Goal: Information Seeking & Learning: Learn about a topic

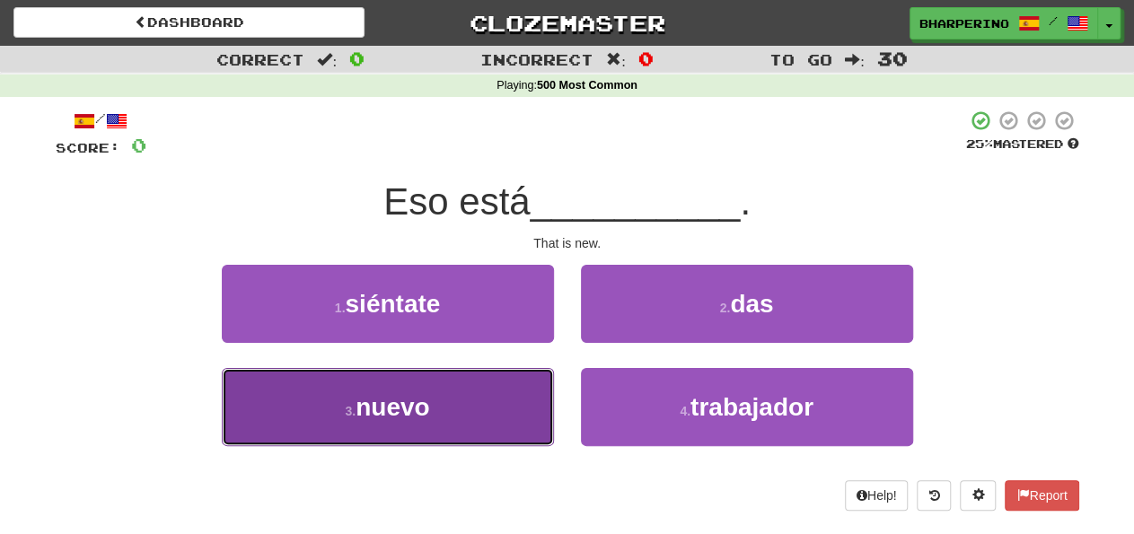
click at [380, 411] on span "nuevo" at bounding box center [393, 407] width 74 height 28
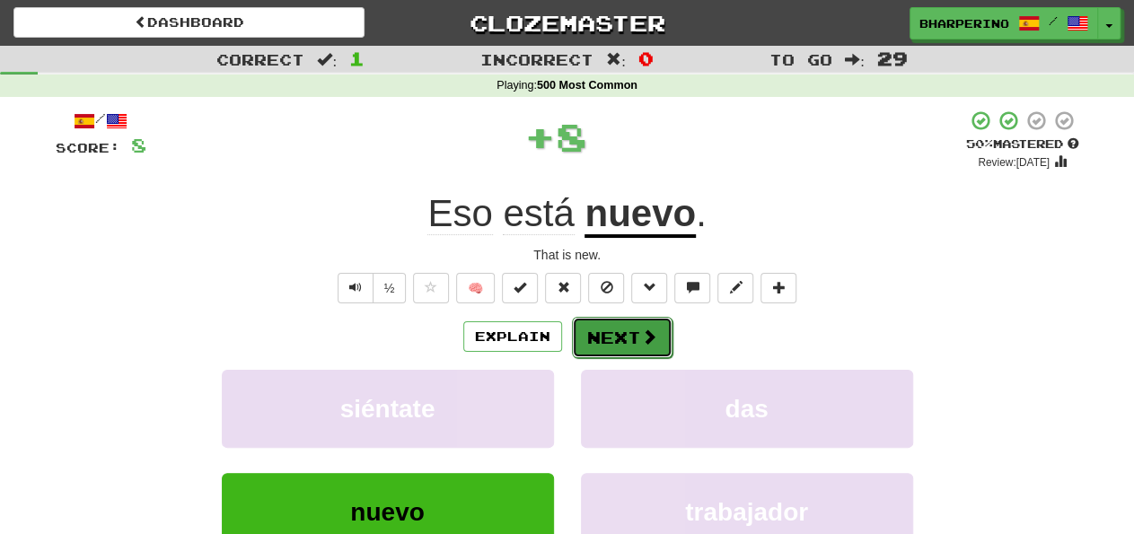
click at [610, 333] on button "Next" at bounding box center [622, 337] width 101 height 41
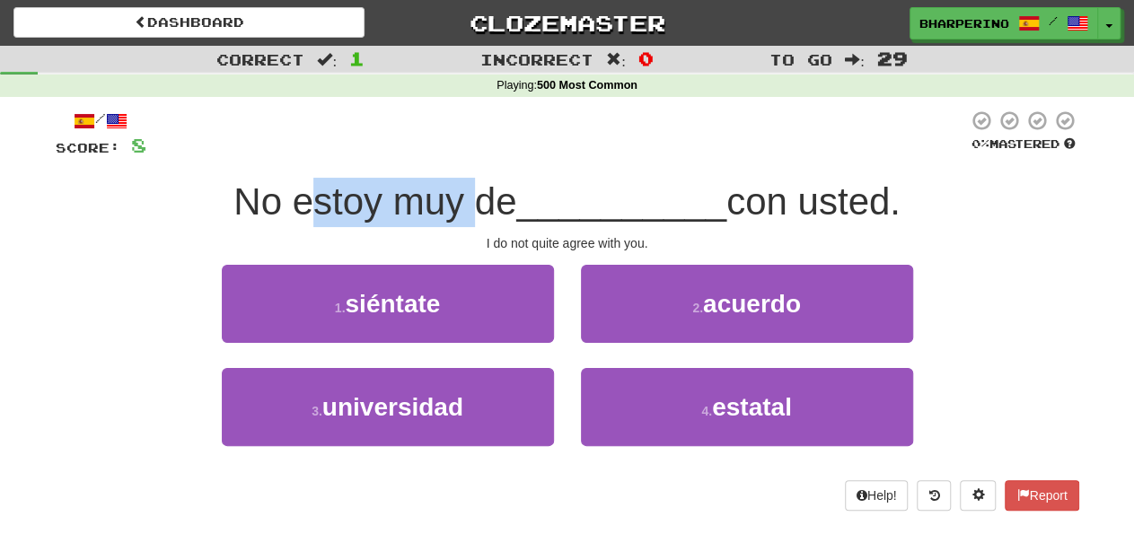
drag, startPoint x: 294, startPoint y: 199, endPoint x: 471, endPoint y: 201, distance: 177.8
click at [471, 201] on span "No estoy muy de" at bounding box center [374, 201] width 283 height 42
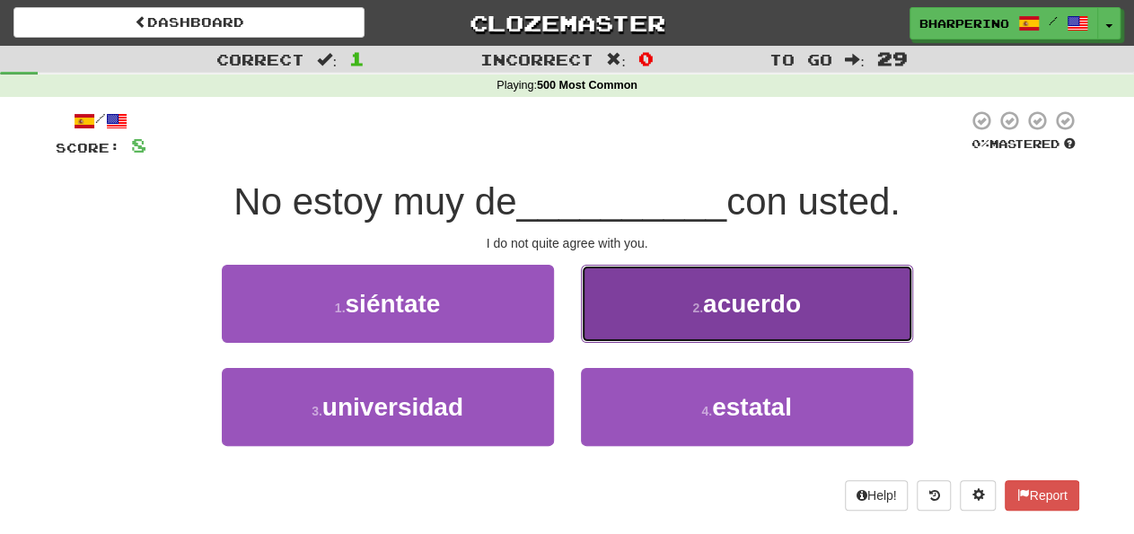
click at [594, 303] on button "2 . acuerdo" at bounding box center [747, 304] width 332 height 78
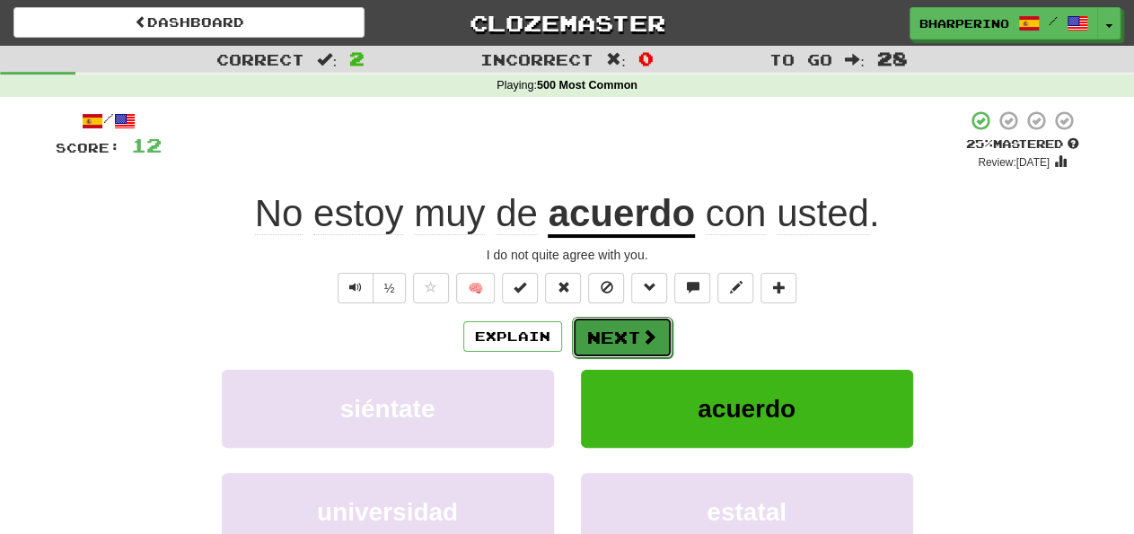
click at [638, 330] on button "Next" at bounding box center [622, 337] width 101 height 41
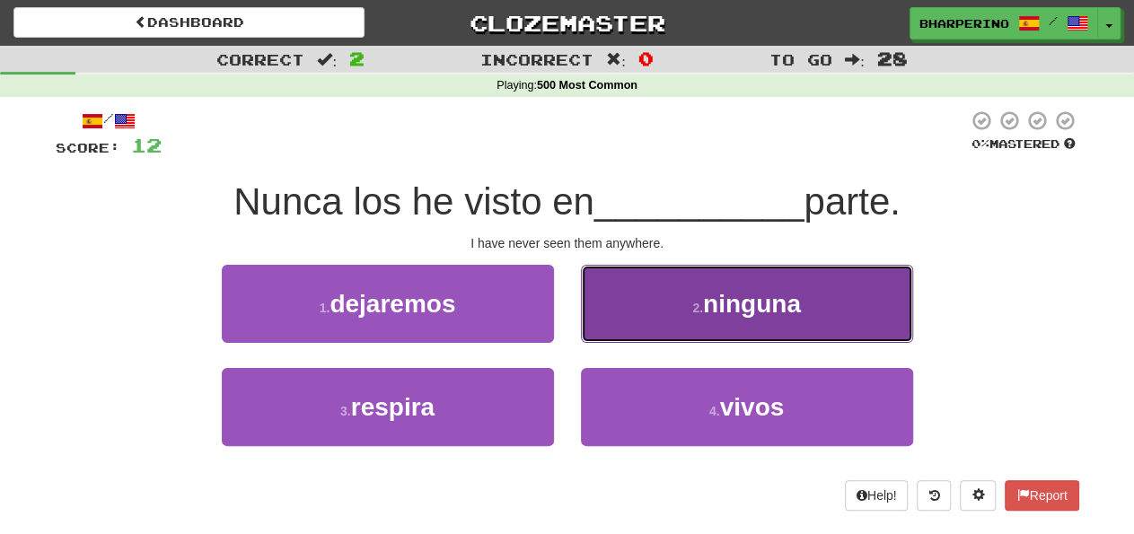
click at [597, 309] on button "2 . ninguna" at bounding box center [747, 304] width 332 height 78
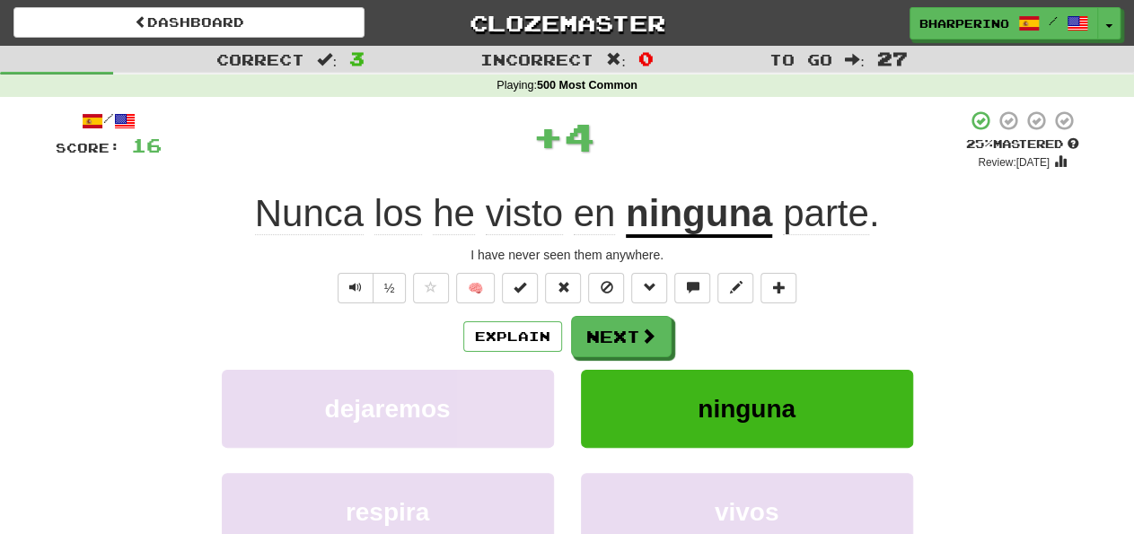
click at [675, 218] on u "ninguna" at bounding box center [699, 215] width 146 height 46
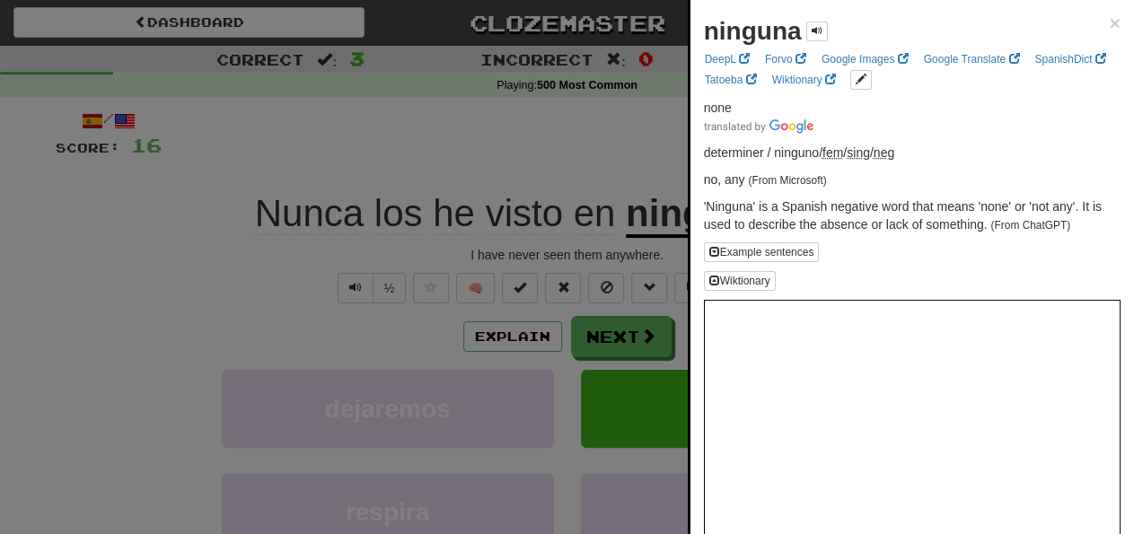
click at [604, 154] on div at bounding box center [567, 267] width 1134 height 534
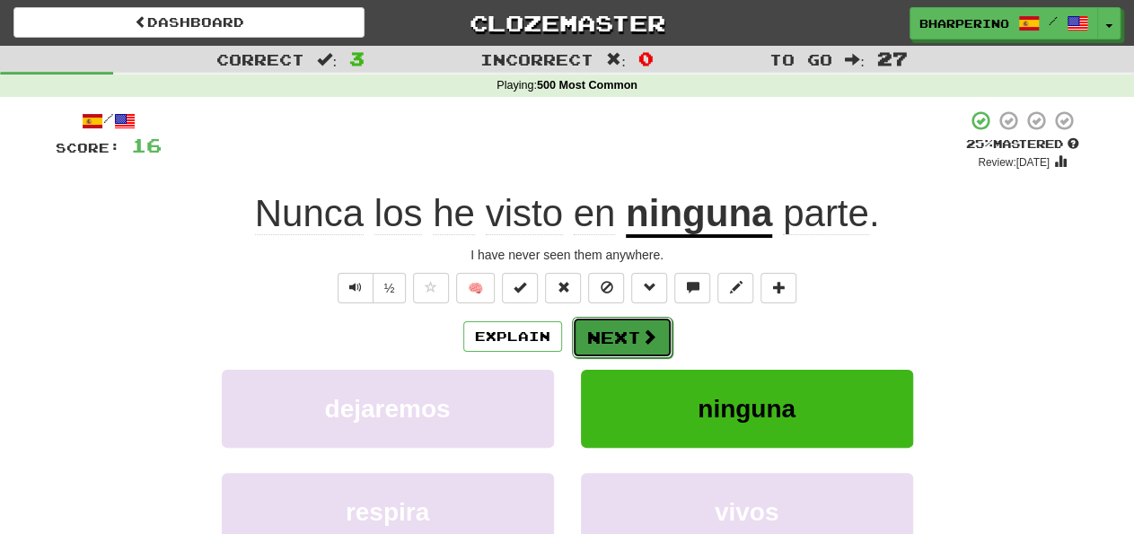
click at [623, 330] on button "Next" at bounding box center [622, 337] width 101 height 41
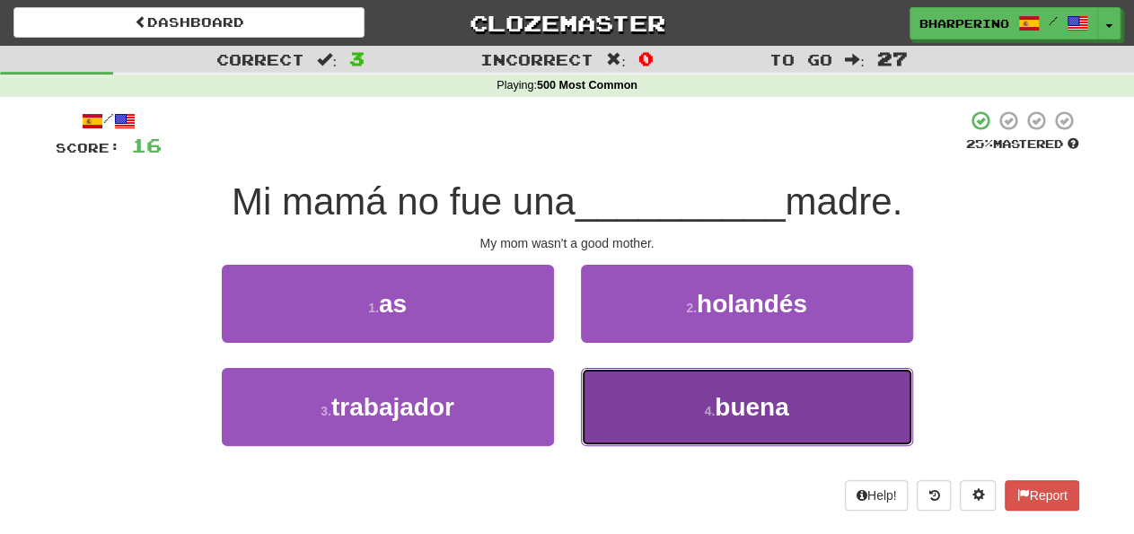
click at [622, 413] on button "4 . buena" at bounding box center [747, 407] width 332 height 78
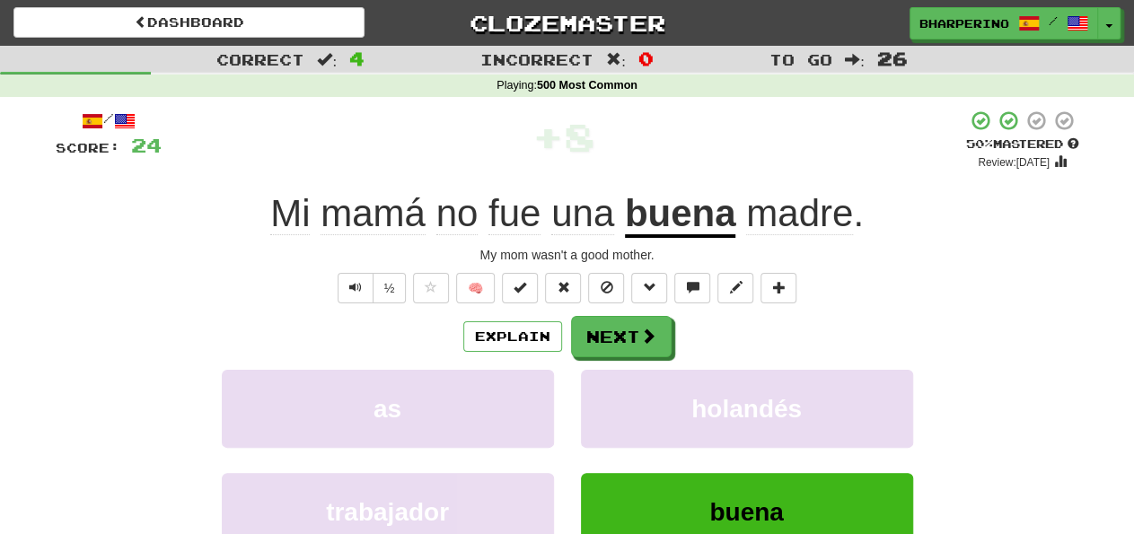
click at [567, 386] on div "as" at bounding box center [387, 421] width 359 height 103
click at [599, 337] on button "Next" at bounding box center [622, 337] width 101 height 41
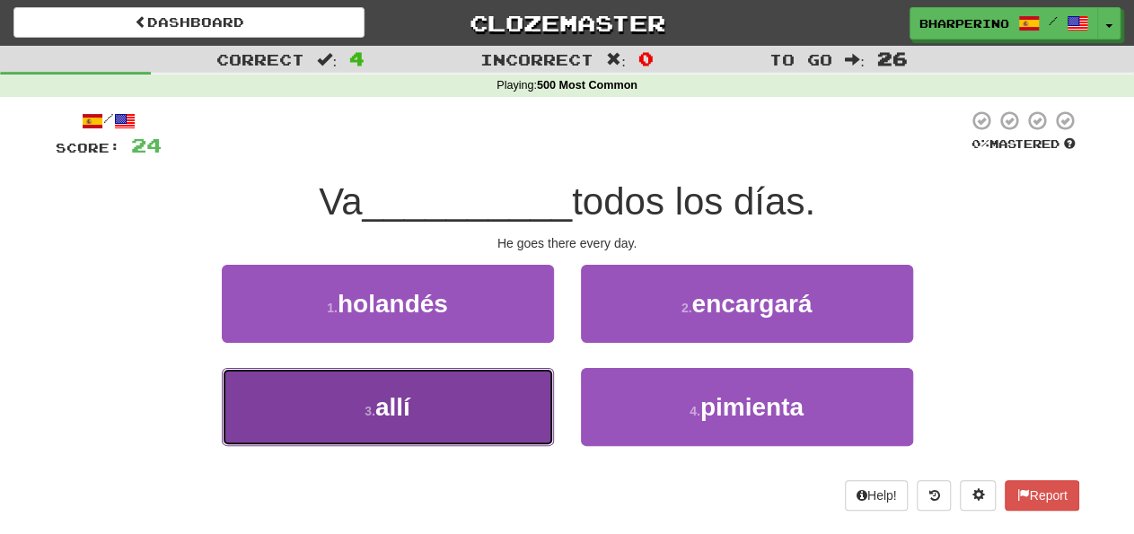
click at [523, 409] on button "3 . allí" at bounding box center [388, 407] width 332 height 78
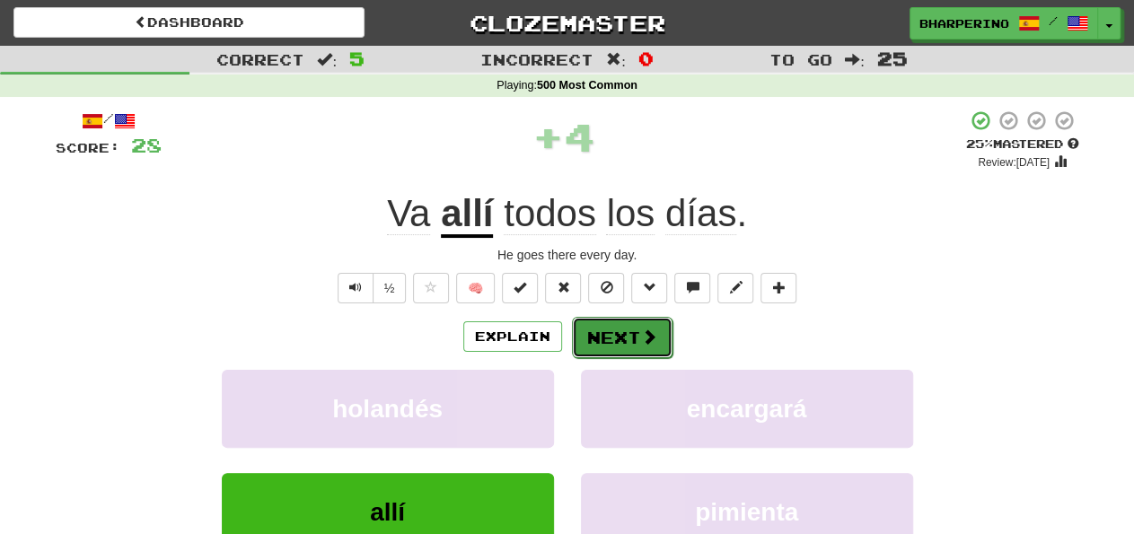
click at [581, 332] on button "Next" at bounding box center [622, 337] width 101 height 41
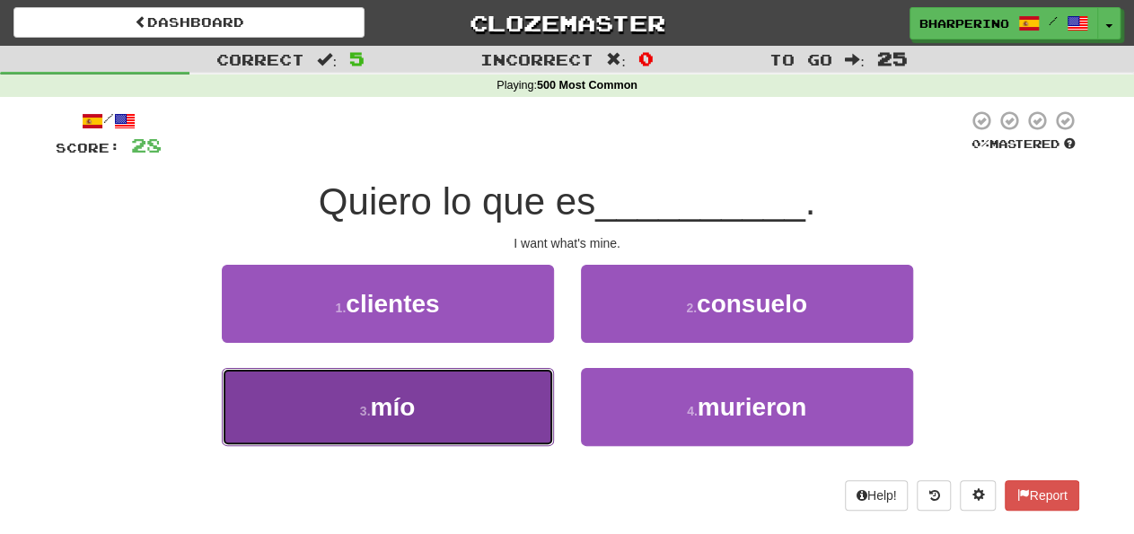
click at [473, 417] on button "3 . mío" at bounding box center [388, 407] width 332 height 78
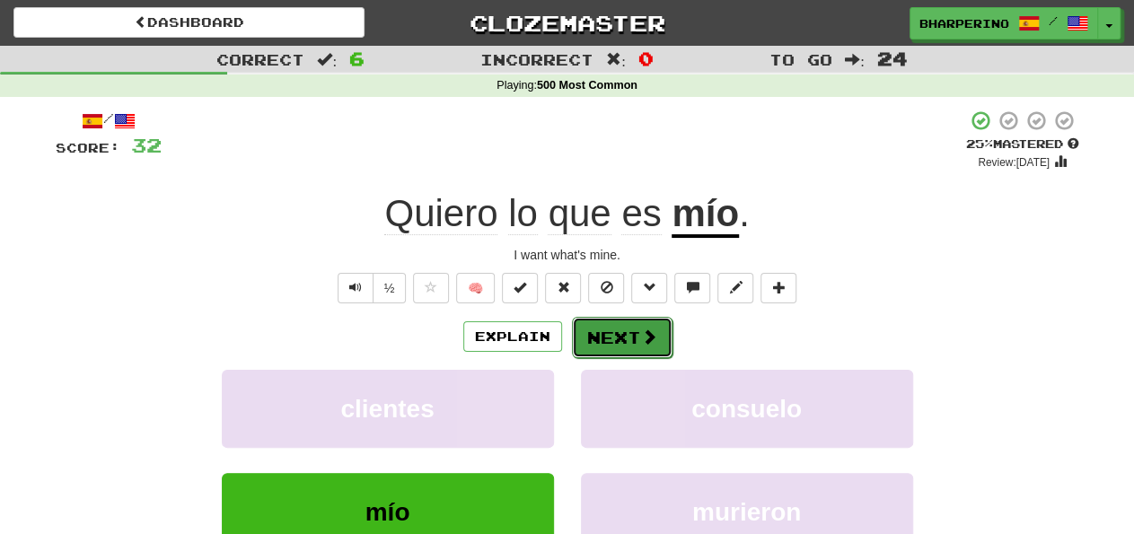
click at [594, 330] on button "Next" at bounding box center [622, 337] width 101 height 41
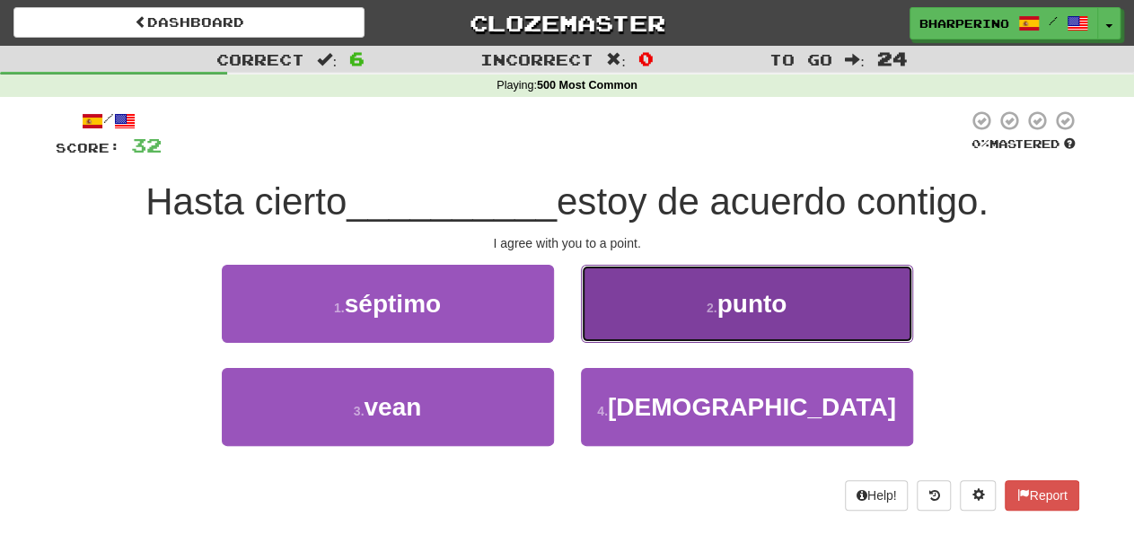
click at [616, 303] on button "2 . punto" at bounding box center [747, 304] width 332 height 78
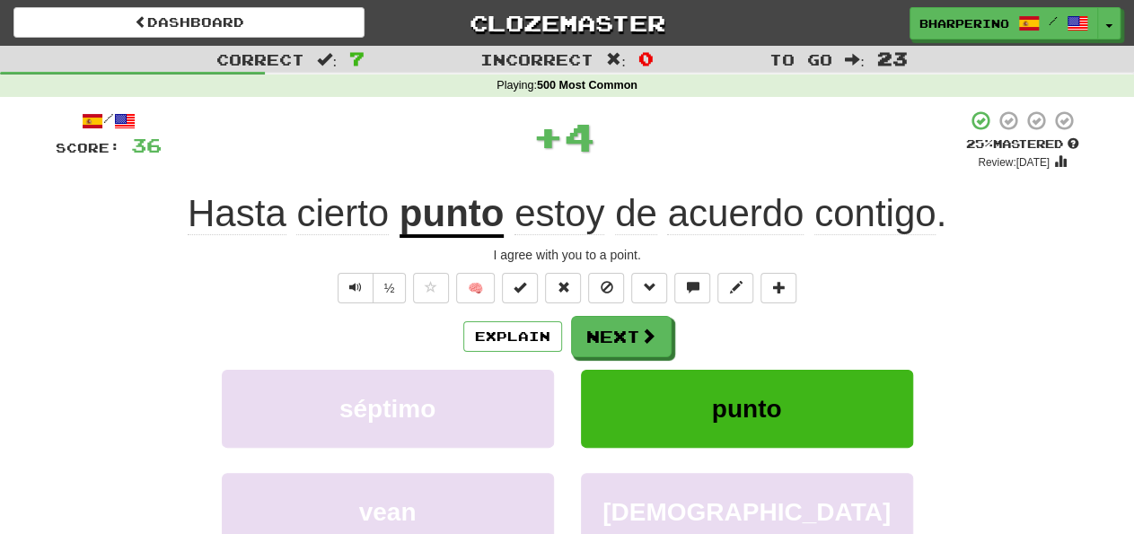
click at [456, 206] on u "punto" at bounding box center [452, 215] width 105 height 46
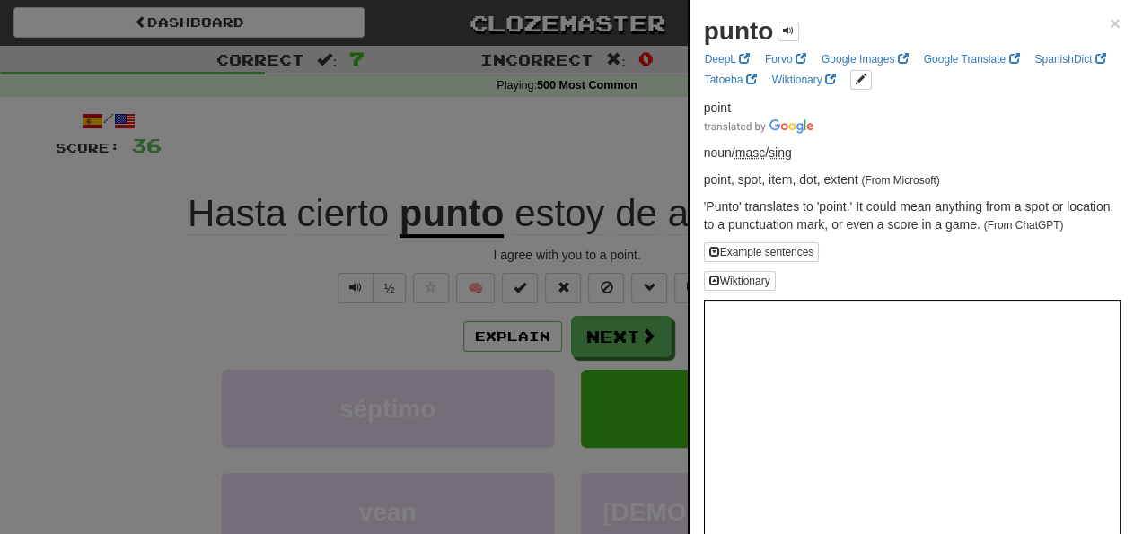
click at [466, 142] on div at bounding box center [567, 267] width 1134 height 534
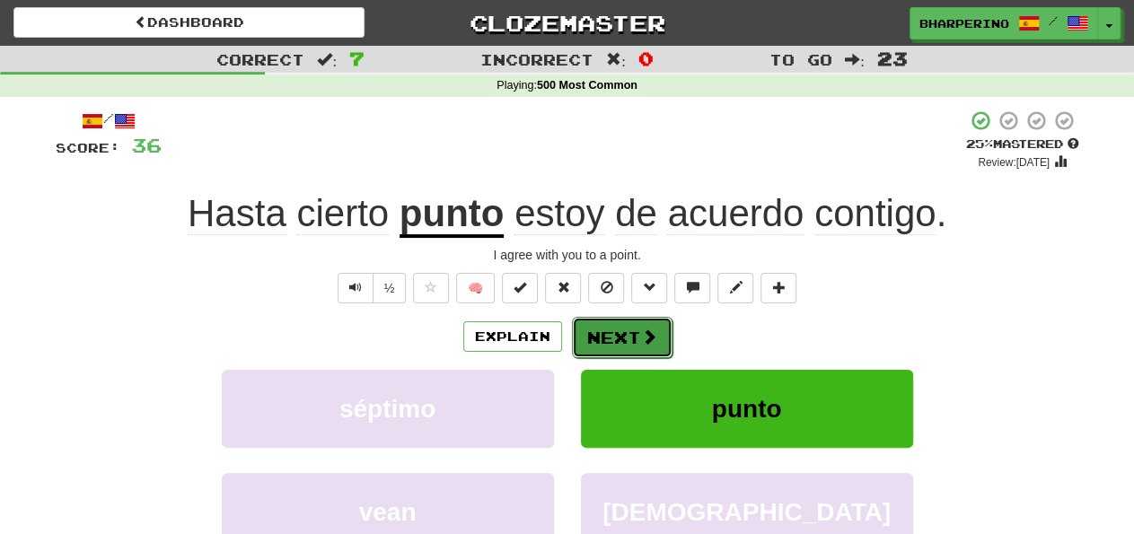
click at [631, 328] on button "Next" at bounding box center [622, 337] width 101 height 41
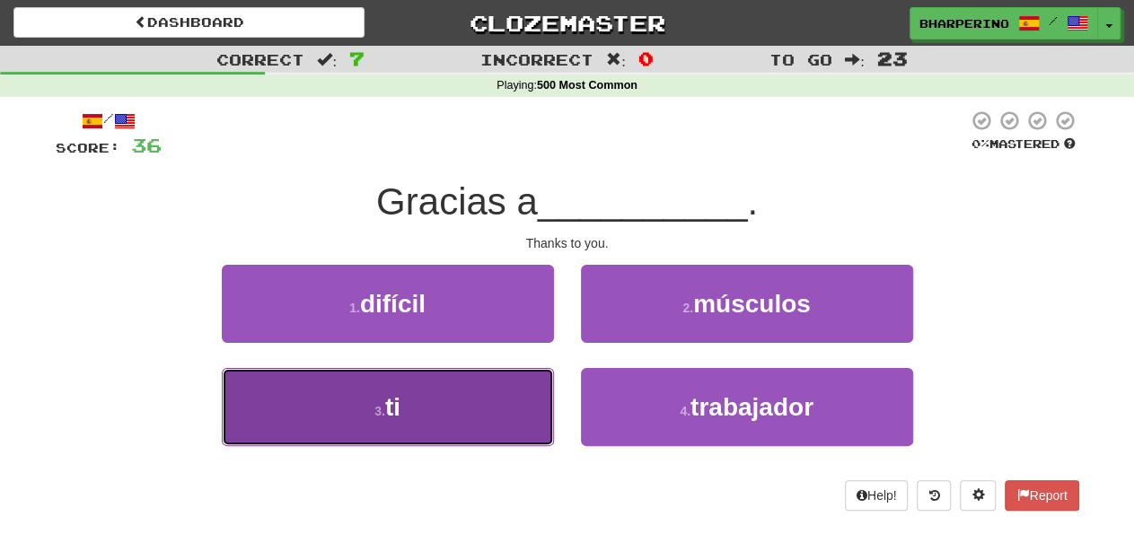
click at [527, 386] on button "3 . ti" at bounding box center [388, 407] width 332 height 78
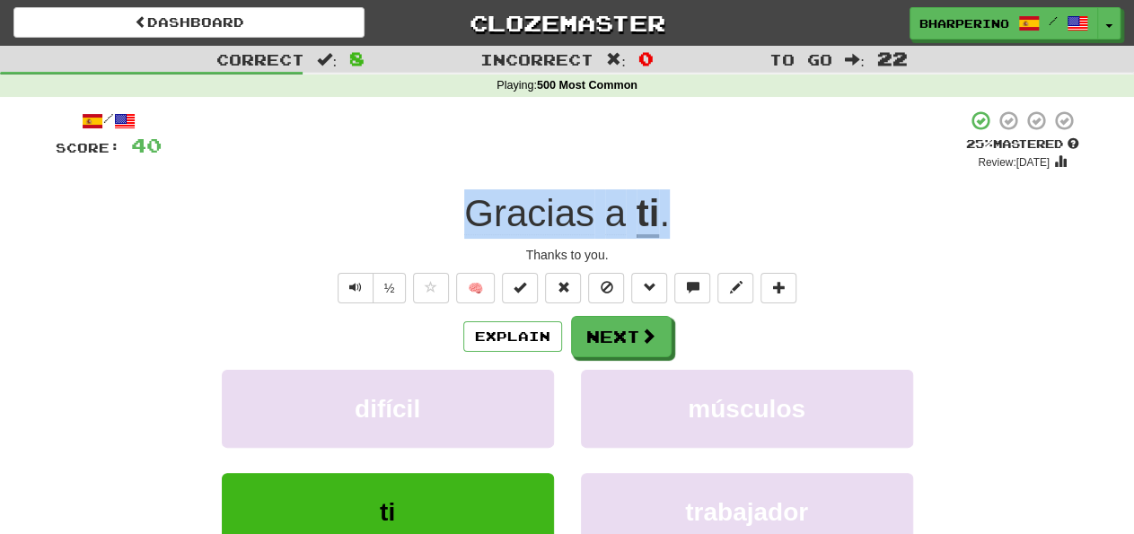
drag, startPoint x: 462, startPoint y: 218, endPoint x: 687, endPoint y: 230, distance: 225.7
click at [687, 230] on div "Gracias a ti ." at bounding box center [568, 213] width 1024 height 49
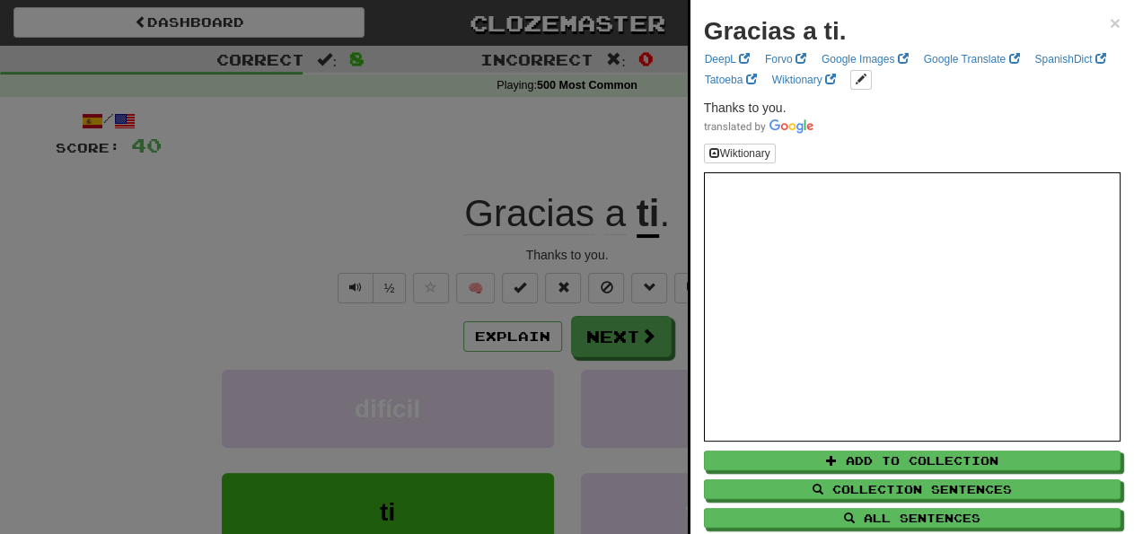
click at [557, 133] on div at bounding box center [567, 267] width 1134 height 534
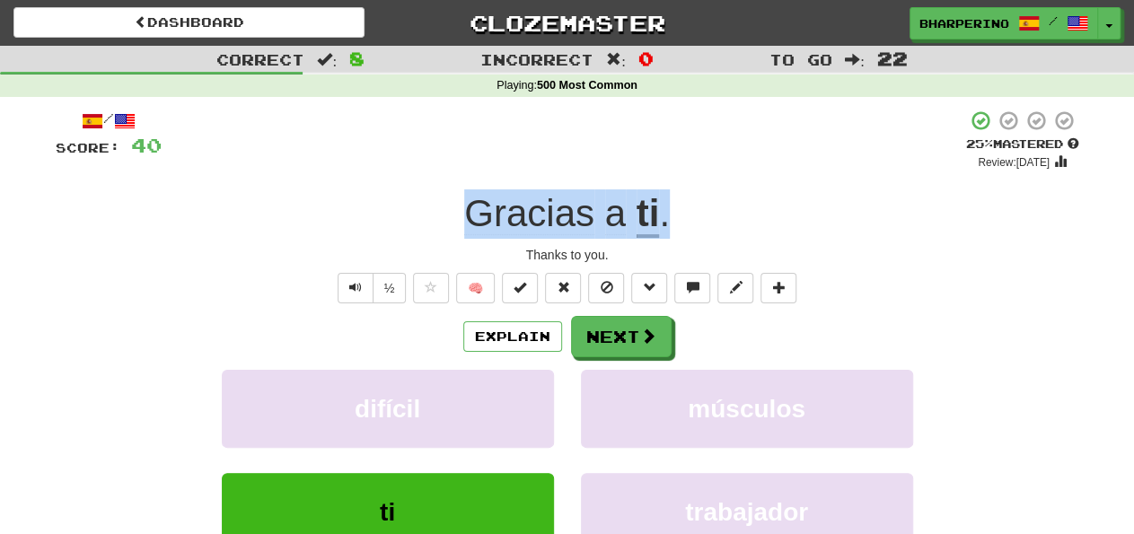
drag, startPoint x: 700, startPoint y: 215, endPoint x: 434, endPoint y: 209, distance: 266.7
click at [434, 209] on div "Gracias a ti ." at bounding box center [568, 213] width 1024 height 49
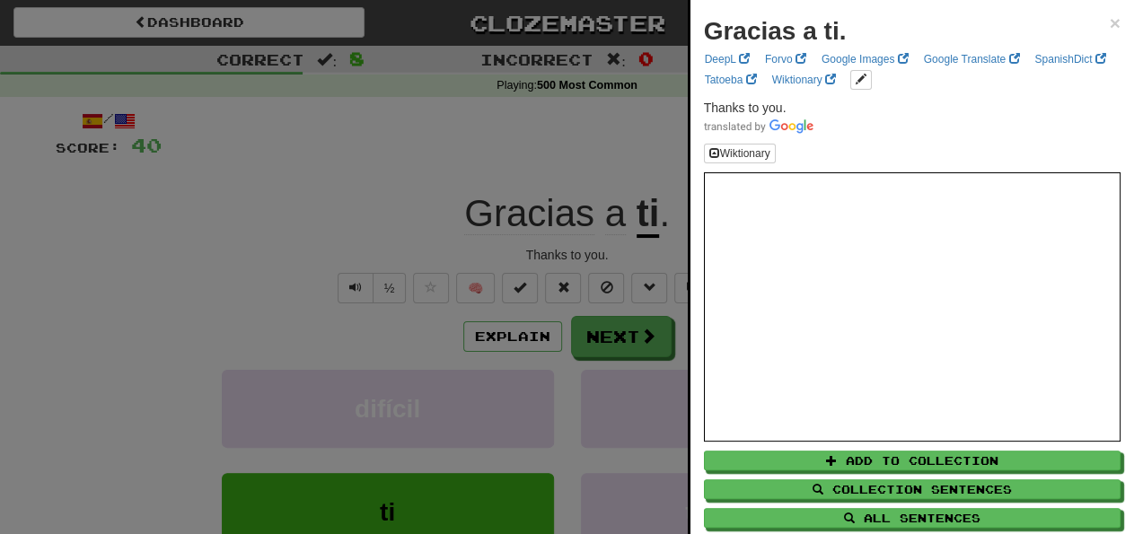
click at [413, 150] on div at bounding box center [567, 267] width 1134 height 534
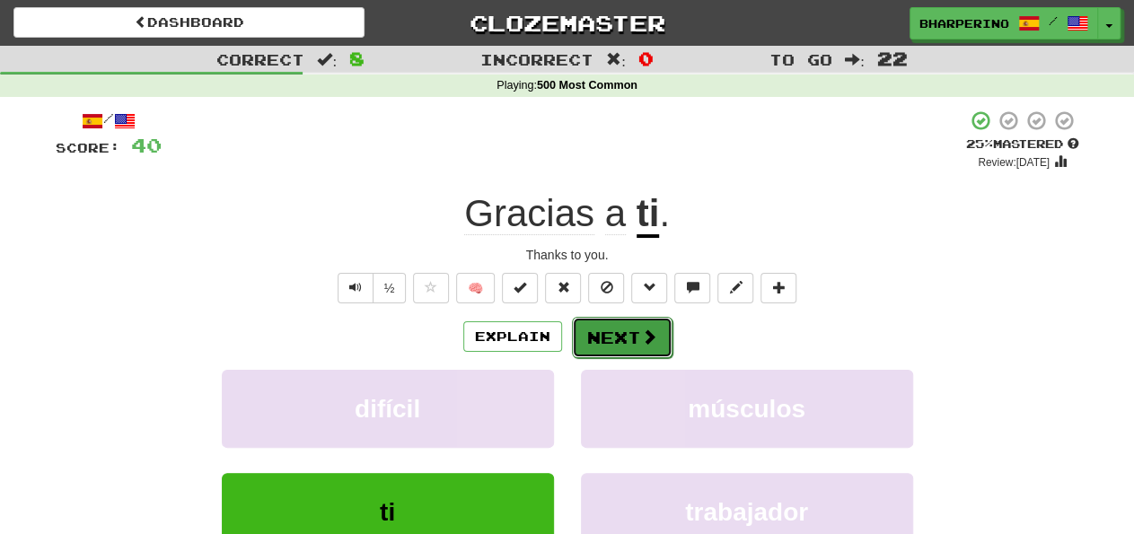
click at [596, 331] on button "Next" at bounding box center [622, 337] width 101 height 41
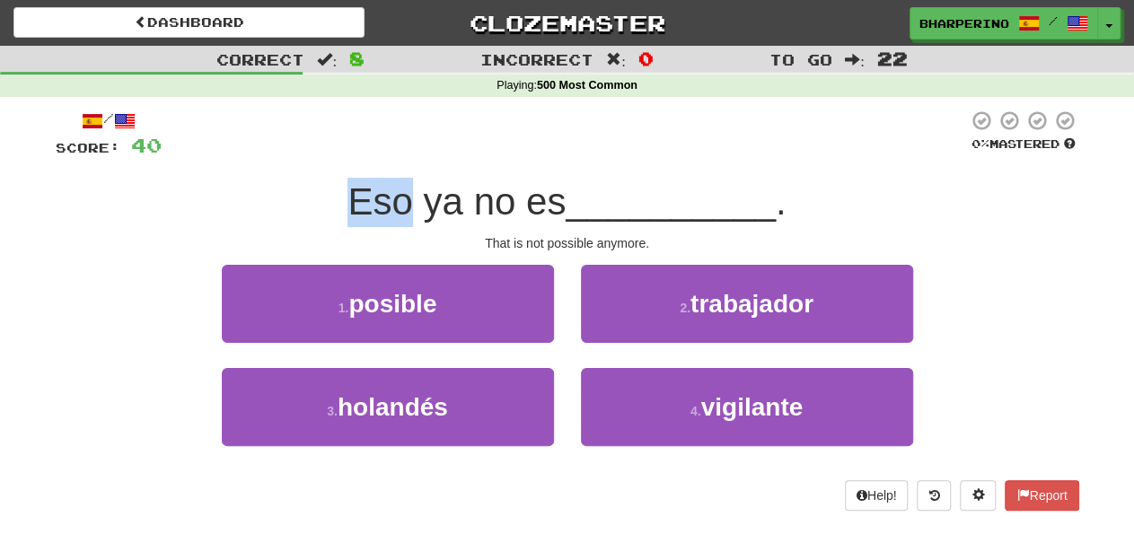
drag, startPoint x: 343, startPoint y: 202, endPoint x: 403, endPoint y: 202, distance: 60.2
click at [403, 202] on span "Eso ya no es" at bounding box center [456, 201] width 218 height 42
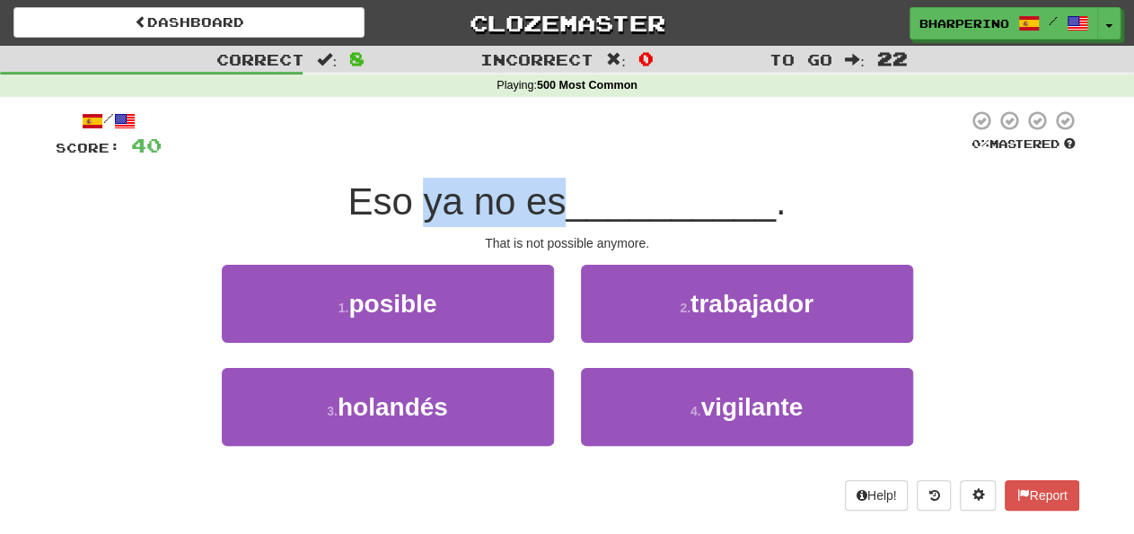
drag, startPoint x: 427, startPoint y: 204, endPoint x: 561, endPoint y: 209, distance: 134.8
click at [561, 209] on span "Eso ya no es" at bounding box center [456, 201] width 218 height 42
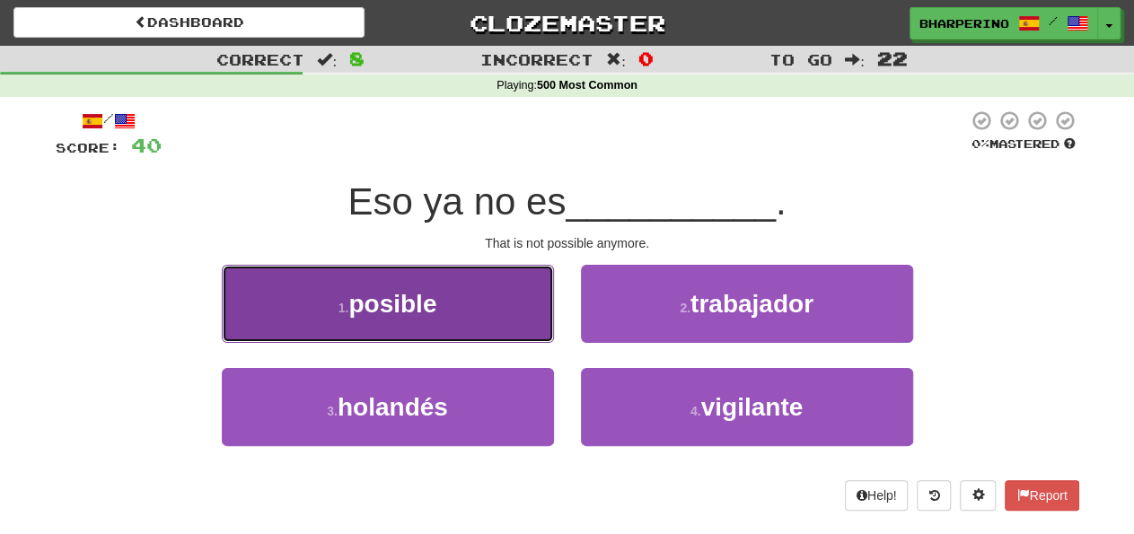
click at [487, 295] on button "1 . posible" at bounding box center [388, 304] width 332 height 78
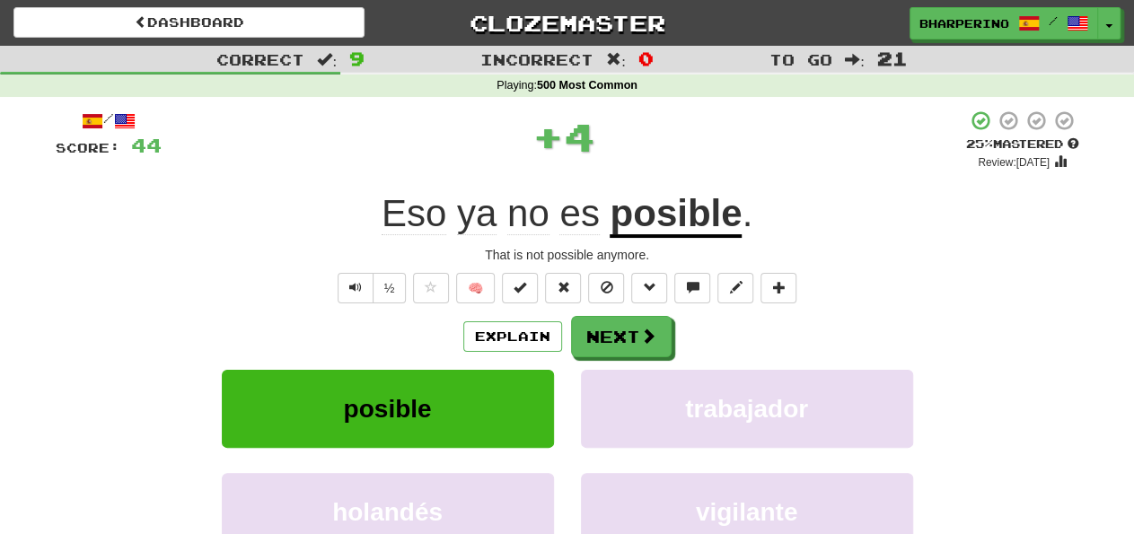
click at [567, 394] on div "trabajador" at bounding box center [746, 421] width 359 height 103
click at [614, 330] on button "Next" at bounding box center [622, 337] width 101 height 41
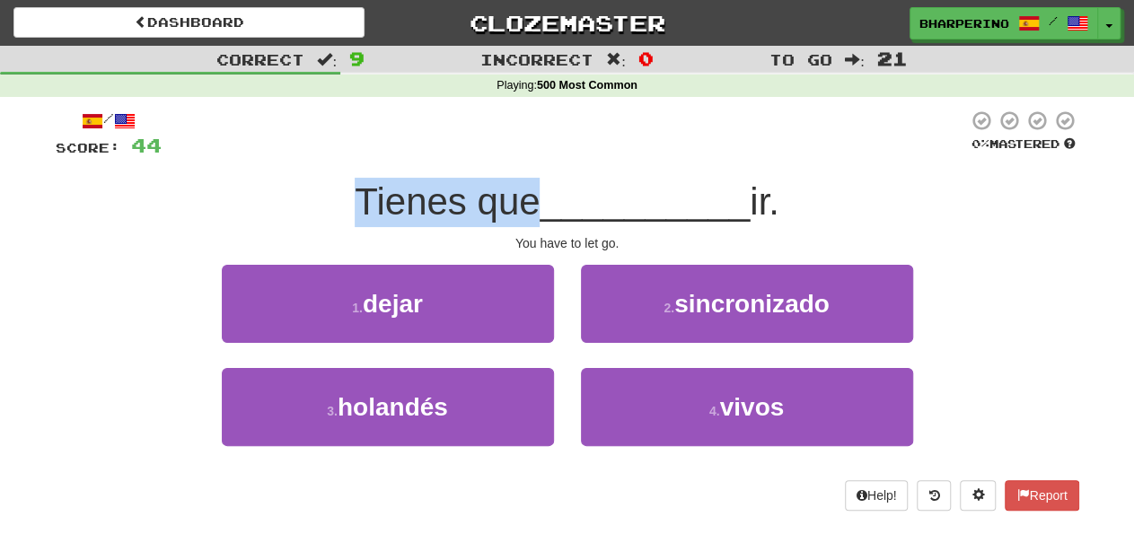
drag, startPoint x: 351, startPoint y: 198, endPoint x: 532, endPoint y: 210, distance: 181.8
click at [532, 210] on span "Tienes que" at bounding box center [447, 201] width 185 height 42
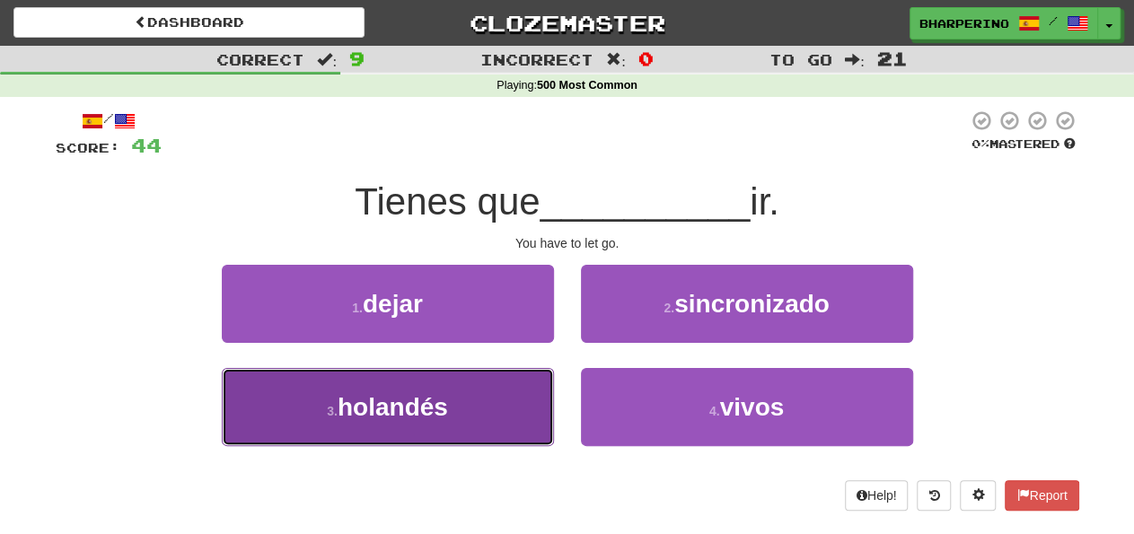
click at [529, 430] on button "3 . holandés" at bounding box center [388, 407] width 332 height 78
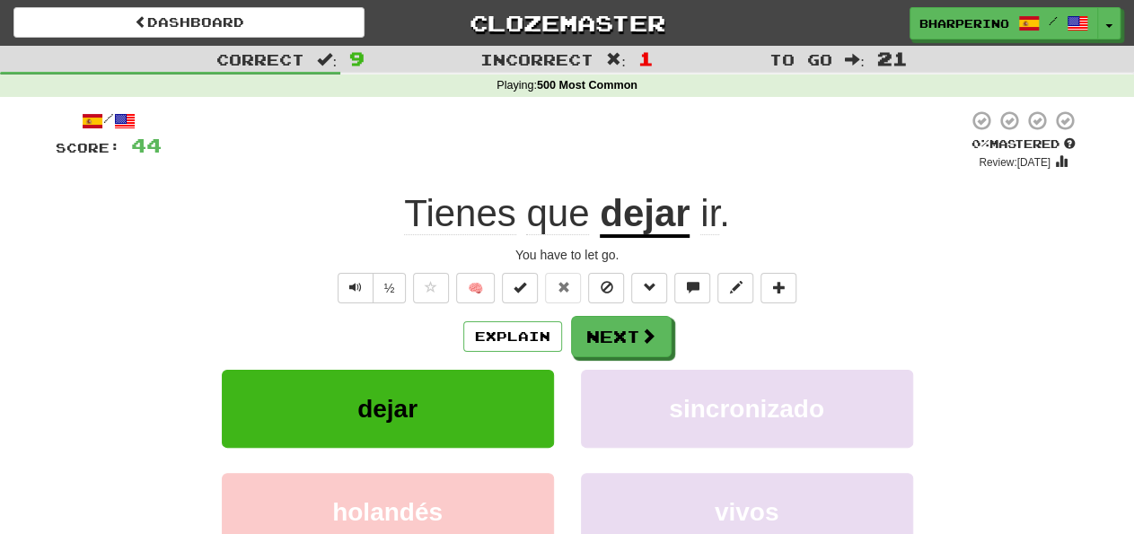
click at [644, 223] on u "dejar" at bounding box center [645, 215] width 90 height 46
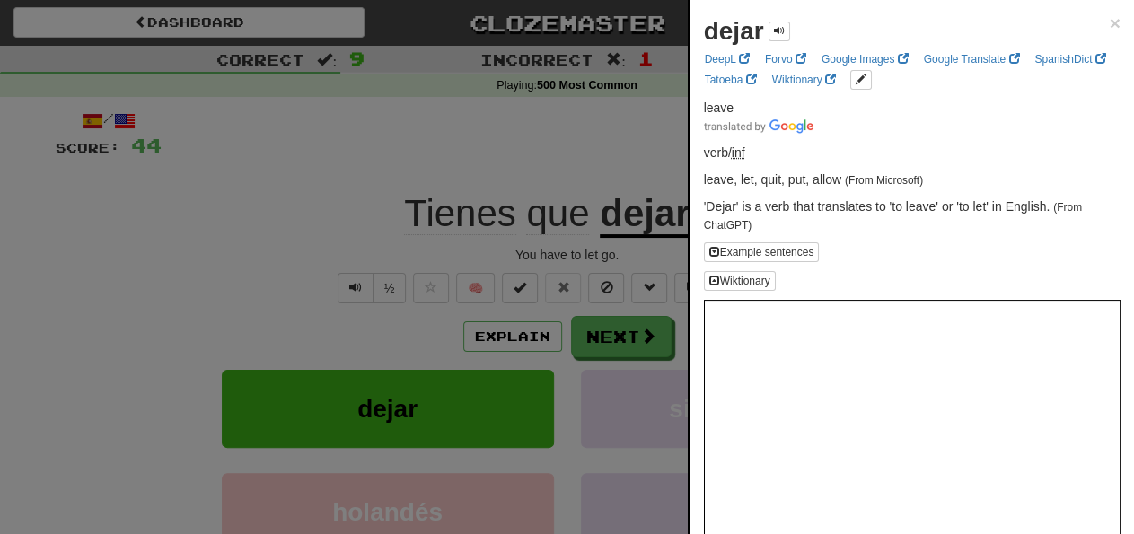
click at [627, 142] on div at bounding box center [567, 267] width 1134 height 534
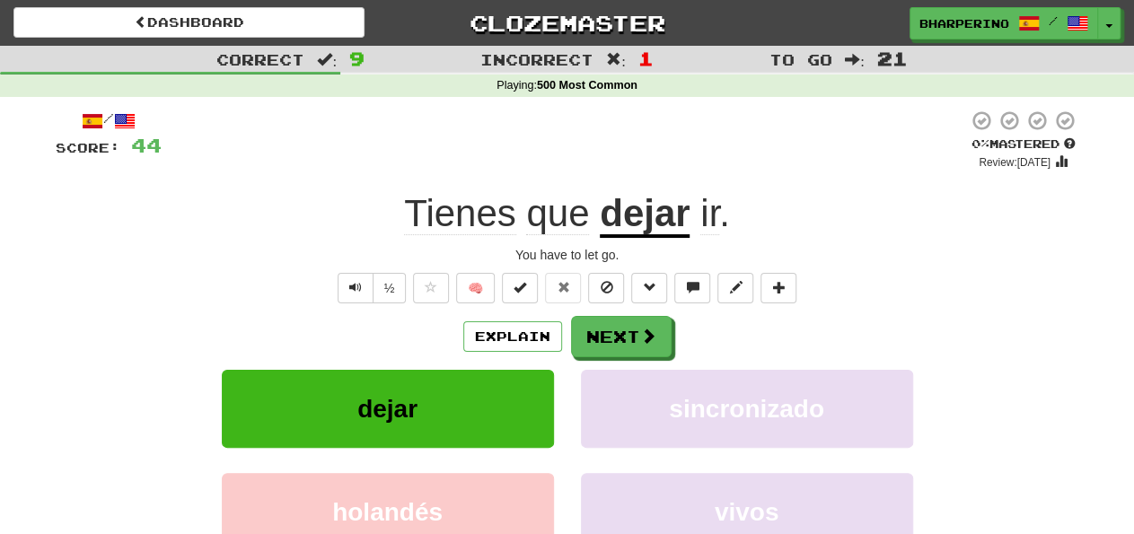
click at [734, 305] on div "/ Score: 44 0 % Mastered Review: 2025-09-22 Tienes que dejar ir . You have to l…" at bounding box center [568, 391] width 1024 height 563
click at [631, 338] on button "Next" at bounding box center [622, 337] width 101 height 41
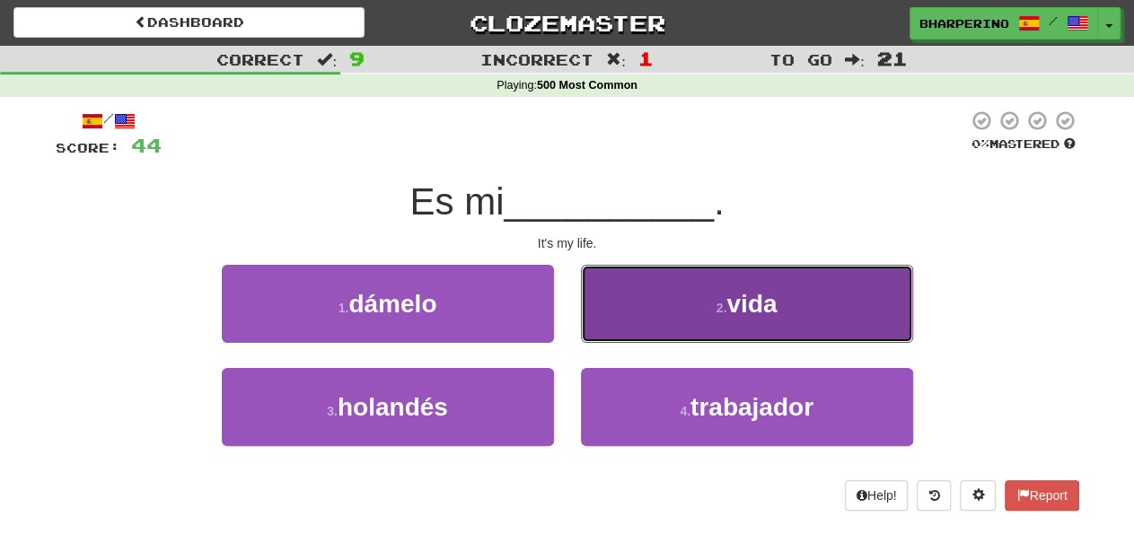
click at [649, 295] on button "2 . vida" at bounding box center [747, 304] width 332 height 78
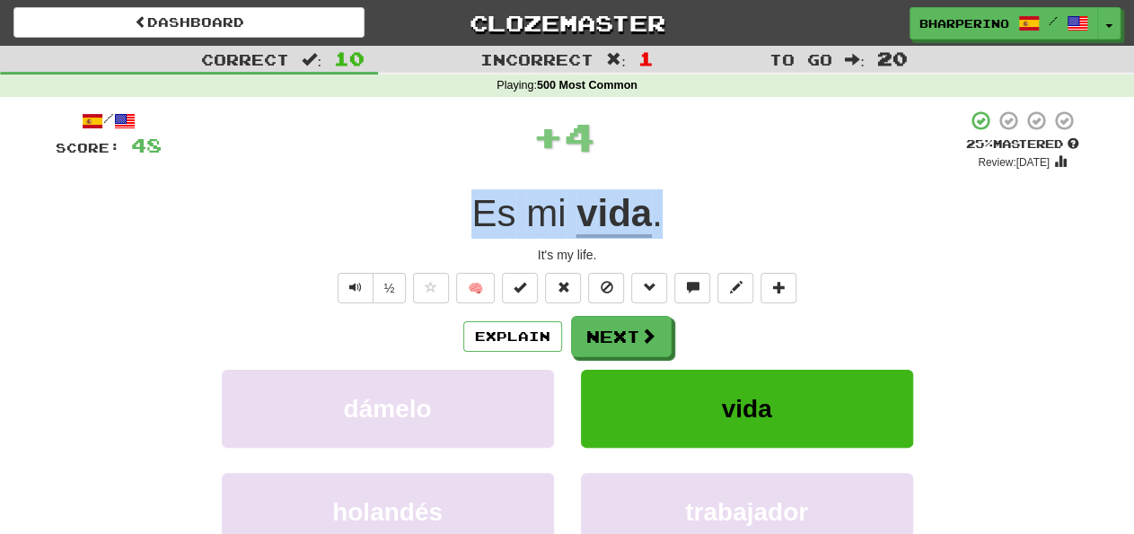
drag, startPoint x: 470, startPoint y: 217, endPoint x: 710, endPoint y: 224, distance: 240.7
click at [708, 224] on div "Es mi vida ." at bounding box center [568, 213] width 1024 height 49
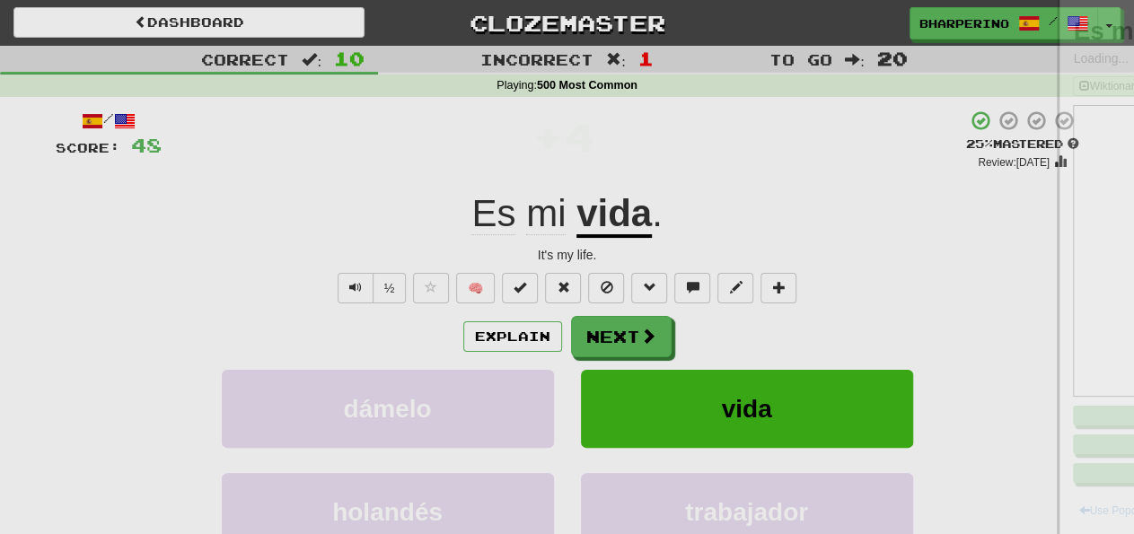
click at [711, 224] on div at bounding box center [567, 267] width 1134 height 534
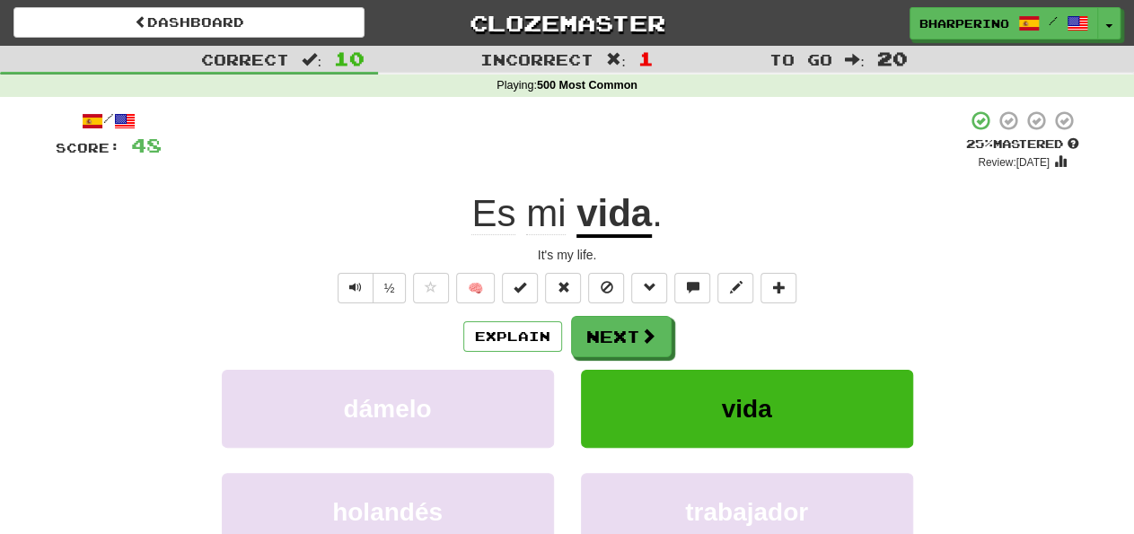
click at [760, 207] on div "Es mi vida ." at bounding box center [568, 213] width 1024 height 49
click at [836, 224] on div "Es mi vida ." at bounding box center [568, 213] width 1024 height 49
click at [622, 329] on button "Next" at bounding box center [622, 337] width 101 height 41
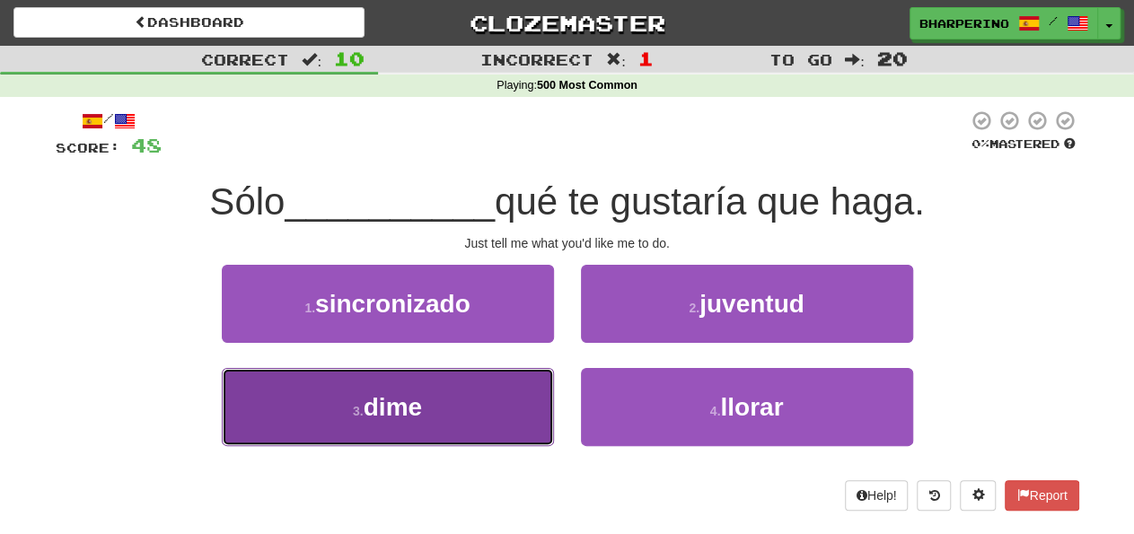
click at [529, 410] on button "3 . dime" at bounding box center [388, 407] width 332 height 78
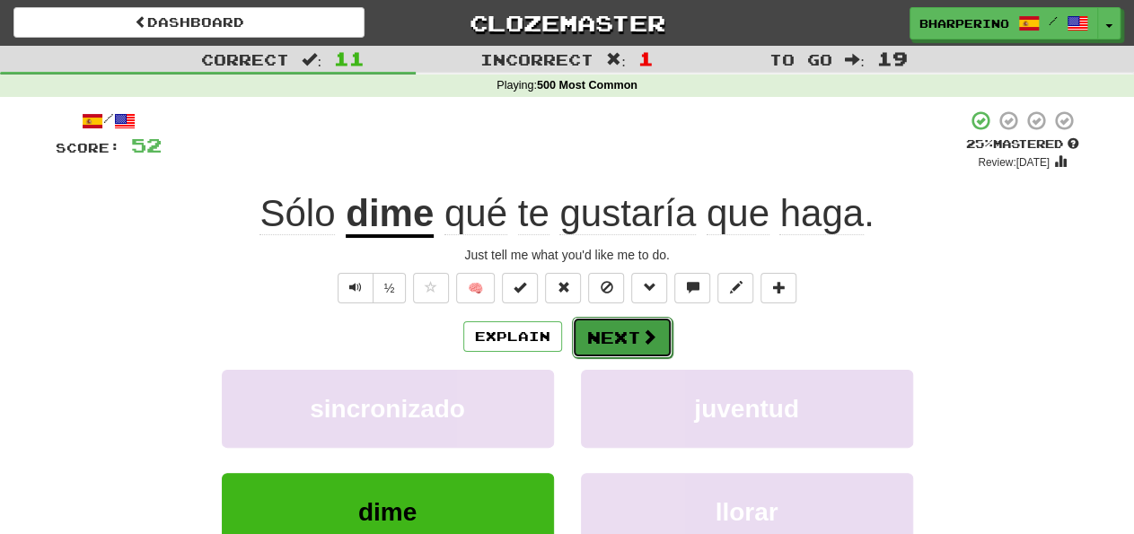
click at [586, 336] on button "Next" at bounding box center [622, 337] width 101 height 41
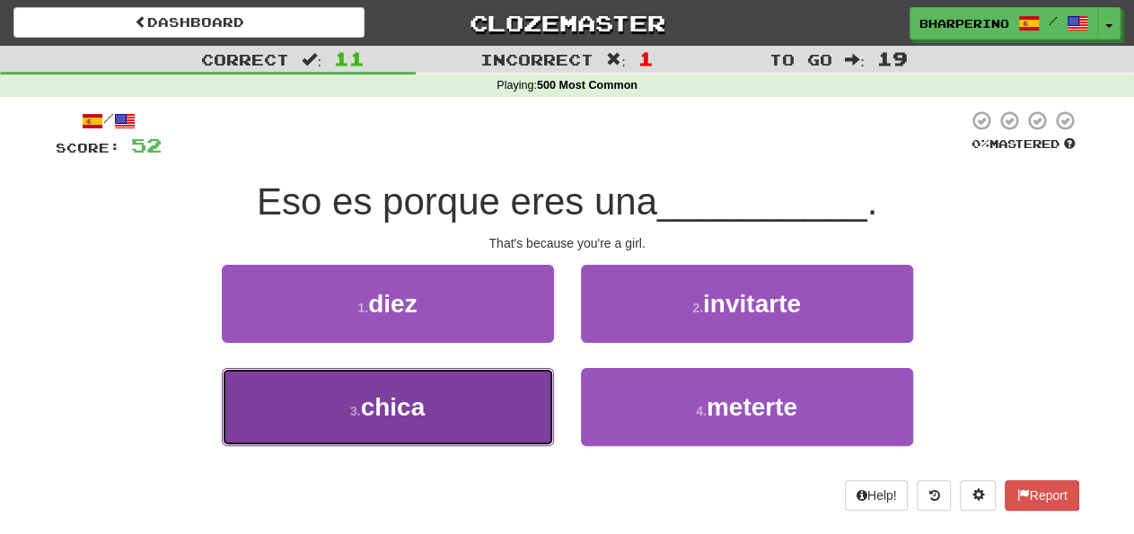
click at [538, 395] on button "3 . chica" at bounding box center [388, 407] width 332 height 78
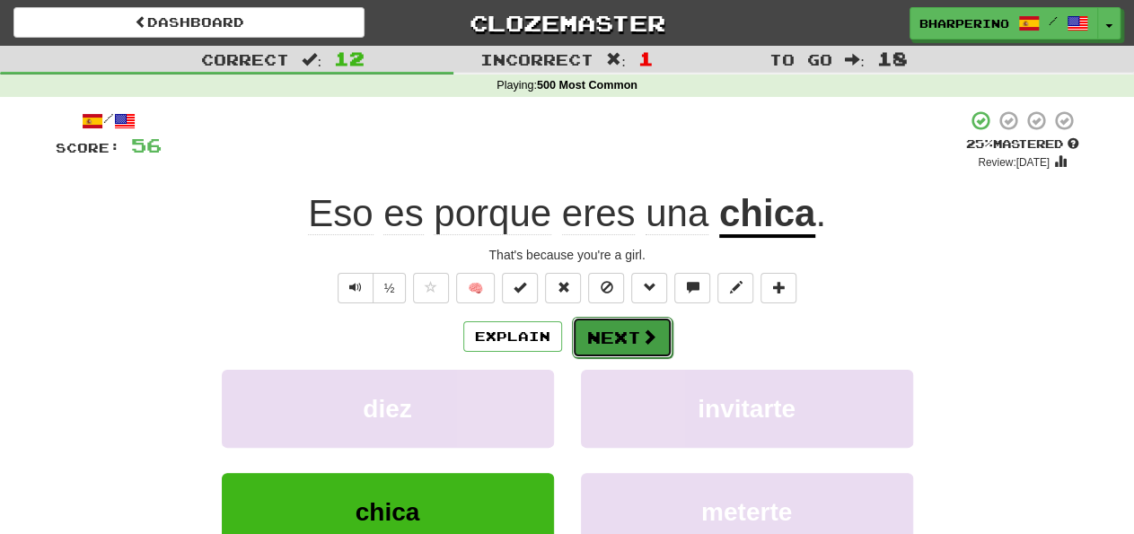
click at [594, 335] on button "Next" at bounding box center [622, 337] width 101 height 41
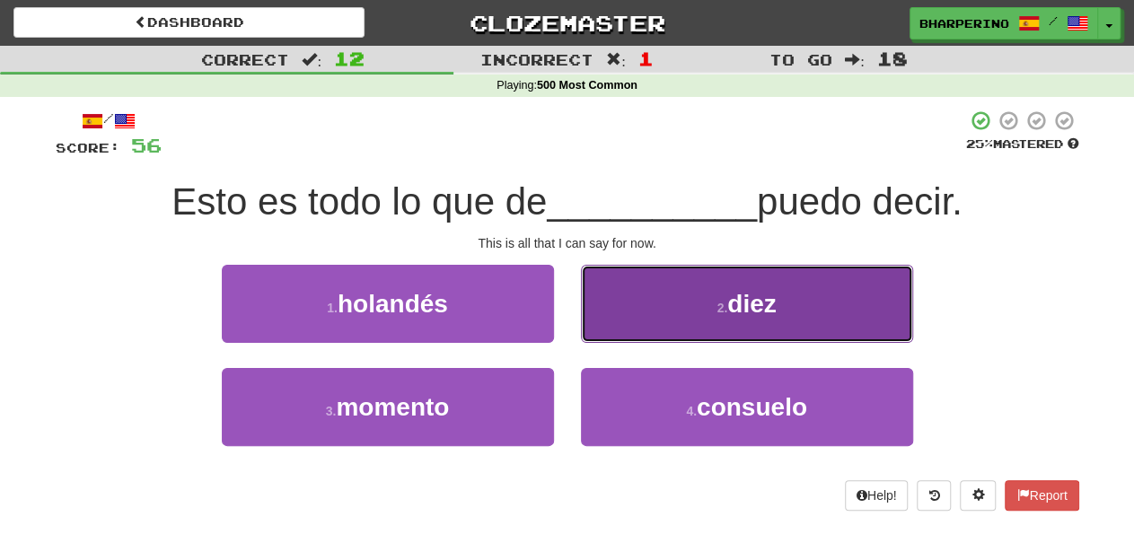
click at [632, 312] on button "2 . diez" at bounding box center [747, 304] width 332 height 78
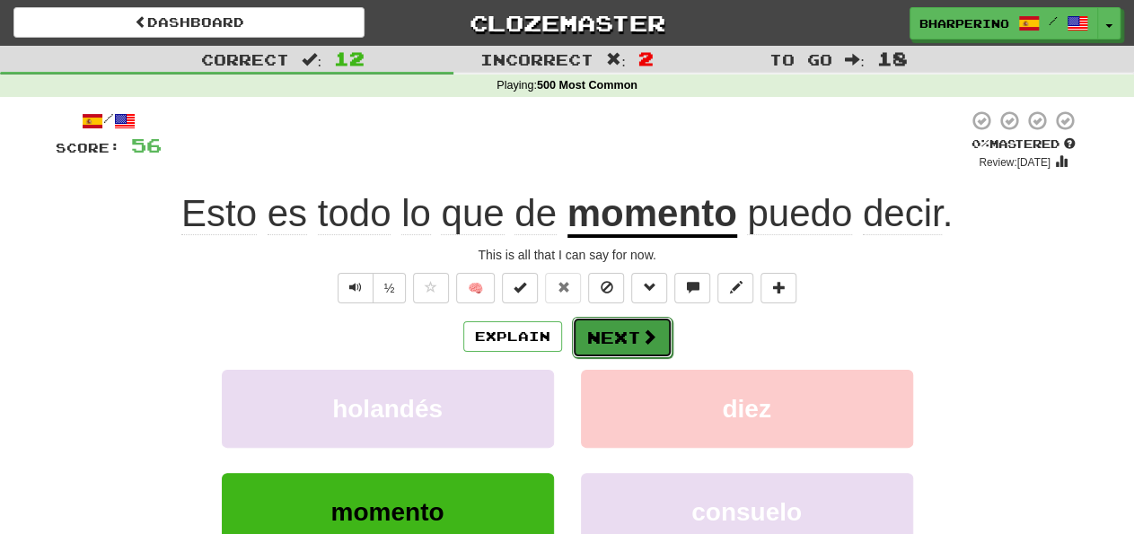
click at [619, 334] on button "Next" at bounding box center [622, 337] width 101 height 41
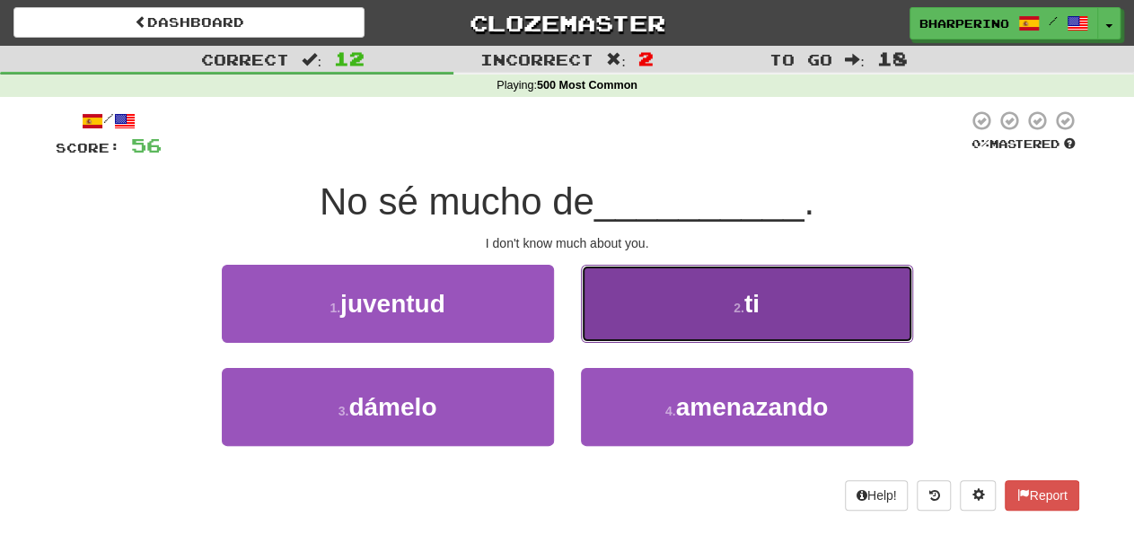
click at [647, 319] on button "2 . ti" at bounding box center [747, 304] width 332 height 78
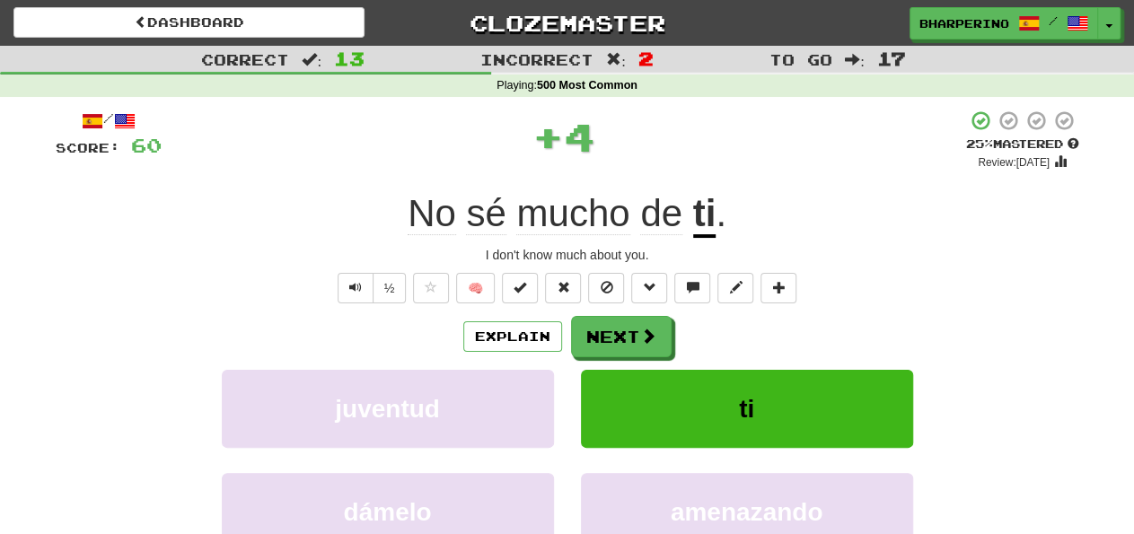
click at [561, 392] on div "juventud" at bounding box center [387, 421] width 359 height 103
click at [588, 350] on button "Next" at bounding box center [622, 337] width 101 height 41
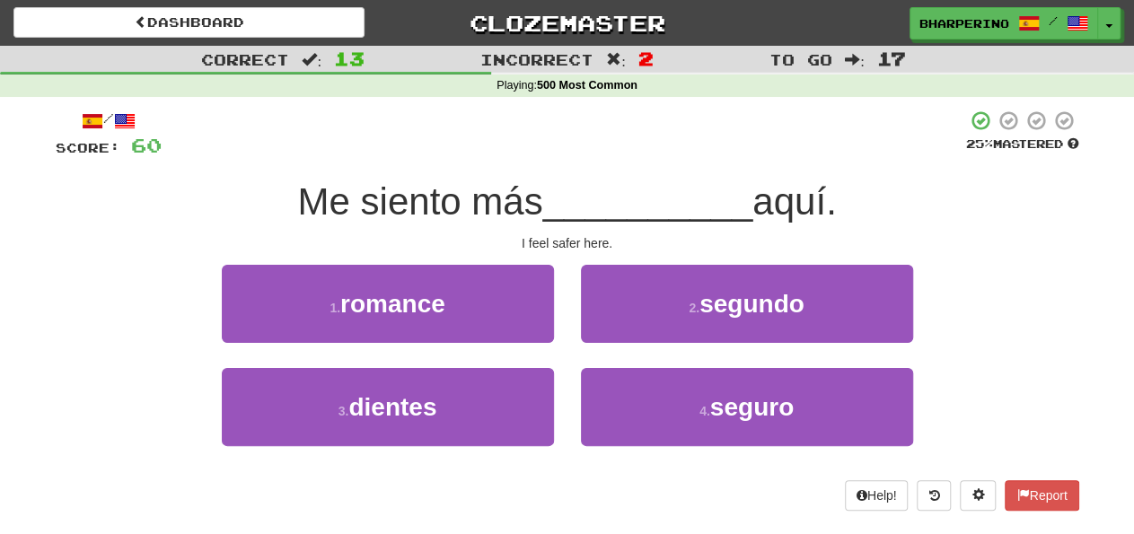
drag, startPoint x: 289, startPoint y: 198, endPoint x: 268, endPoint y: 218, distance: 29.2
click at [268, 218] on div "Me siento más __________ aquí." at bounding box center [568, 202] width 1024 height 49
click at [567, 374] on div "4 . seguro" at bounding box center [746, 419] width 359 height 103
drag, startPoint x: 290, startPoint y: 199, endPoint x: 276, endPoint y: 220, distance: 25.2
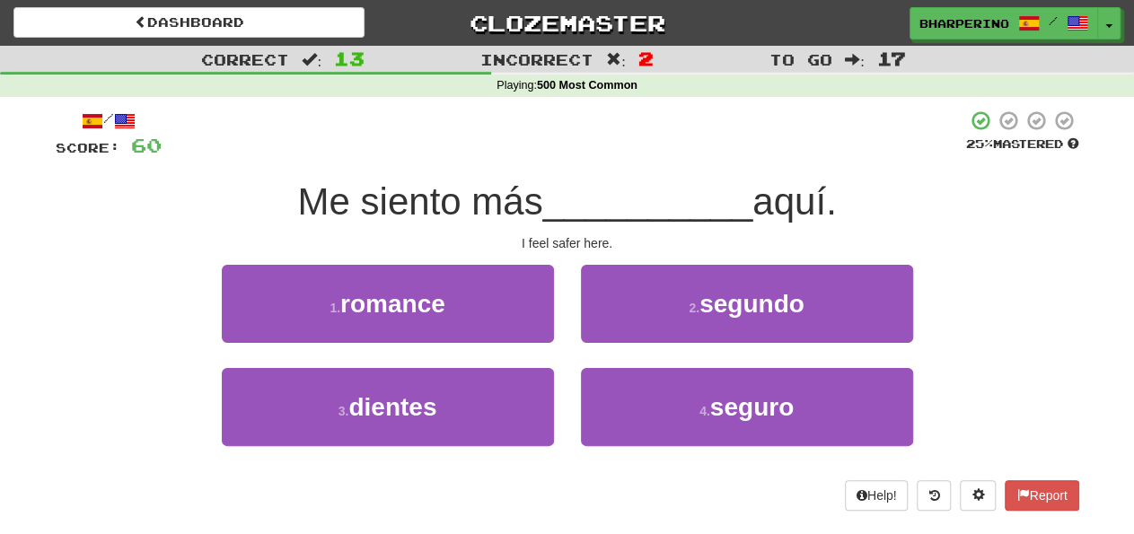
click at [276, 220] on div "Me siento más __________ aquí." at bounding box center [568, 202] width 1024 height 49
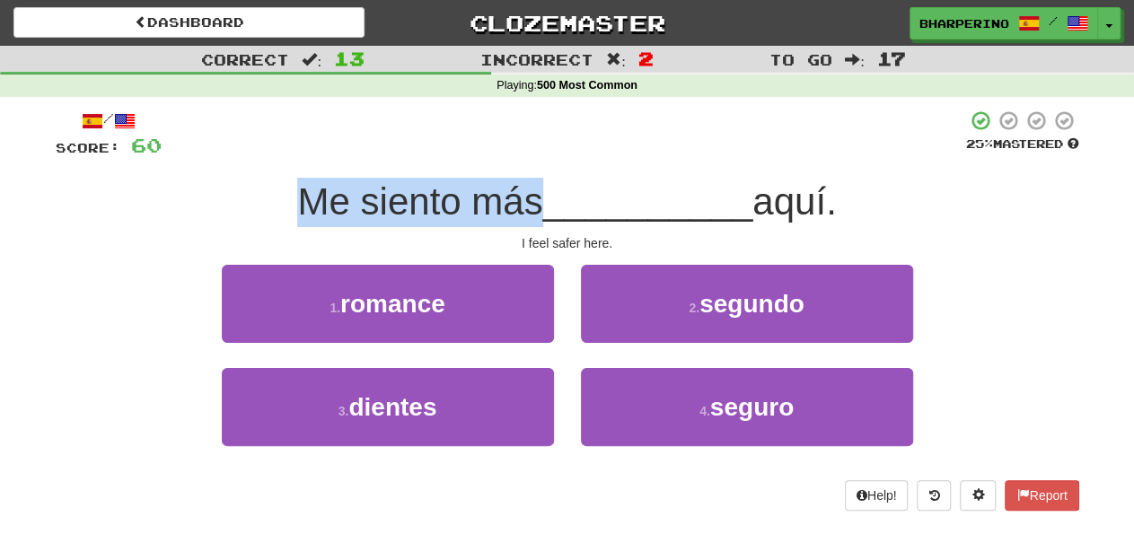
drag, startPoint x: 288, startPoint y: 207, endPoint x: 528, endPoint y: 205, distance: 239.8
click at [528, 205] on span "Me siento más" at bounding box center [419, 201] width 245 height 42
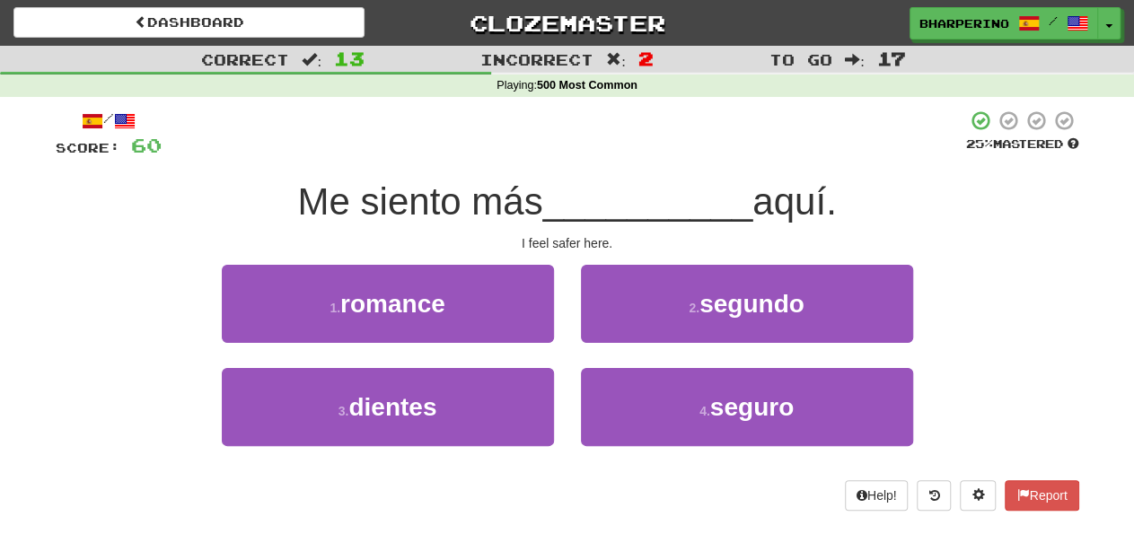
click at [203, 198] on div "Me siento más __________ aquí." at bounding box center [568, 202] width 1024 height 49
click at [569, 272] on div "2 . segundo" at bounding box center [746, 316] width 359 height 103
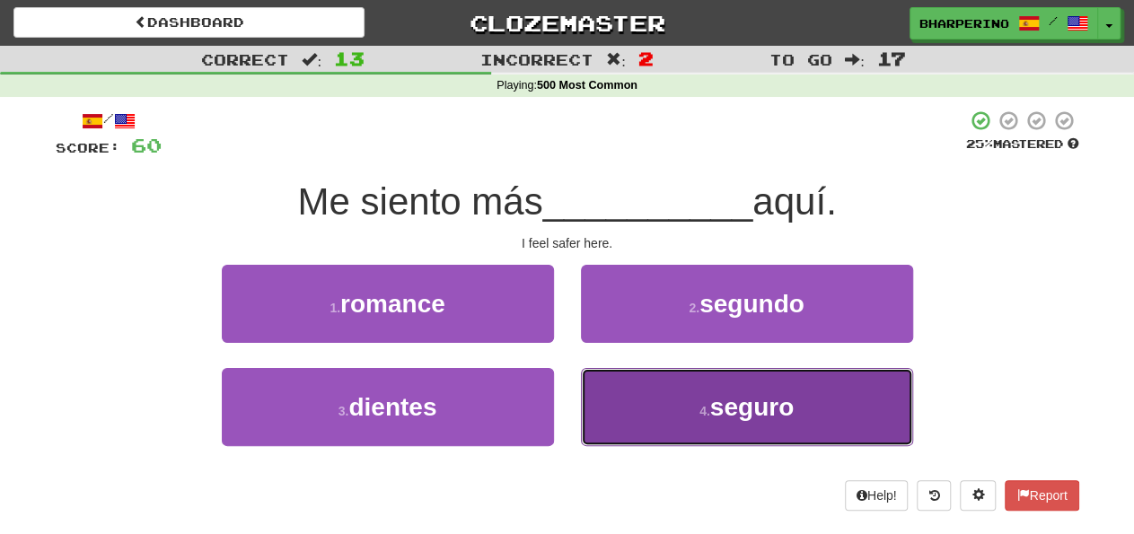
click at [633, 407] on button "4 . seguro" at bounding box center [747, 407] width 332 height 78
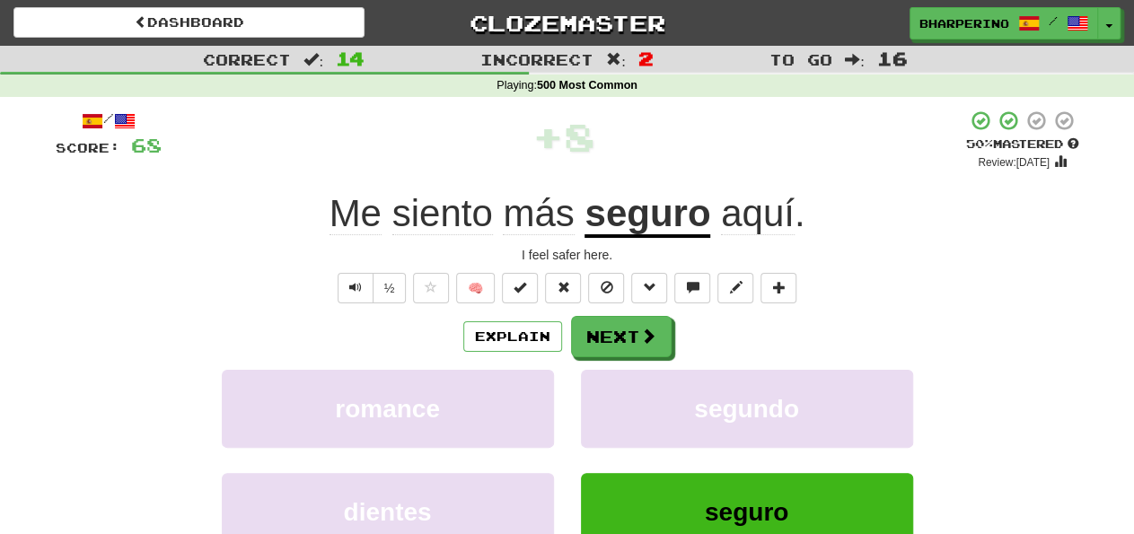
click at [561, 401] on div "romance" at bounding box center [387, 421] width 359 height 103
click at [576, 339] on button "Next" at bounding box center [622, 337] width 101 height 41
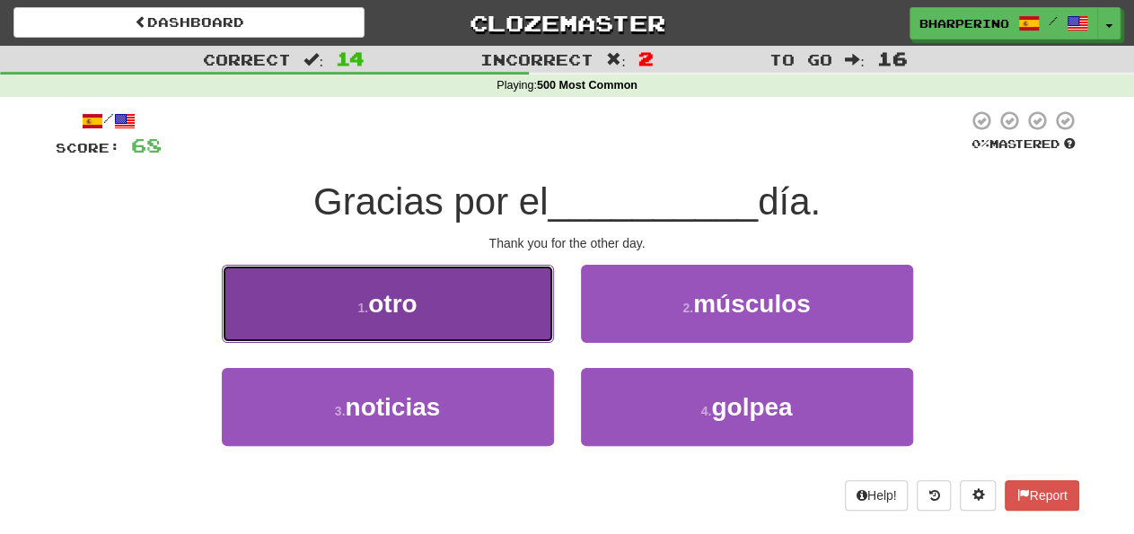
click at [497, 314] on button "1 . otro" at bounding box center [388, 304] width 332 height 78
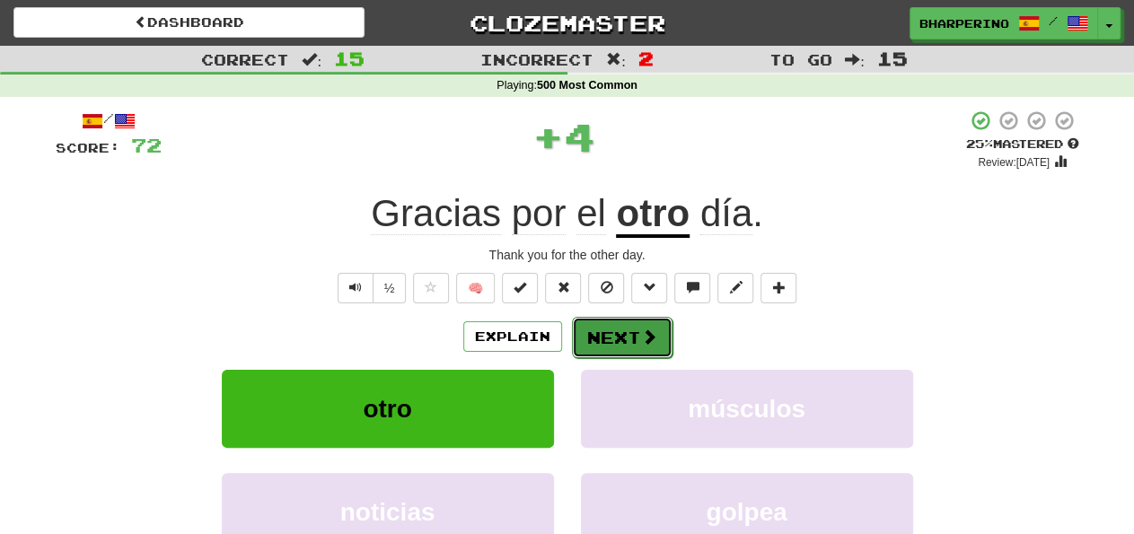
click at [592, 333] on button "Next" at bounding box center [622, 337] width 101 height 41
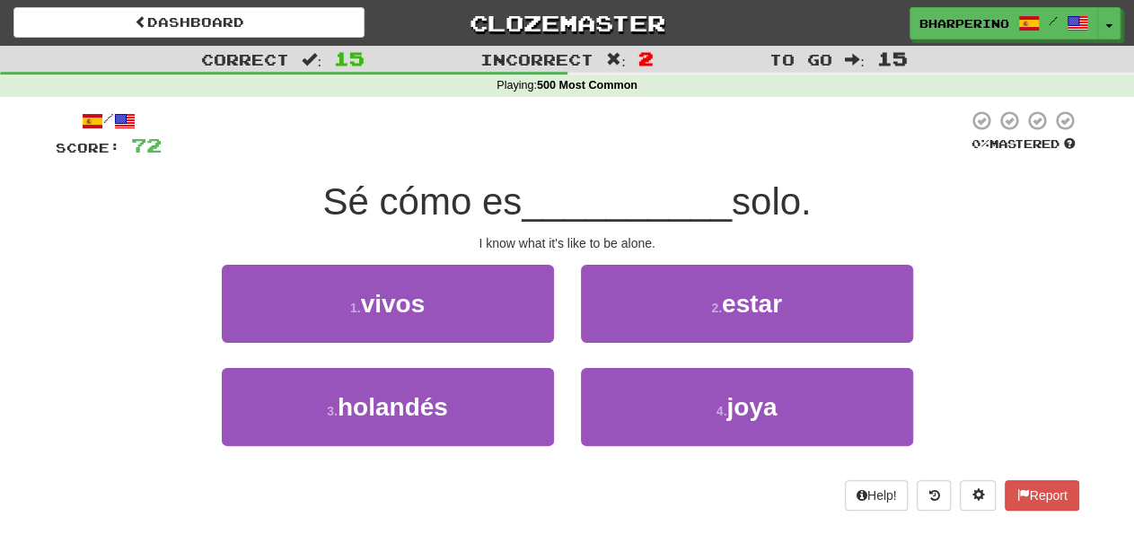
click at [622, 459] on div "4 . joya" at bounding box center [746, 419] width 359 height 103
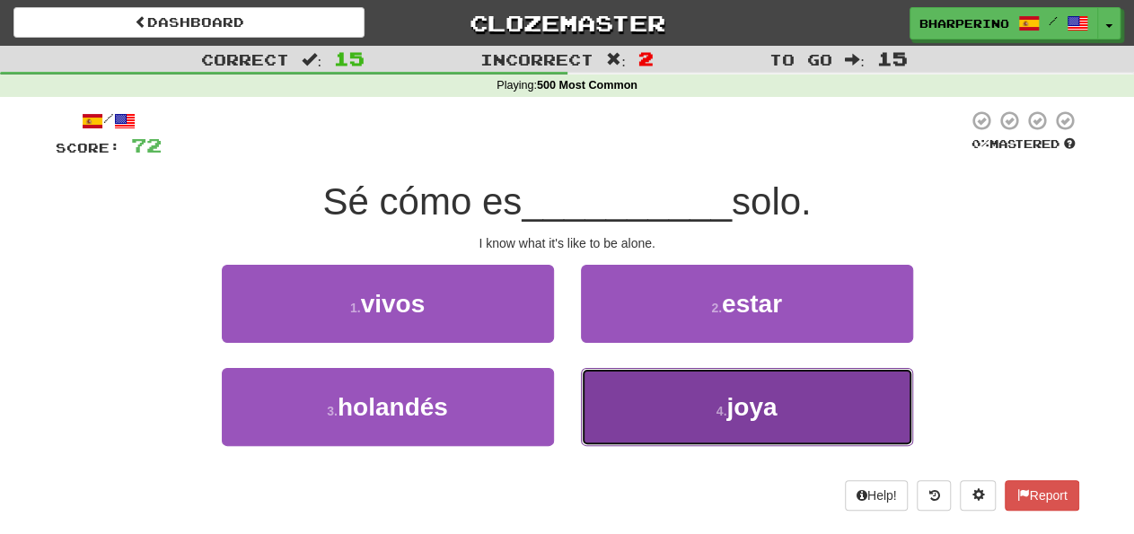
click at [615, 410] on button "4 . joya" at bounding box center [747, 407] width 332 height 78
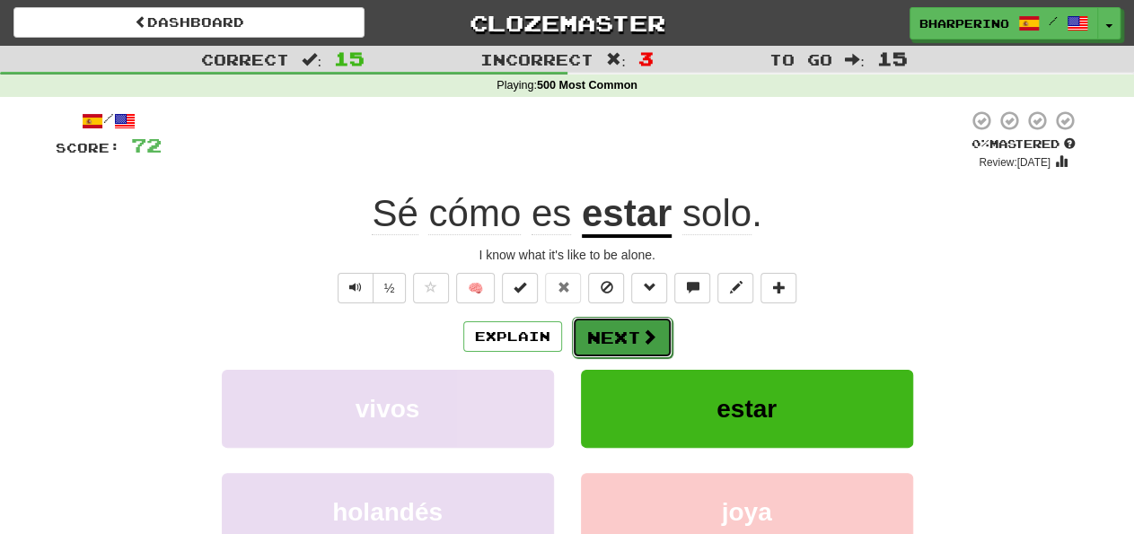
click at [585, 337] on button "Next" at bounding box center [622, 337] width 101 height 41
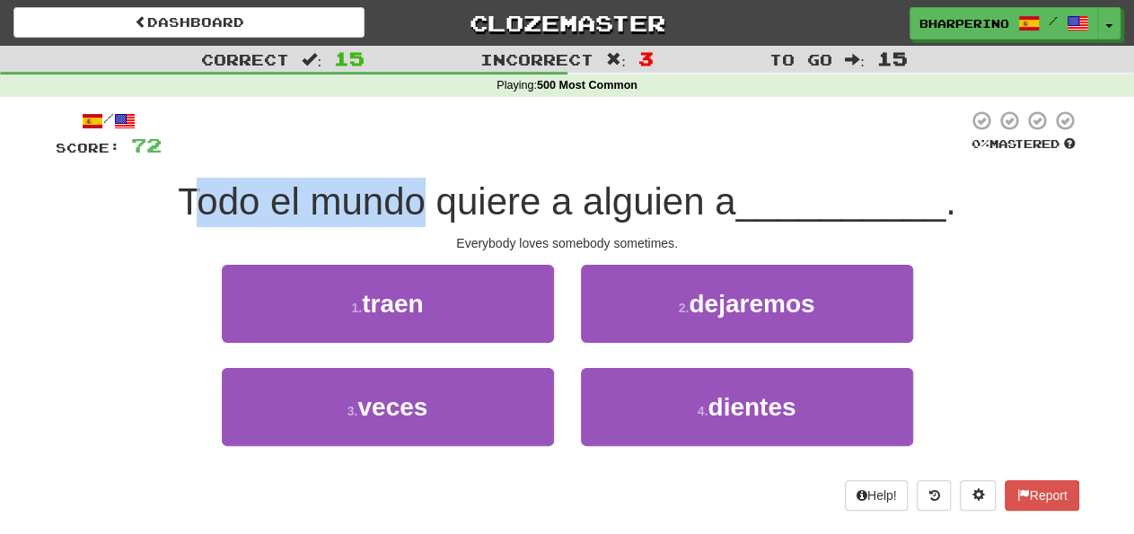
drag, startPoint x: 184, startPoint y: 197, endPoint x: 410, endPoint y: 203, distance: 226.4
click at [410, 203] on span "Todo el mundo quiere a alguien a" at bounding box center [457, 201] width 558 height 42
drag, startPoint x: 412, startPoint y: 207, endPoint x: 174, endPoint y: 207, distance: 237.9
click at [178, 207] on span "Todo el mundo quiere a alguien a" at bounding box center [457, 201] width 558 height 42
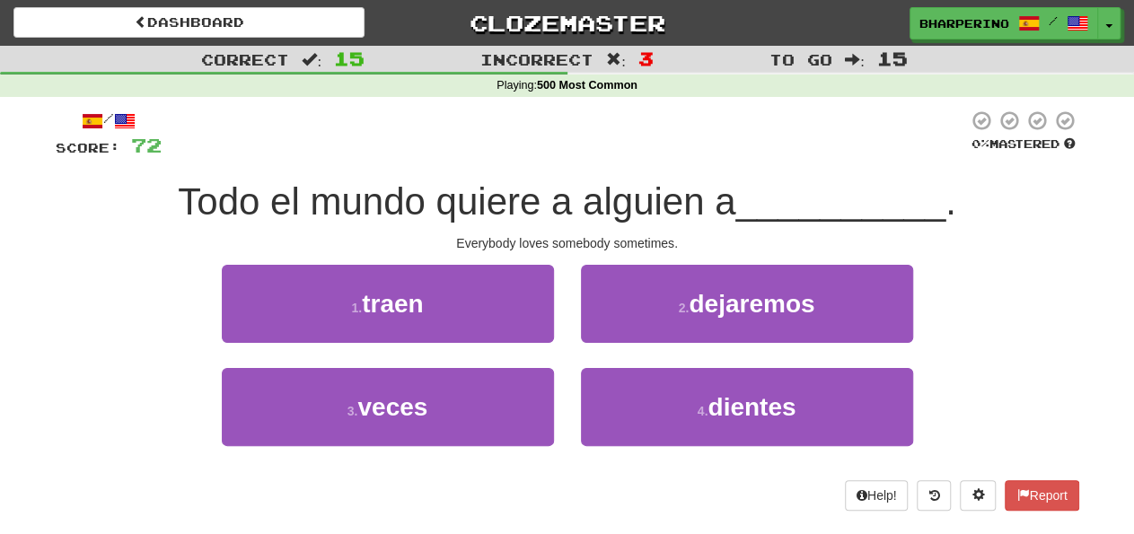
click at [178, 207] on span "Todo el mundo quiere a alguien a" at bounding box center [457, 201] width 558 height 42
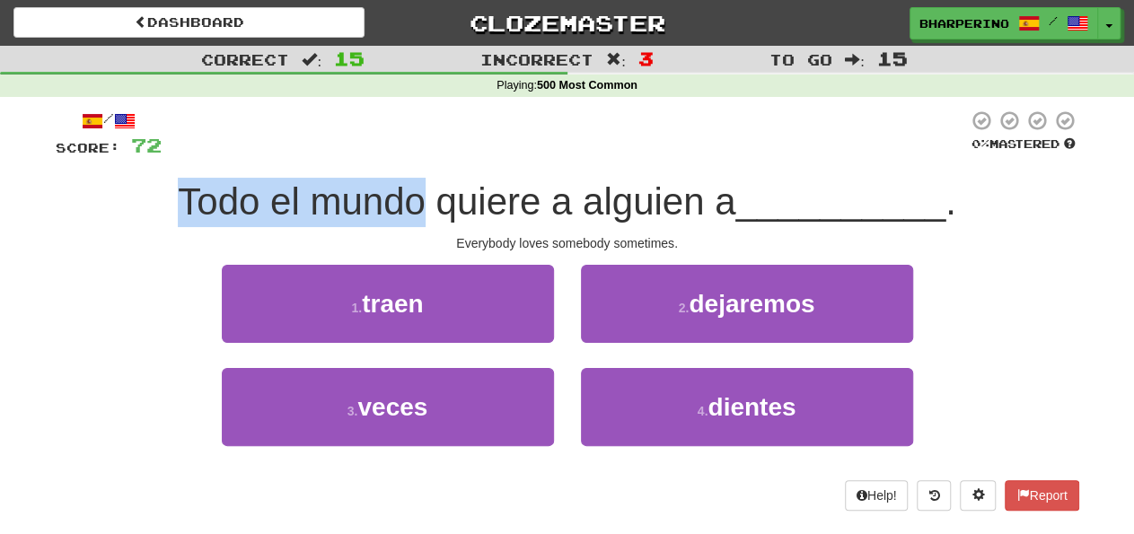
drag, startPoint x: 175, startPoint y: 200, endPoint x: 421, endPoint y: 200, distance: 246.0
click at [421, 200] on span "Todo el mundo quiere a alguien a" at bounding box center [457, 201] width 558 height 42
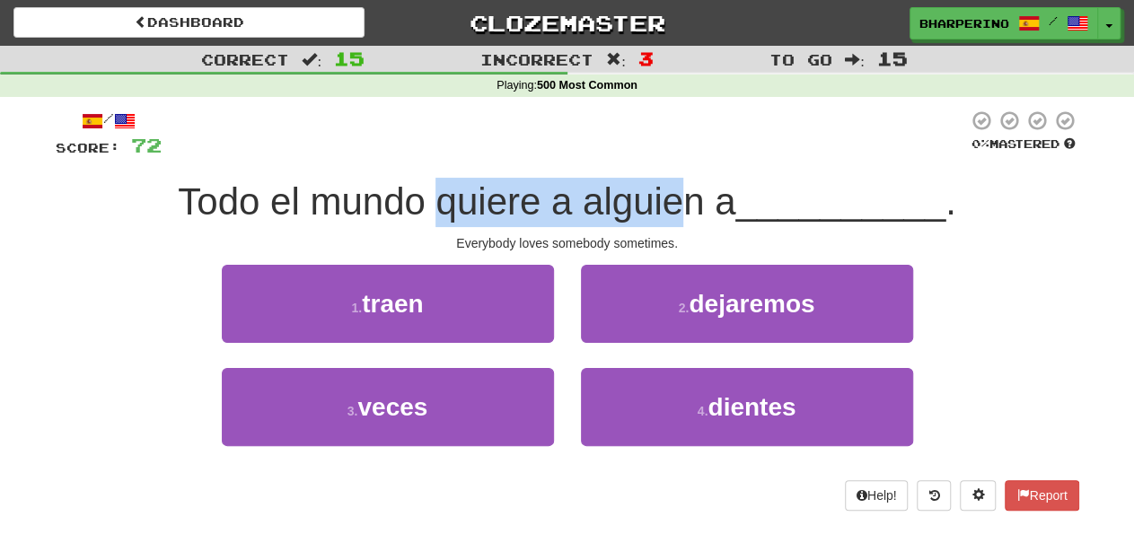
drag, startPoint x: 428, startPoint y: 200, endPoint x: 686, endPoint y: 206, distance: 257.8
click at [686, 206] on span "Todo el mundo quiere a alguien a" at bounding box center [457, 201] width 558 height 42
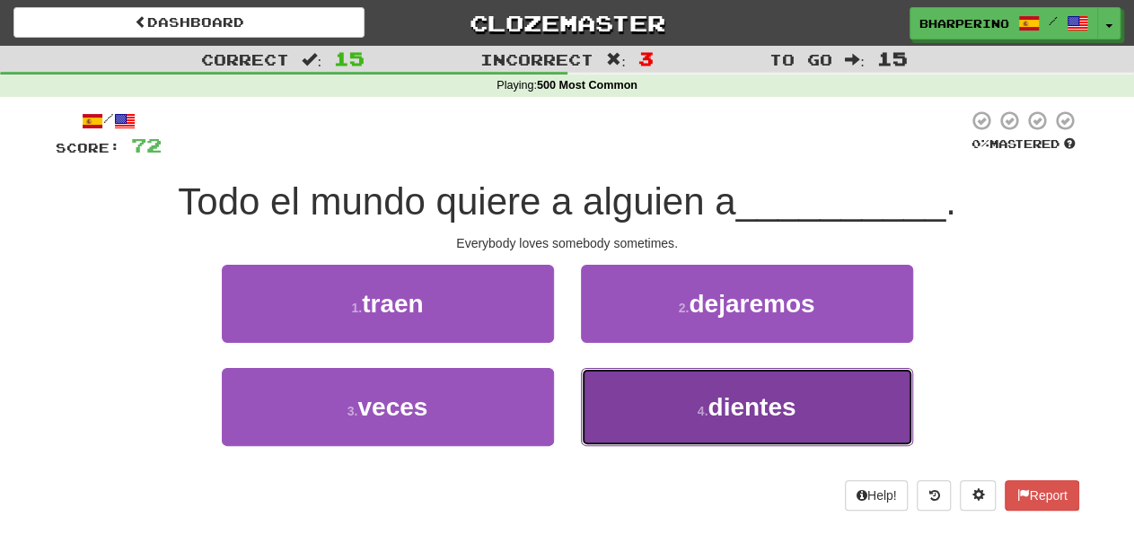
click at [643, 391] on button "4 . dientes" at bounding box center [747, 407] width 332 height 78
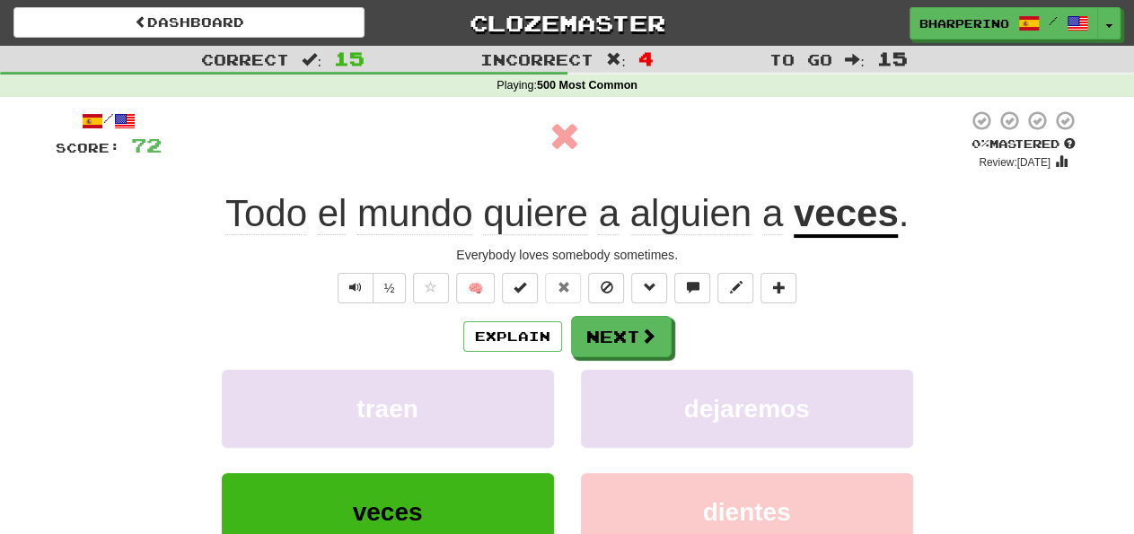
click at [825, 227] on u "veces" at bounding box center [846, 215] width 105 height 46
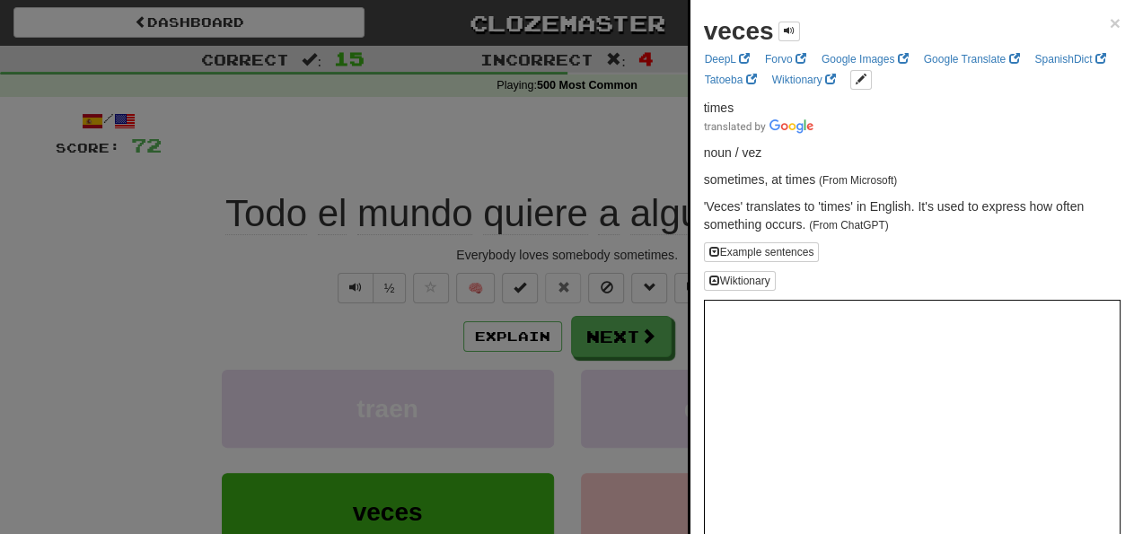
click at [576, 145] on div at bounding box center [567, 267] width 1134 height 534
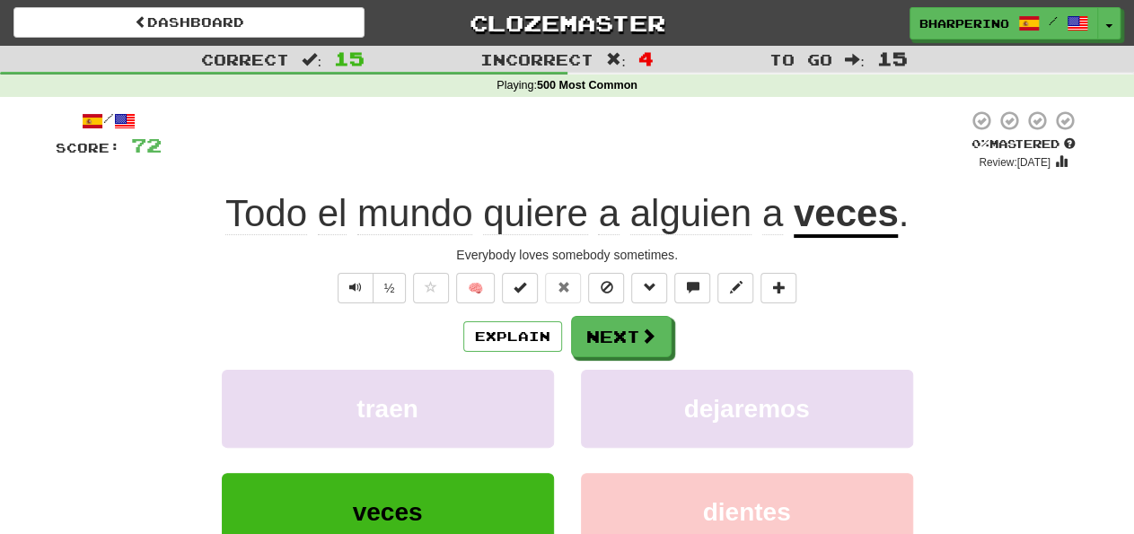
scroll to position [93, 0]
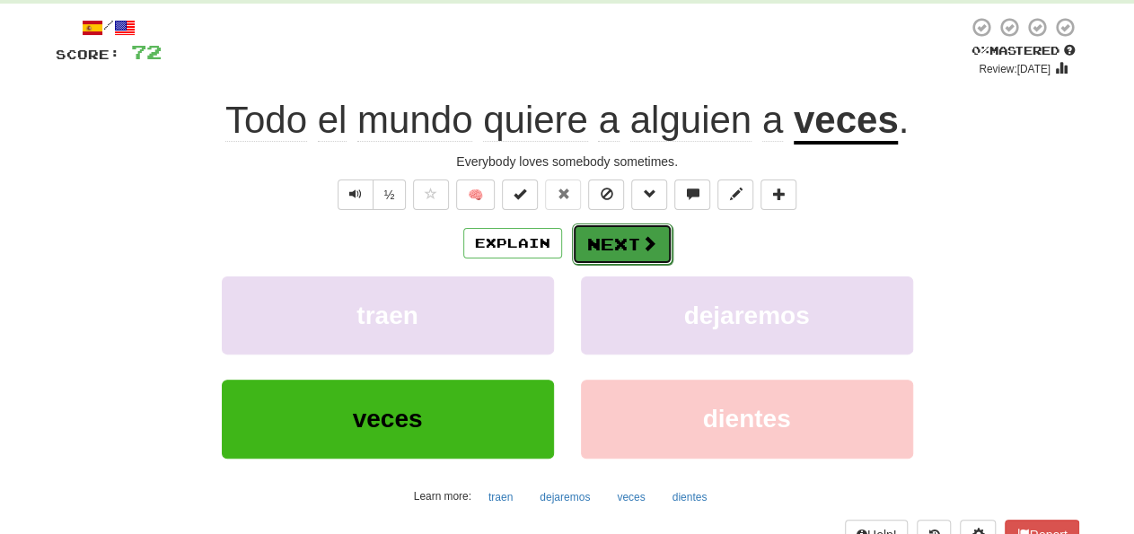
click at [606, 251] on button "Next" at bounding box center [622, 244] width 101 height 41
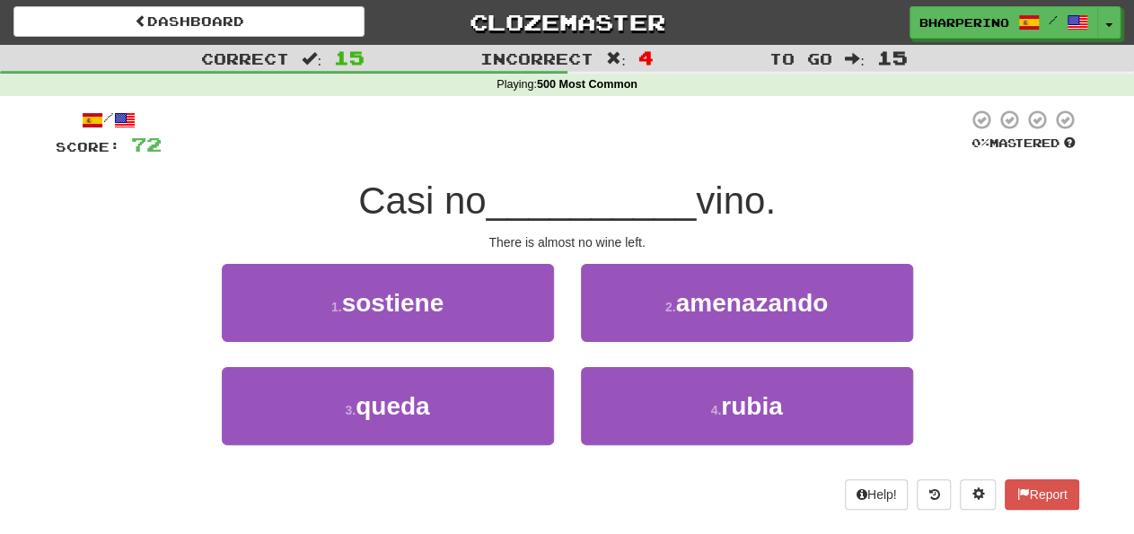
scroll to position [0, 0]
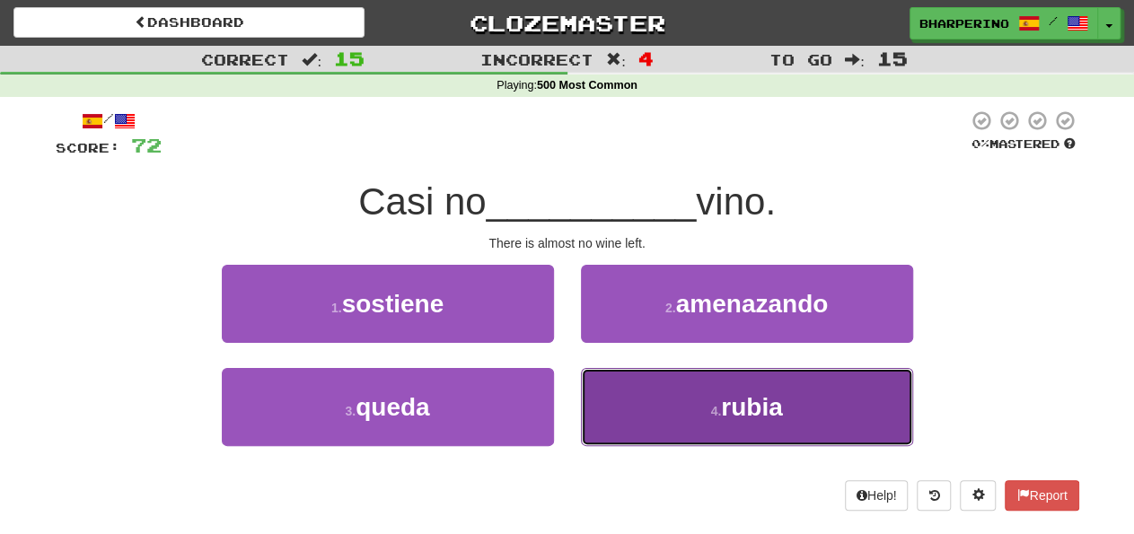
click at [628, 400] on button "4 . rubia" at bounding box center [747, 407] width 332 height 78
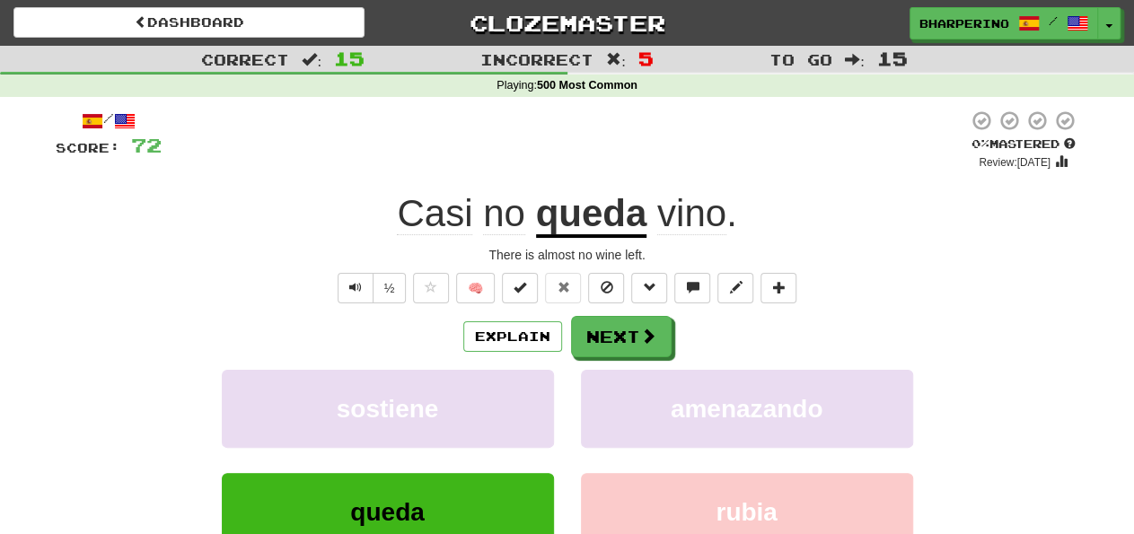
click at [578, 218] on u "queda" at bounding box center [591, 215] width 111 height 46
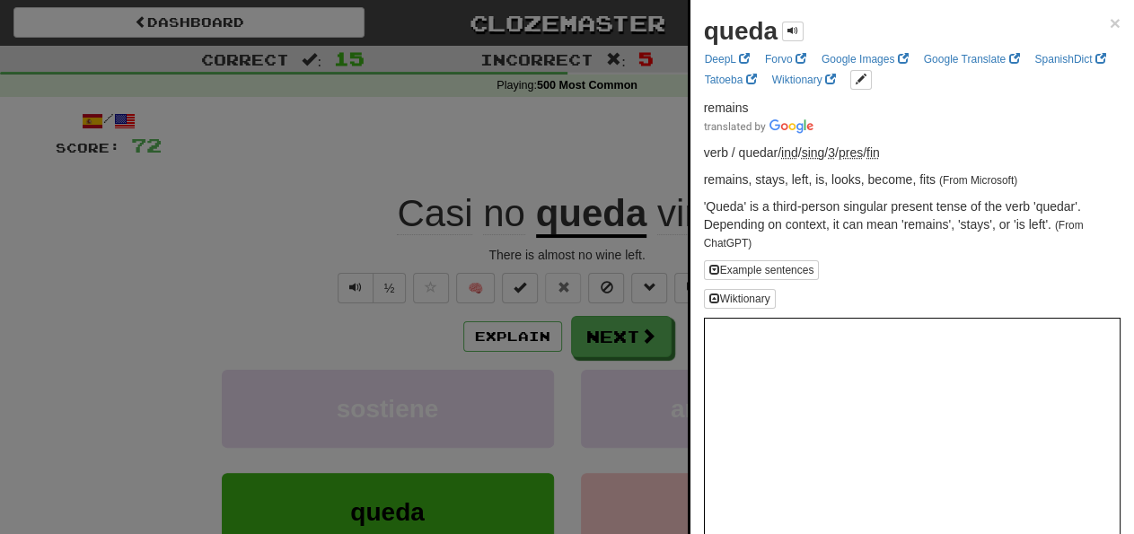
click at [583, 135] on div at bounding box center [567, 267] width 1134 height 534
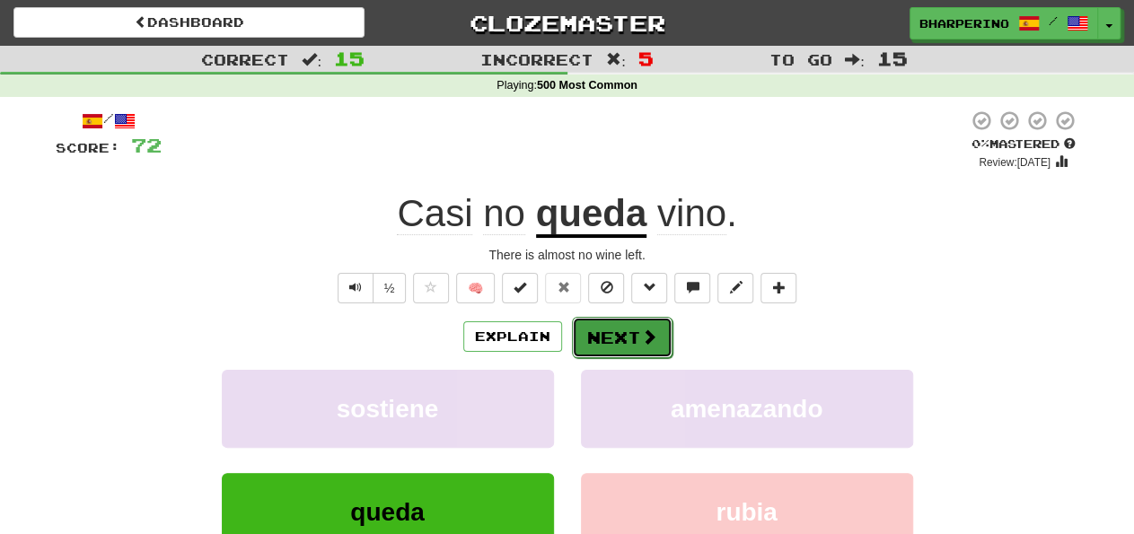
click at [604, 340] on button "Next" at bounding box center [622, 337] width 101 height 41
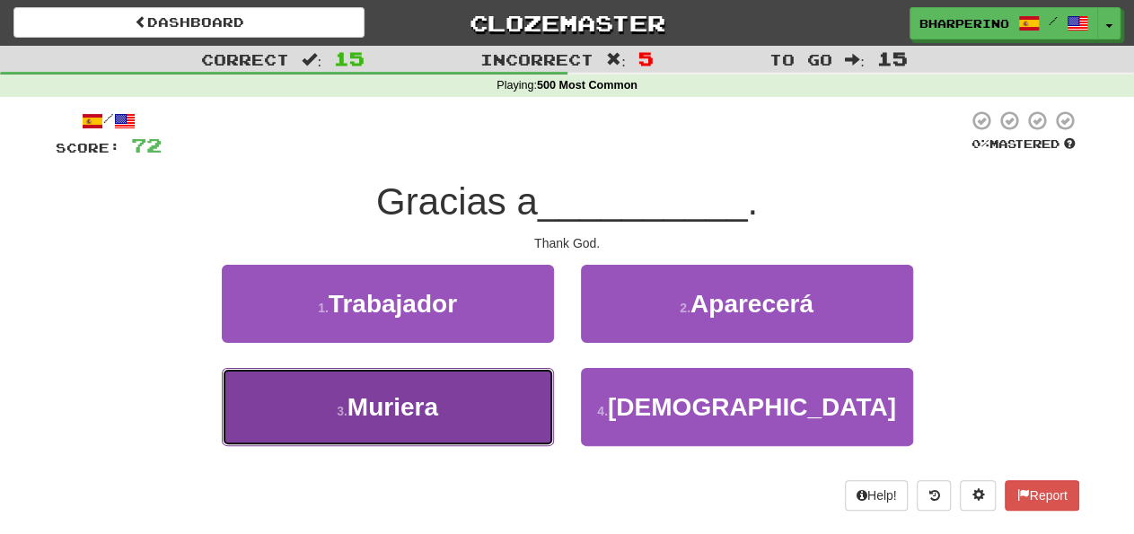
click at [541, 403] on button "3 . Muriera" at bounding box center [388, 407] width 332 height 78
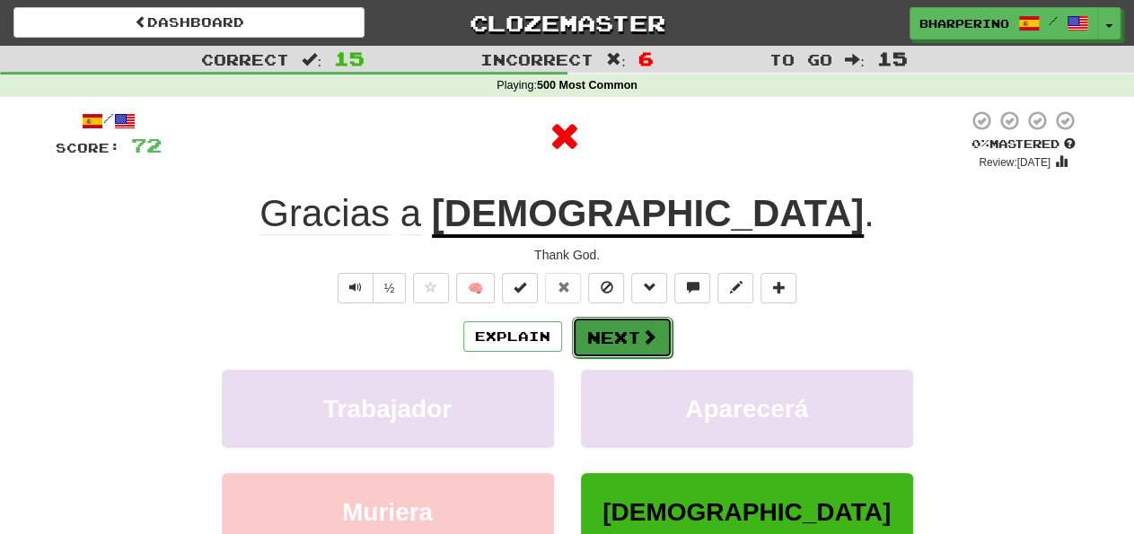
click at [590, 330] on button "Next" at bounding box center [622, 337] width 101 height 41
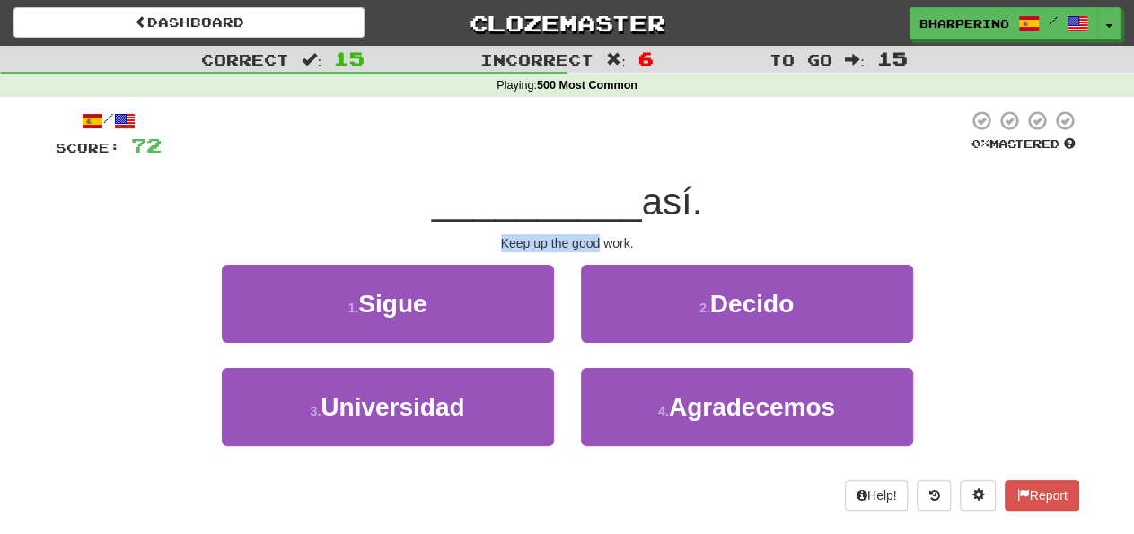
drag, startPoint x: 504, startPoint y: 245, endPoint x: 600, endPoint y: 249, distance: 96.1
click at [600, 249] on div "Keep up the good work." at bounding box center [568, 243] width 1024 height 18
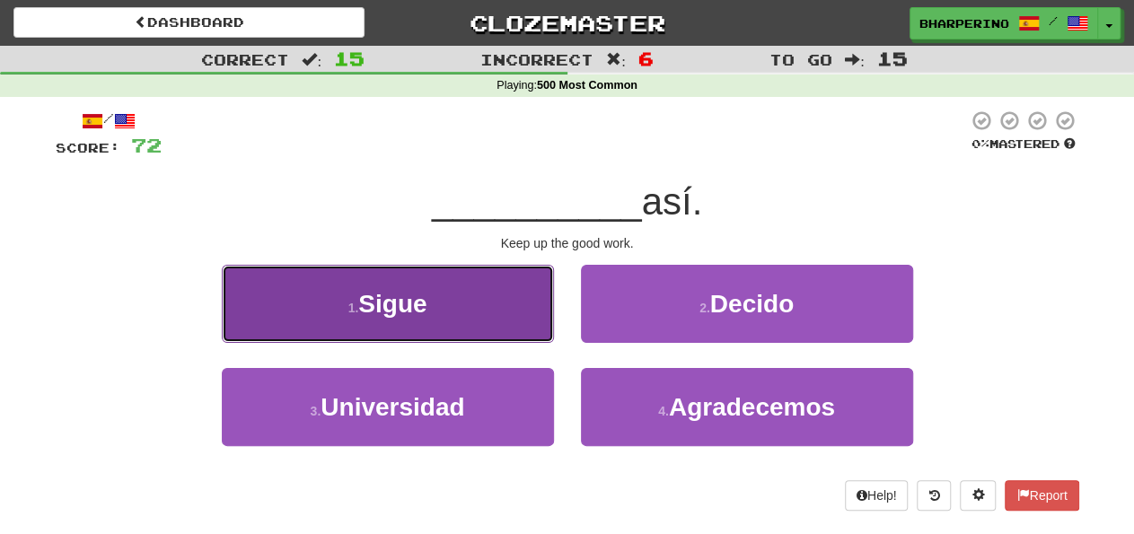
click at [511, 319] on button "1 . Sigue" at bounding box center [388, 304] width 332 height 78
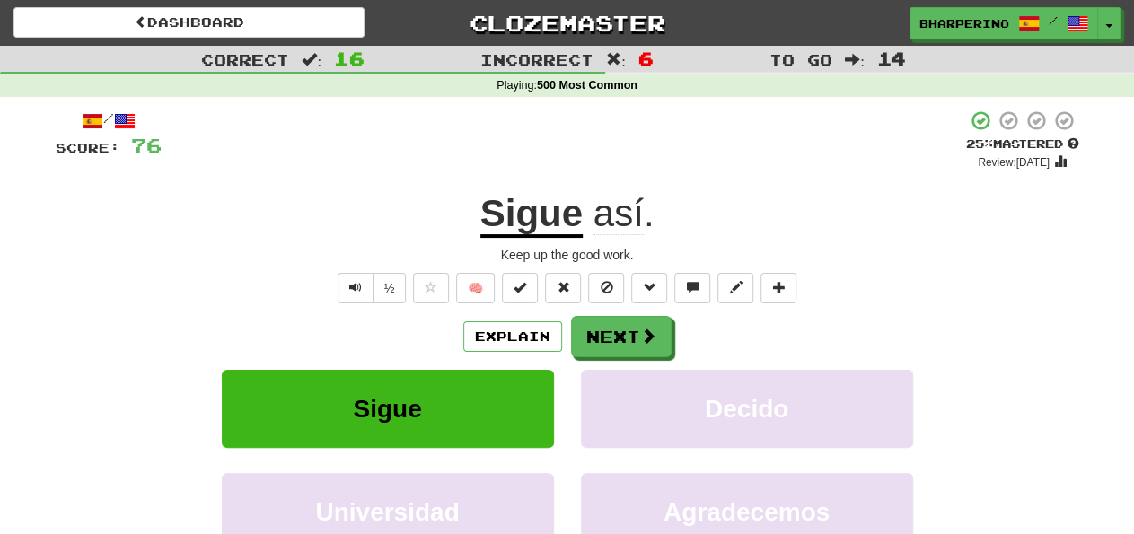
click at [541, 213] on u "Sigue" at bounding box center [531, 215] width 102 height 46
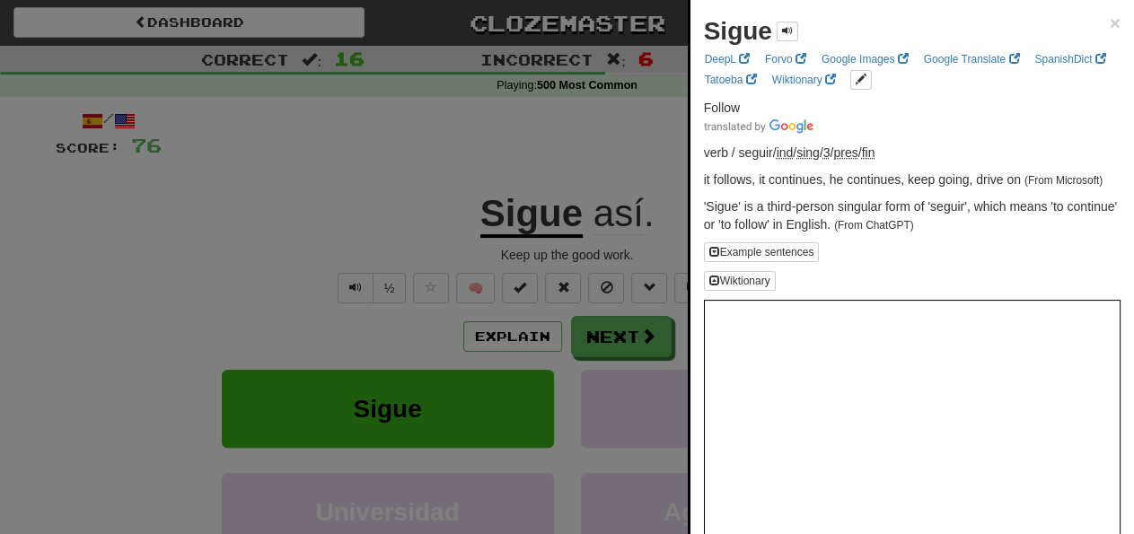
click at [528, 140] on div at bounding box center [567, 267] width 1134 height 534
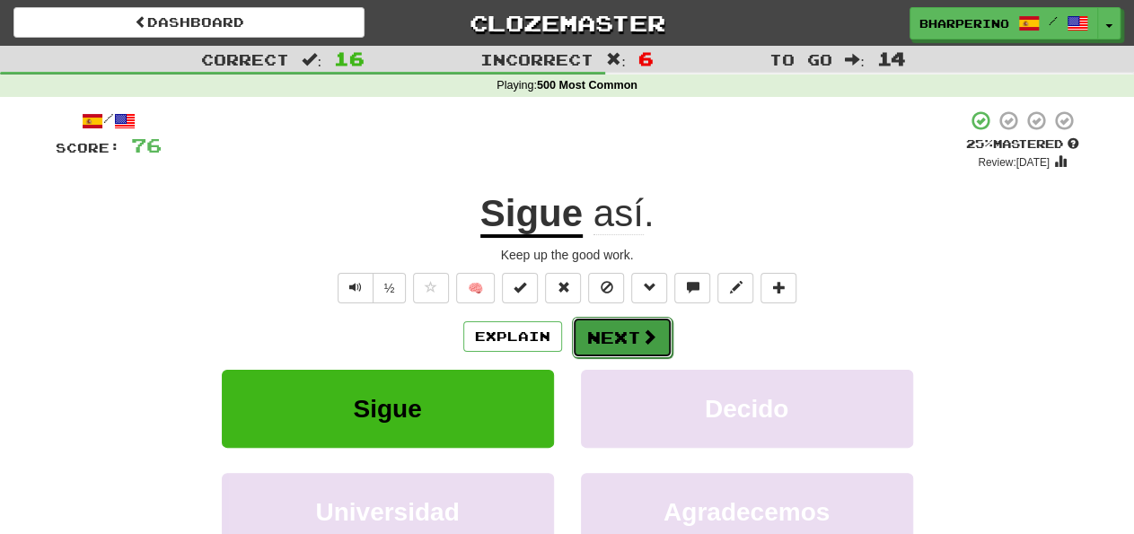
click at [657, 356] on button "Next" at bounding box center [622, 337] width 101 height 41
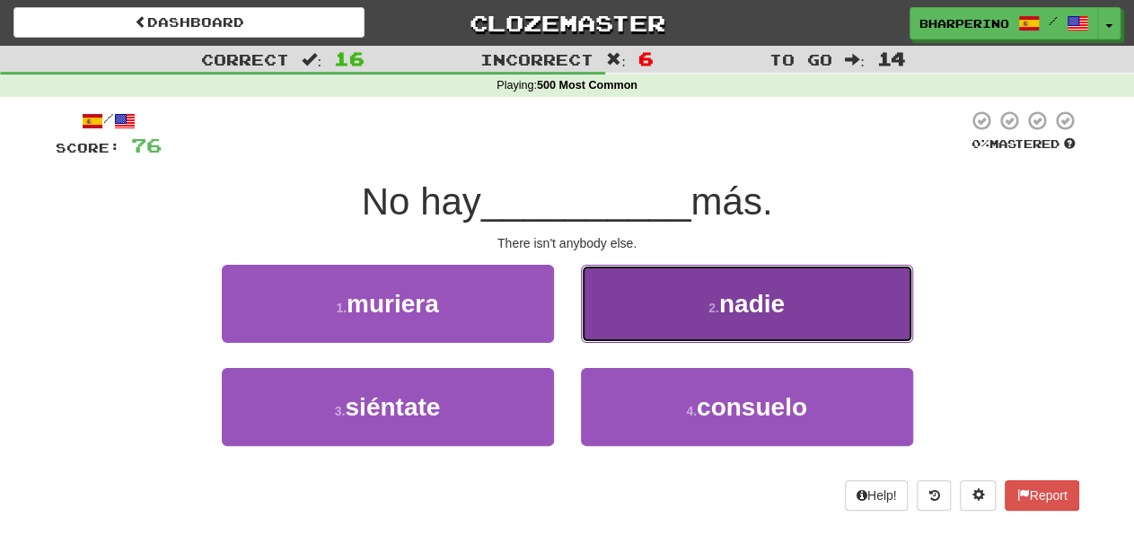
click at [646, 294] on button "2 . nadie" at bounding box center [747, 304] width 332 height 78
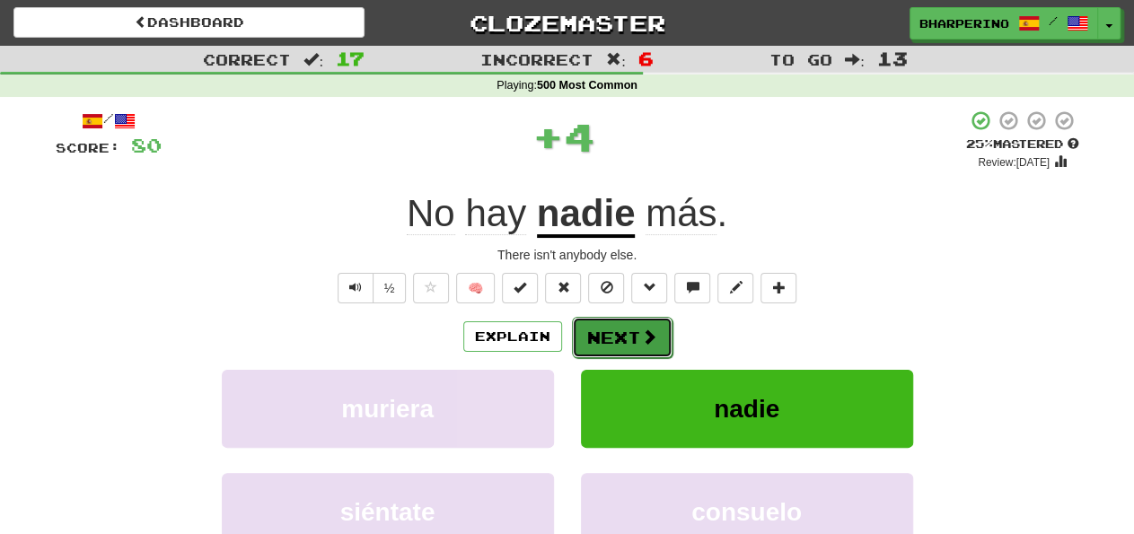
click at [599, 334] on button "Next" at bounding box center [622, 337] width 101 height 41
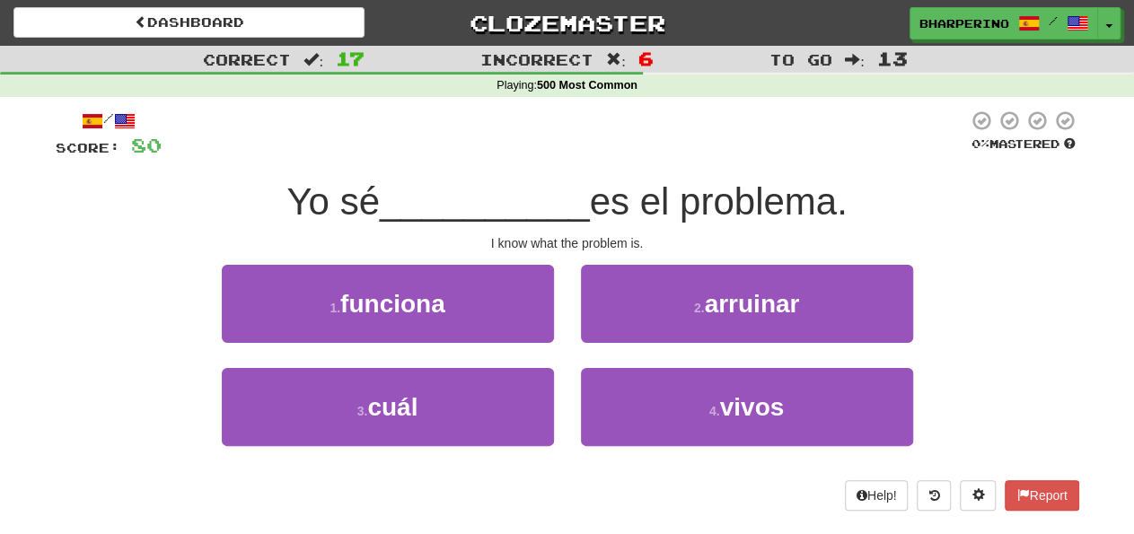
click at [568, 299] on div "2 . arruinar" at bounding box center [746, 316] width 359 height 103
drag, startPoint x: 283, startPoint y: 200, endPoint x: 367, endPoint y: 200, distance: 84.4
click at [367, 200] on span "Yo sé" at bounding box center [332, 201] width 93 height 42
click at [368, 200] on span "Yo sé" at bounding box center [332, 201] width 93 height 42
click at [565, 277] on div "1 . funciona" at bounding box center [387, 316] width 359 height 103
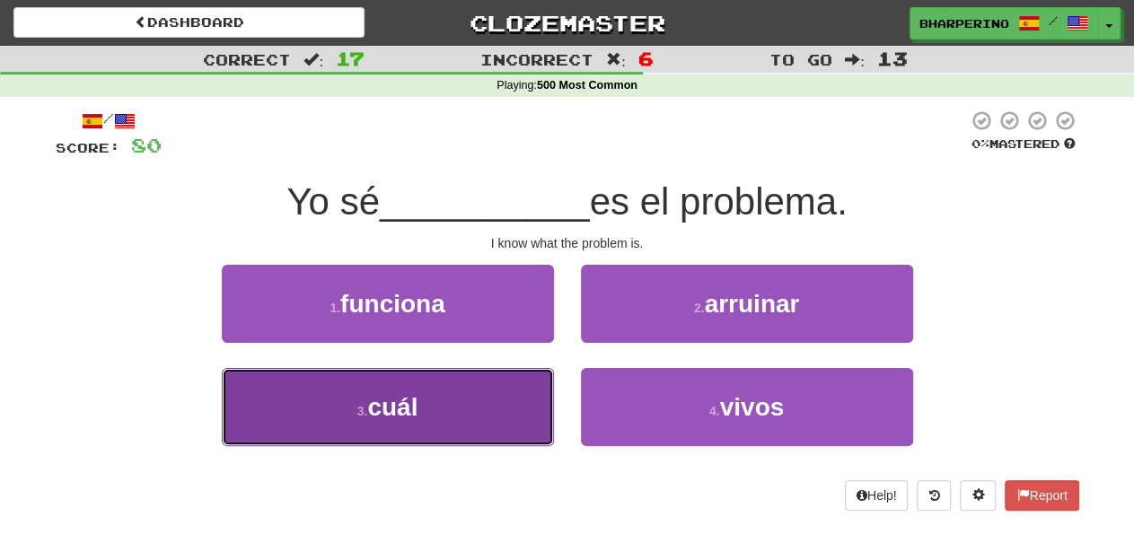
click at [484, 418] on button "3 . cuál" at bounding box center [388, 407] width 332 height 78
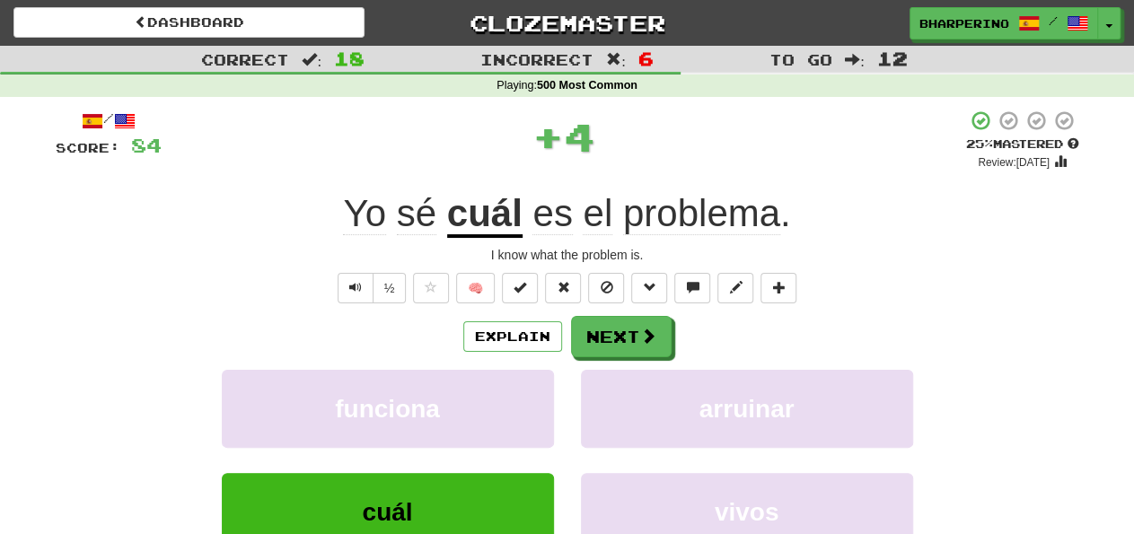
click at [562, 400] on div "funciona" at bounding box center [387, 421] width 359 height 103
click at [590, 337] on button "Next" at bounding box center [622, 337] width 101 height 41
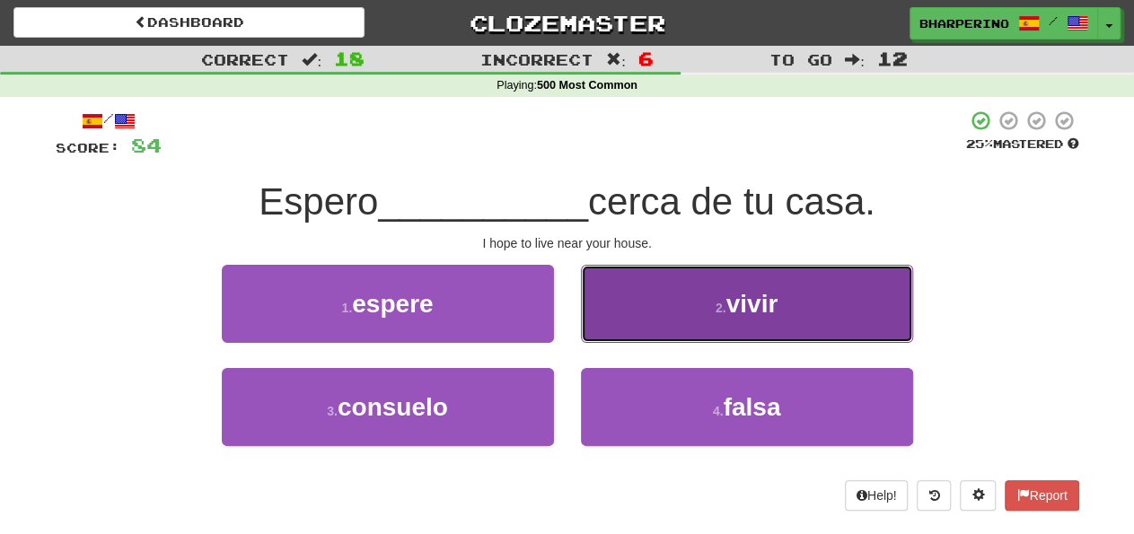
click at [743, 307] on span "vivir" at bounding box center [752, 304] width 52 height 28
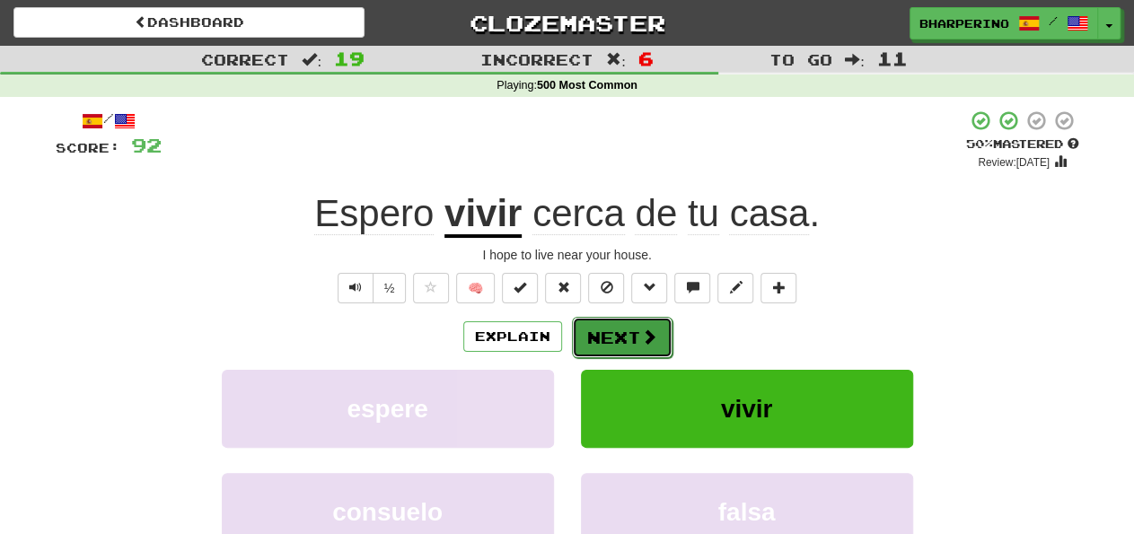
click at [584, 342] on button "Next" at bounding box center [622, 337] width 101 height 41
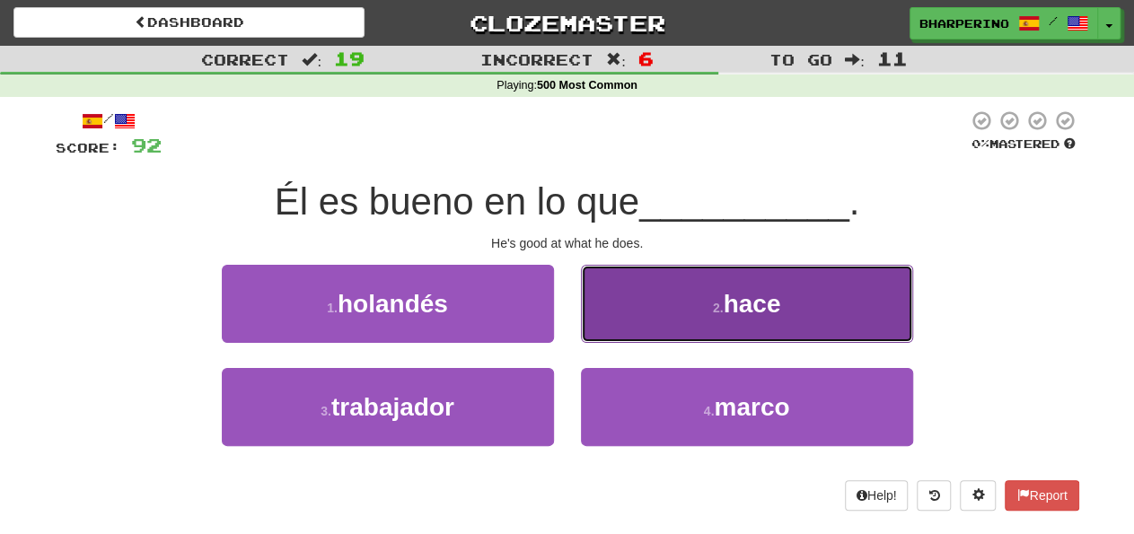
click at [642, 301] on button "2 . hace" at bounding box center [747, 304] width 332 height 78
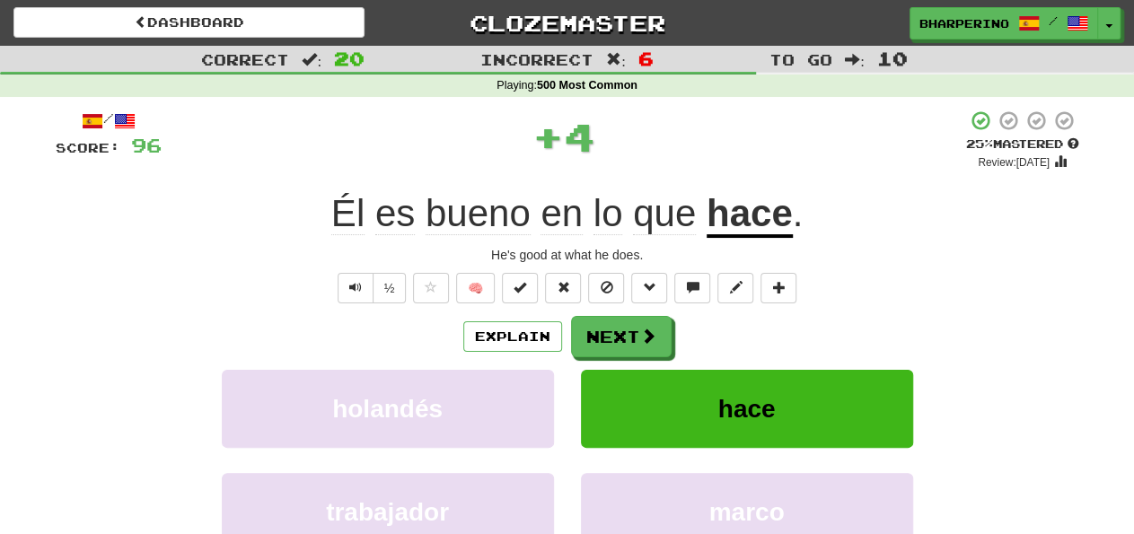
click at [560, 382] on div "holandés" at bounding box center [387, 421] width 359 height 103
click at [594, 337] on button "Next" at bounding box center [622, 337] width 101 height 41
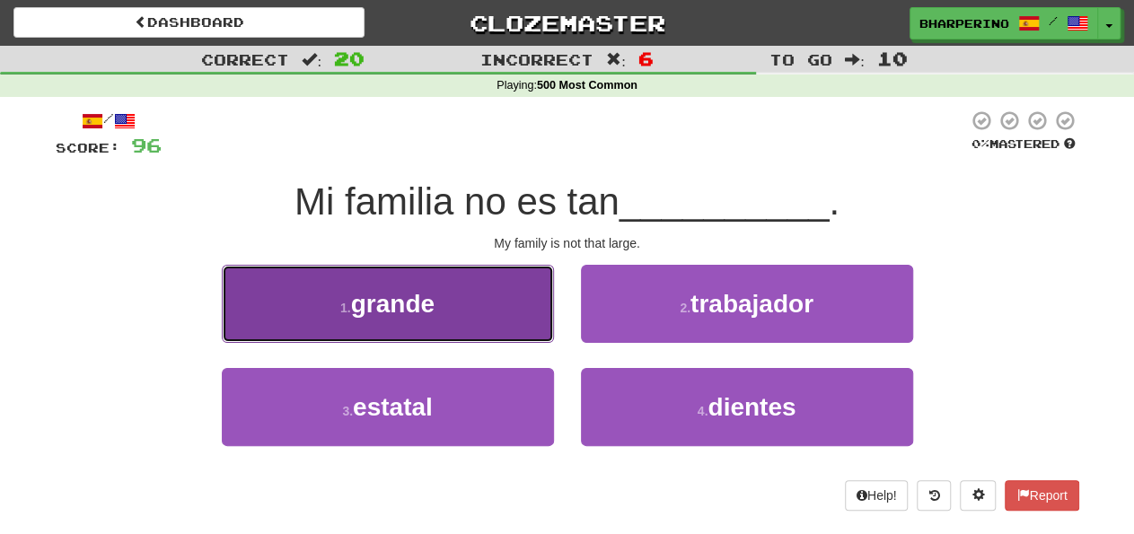
click at [471, 319] on button "1 . grande" at bounding box center [388, 304] width 332 height 78
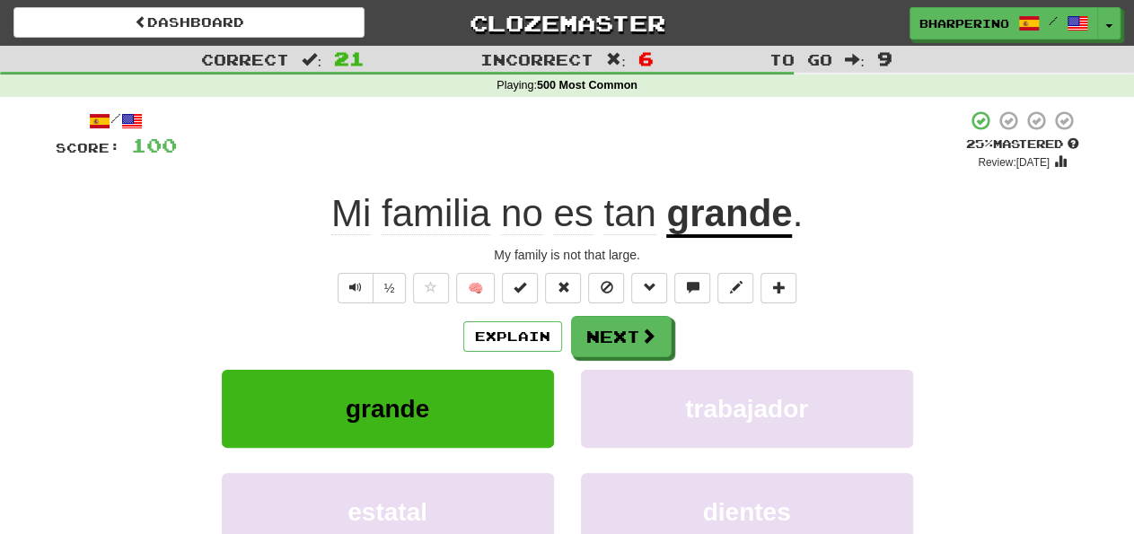
click at [630, 211] on span "tan" at bounding box center [629, 213] width 52 height 43
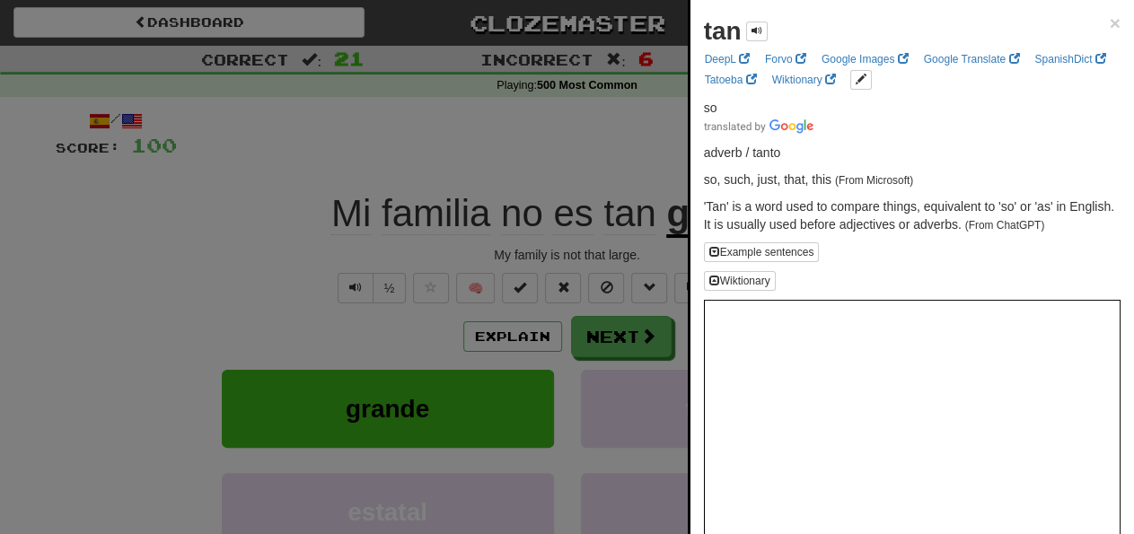
click at [591, 143] on div at bounding box center [567, 267] width 1134 height 534
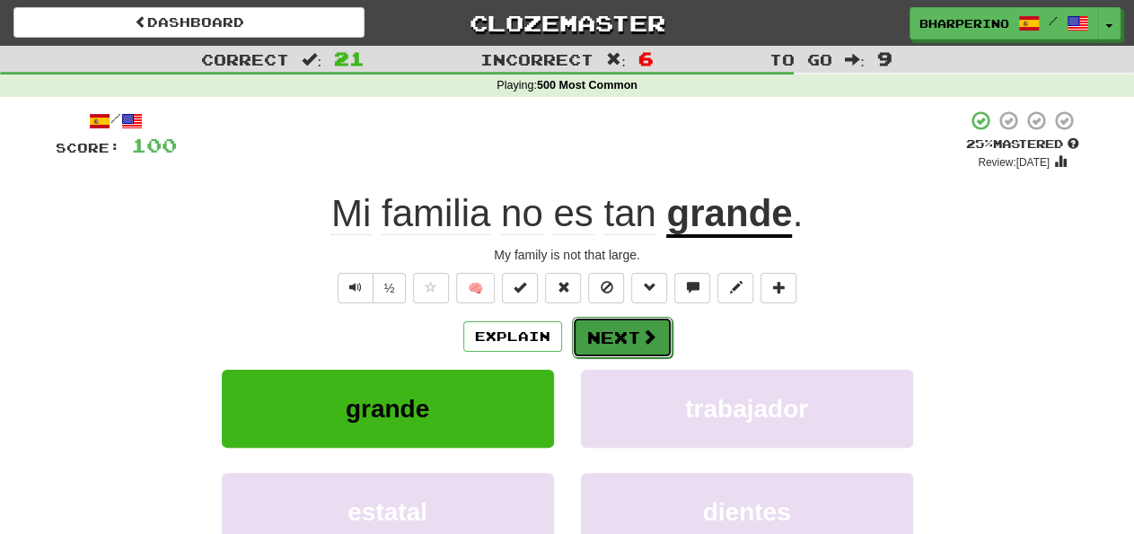
click at [615, 334] on button "Next" at bounding box center [622, 337] width 101 height 41
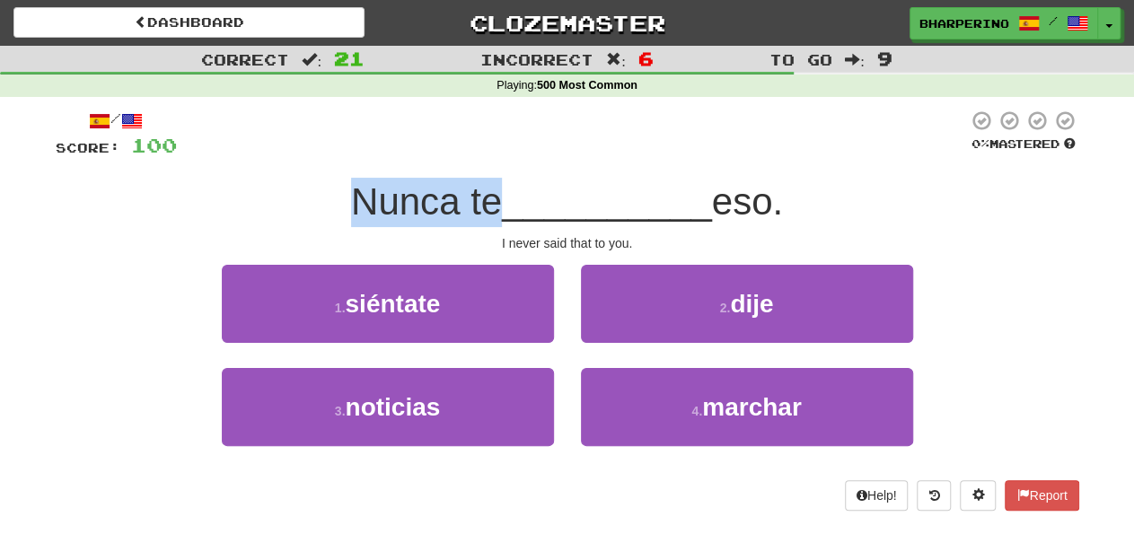
drag, startPoint x: 347, startPoint y: 199, endPoint x: 493, endPoint y: 198, distance: 145.5
click at [493, 198] on span "Nunca te" at bounding box center [426, 201] width 151 height 42
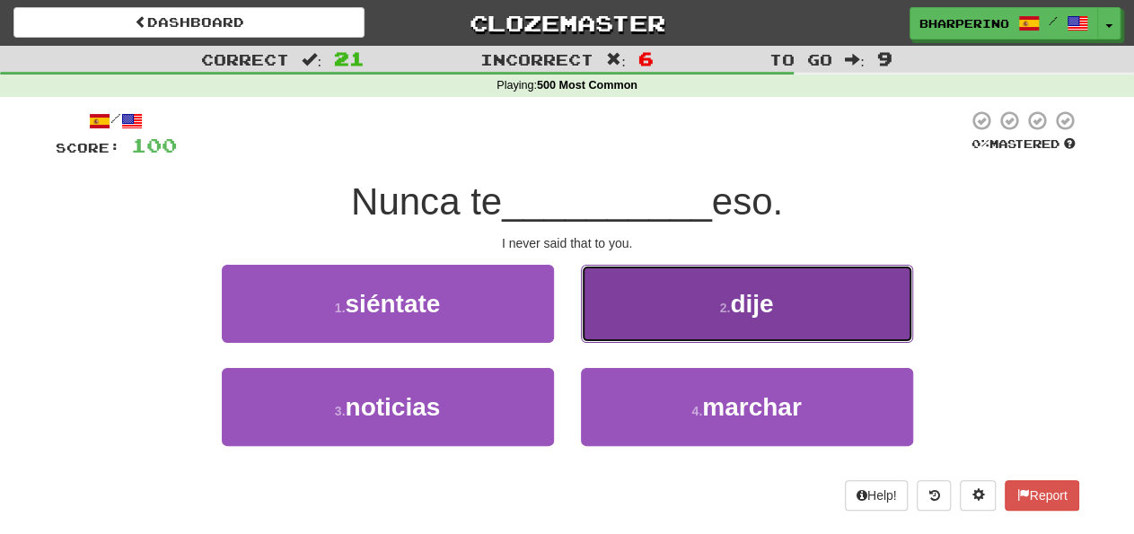
click at [720, 310] on small "2 ." at bounding box center [725, 308] width 11 height 14
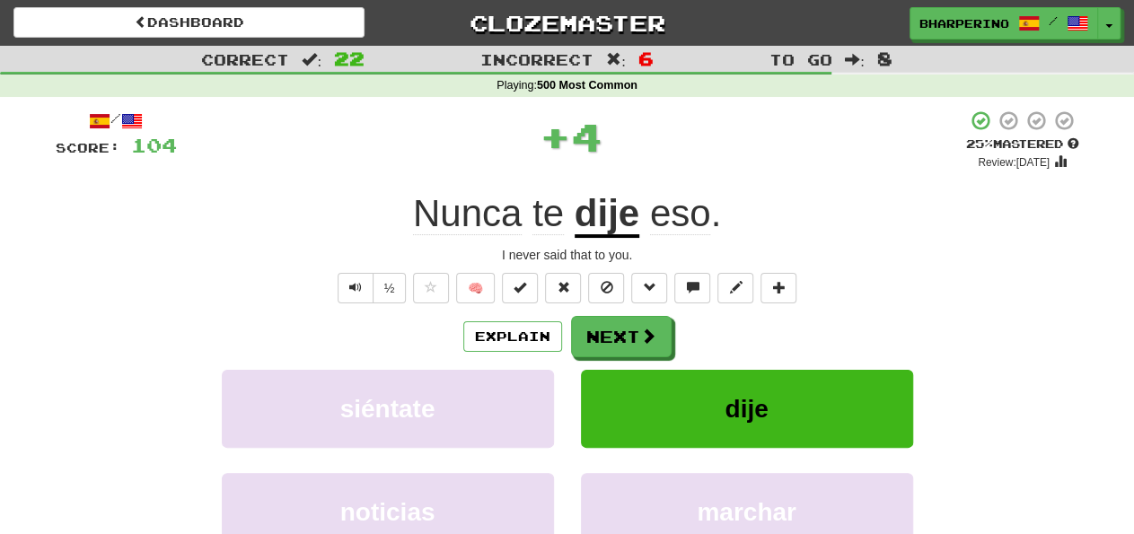
click at [703, 325] on div "Explain Next" at bounding box center [568, 336] width 1024 height 41
click at [558, 392] on div "siéntate" at bounding box center [387, 421] width 359 height 103
click at [604, 330] on button "Next" at bounding box center [622, 337] width 101 height 41
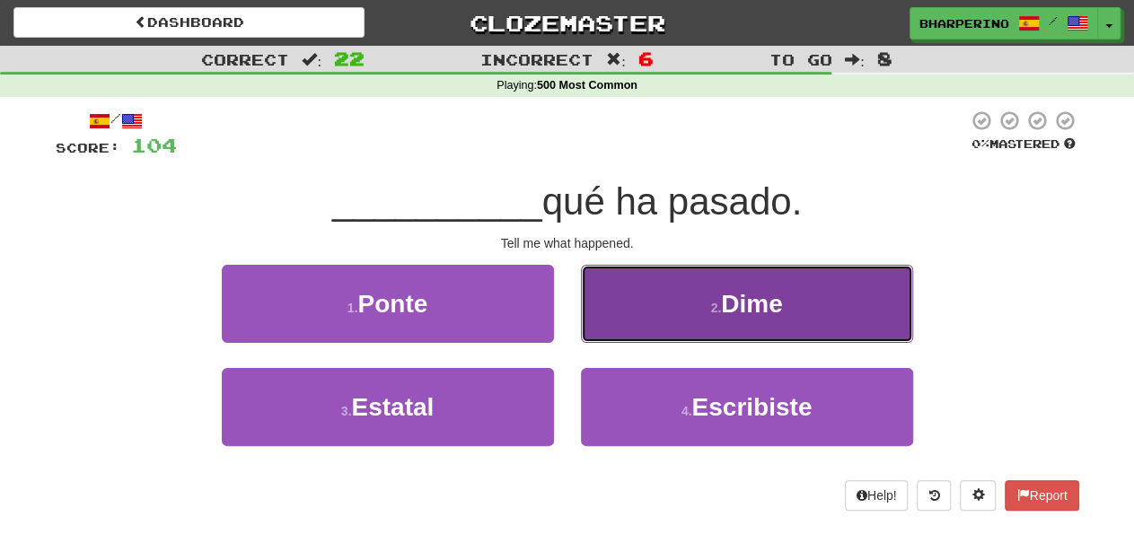
click at [649, 306] on button "2 . Dime" at bounding box center [747, 304] width 332 height 78
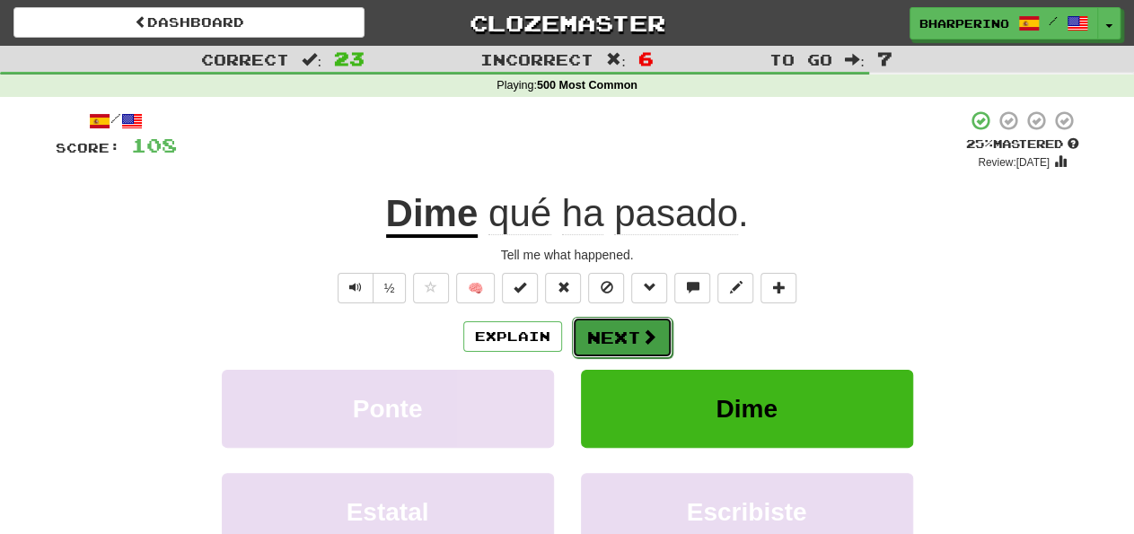
click at [591, 335] on button "Next" at bounding box center [622, 337] width 101 height 41
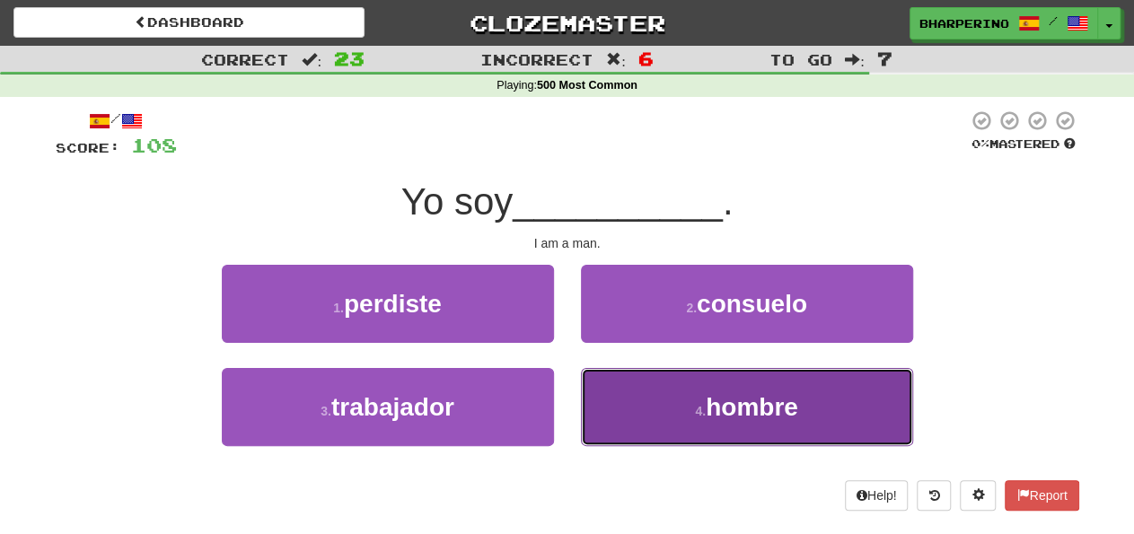
click at [605, 392] on button "4 . hombre" at bounding box center [747, 407] width 332 height 78
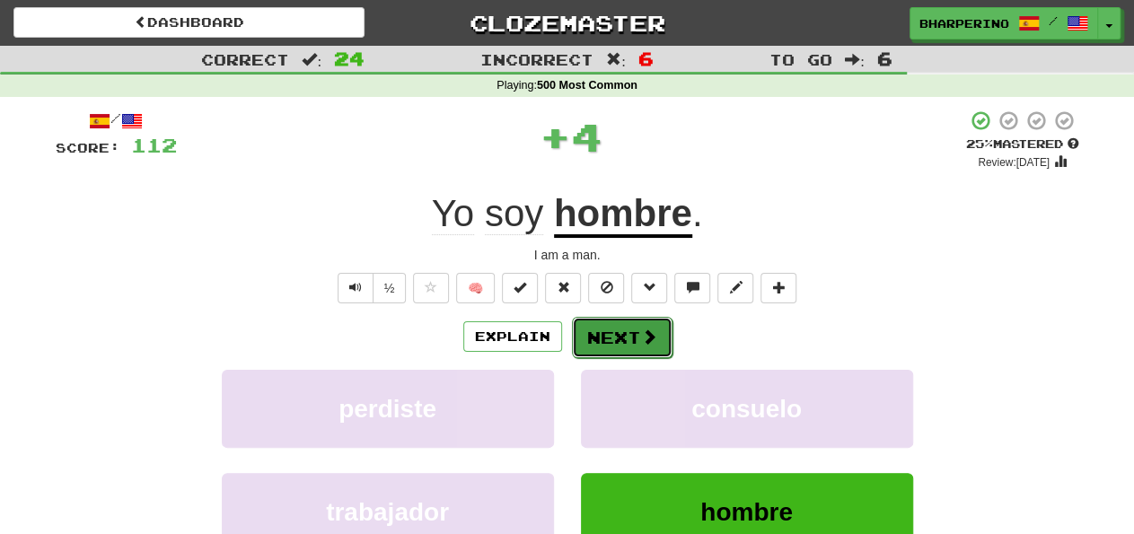
click at [578, 337] on button "Next" at bounding box center [622, 337] width 101 height 41
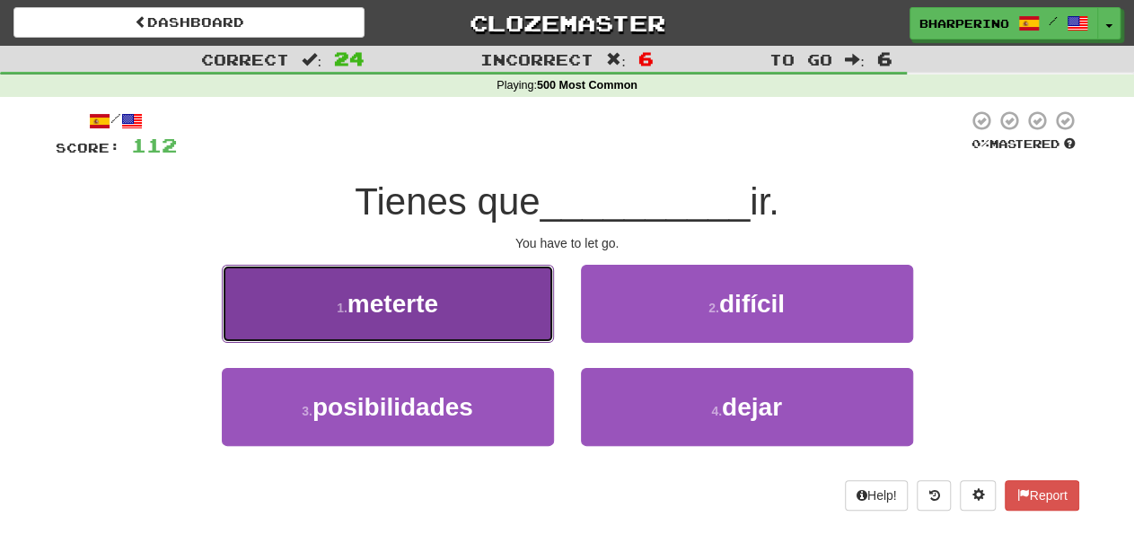
click at [541, 319] on button "1 . meterte" at bounding box center [388, 304] width 332 height 78
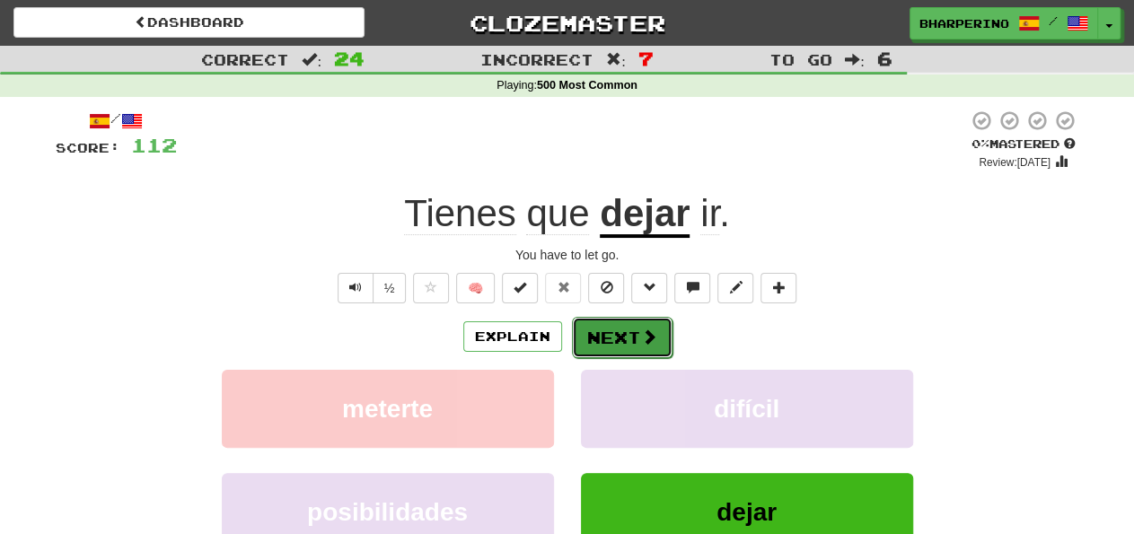
click at [606, 336] on button "Next" at bounding box center [622, 337] width 101 height 41
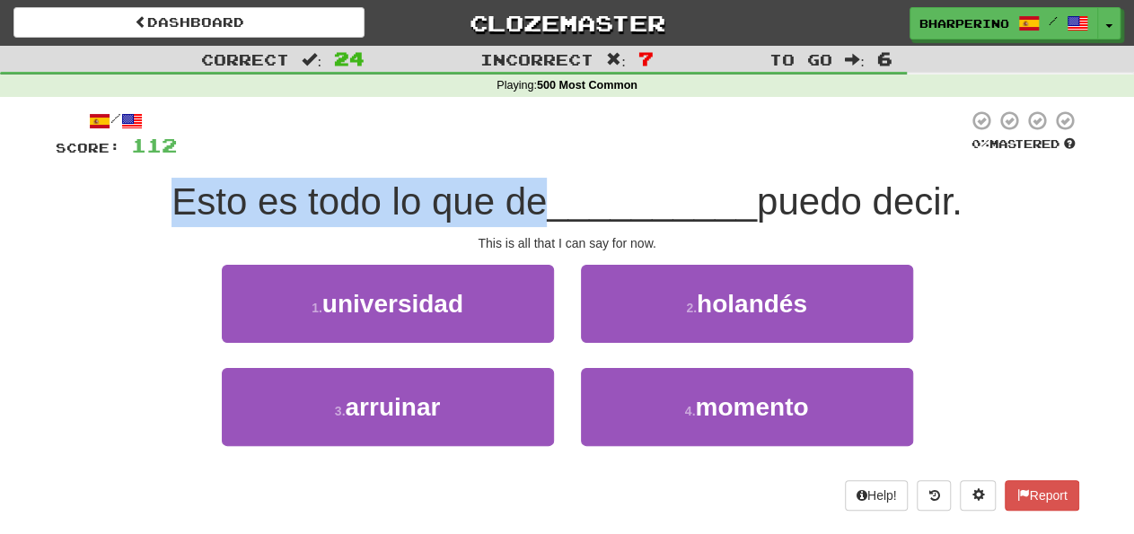
drag, startPoint x: 172, startPoint y: 200, endPoint x: 527, endPoint y: 203, distance: 354.7
click at [527, 203] on span "Esto es todo lo que de" at bounding box center [358, 201] width 375 height 42
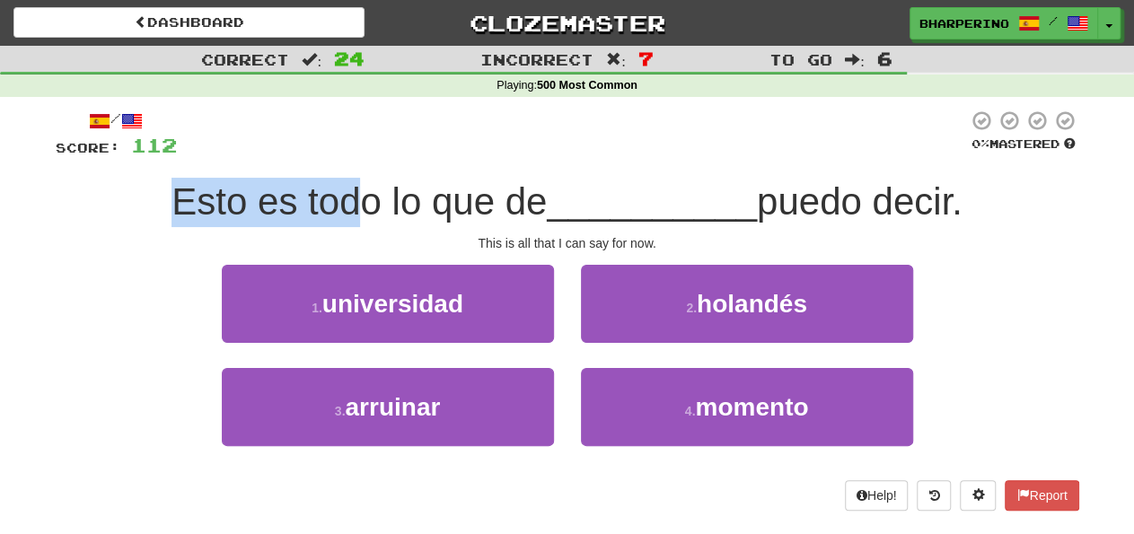
drag, startPoint x: 166, startPoint y: 209, endPoint x: 356, endPoint y: 215, distance: 190.4
click at [356, 215] on span "Esto es todo lo que de" at bounding box center [358, 201] width 375 height 42
drag, startPoint x: 356, startPoint y: 215, endPoint x: 379, endPoint y: 209, distance: 23.1
click at [358, 214] on span "Esto es todo lo que de" at bounding box center [358, 201] width 375 height 42
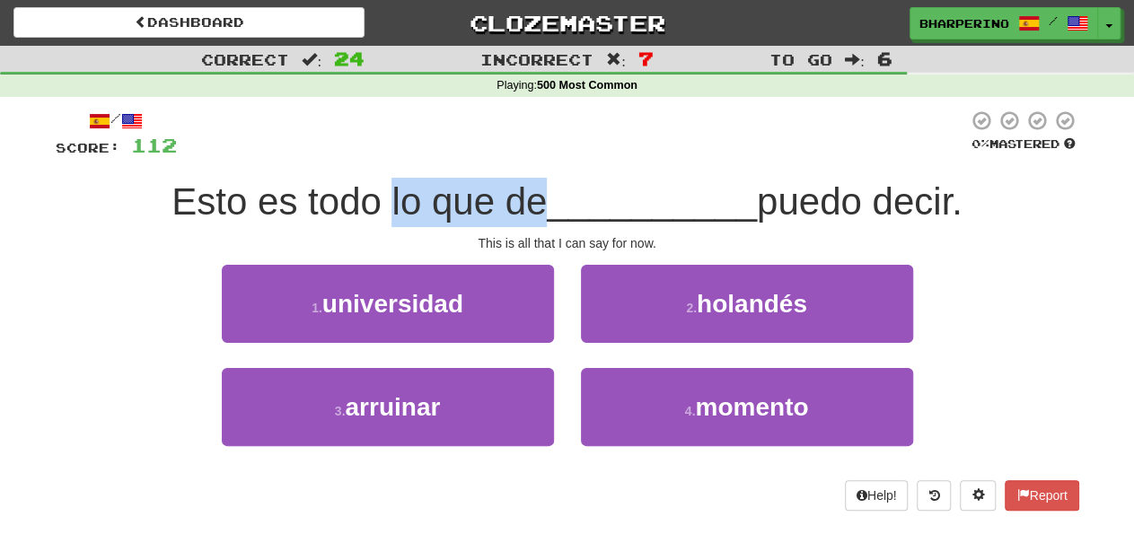
drag, startPoint x: 383, startPoint y: 207, endPoint x: 527, endPoint y: 208, distance: 143.7
click at [527, 208] on span "Esto es todo lo que de" at bounding box center [358, 201] width 375 height 42
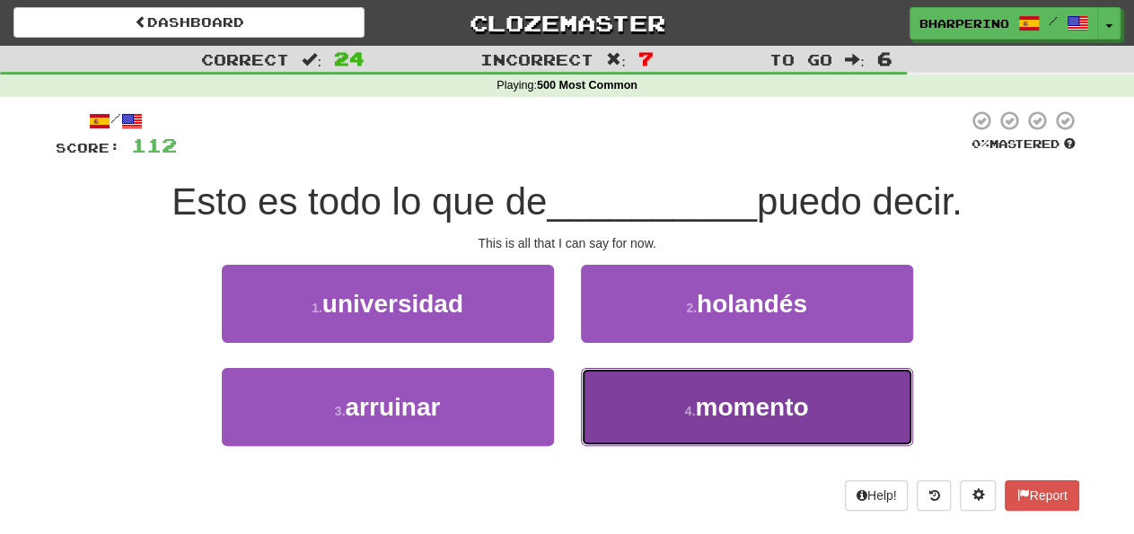
click at [637, 414] on button "4 . momento" at bounding box center [747, 407] width 332 height 78
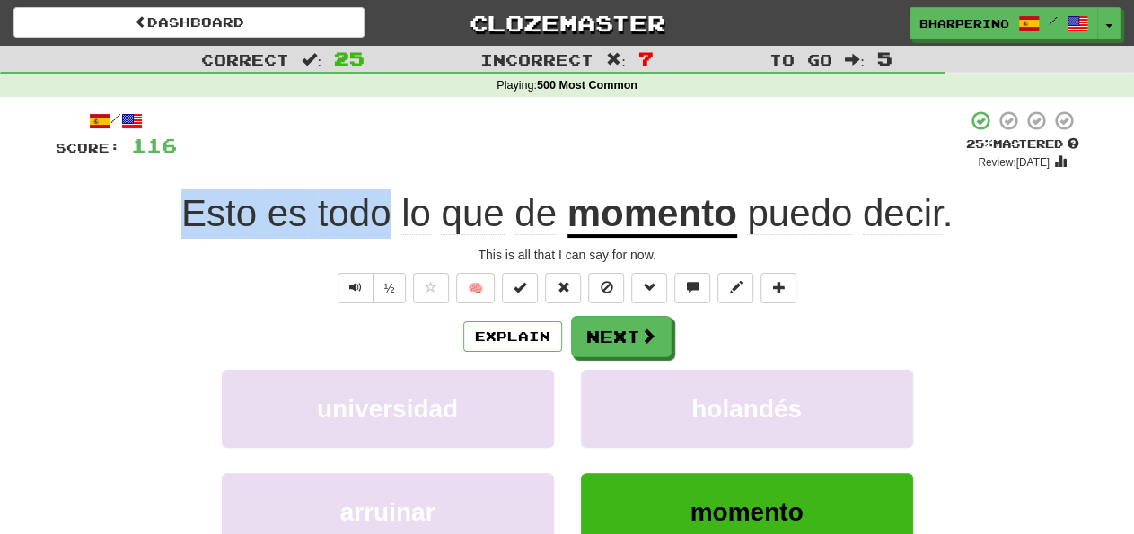
drag, startPoint x: 175, startPoint y: 222, endPoint x: 387, endPoint y: 239, distance: 212.6
click at [387, 239] on div "Esto es todo lo que de momento puedo decir ." at bounding box center [568, 213] width 1024 height 49
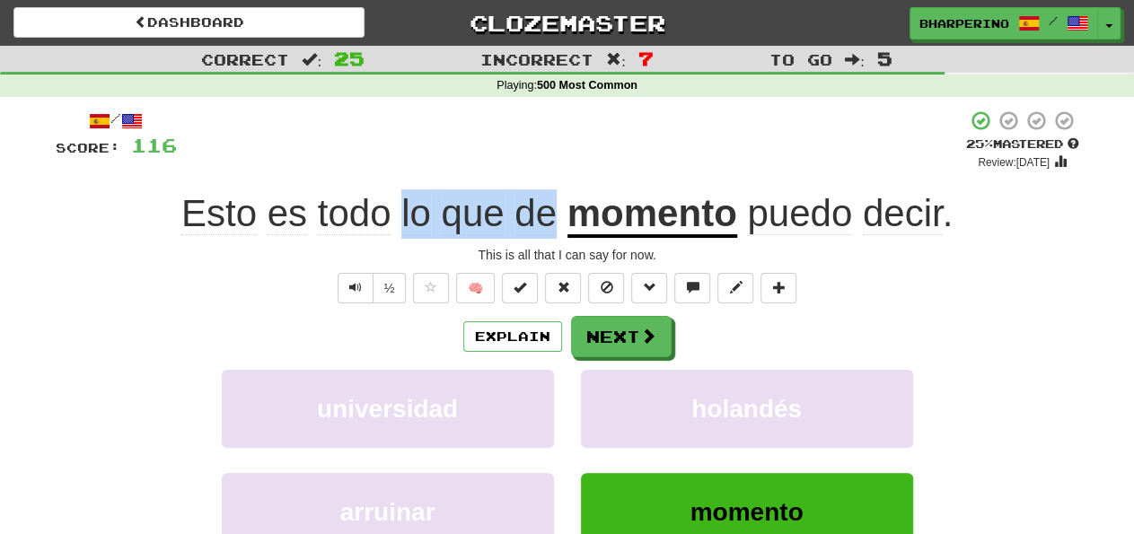
drag, startPoint x: 402, startPoint y: 225, endPoint x: 558, endPoint y: 224, distance: 156.2
click at [558, 224] on span "Esto es todo lo que de" at bounding box center [374, 213] width 386 height 42
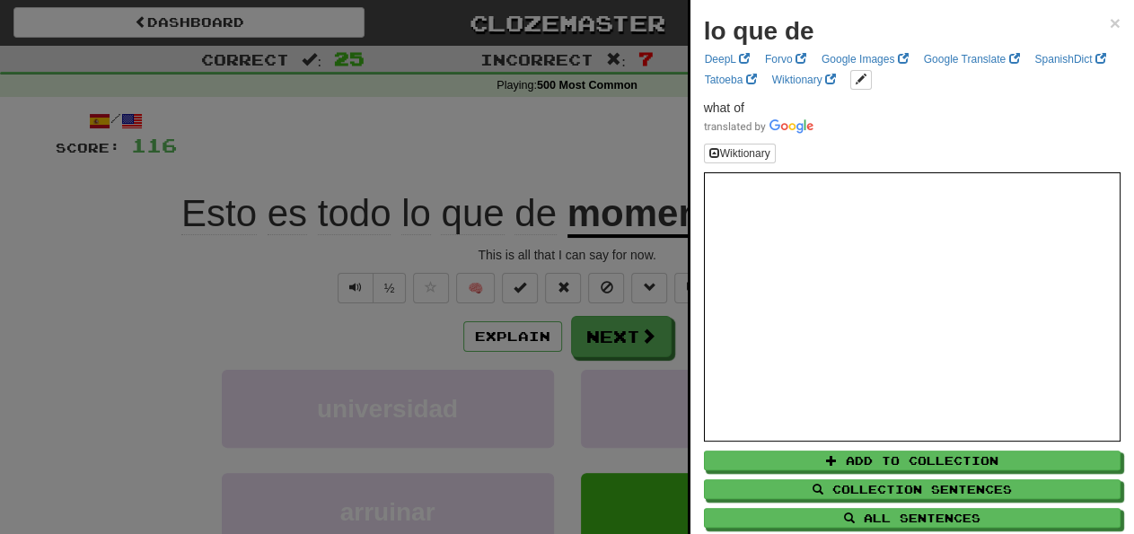
click at [370, 149] on div at bounding box center [567, 267] width 1134 height 534
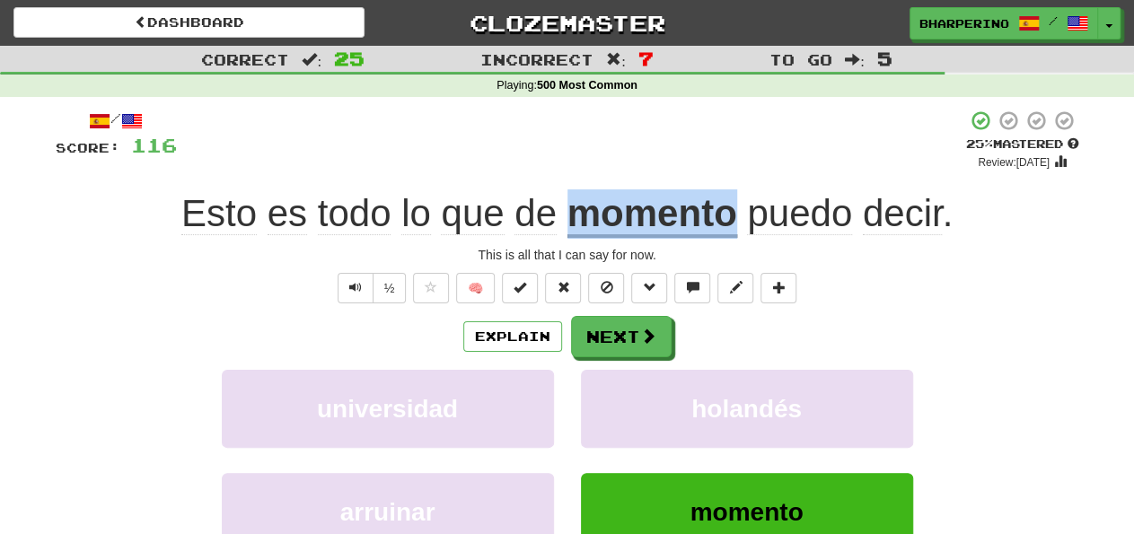
drag, startPoint x: 564, startPoint y: 216, endPoint x: 730, endPoint y: 211, distance: 166.2
click at [730, 211] on div "Esto es todo lo que de momento puedo decir ." at bounding box center [568, 213] width 1024 height 49
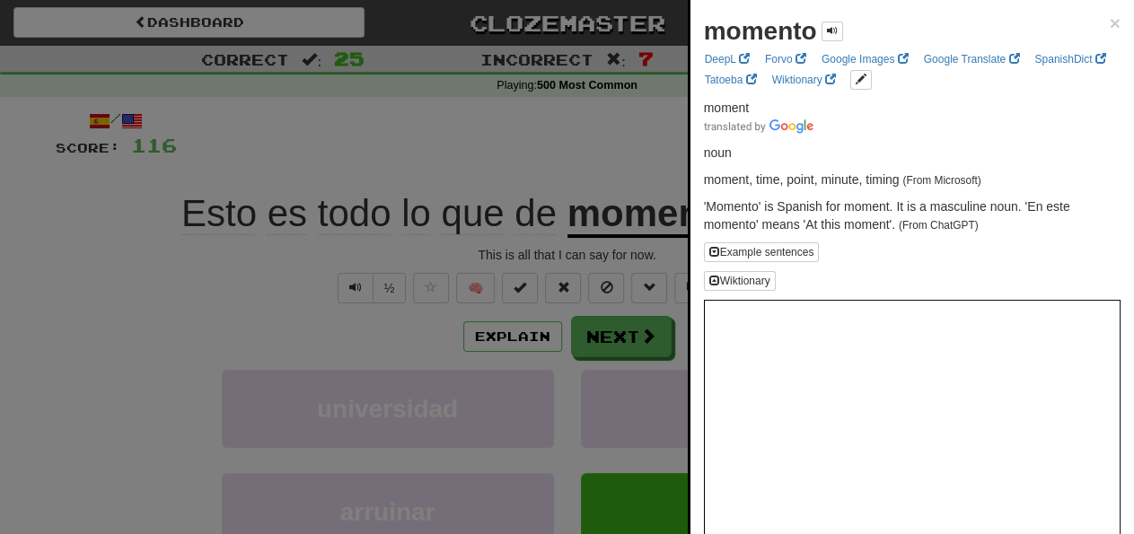
click at [597, 139] on div at bounding box center [567, 267] width 1134 height 534
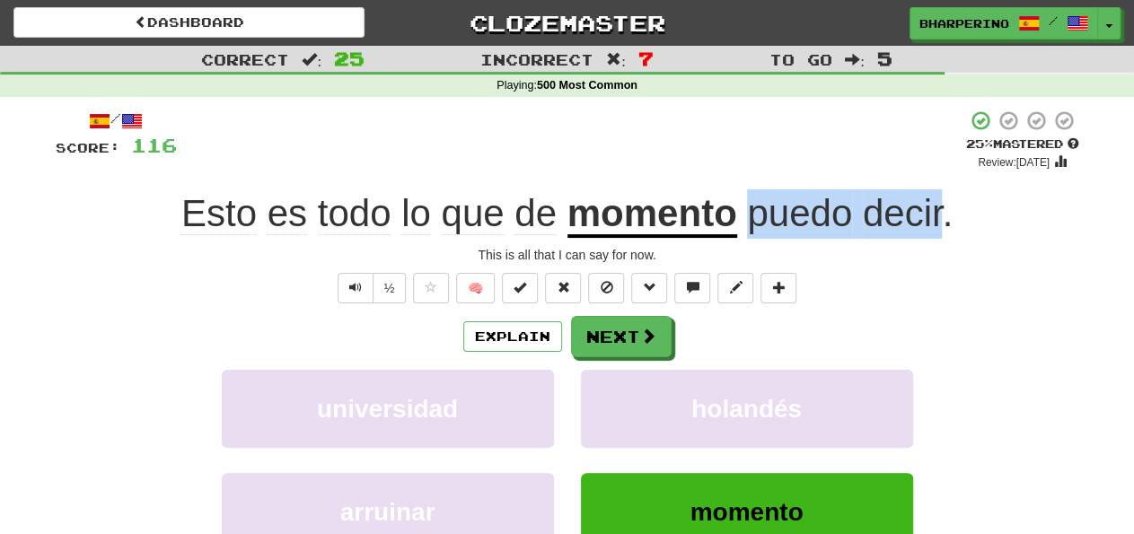
drag, startPoint x: 752, startPoint y: 213, endPoint x: 940, endPoint y: 216, distance: 187.7
click at [940, 216] on span "puedo decir ." at bounding box center [845, 213] width 216 height 43
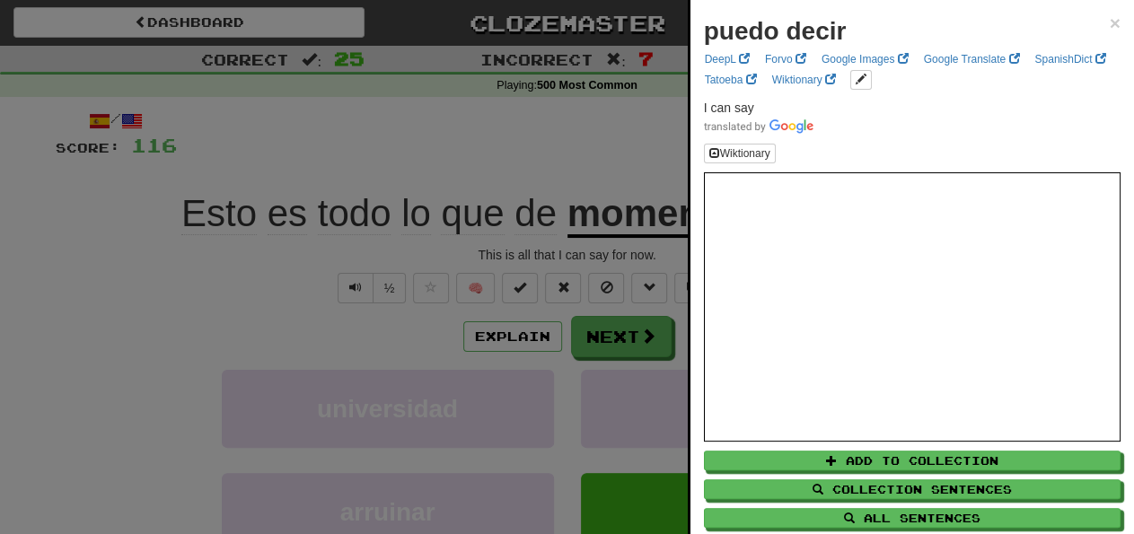
click at [500, 144] on div at bounding box center [567, 267] width 1134 height 534
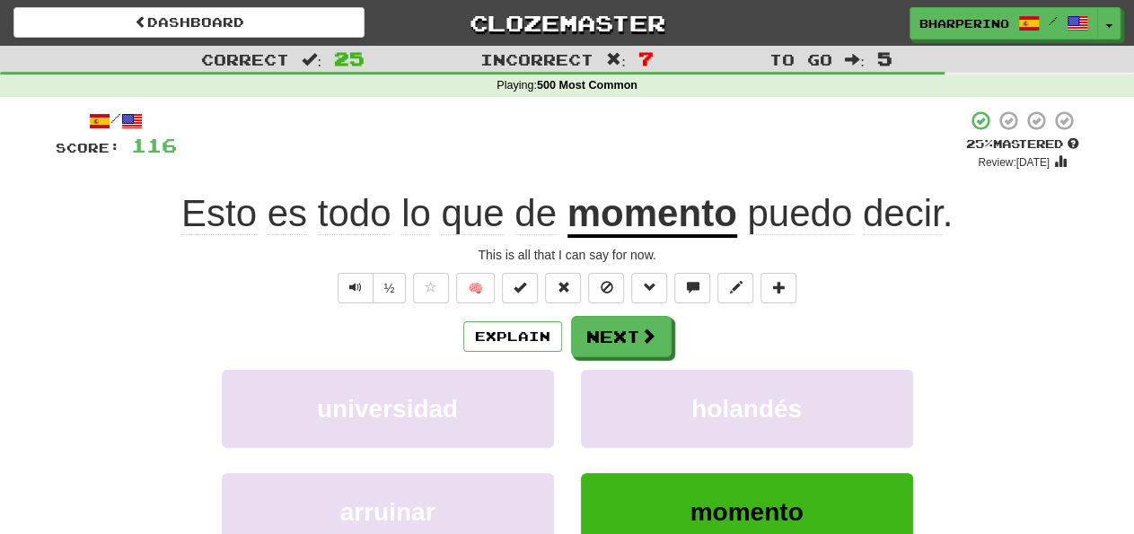
click at [904, 301] on div "½ 🧠" at bounding box center [568, 288] width 1024 height 31
click at [631, 333] on button "Next" at bounding box center [622, 337] width 101 height 41
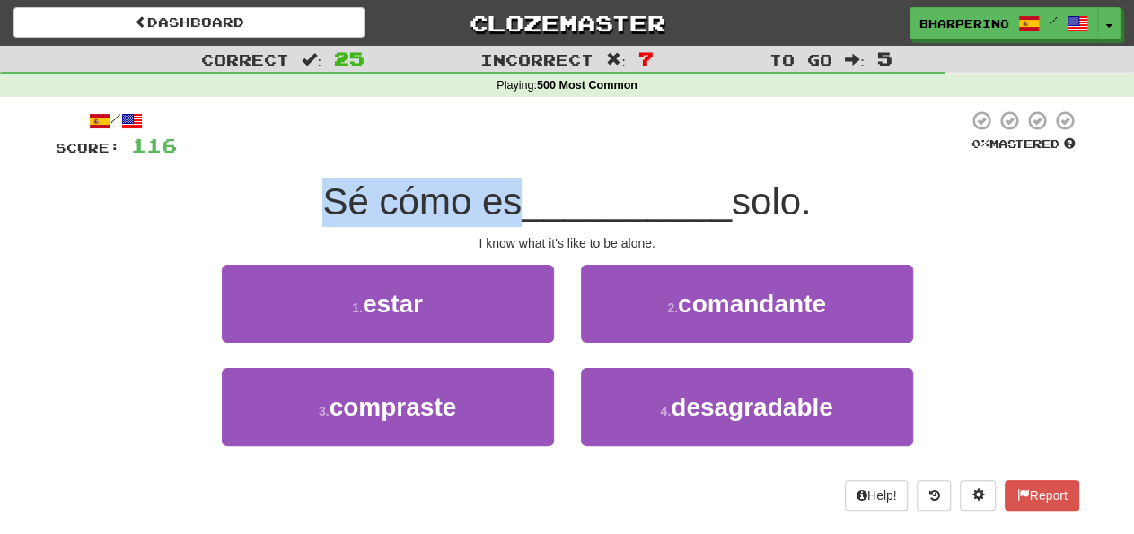
drag, startPoint x: 319, startPoint y: 193, endPoint x: 505, endPoint y: 209, distance: 186.6
click at [505, 209] on span "Sé cómo es" at bounding box center [421, 201] width 199 height 42
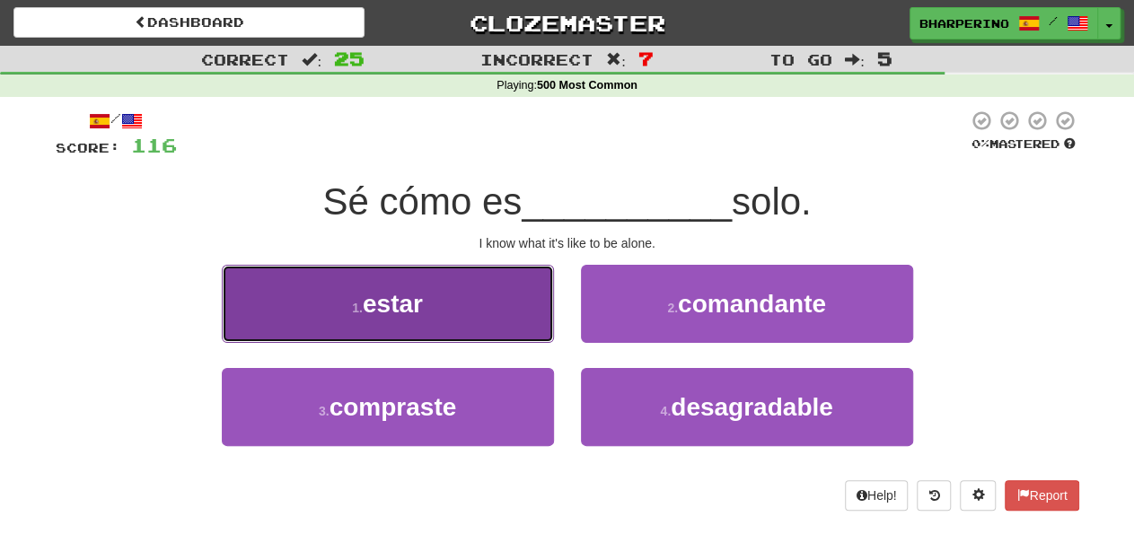
click at [390, 299] on span "estar" at bounding box center [393, 304] width 60 height 28
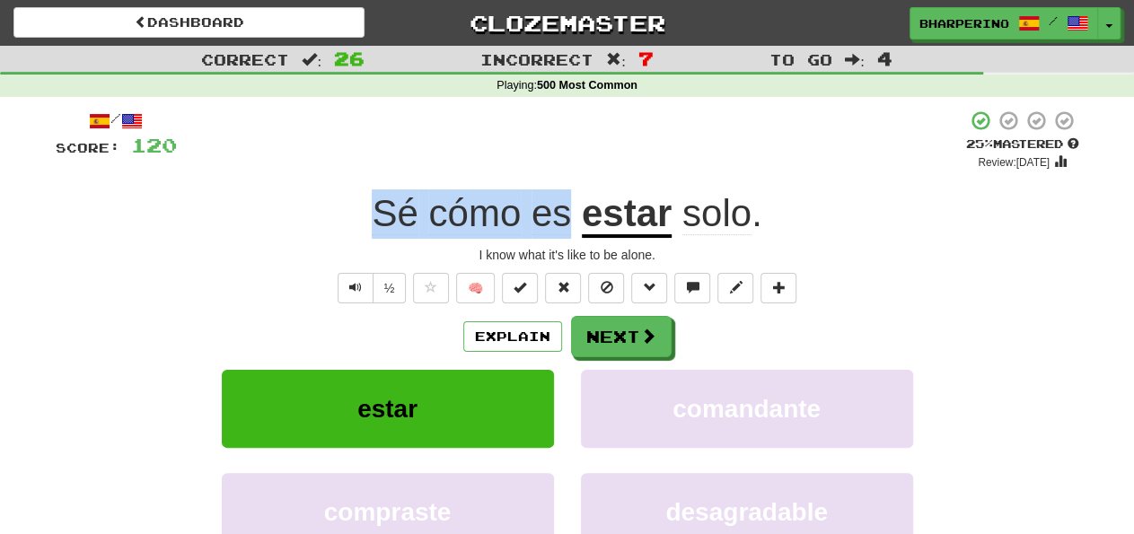
drag, startPoint x: 356, startPoint y: 211, endPoint x: 574, endPoint y: 222, distance: 217.6
click at [574, 222] on div "Sé cómo es estar solo ." at bounding box center [568, 213] width 1024 height 49
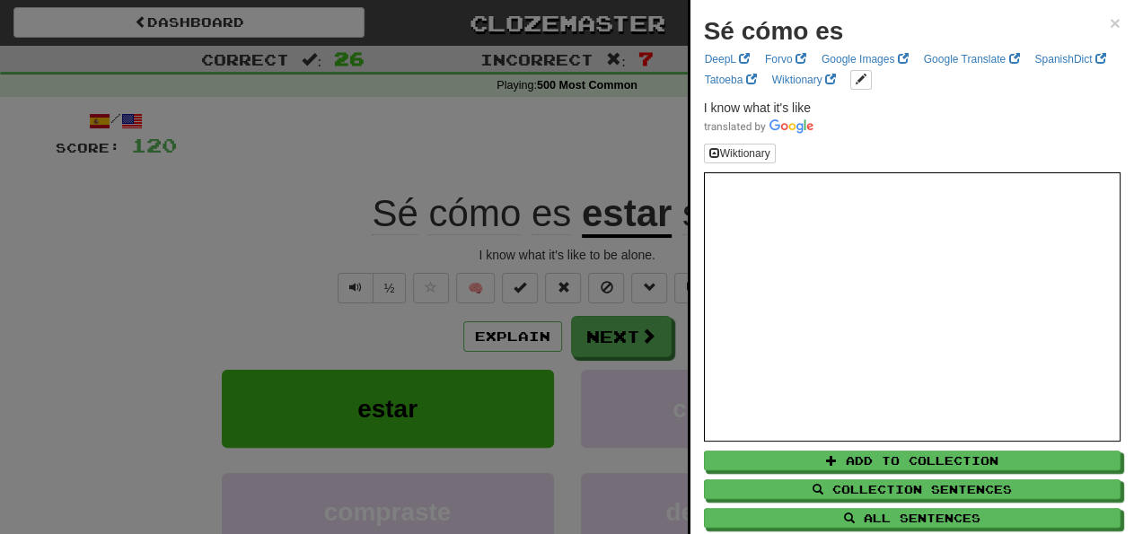
click at [453, 150] on div at bounding box center [567, 267] width 1134 height 534
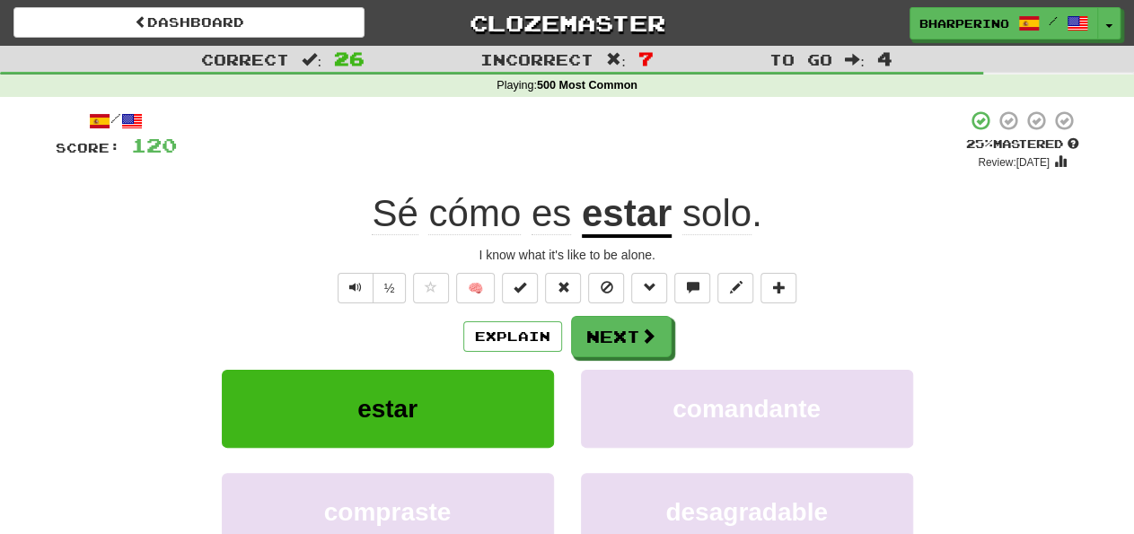
click at [786, 321] on div "Explain Next" at bounding box center [568, 336] width 1024 height 41
click at [654, 338] on button "Next" at bounding box center [622, 337] width 101 height 41
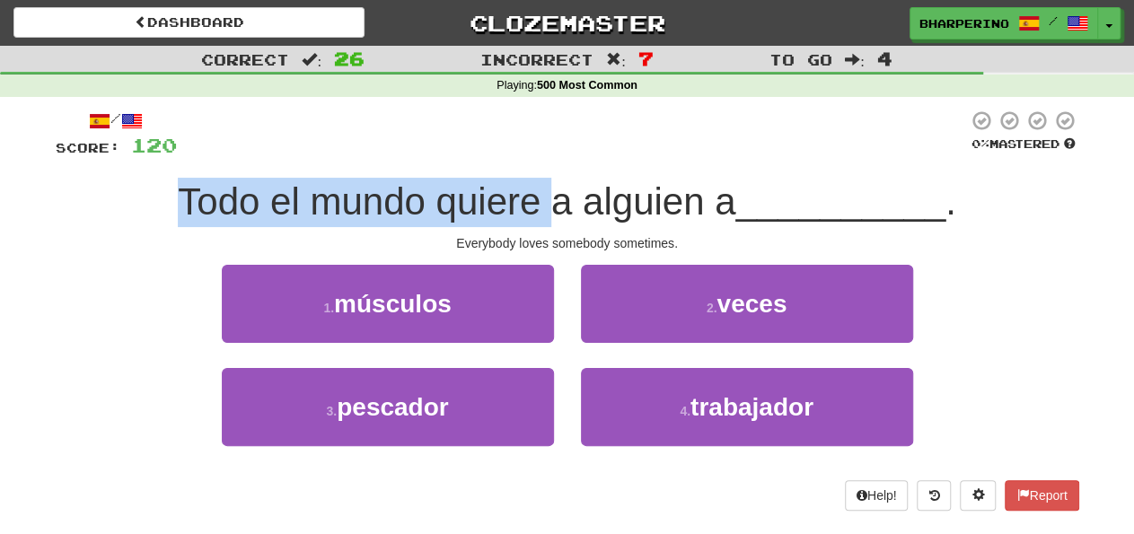
drag, startPoint x: 175, startPoint y: 192, endPoint x: 547, endPoint y: 218, distance: 372.6
click at [547, 218] on span "Todo el mundo quiere a alguien a" at bounding box center [457, 201] width 558 height 42
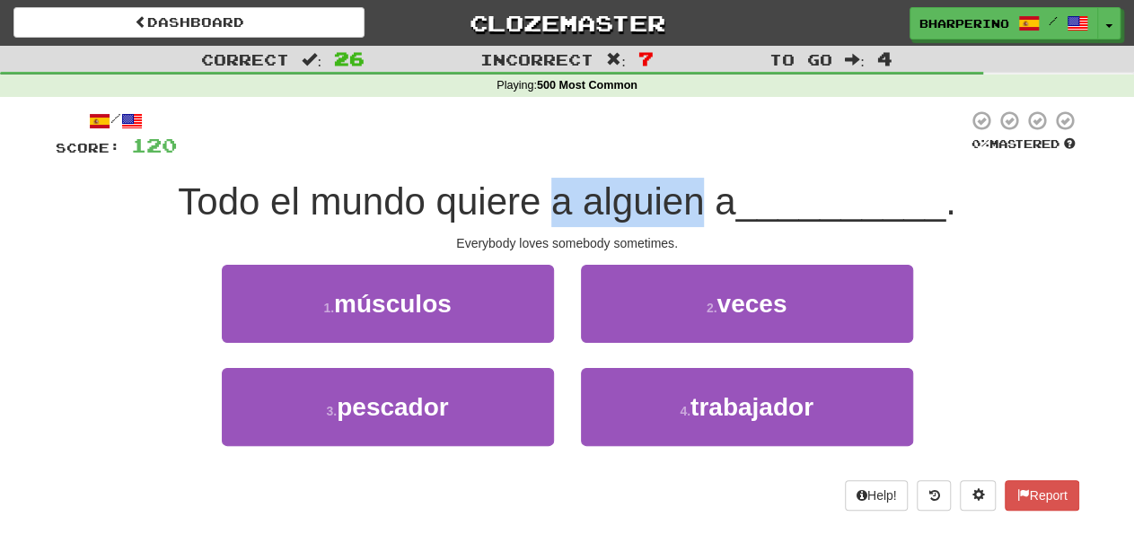
drag, startPoint x: 548, startPoint y: 202, endPoint x: 698, endPoint y: 205, distance: 150.0
click at [698, 205] on span "Todo el mundo quiere a alguien a" at bounding box center [457, 201] width 558 height 42
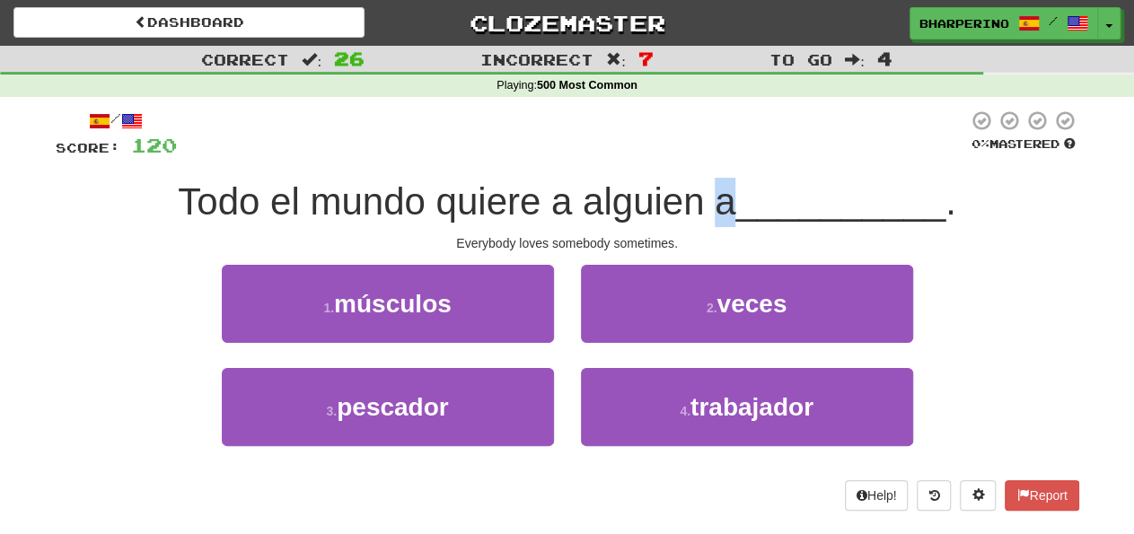
drag, startPoint x: 714, startPoint y: 206, endPoint x: 733, endPoint y: 206, distance: 18.9
click at [733, 206] on span "Todo el mundo quiere a alguien a" at bounding box center [457, 201] width 558 height 42
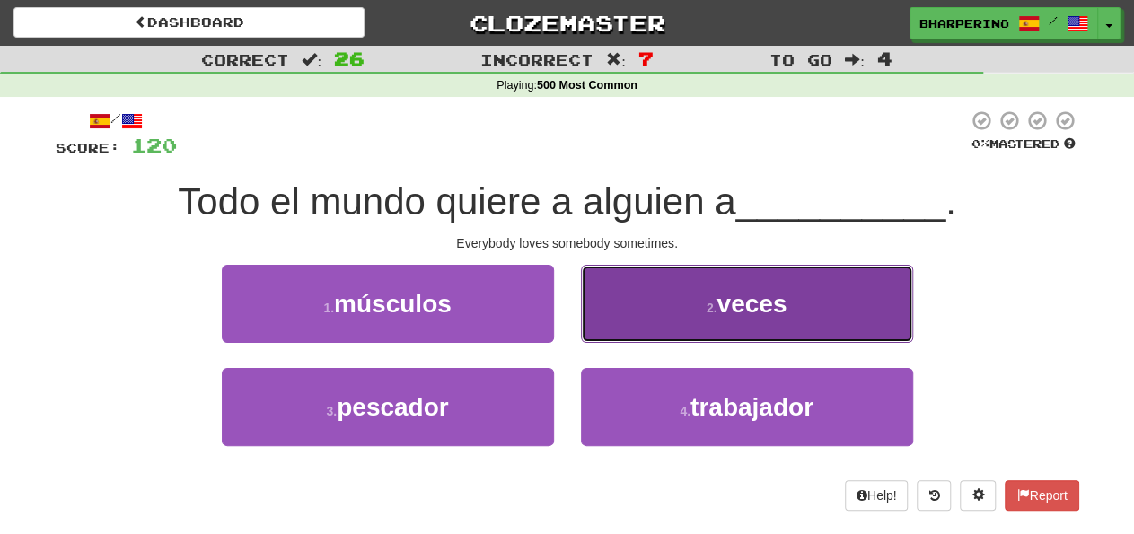
click at [707, 295] on button "2 . veces" at bounding box center [747, 304] width 332 height 78
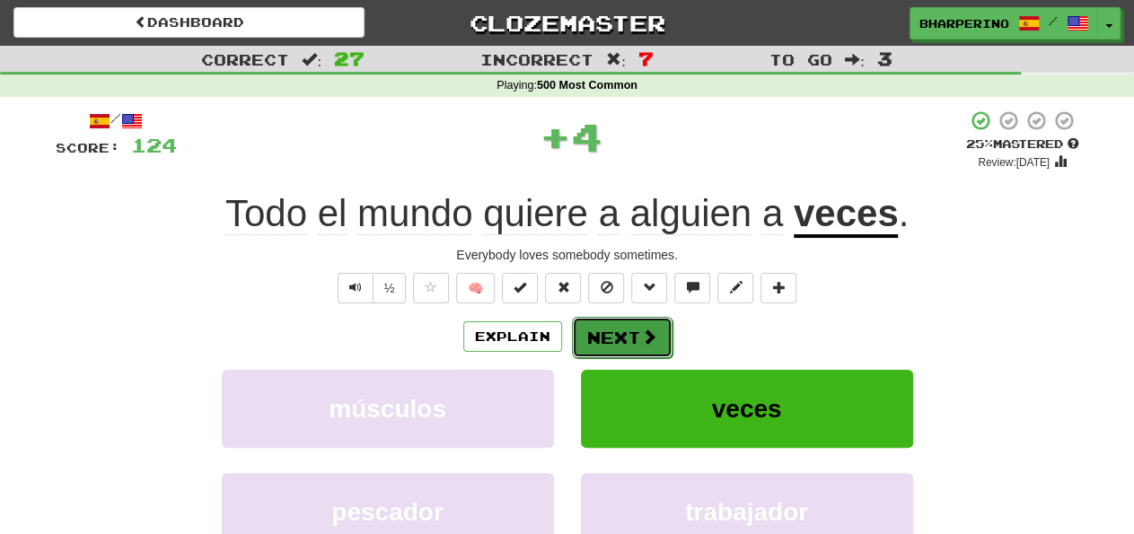
click at [655, 328] on button "Next" at bounding box center [622, 337] width 101 height 41
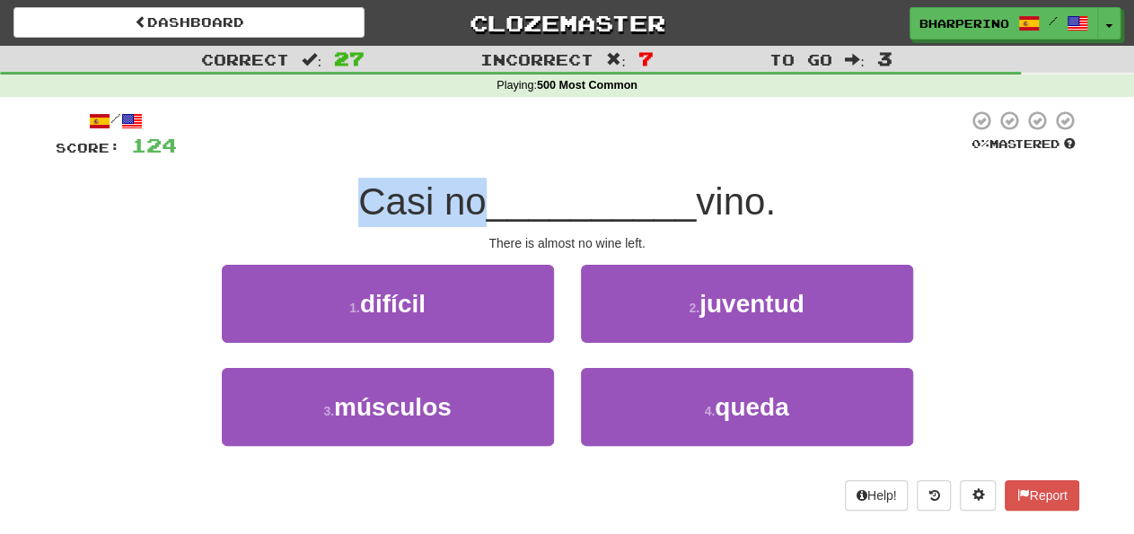
drag, startPoint x: 349, startPoint y: 197, endPoint x: 477, endPoint y: 197, distance: 127.5
click at [477, 197] on span "Casi no" at bounding box center [422, 201] width 128 height 42
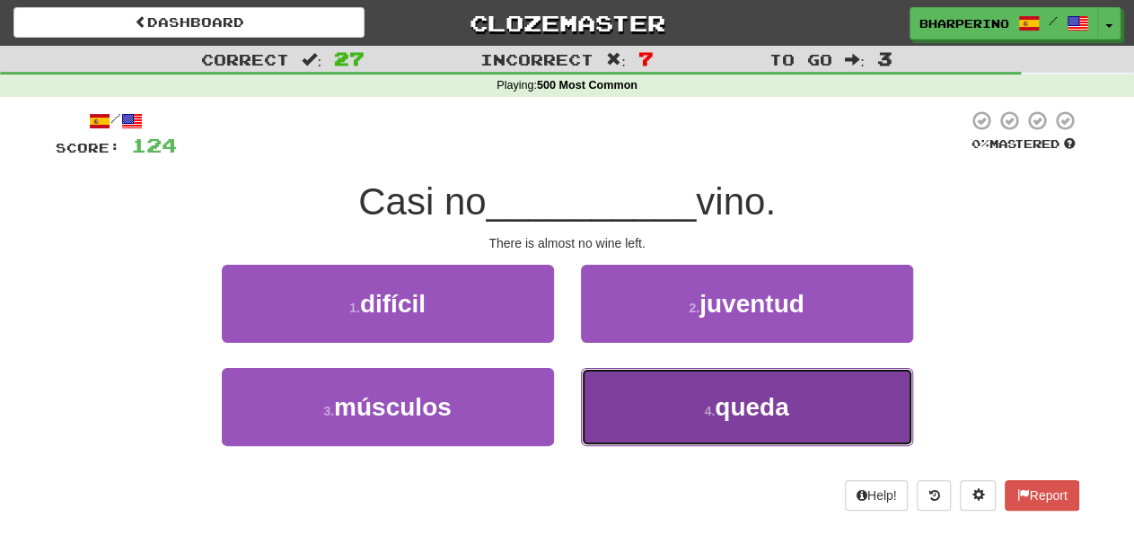
click at [646, 416] on button "4 . queda" at bounding box center [747, 407] width 332 height 78
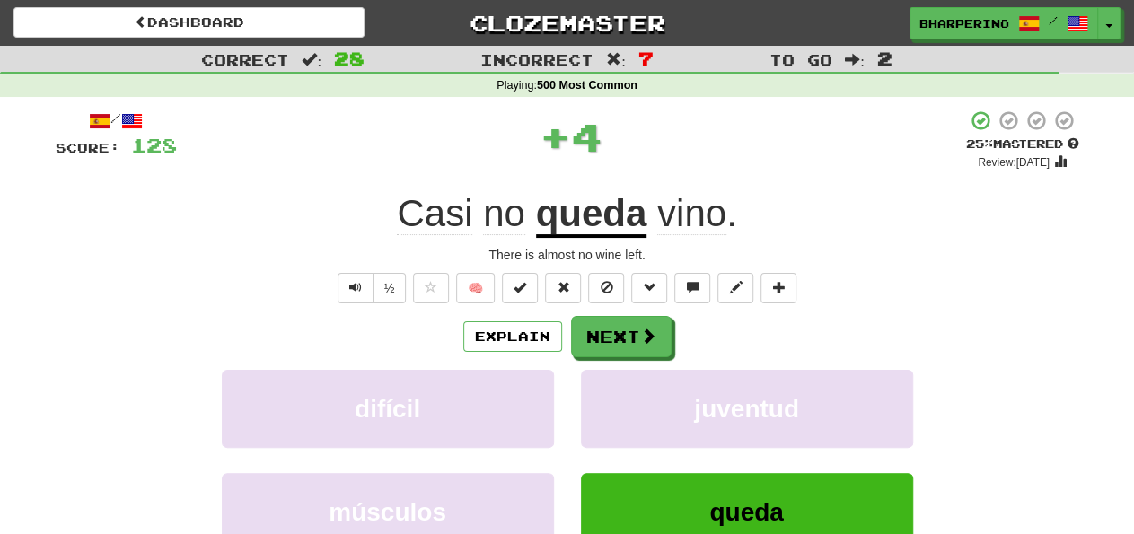
click at [592, 211] on u "queda" at bounding box center [591, 215] width 111 height 46
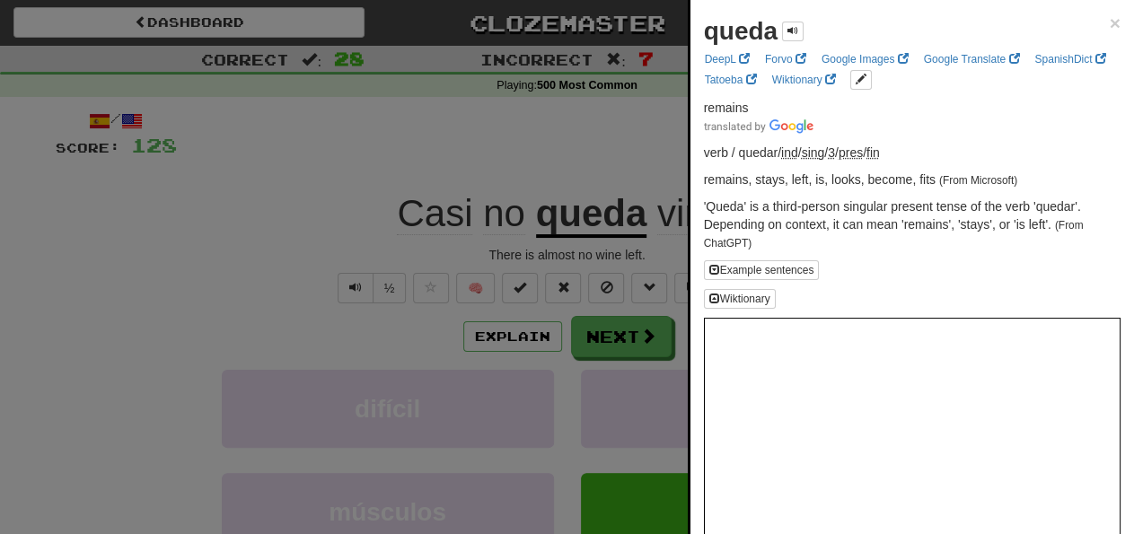
click at [385, 127] on div at bounding box center [567, 267] width 1134 height 534
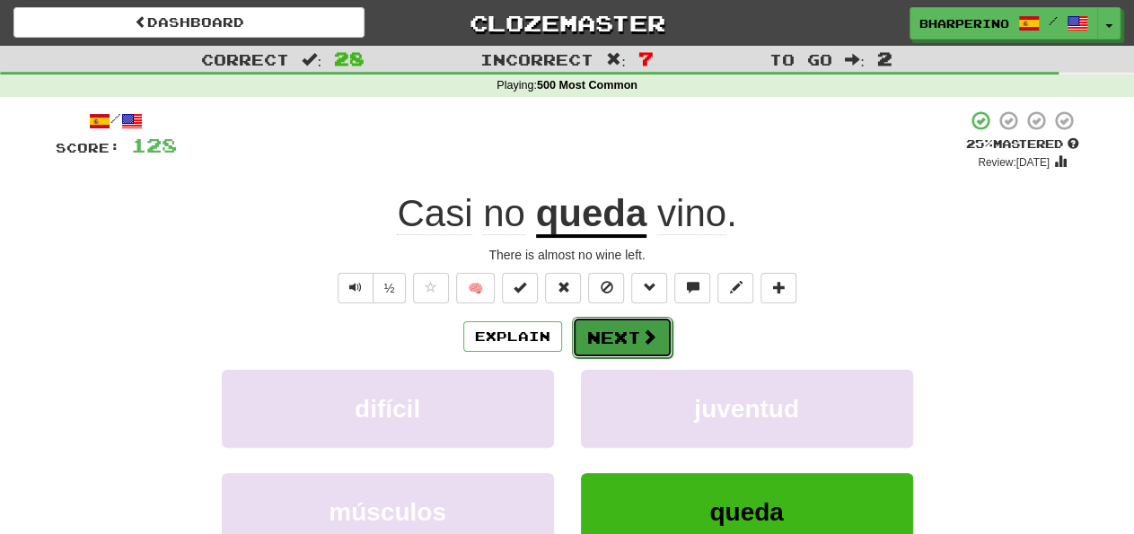
click at [608, 333] on button "Next" at bounding box center [622, 337] width 101 height 41
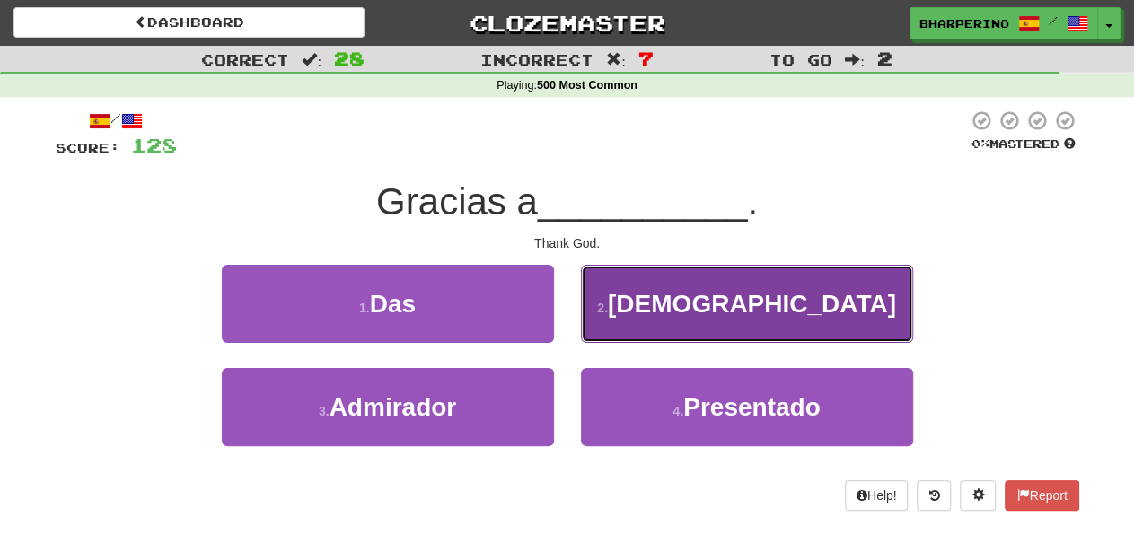
click at [655, 298] on button "2 . Dios" at bounding box center [747, 304] width 332 height 78
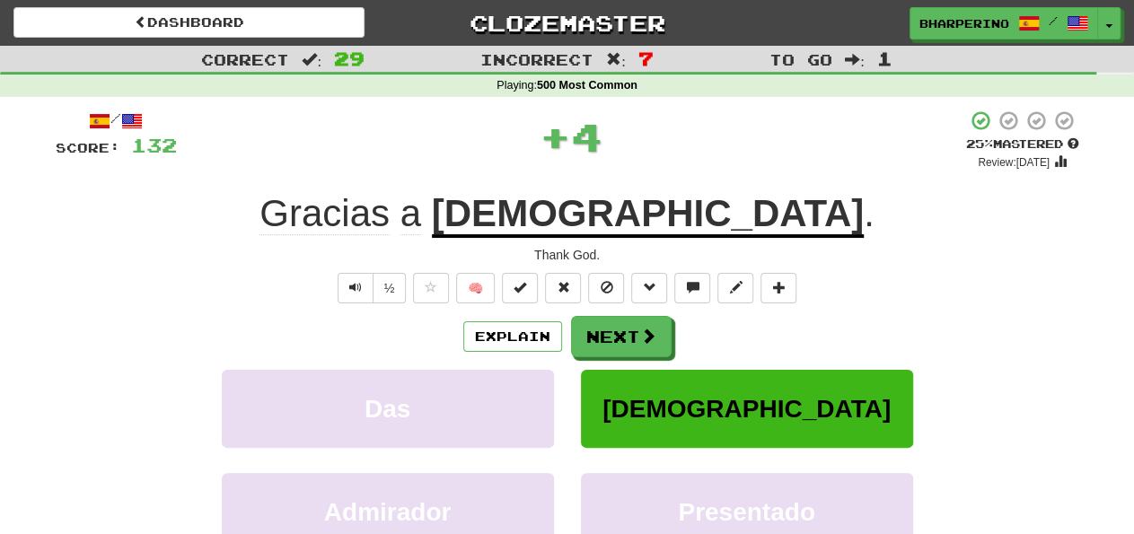
click at [655, 219] on u "Dios" at bounding box center [648, 215] width 432 height 46
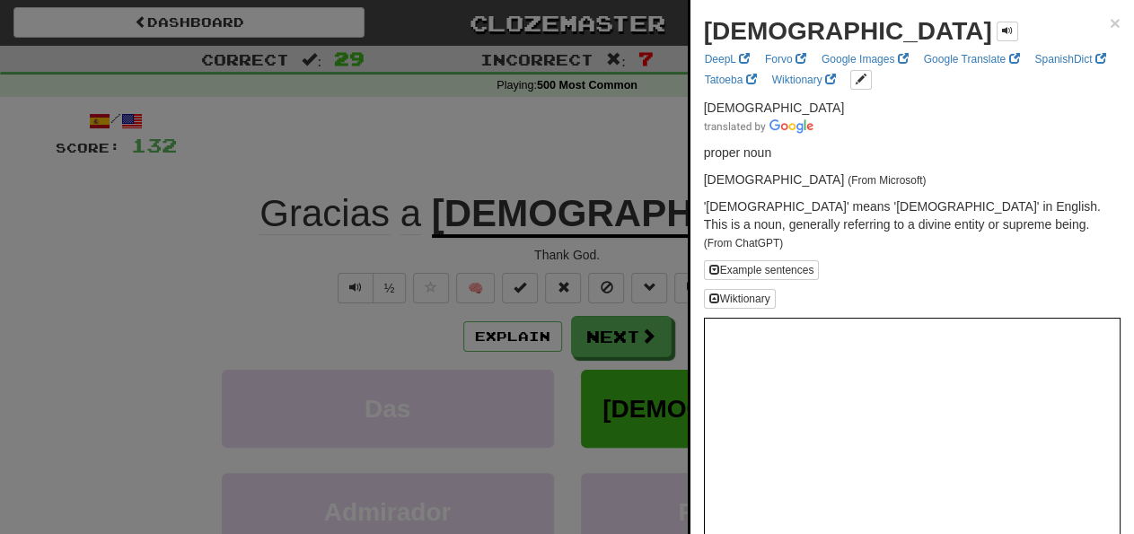
click at [314, 227] on div at bounding box center [567, 267] width 1134 height 534
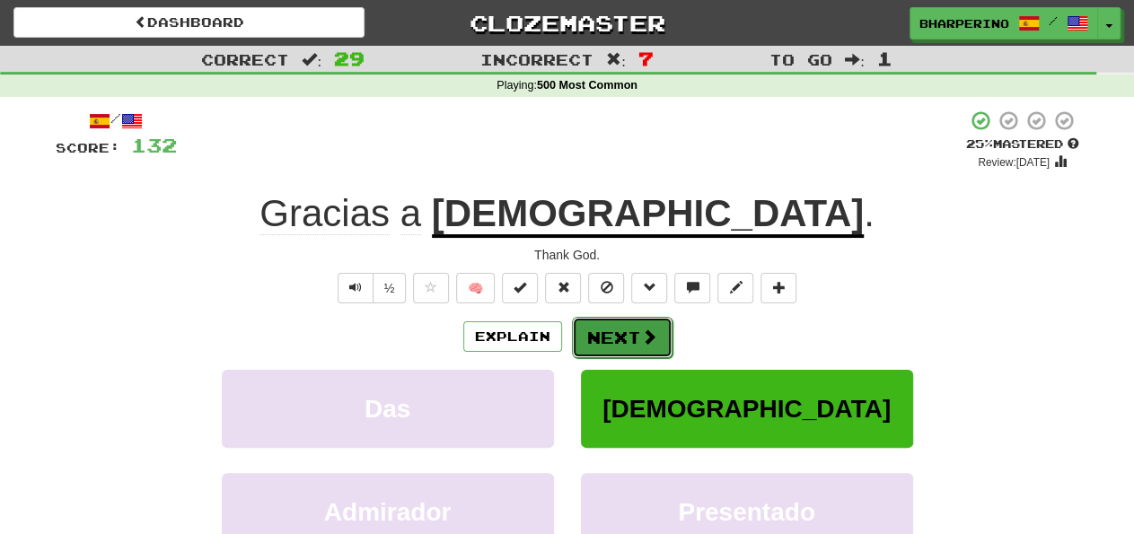
click at [631, 324] on button "Next" at bounding box center [622, 337] width 101 height 41
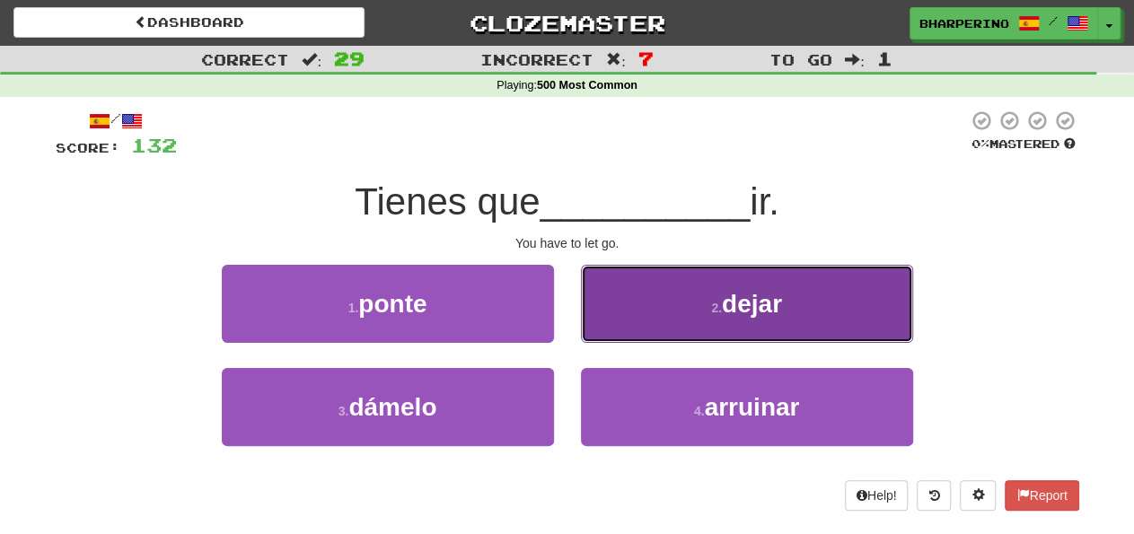
click at [627, 298] on button "2 . dejar" at bounding box center [747, 304] width 332 height 78
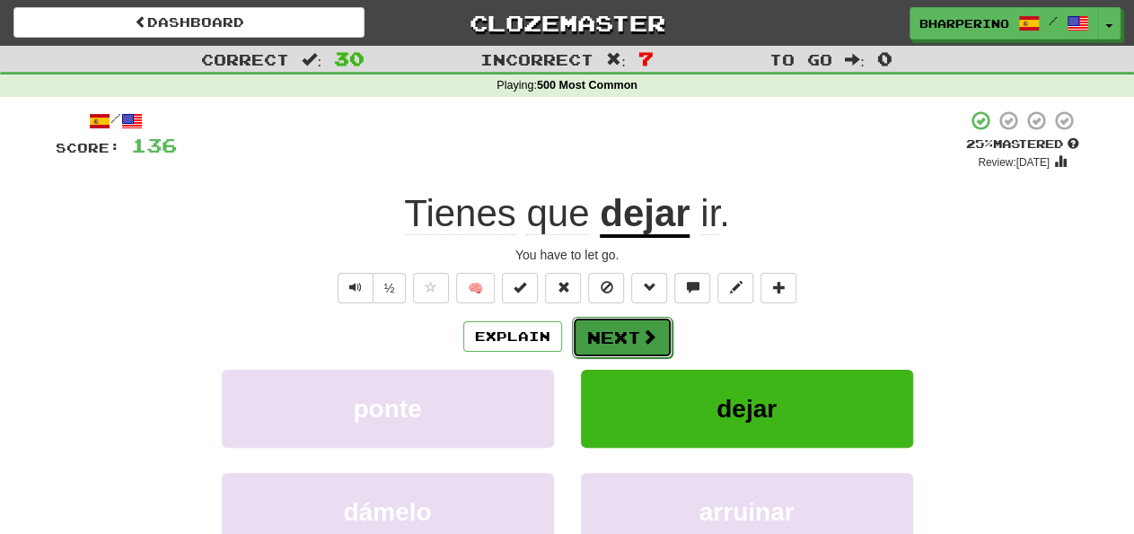
click at [653, 330] on span at bounding box center [649, 337] width 16 height 16
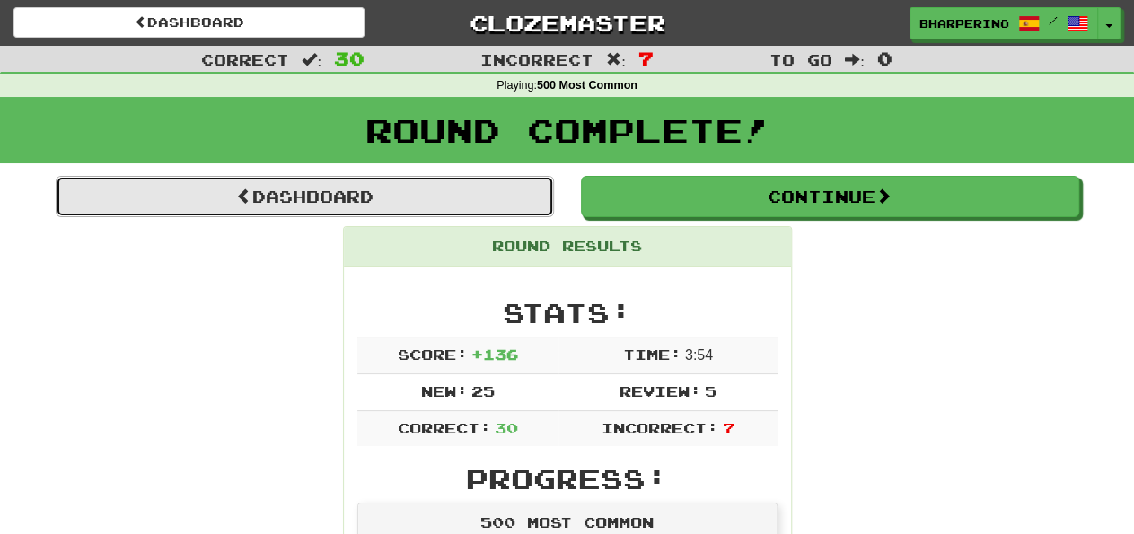
click at [354, 186] on link "Dashboard" at bounding box center [305, 196] width 498 height 41
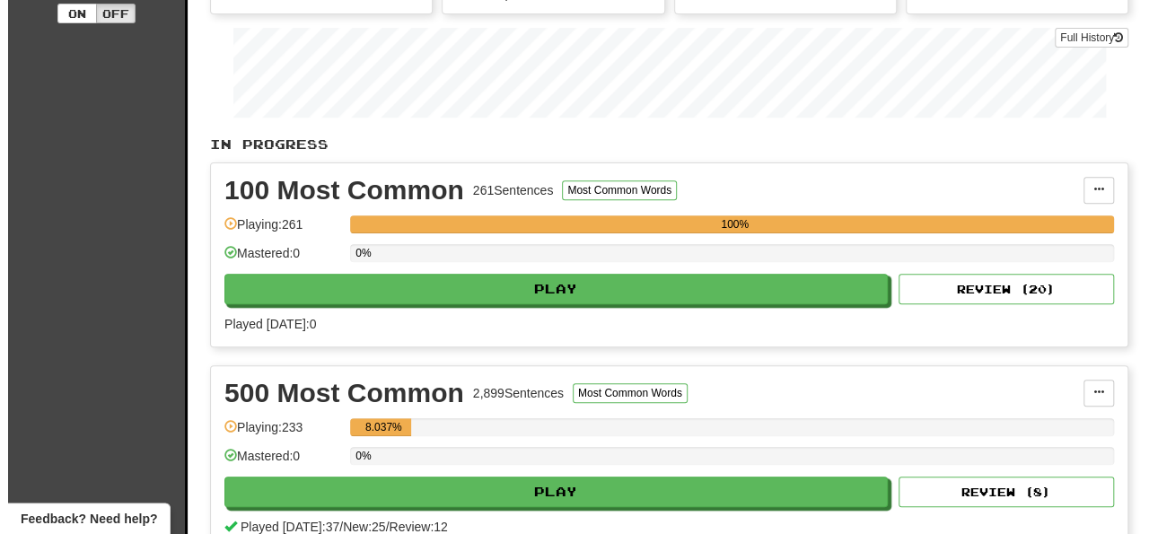
scroll to position [280, 0]
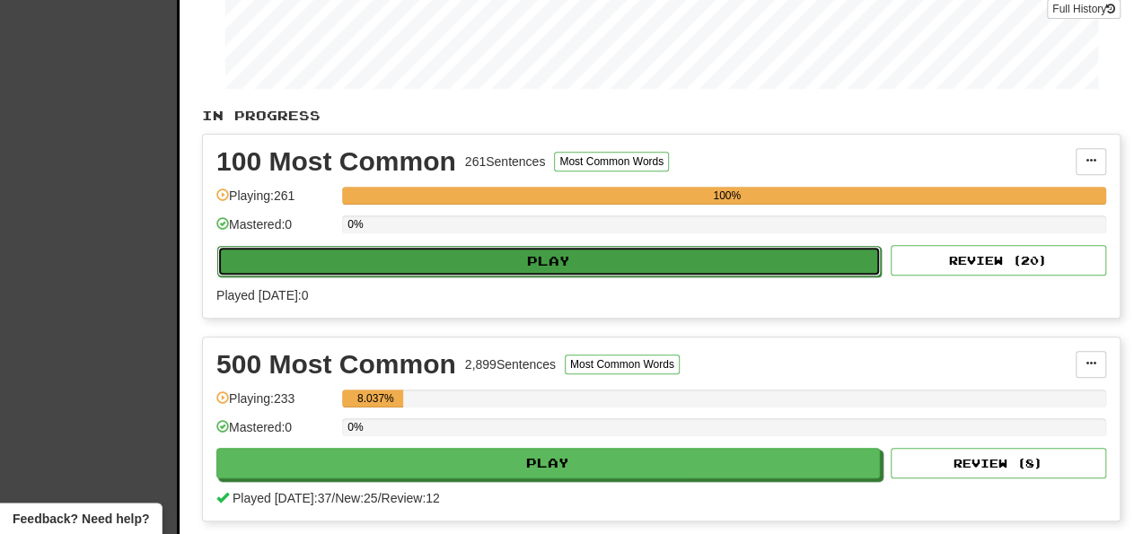
click at [541, 255] on button "Play" at bounding box center [549, 261] width 664 height 31
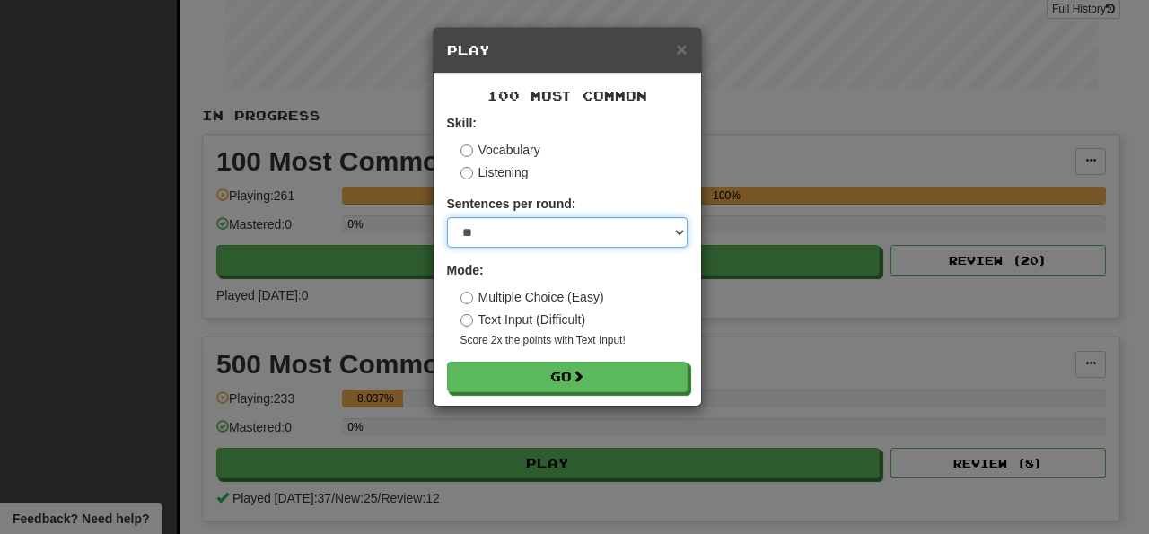
click at [447, 217] on select "* ** ** ** ** ** *** ********" at bounding box center [567, 232] width 241 height 31
select select "**"
click option "**" at bounding box center [0, 0] width 0 height 0
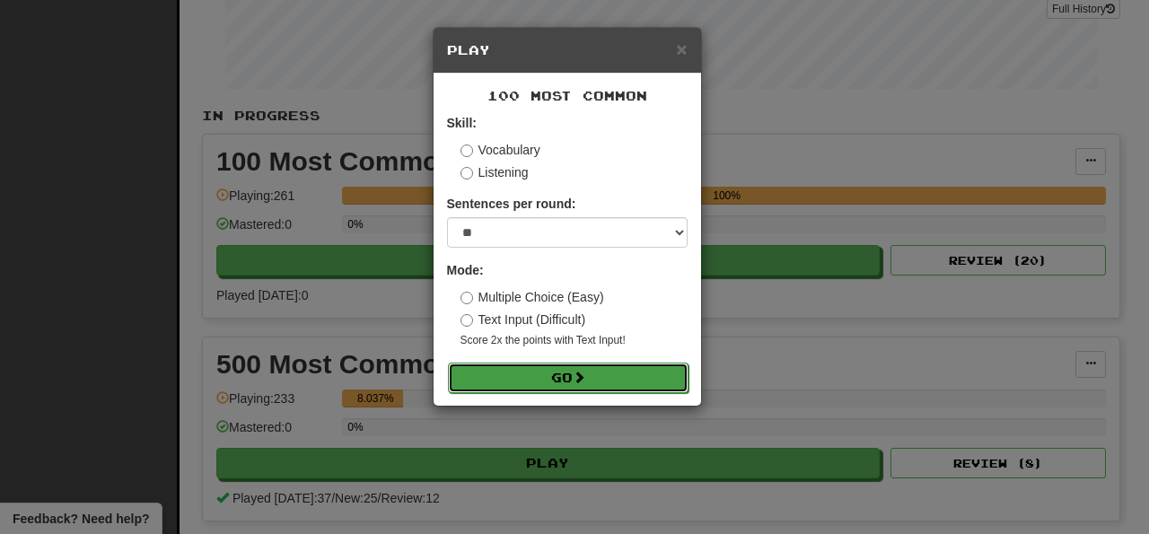
click at [561, 373] on button "Go" at bounding box center [568, 378] width 241 height 31
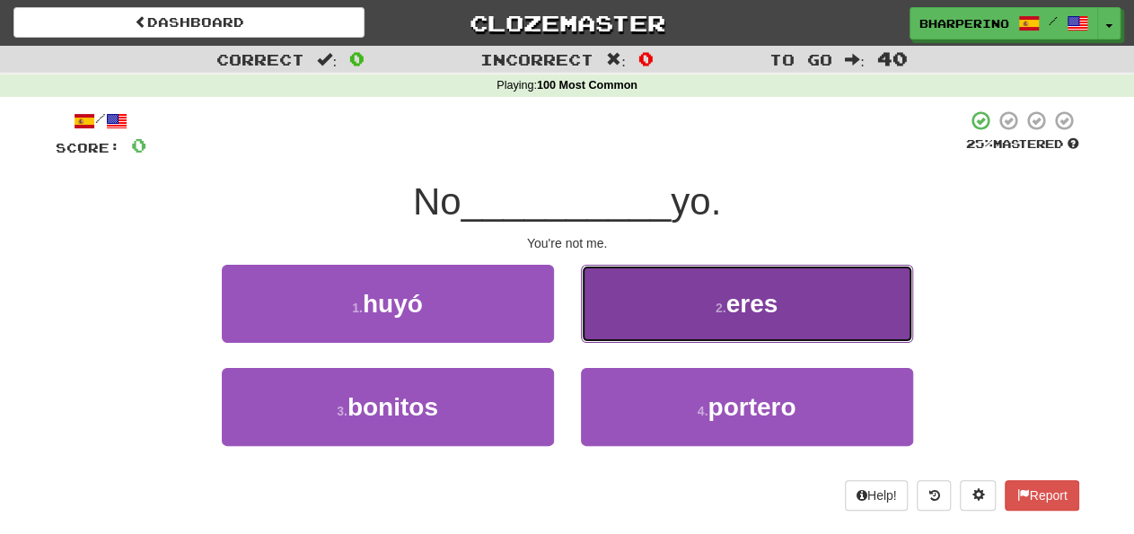
click at [651, 301] on button "2 . eres" at bounding box center [747, 304] width 332 height 78
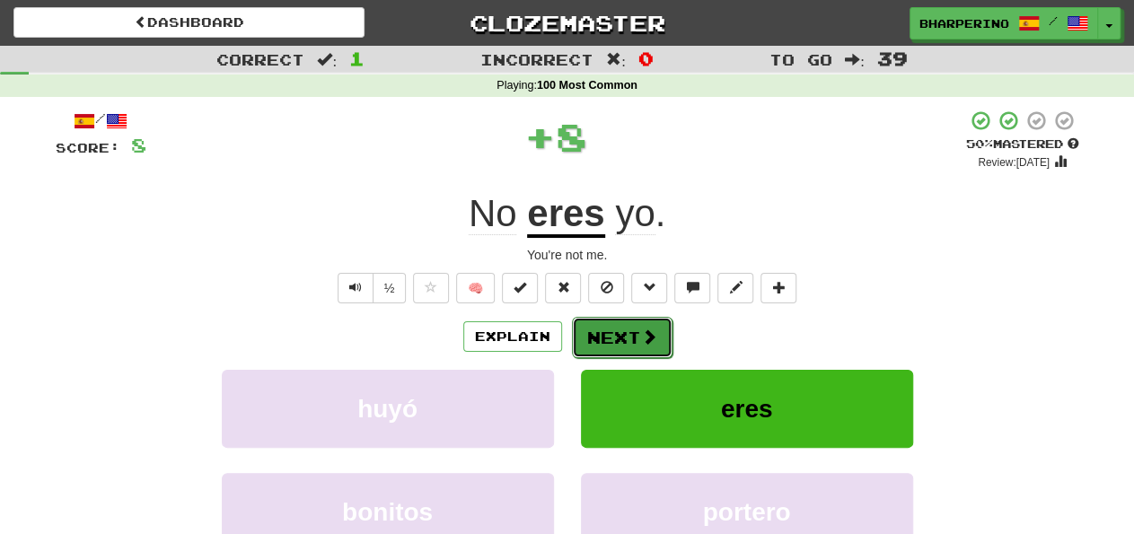
click at [602, 337] on button "Next" at bounding box center [622, 337] width 101 height 41
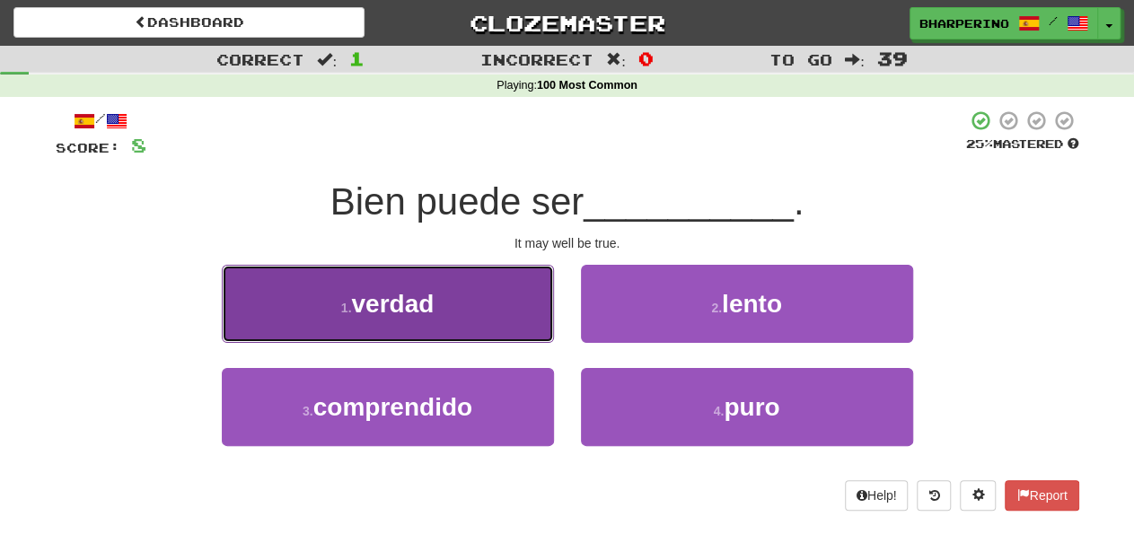
click at [485, 312] on button "1 . verdad" at bounding box center [388, 304] width 332 height 78
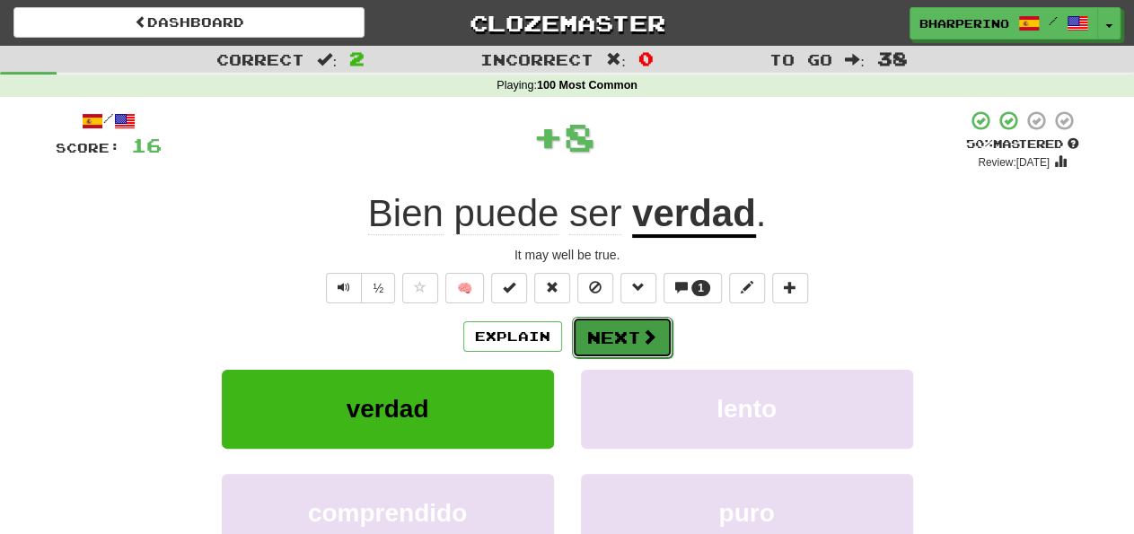
click at [576, 330] on button "Next" at bounding box center [622, 337] width 101 height 41
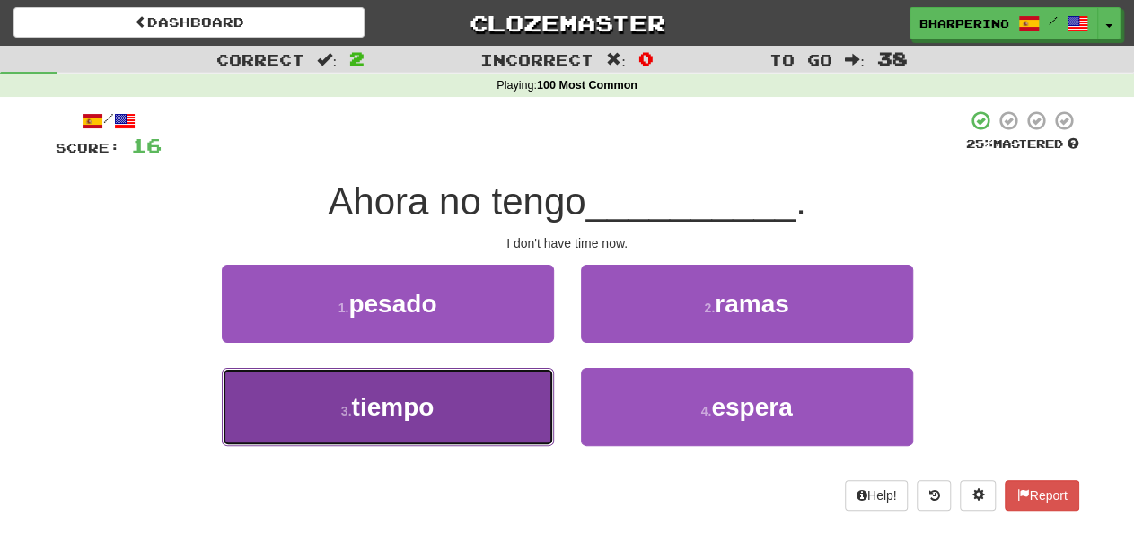
click at [507, 406] on button "3 . tiempo" at bounding box center [388, 407] width 332 height 78
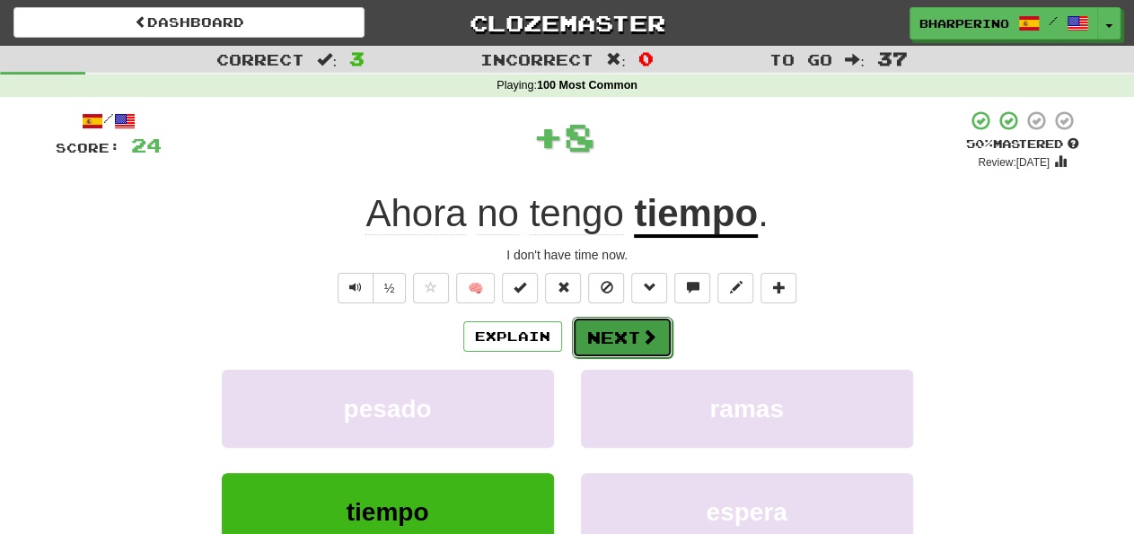
click at [610, 330] on button "Next" at bounding box center [622, 337] width 101 height 41
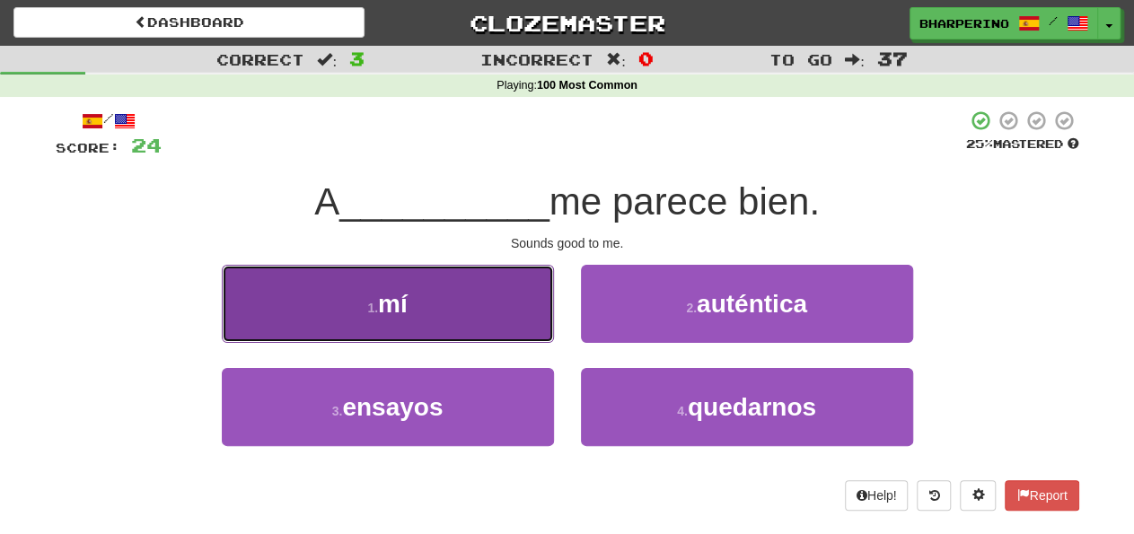
click at [486, 316] on button "1 . mí" at bounding box center [388, 304] width 332 height 78
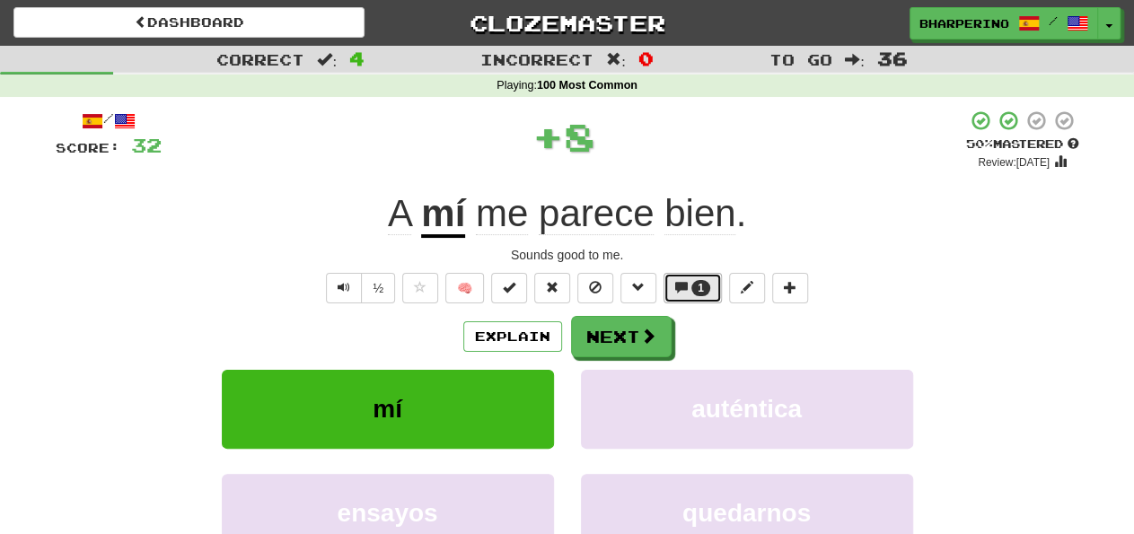
click at [675, 288] on span at bounding box center [681, 287] width 13 height 13
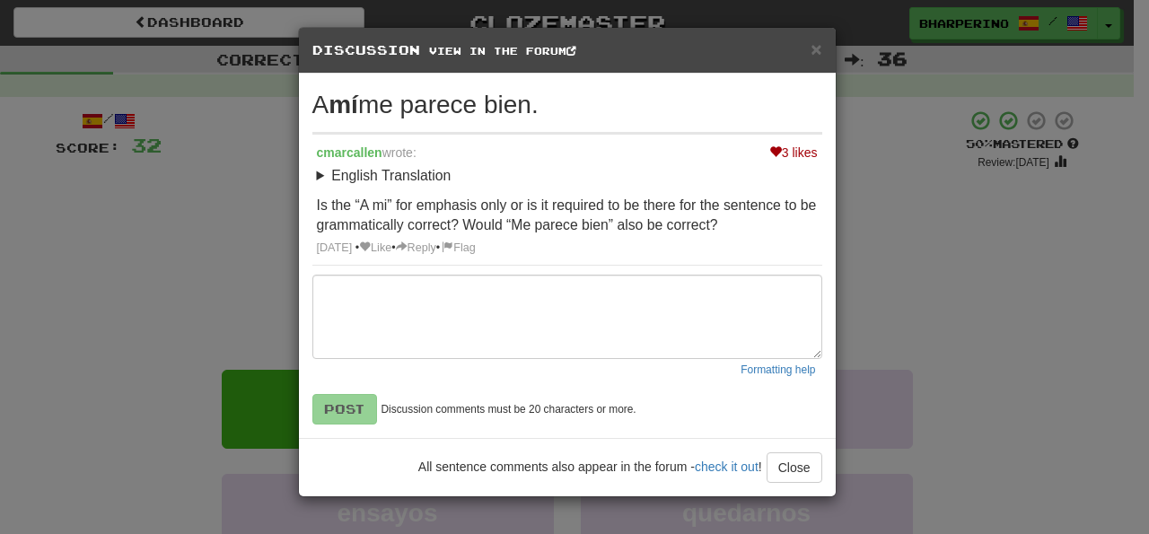
click at [974, 202] on div "× Discussion View in the forum A mí me parece bien. 3 likes cmarcallen wrote: E…" at bounding box center [574, 267] width 1149 height 534
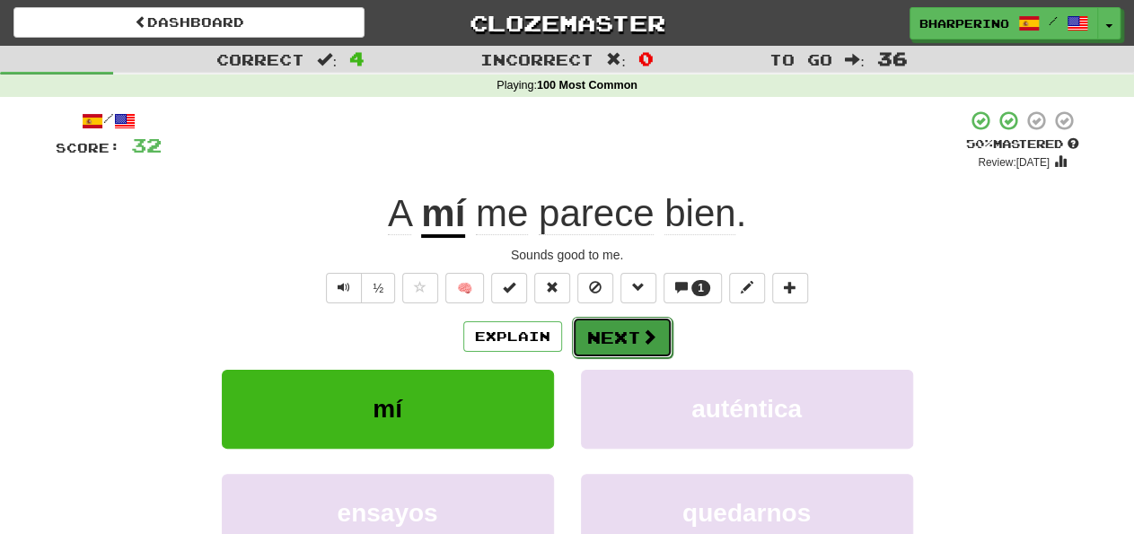
click at [611, 329] on button "Next" at bounding box center [622, 337] width 101 height 41
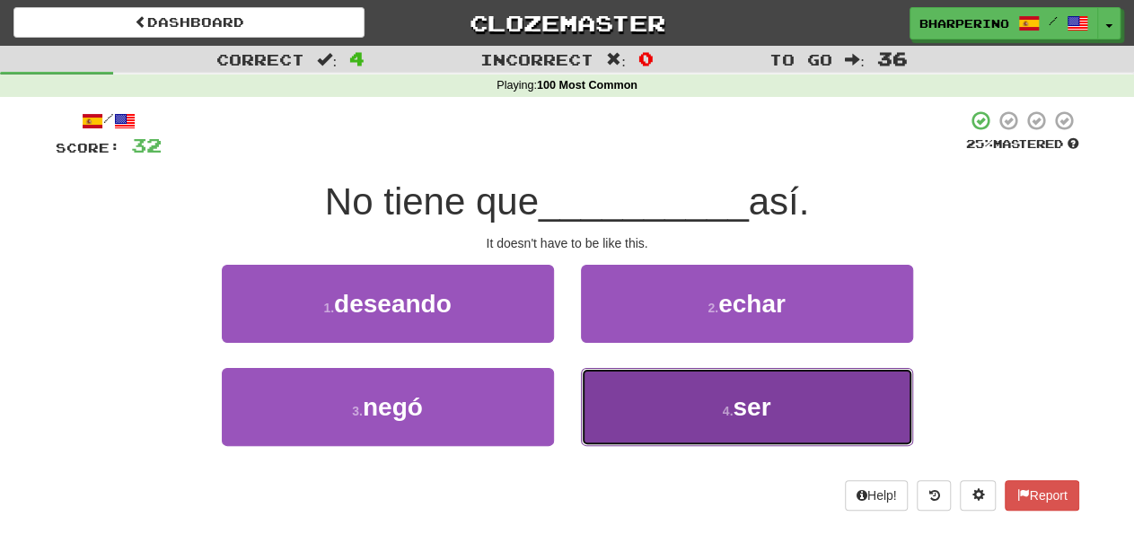
click at [642, 390] on button "4 . ser" at bounding box center [747, 407] width 332 height 78
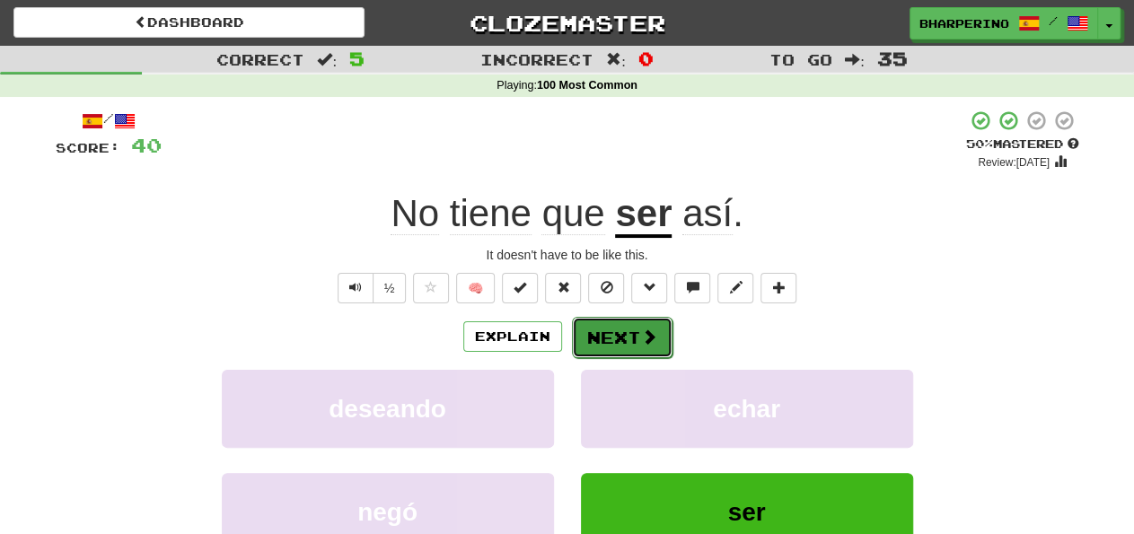
click at [597, 329] on button "Next" at bounding box center [622, 337] width 101 height 41
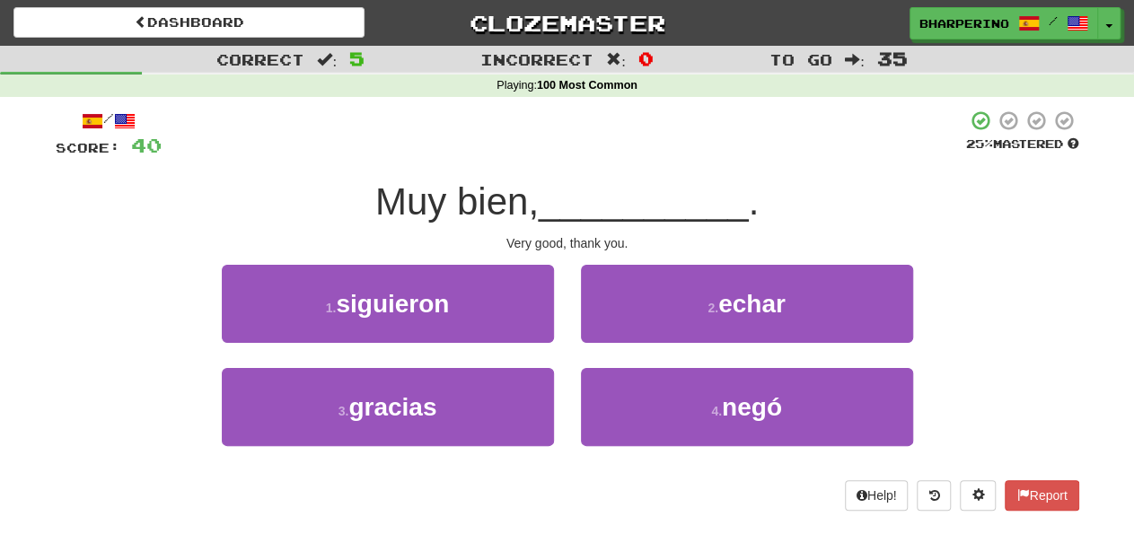
click at [567, 294] on div "2 . echar" at bounding box center [746, 316] width 359 height 103
click at [563, 279] on div "1 . siguieron" at bounding box center [387, 316] width 359 height 103
click at [571, 278] on div "2 . echar" at bounding box center [746, 316] width 359 height 103
click at [561, 264] on div "/ Score: 40 25 % Mastered Muy bien, __________ . Very good, thank you. 1 . sigu…" at bounding box center [568, 310] width 1024 height 401
drag, startPoint x: 561, startPoint y: 264, endPoint x: 576, endPoint y: 282, distance: 23.0
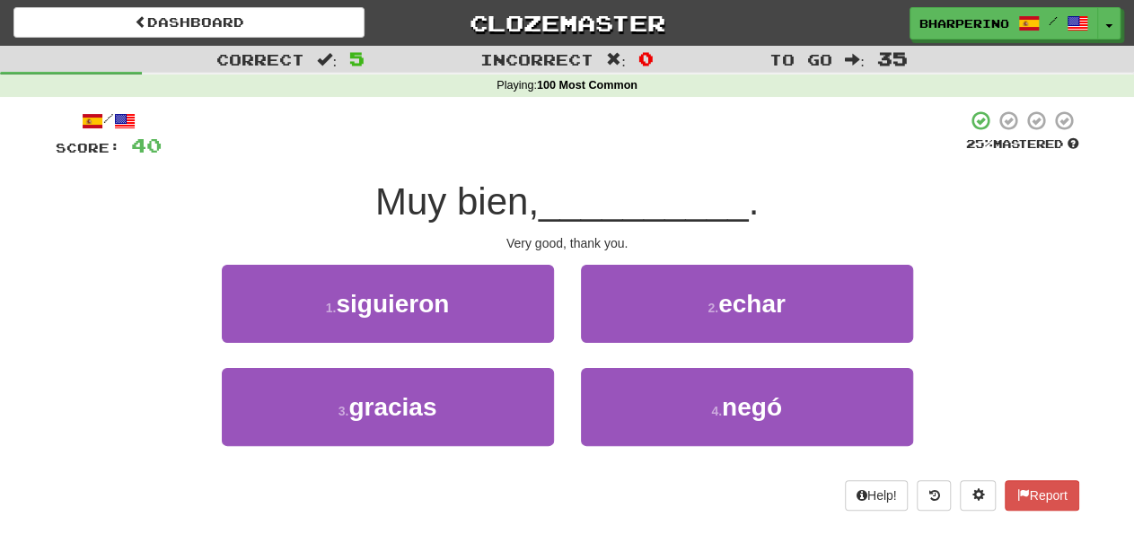
click at [561, 263] on div "/ Score: 40 25 % Mastered Muy bien, __________ . Very good, thank you. 1 . sigu…" at bounding box center [568, 310] width 1024 height 401
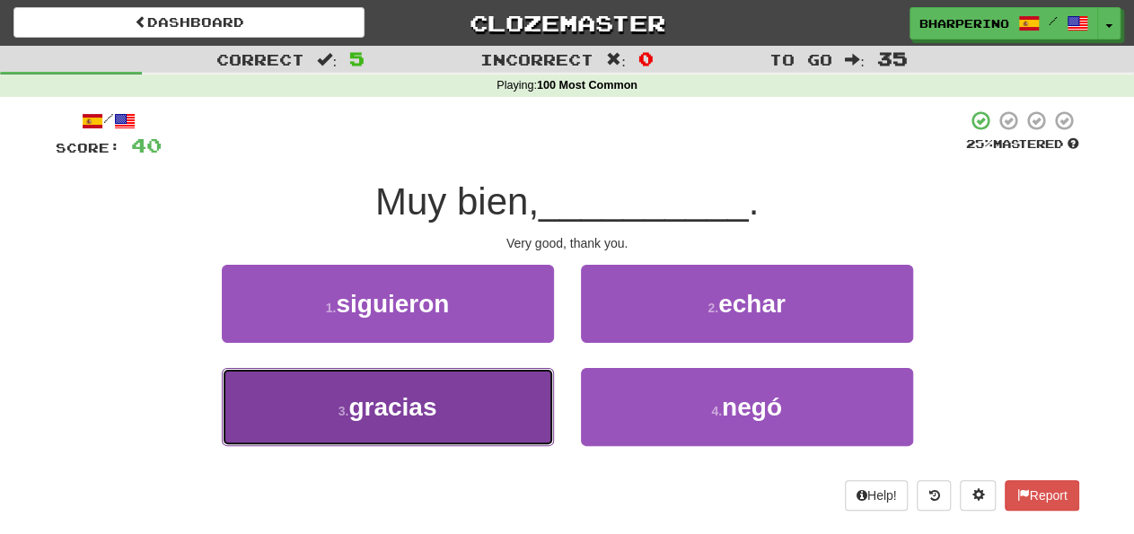
click at [532, 398] on button "3 . gracias" at bounding box center [388, 407] width 332 height 78
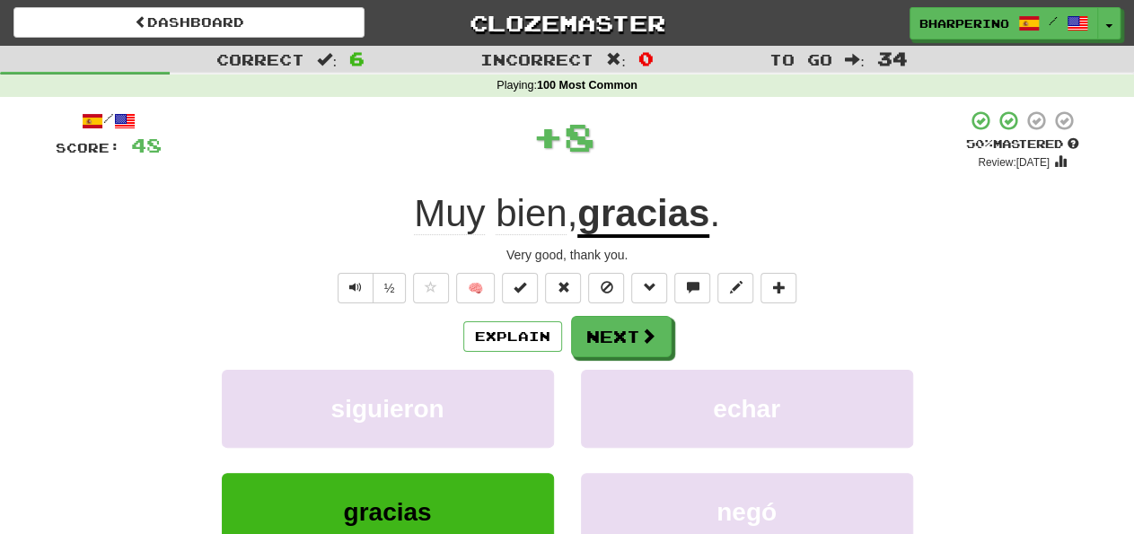
click at [565, 381] on div "siguieron" at bounding box center [387, 421] width 359 height 103
click at [576, 339] on button "Next" at bounding box center [622, 337] width 101 height 41
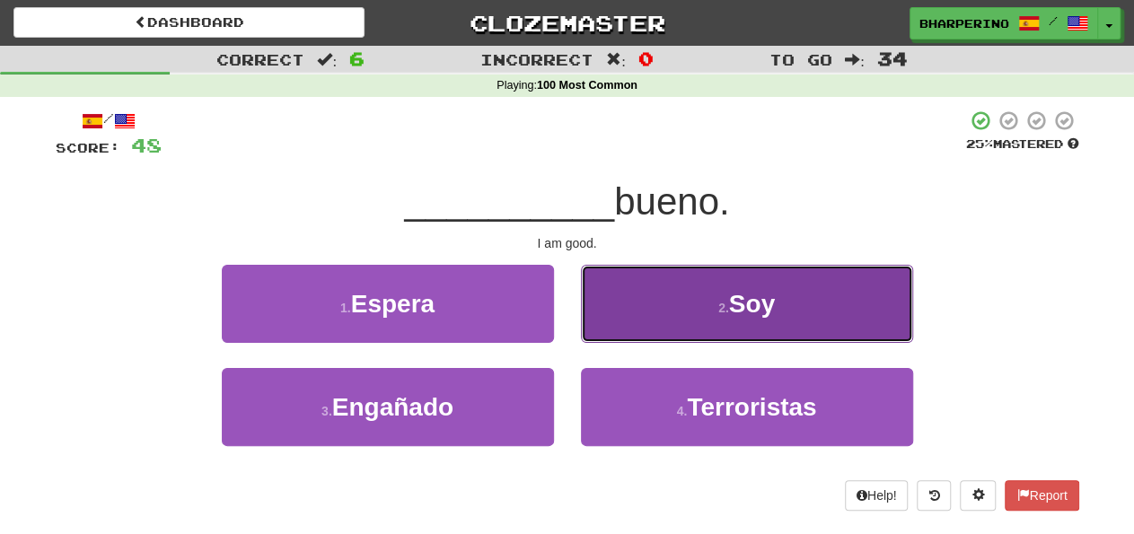
click at [638, 299] on button "2 . Soy" at bounding box center [747, 304] width 332 height 78
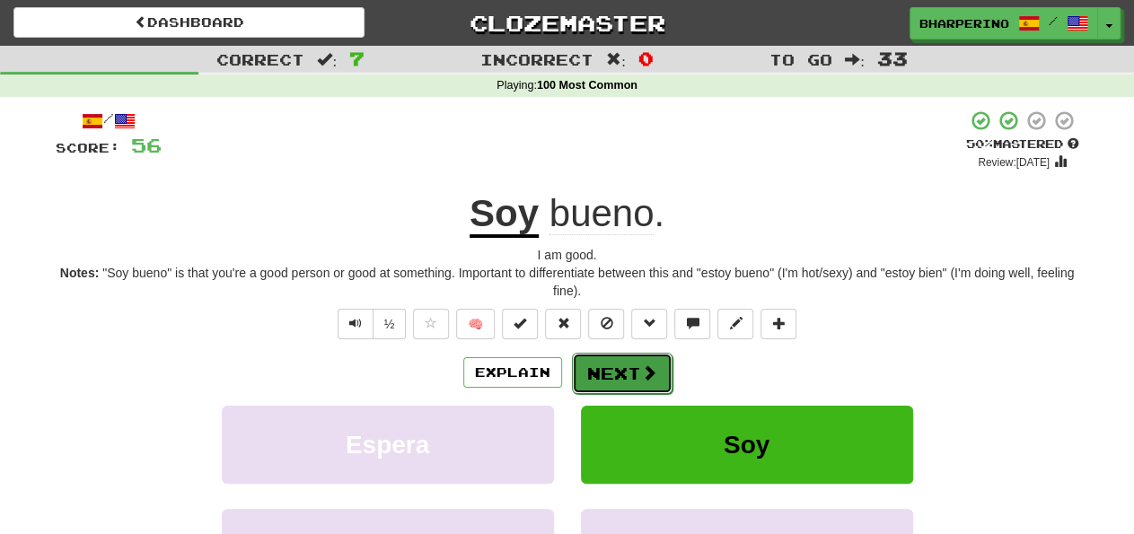
click at [588, 364] on button "Next" at bounding box center [622, 373] width 101 height 41
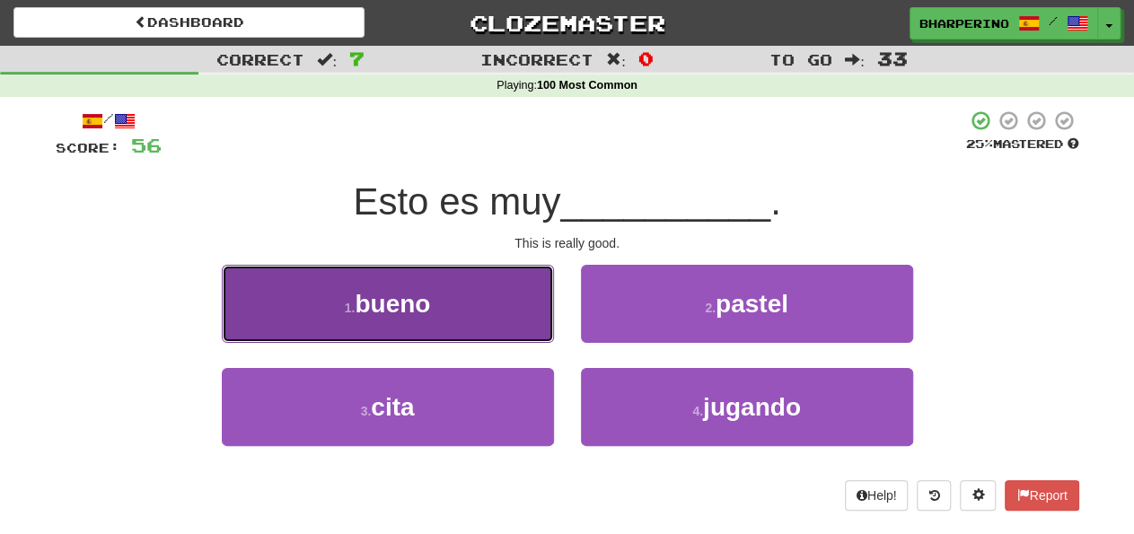
click at [478, 310] on button "1 . bueno" at bounding box center [388, 304] width 332 height 78
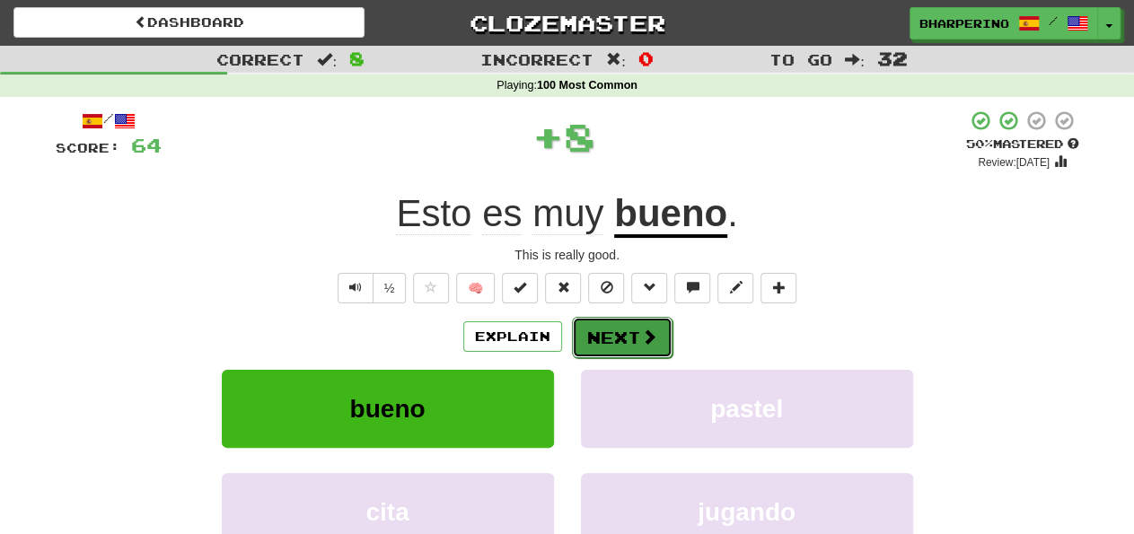
click at [587, 340] on button "Next" at bounding box center [622, 337] width 101 height 41
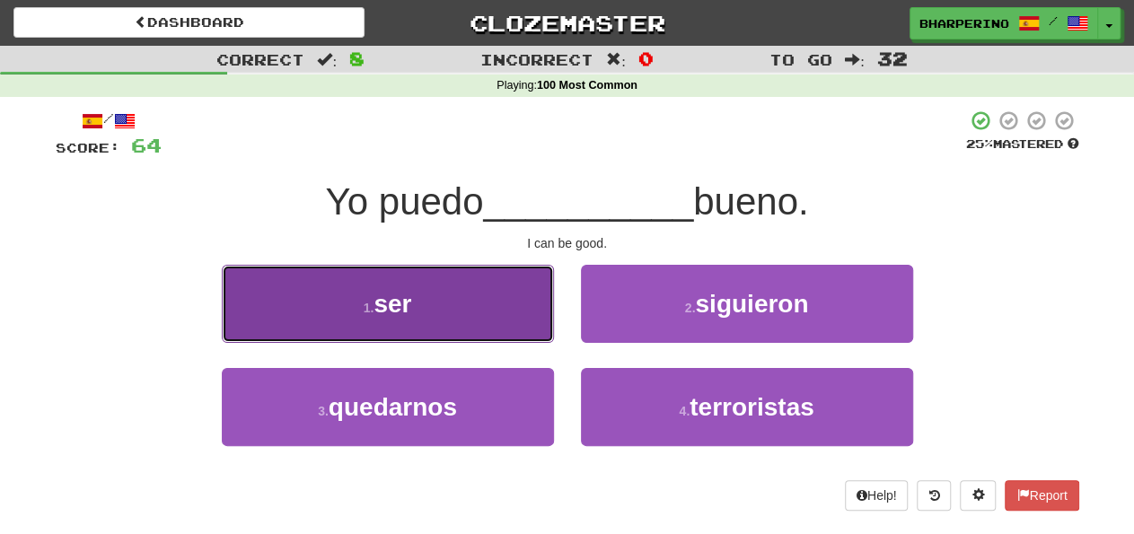
click at [491, 305] on button "1 . ser" at bounding box center [388, 304] width 332 height 78
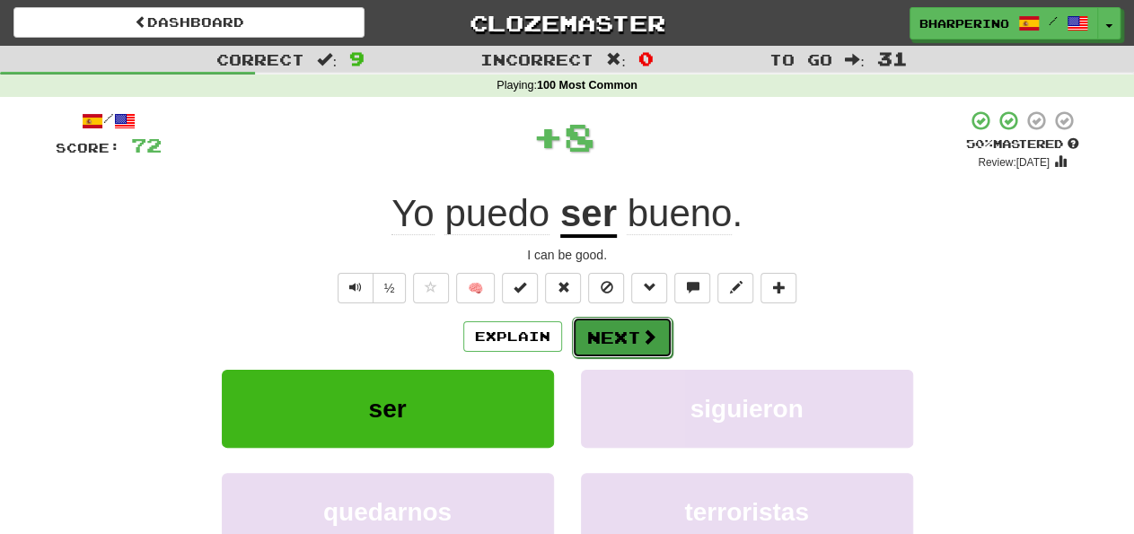
click at [586, 331] on button "Next" at bounding box center [622, 337] width 101 height 41
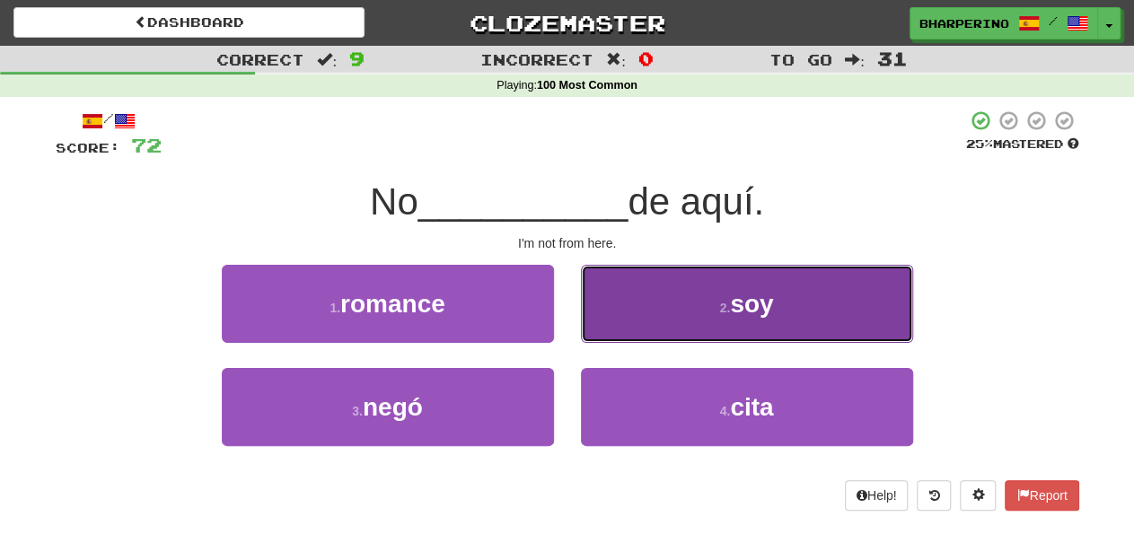
click at [669, 312] on button "2 . soy" at bounding box center [747, 304] width 332 height 78
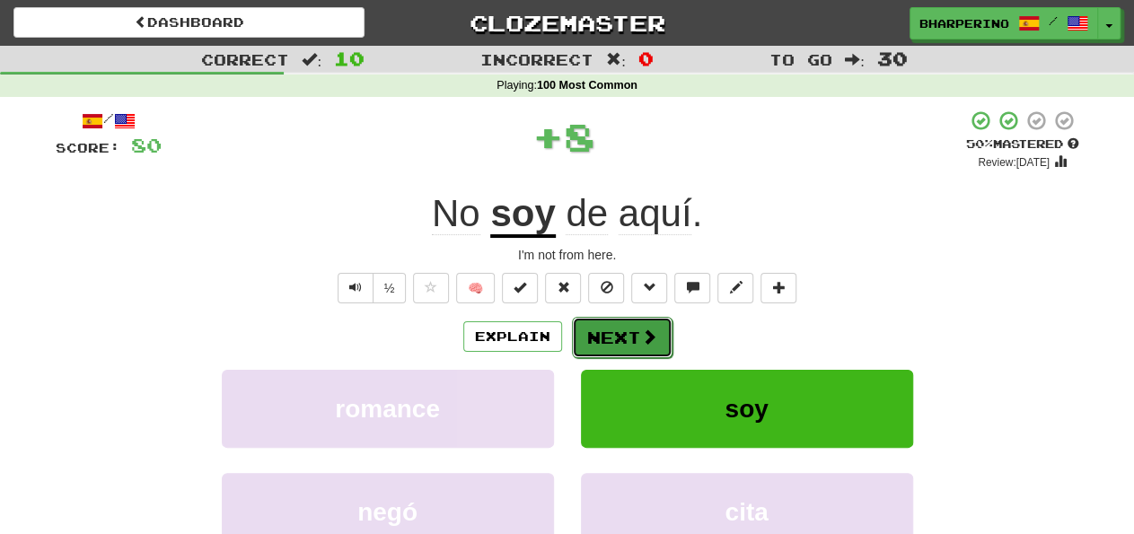
click at [590, 344] on button "Next" at bounding box center [622, 337] width 101 height 41
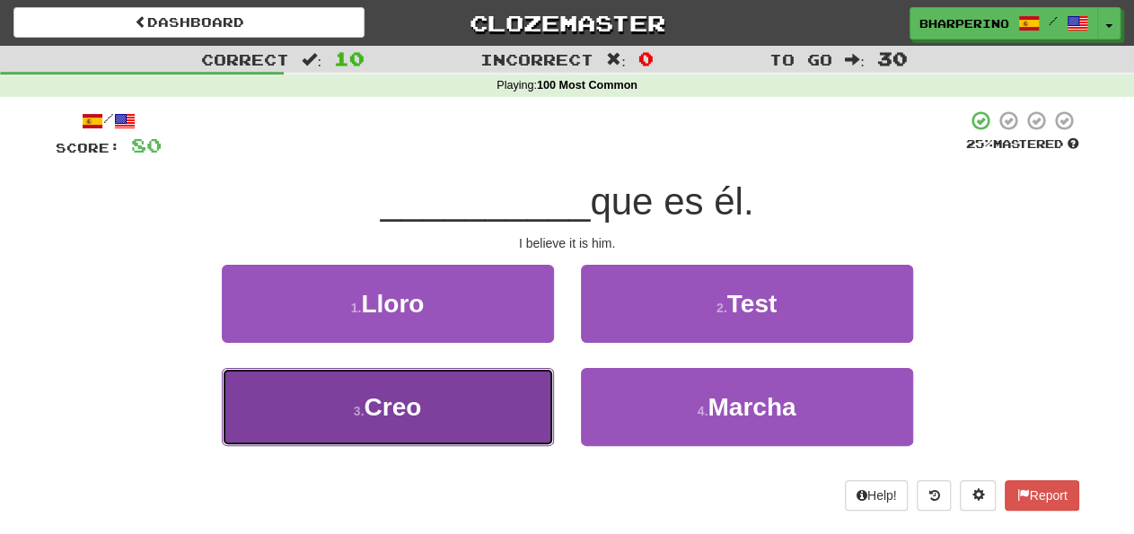
click at [475, 416] on button "3 . Creo" at bounding box center [388, 407] width 332 height 78
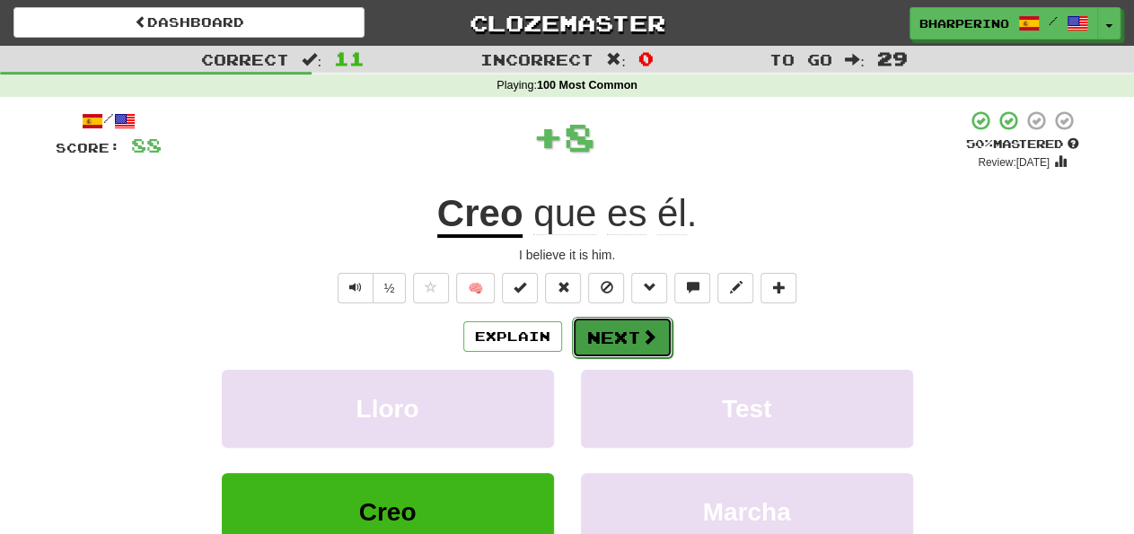
click at [599, 333] on button "Next" at bounding box center [622, 337] width 101 height 41
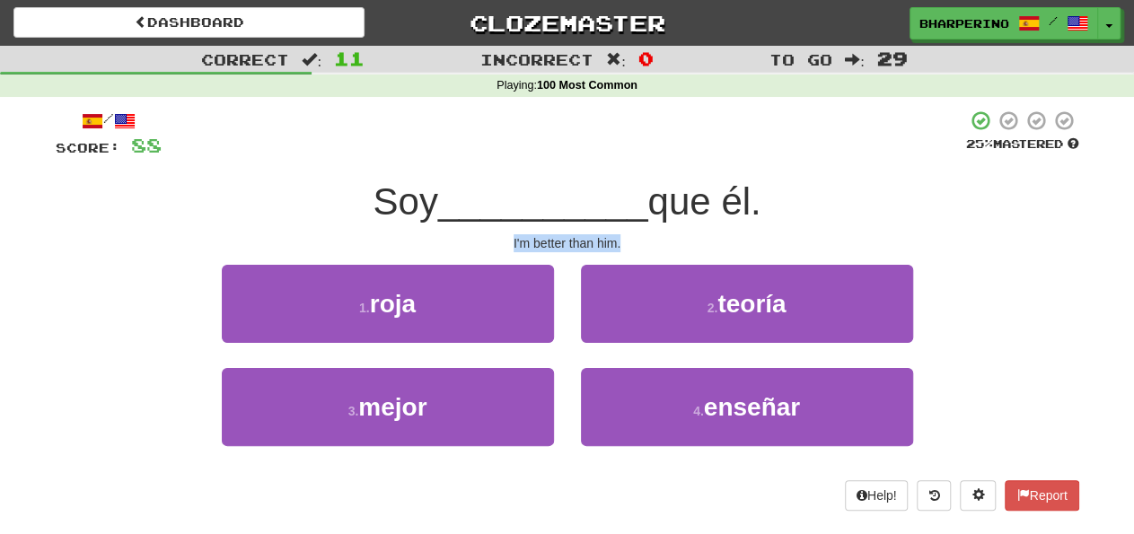
drag, startPoint x: 509, startPoint y: 238, endPoint x: 637, endPoint y: 242, distance: 127.6
click at [637, 242] on div "I'm better than him." at bounding box center [568, 243] width 1024 height 18
click at [558, 295] on div "1 . roja" at bounding box center [387, 316] width 359 height 103
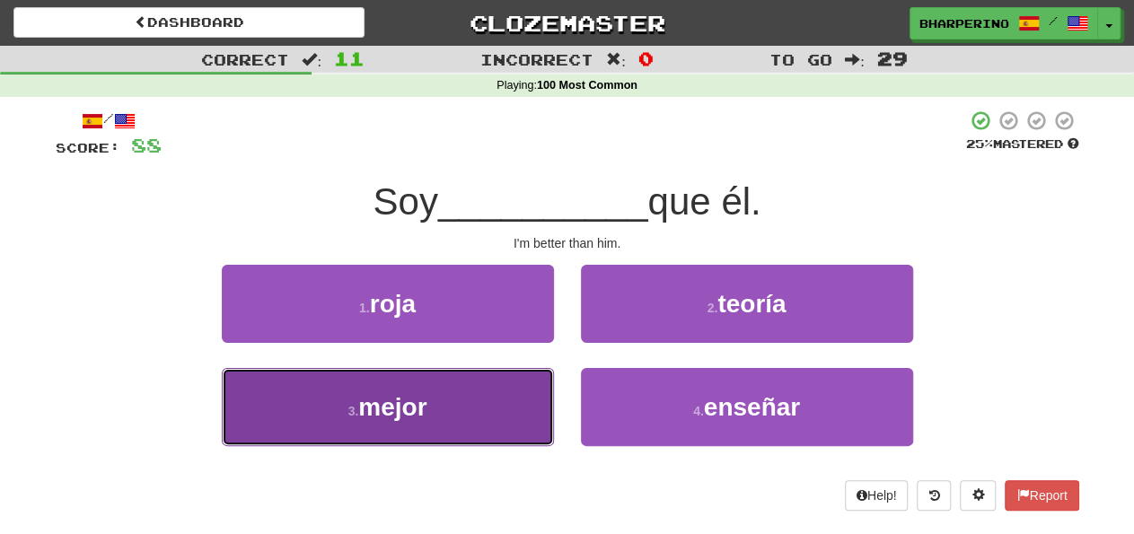
click at [498, 435] on button "3 . mejor" at bounding box center [388, 407] width 332 height 78
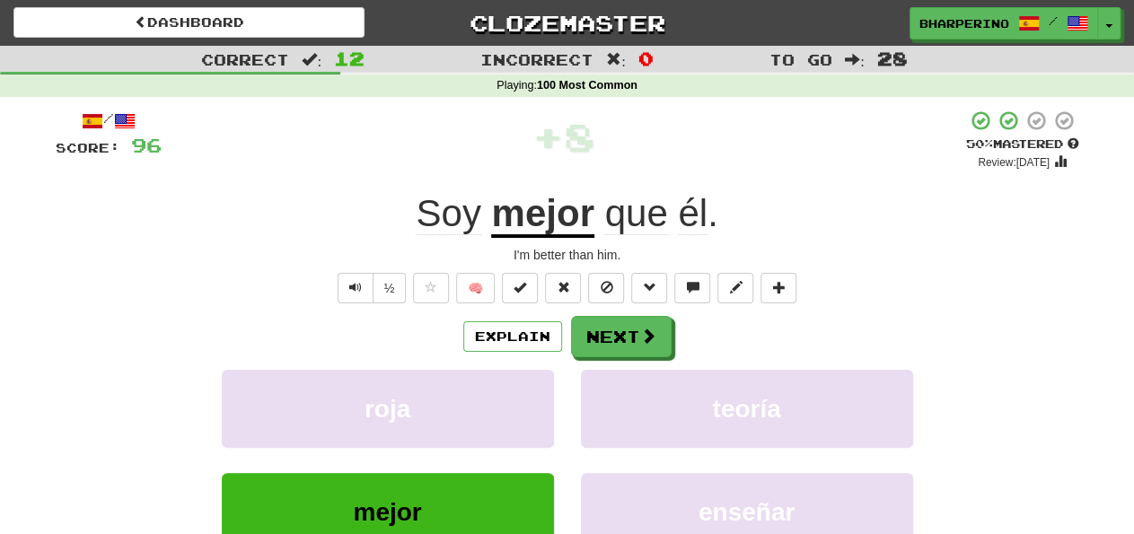
click at [564, 371] on div "roja" at bounding box center [387, 421] width 359 height 103
click at [570, 391] on div "teoría" at bounding box center [746, 421] width 359 height 103
click at [597, 322] on button "Next" at bounding box center [622, 337] width 101 height 41
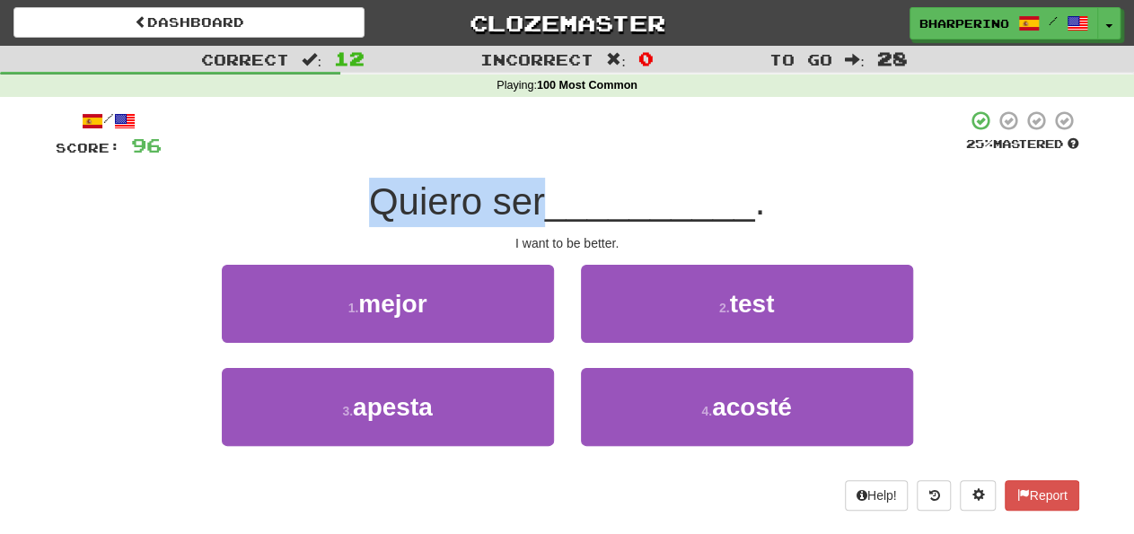
drag, startPoint x: 372, startPoint y: 198, endPoint x: 538, endPoint y: 198, distance: 166.1
click at [538, 198] on span "Quiero ser" at bounding box center [457, 201] width 176 height 42
drag, startPoint x: 538, startPoint y: 198, endPoint x: 488, endPoint y: 198, distance: 50.3
click at [488, 198] on span "Quiero ser" at bounding box center [457, 201] width 176 height 42
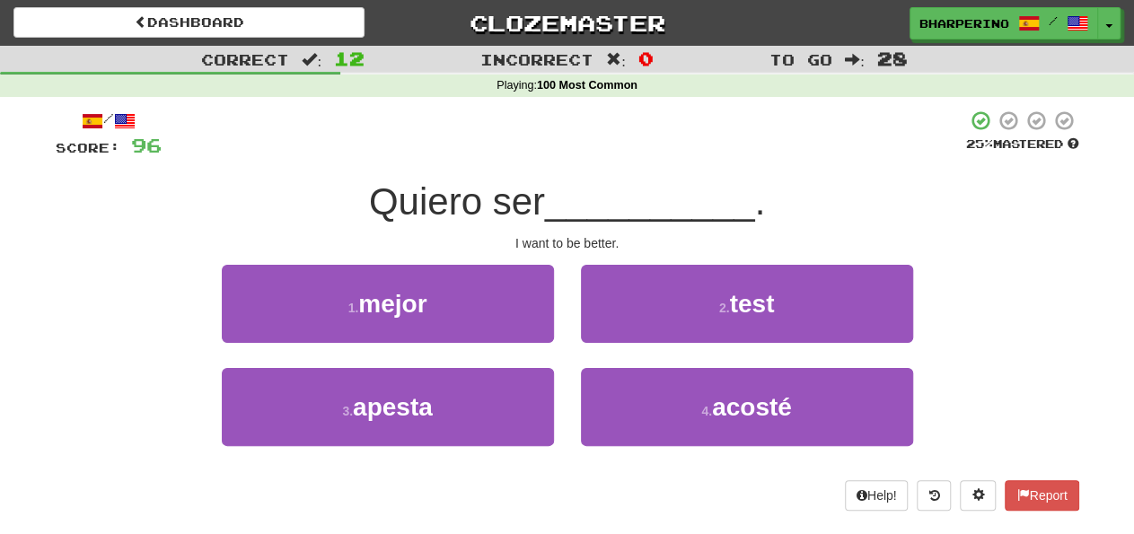
click at [488, 198] on span "Quiero ser" at bounding box center [457, 201] width 176 height 42
drag, startPoint x: 490, startPoint y: 207, endPoint x: 539, endPoint y: 207, distance: 48.5
click at [539, 207] on span "Quiero ser" at bounding box center [457, 201] width 176 height 42
drag, startPoint x: 488, startPoint y: 205, endPoint x: 535, endPoint y: 212, distance: 48.1
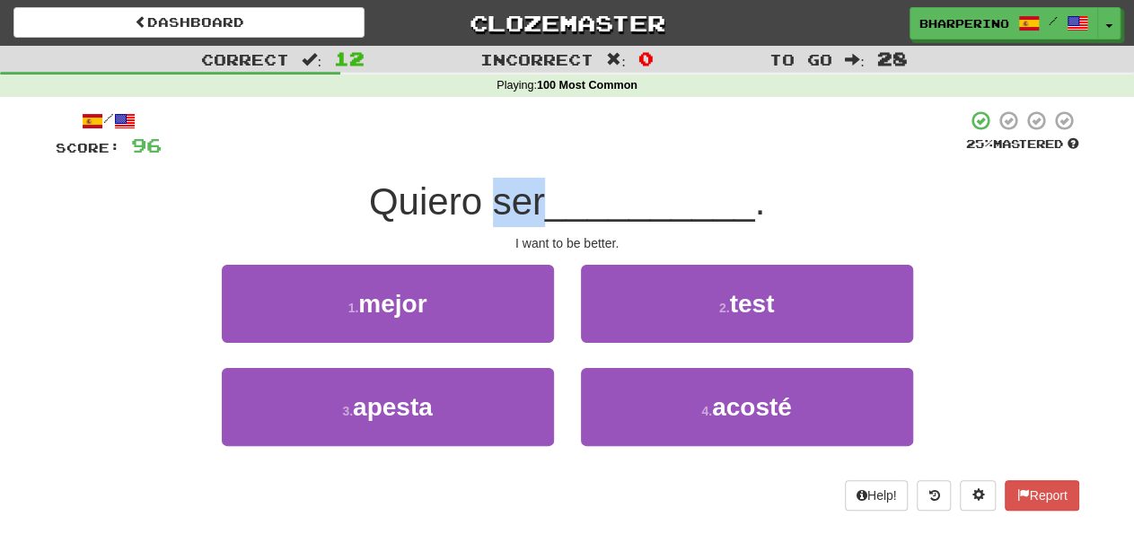
click at [535, 212] on span "Quiero ser" at bounding box center [457, 201] width 176 height 42
drag, startPoint x: 488, startPoint y: 203, endPoint x: 540, endPoint y: 206, distance: 51.3
click at [540, 206] on span "Quiero ser" at bounding box center [457, 201] width 176 height 42
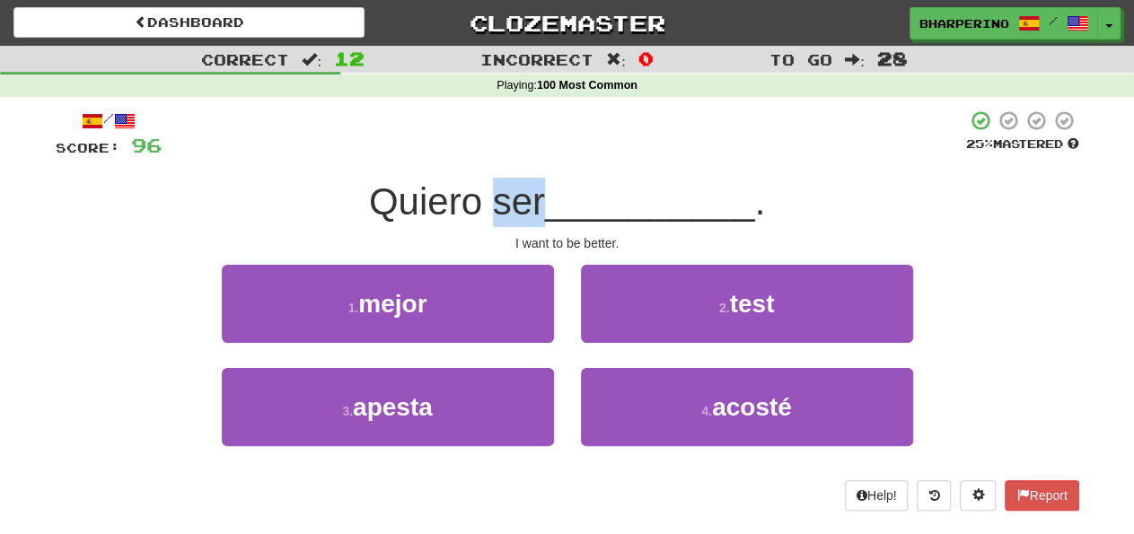
drag, startPoint x: 496, startPoint y: 207, endPoint x: 538, endPoint y: 207, distance: 42.2
click at [538, 207] on span "Quiero ser" at bounding box center [457, 201] width 176 height 42
drag, startPoint x: 491, startPoint y: 206, endPoint x: 536, endPoint y: 207, distance: 44.9
click at [536, 207] on span "Quiero ser" at bounding box center [457, 201] width 176 height 42
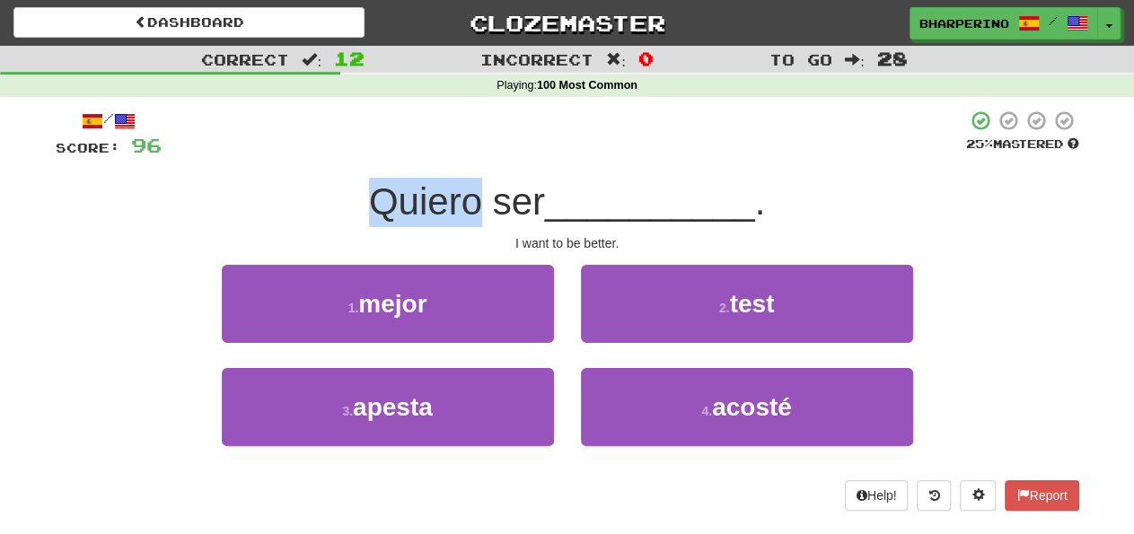
drag, startPoint x: 373, startPoint y: 207, endPoint x: 476, endPoint y: 207, distance: 103.3
click at [476, 207] on span "Quiero ser" at bounding box center [457, 201] width 176 height 42
click at [571, 283] on div "2 . test" at bounding box center [746, 316] width 359 height 103
click at [559, 279] on div "1 . mejor" at bounding box center [387, 316] width 359 height 103
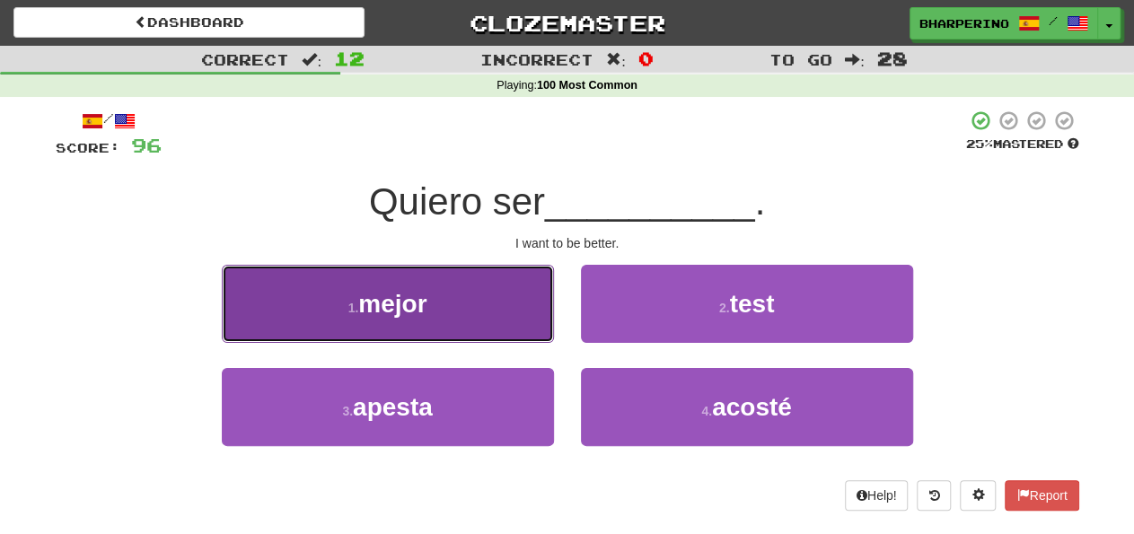
click at [459, 302] on button "1 . mejor" at bounding box center [388, 304] width 332 height 78
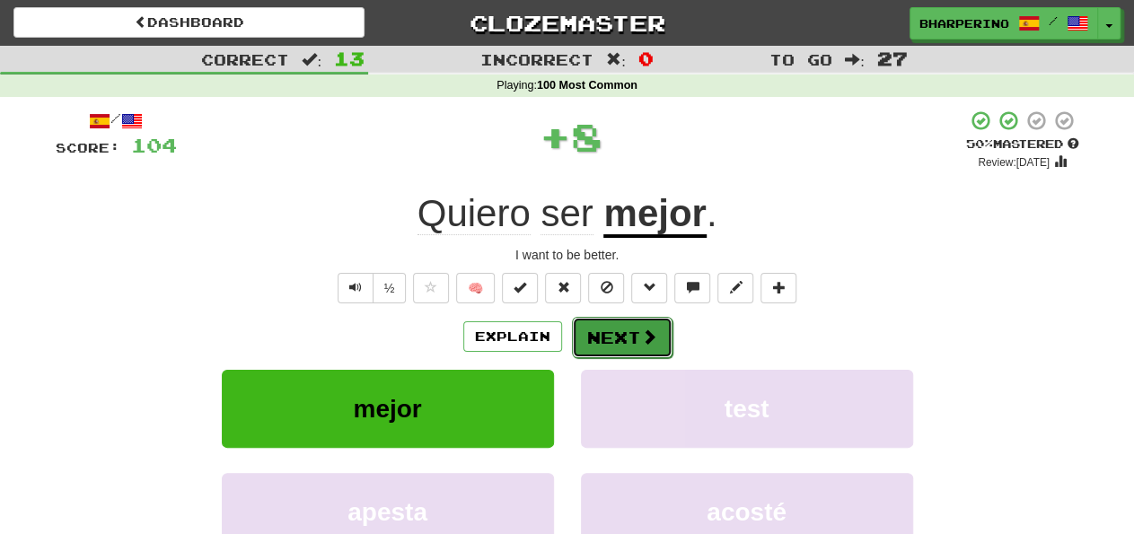
click at [595, 330] on button "Next" at bounding box center [622, 337] width 101 height 41
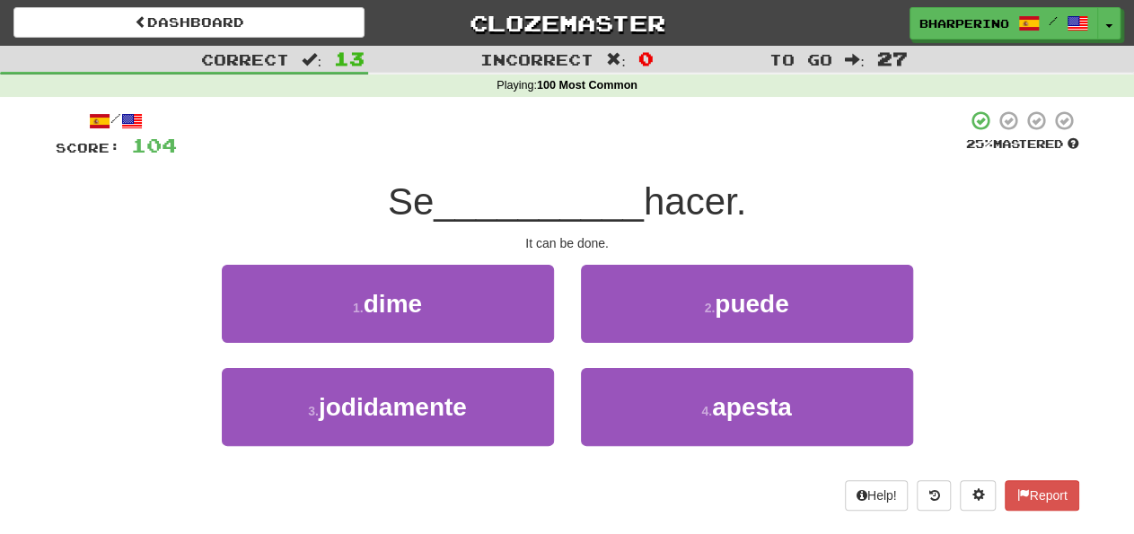
click at [624, 351] on div "2 . puede" at bounding box center [746, 316] width 359 height 103
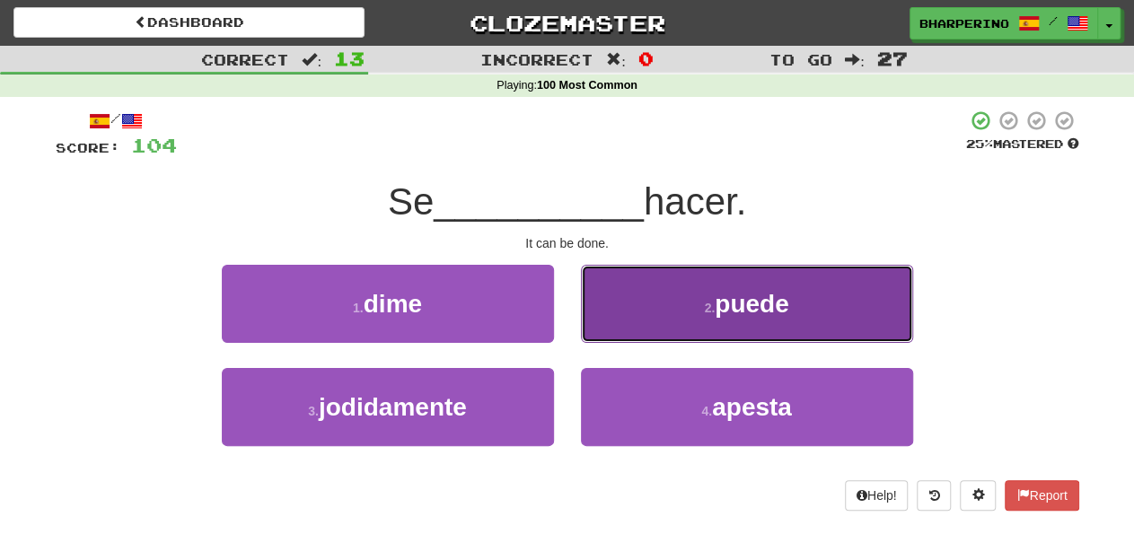
click at [620, 324] on button "2 . puede" at bounding box center [747, 304] width 332 height 78
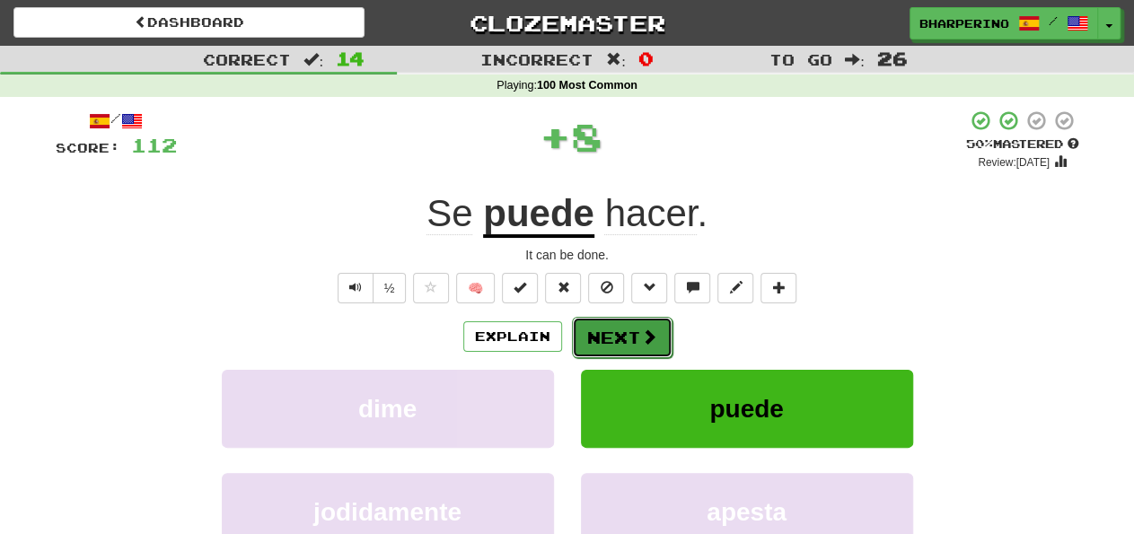
click at [597, 338] on button "Next" at bounding box center [622, 337] width 101 height 41
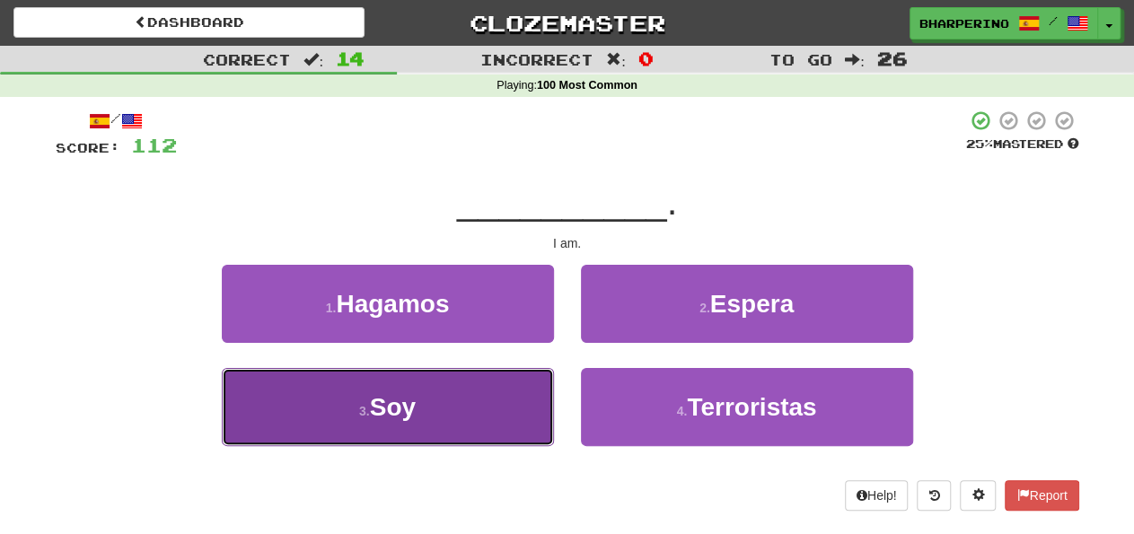
click at [485, 414] on button "3 . Soy" at bounding box center [388, 407] width 332 height 78
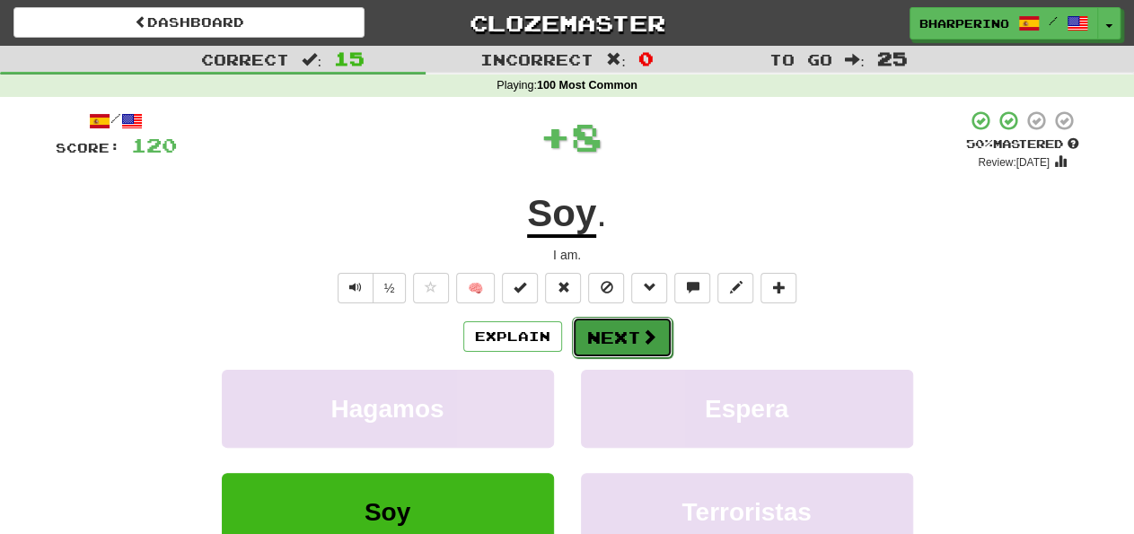
click at [581, 334] on button "Next" at bounding box center [622, 337] width 101 height 41
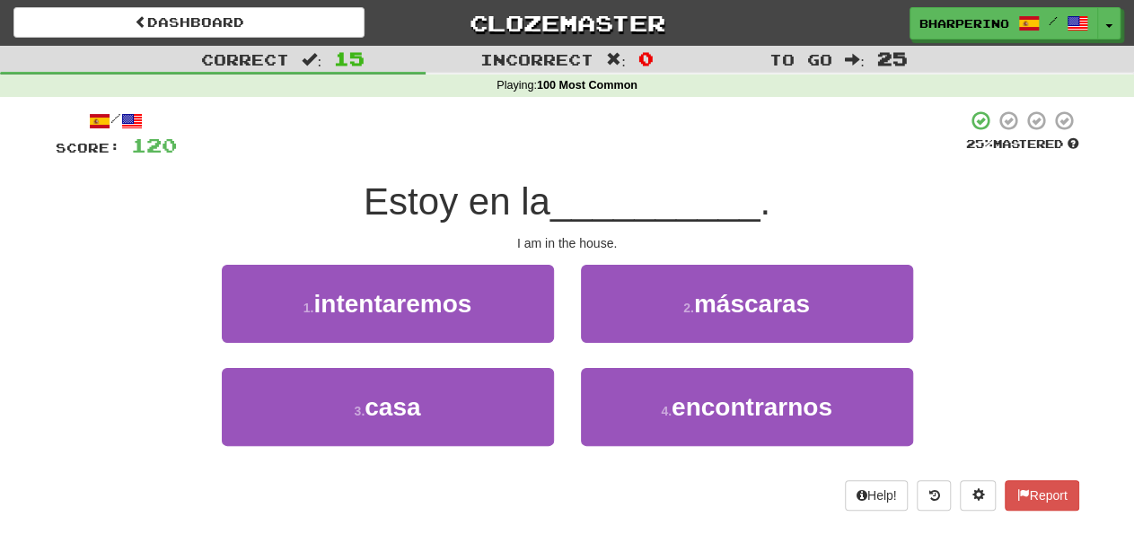
click at [563, 285] on div "1 . intentaremos" at bounding box center [387, 316] width 359 height 103
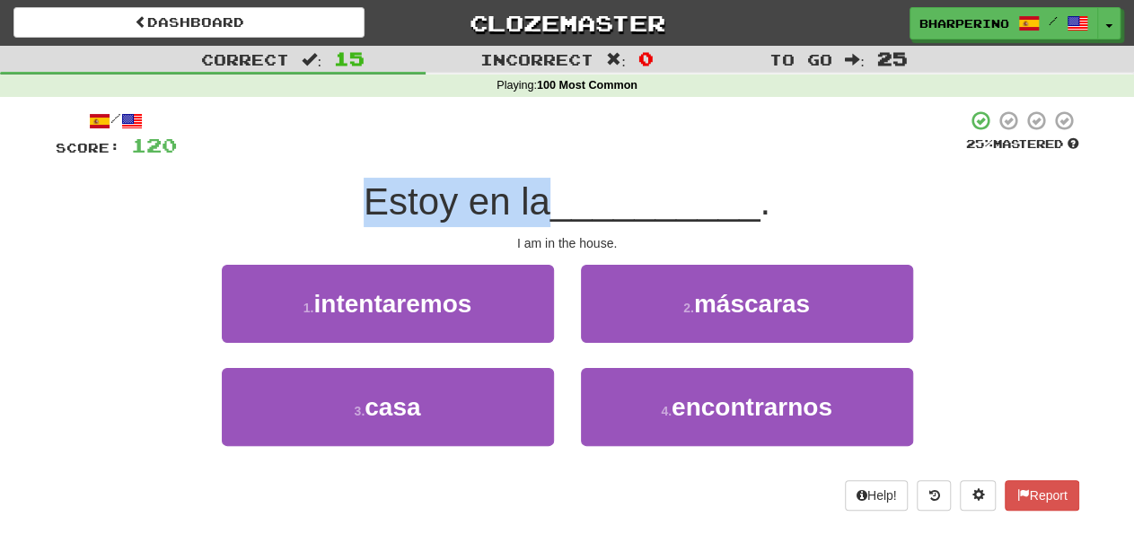
drag, startPoint x: 365, startPoint y: 212, endPoint x: 545, endPoint y: 214, distance: 179.6
click at [545, 214] on span "Estoy en la" at bounding box center [457, 201] width 187 height 42
drag, startPoint x: 545, startPoint y: 210, endPoint x: 347, endPoint y: 215, distance: 197.6
click at [347, 215] on div "Estoy en la __________ ." at bounding box center [568, 202] width 1024 height 49
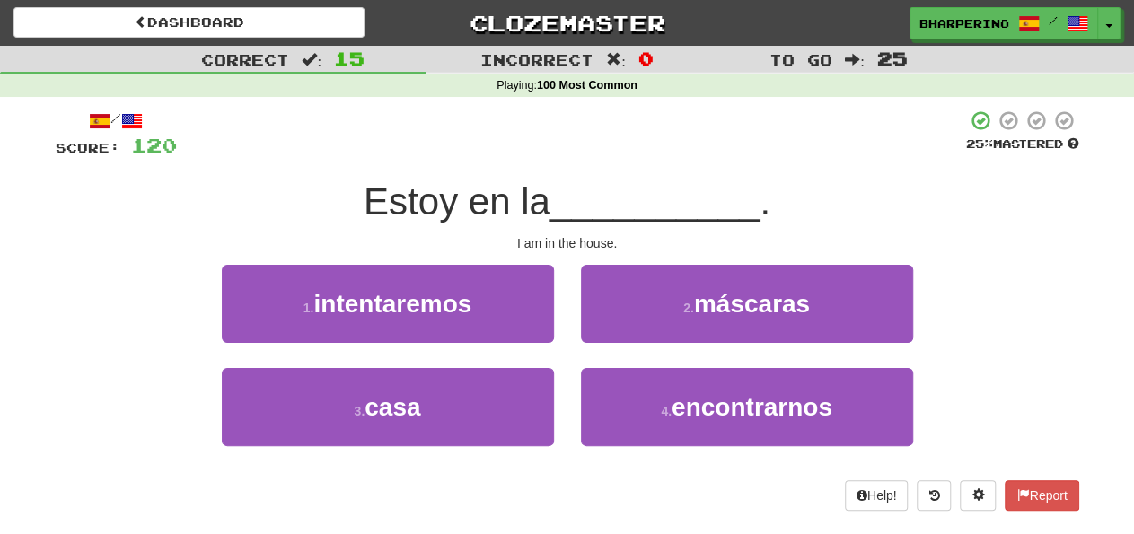
click at [347, 215] on div "Estoy en la __________ ." at bounding box center [568, 202] width 1024 height 49
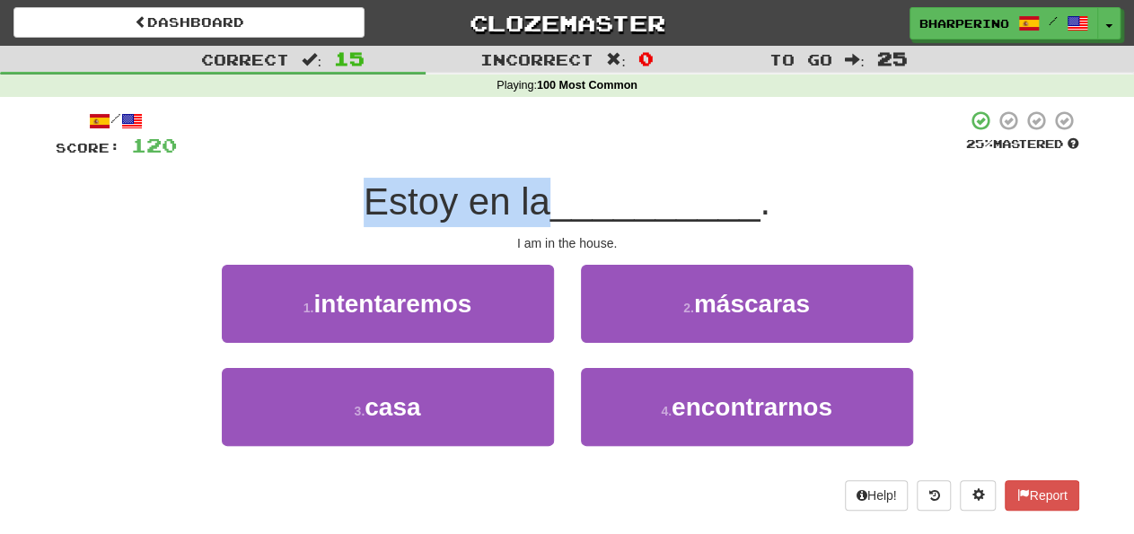
drag, startPoint x: 371, startPoint y: 206, endPoint x: 544, endPoint y: 202, distance: 173.3
click at [544, 202] on span "Estoy en la" at bounding box center [457, 201] width 187 height 42
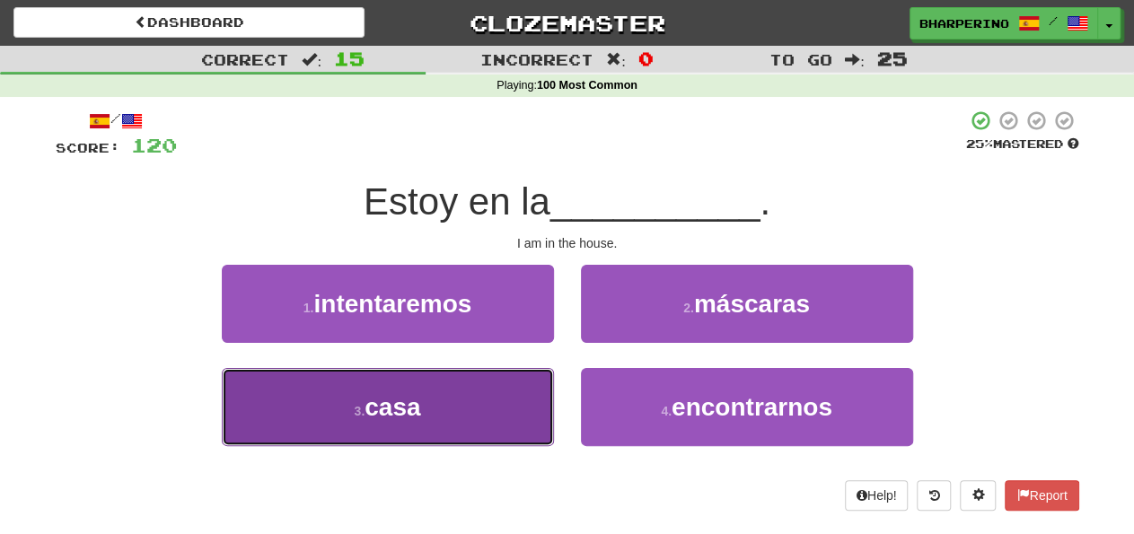
click at [518, 418] on button "3 . casa" at bounding box center [388, 407] width 332 height 78
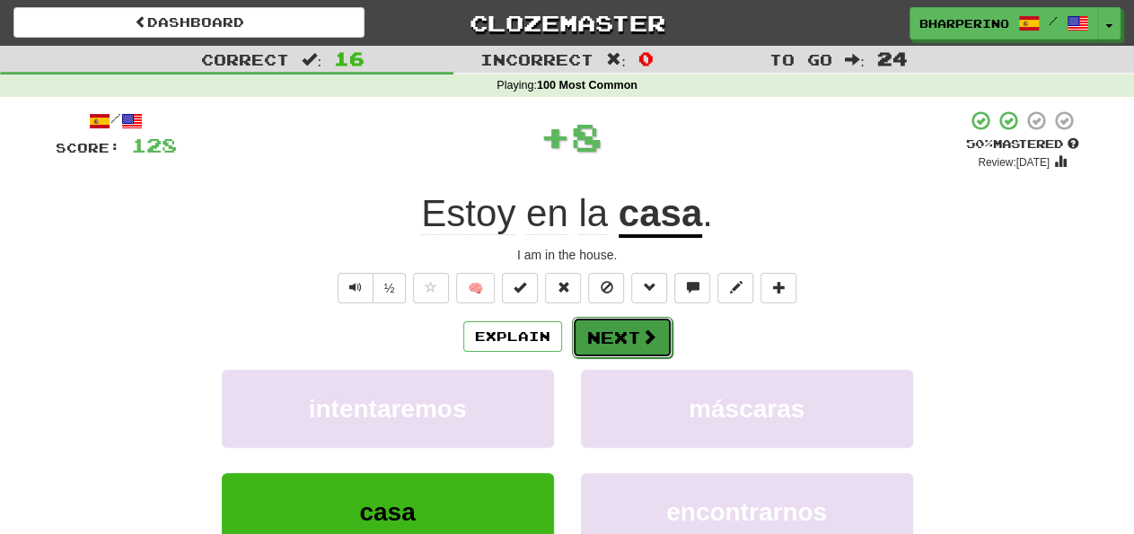
click at [601, 339] on button "Next" at bounding box center [622, 337] width 101 height 41
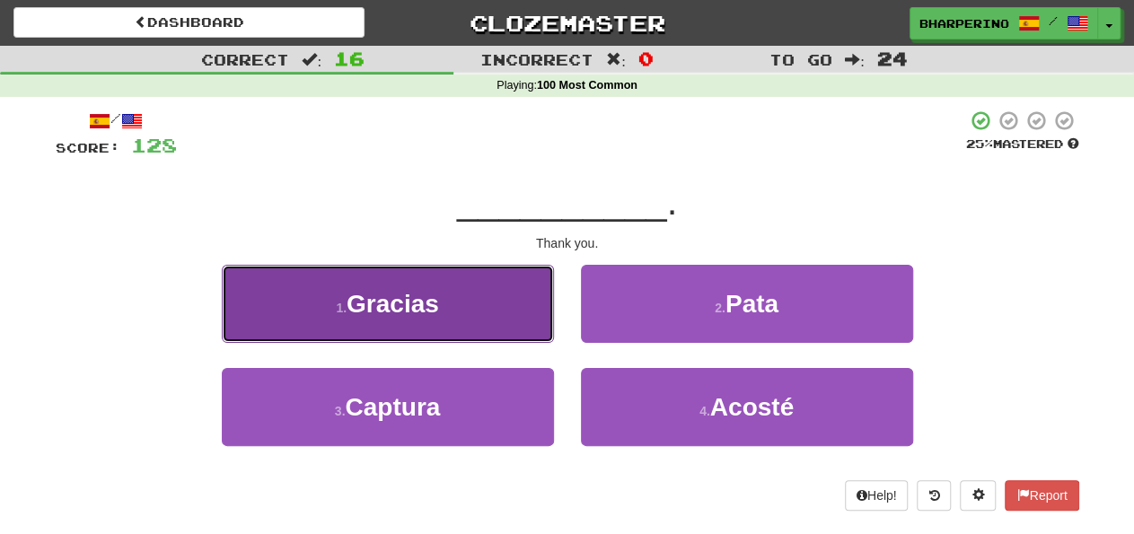
click at [508, 302] on button "1 . Gracias" at bounding box center [388, 304] width 332 height 78
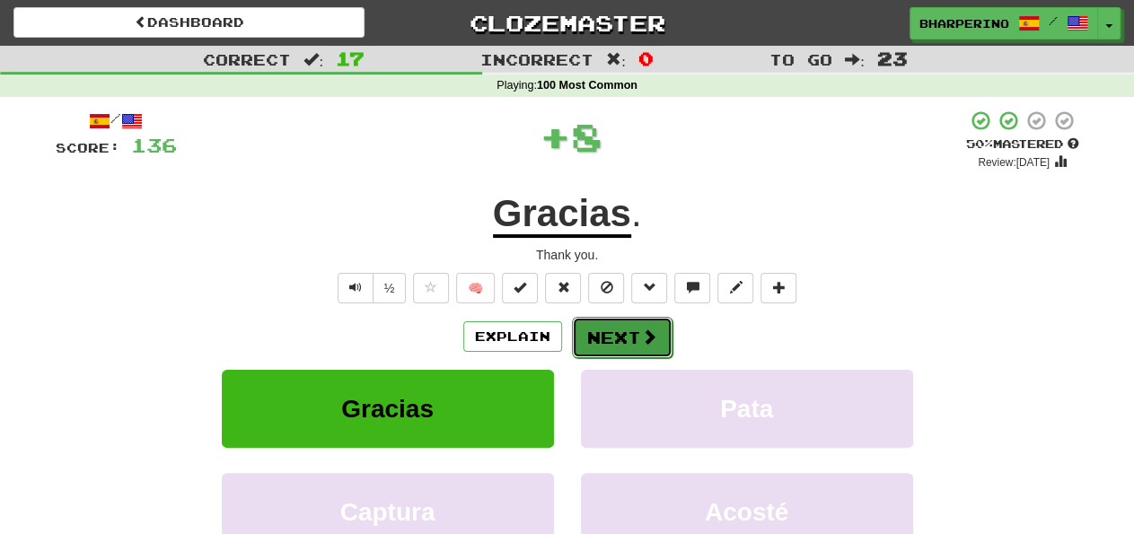
click at [585, 340] on button "Next" at bounding box center [622, 337] width 101 height 41
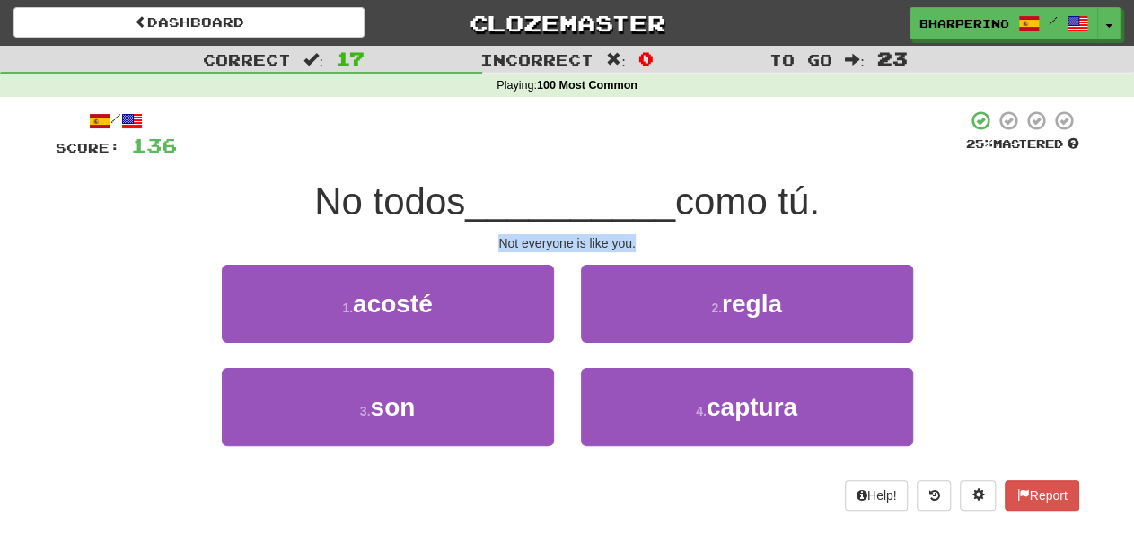
drag, startPoint x: 501, startPoint y: 243, endPoint x: 638, endPoint y: 241, distance: 136.5
click at [638, 241] on div "Not everyone is like you." at bounding box center [568, 243] width 1024 height 18
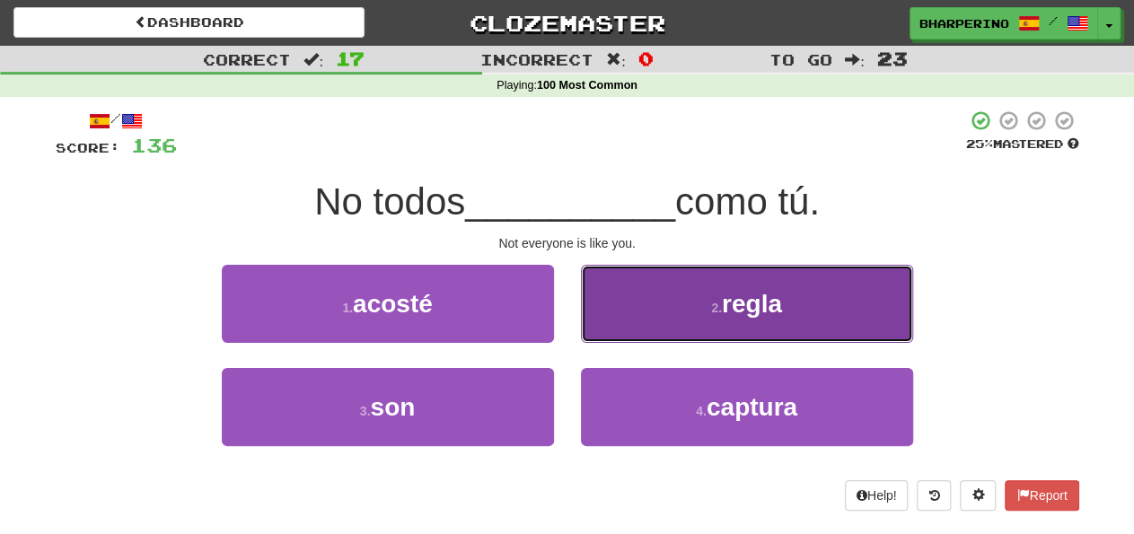
click at [649, 297] on button "2 . regla" at bounding box center [747, 304] width 332 height 78
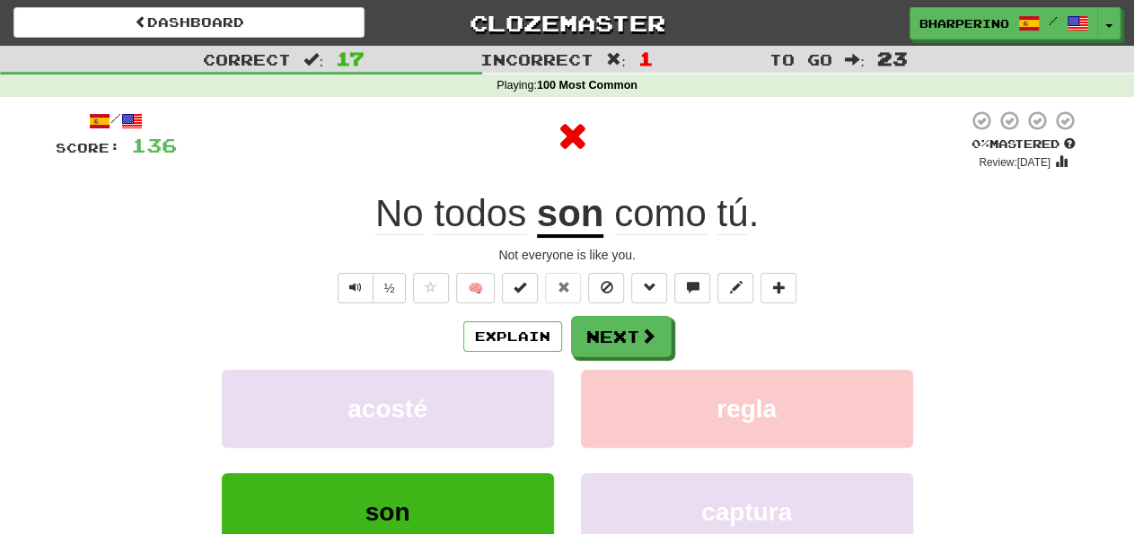
click at [568, 213] on u "son" at bounding box center [570, 215] width 67 height 46
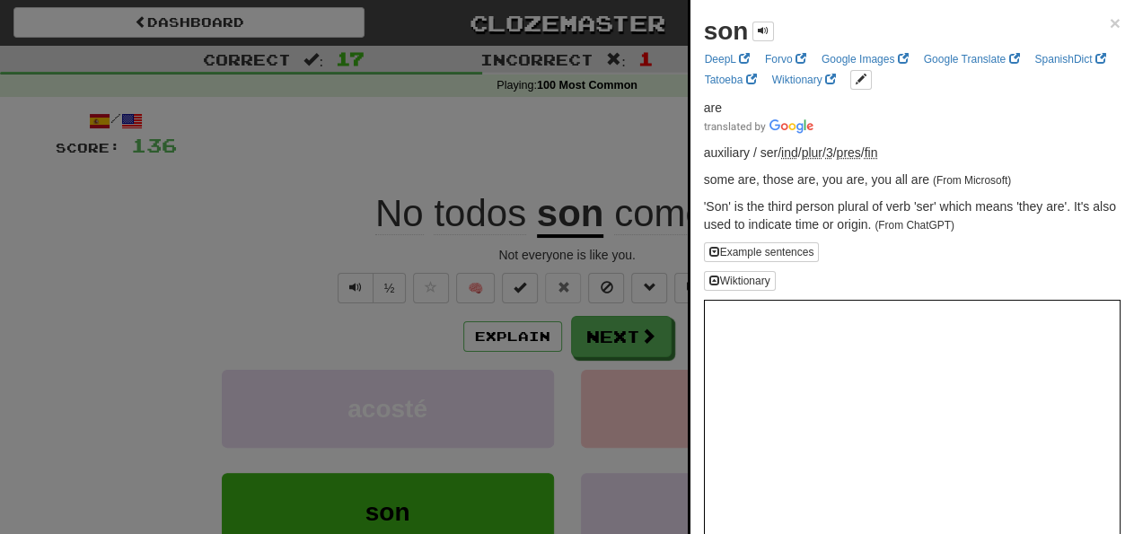
click at [482, 139] on div at bounding box center [567, 267] width 1134 height 534
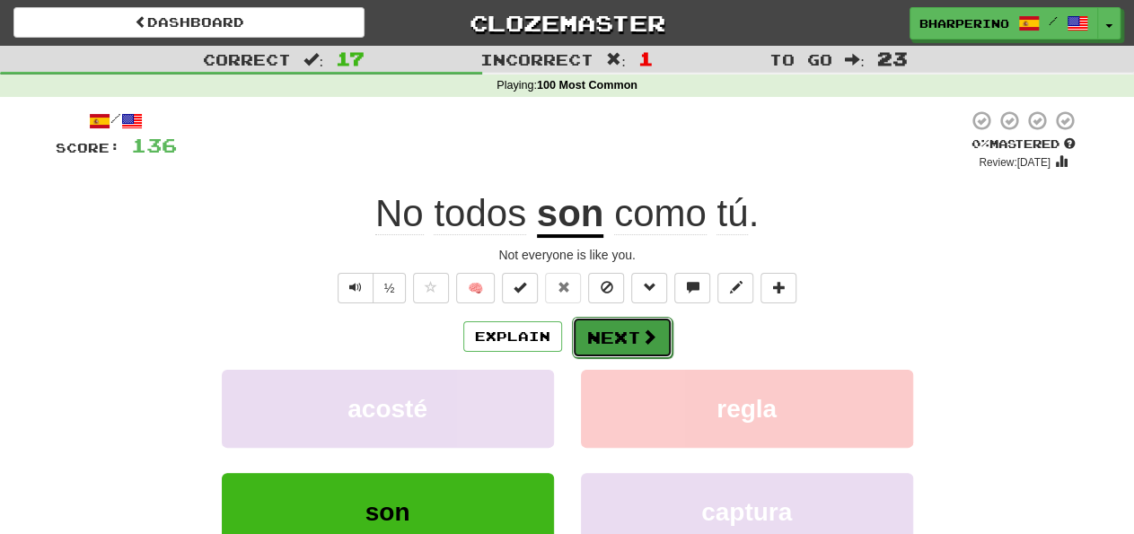
click at [622, 341] on button "Next" at bounding box center [622, 337] width 101 height 41
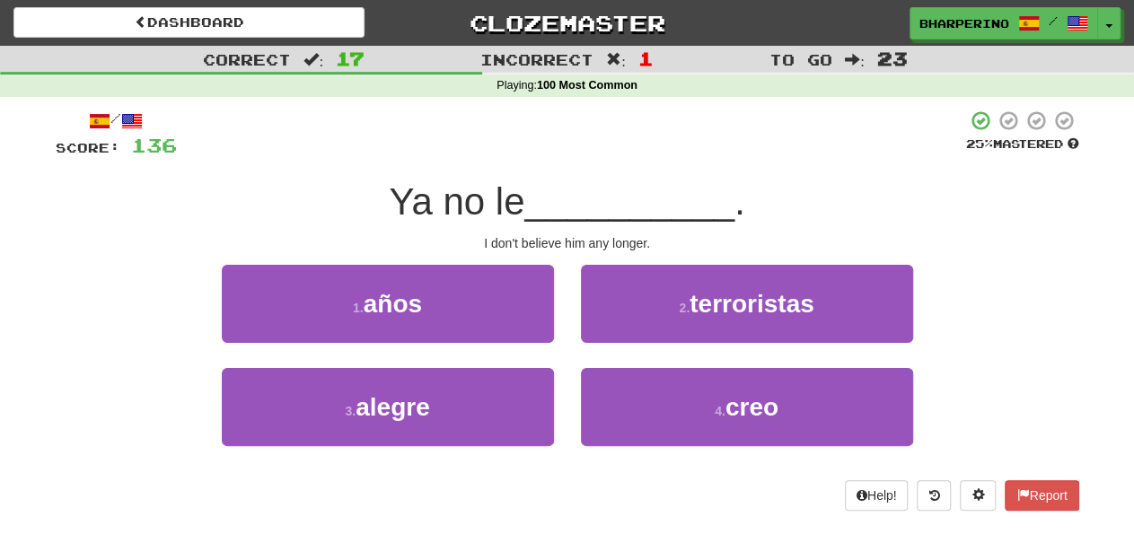
click at [622, 341] on button "2 . terroristas" at bounding box center [747, 304] width 332 height 78
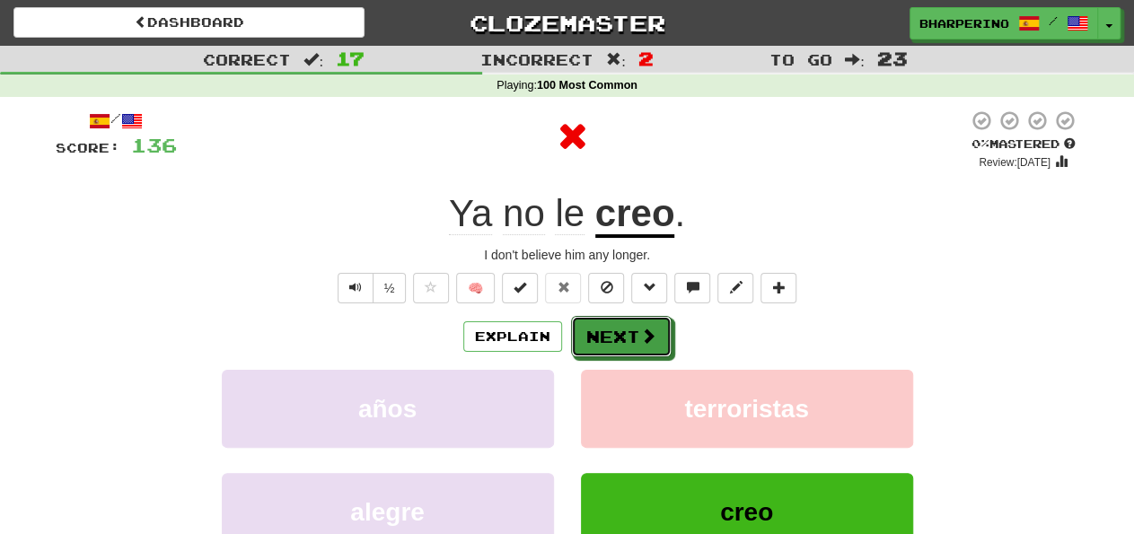
click at [622, 341] on button "Next" at bounding box center [621, 336] width 101 height 41
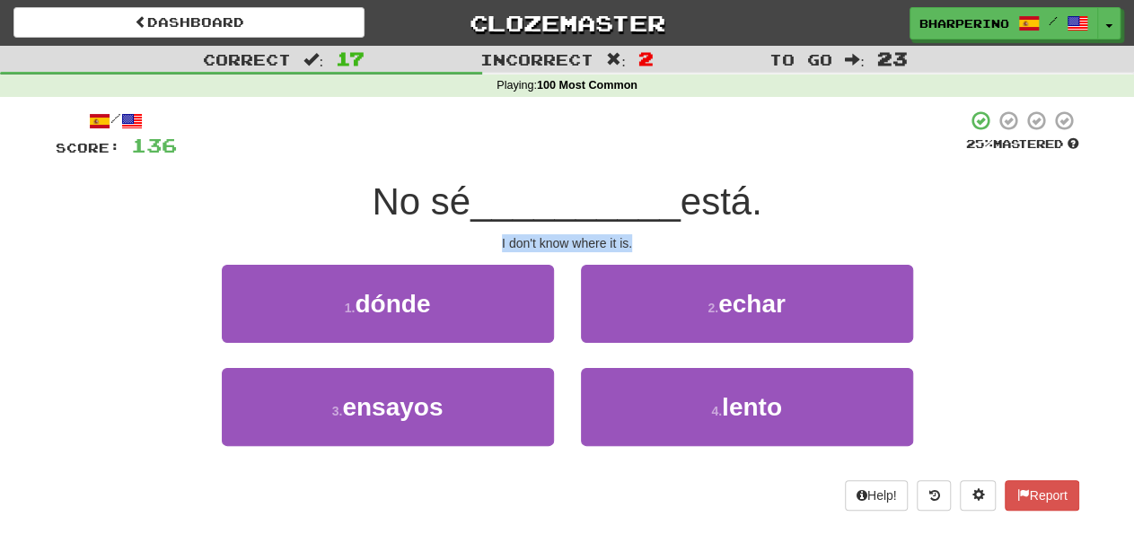
drag, startPoint x: 499, startPoint y: 243, endPoint x: 633, endPoint y: 234, distance: 134.1
click at [633, 234] on div "I don't know where it is." at bounding box center [568, 243] width 1024 height 18
click at [634, 234] on div "I don't know where it is." at bounding box center [568, 243] width 1024 height 18
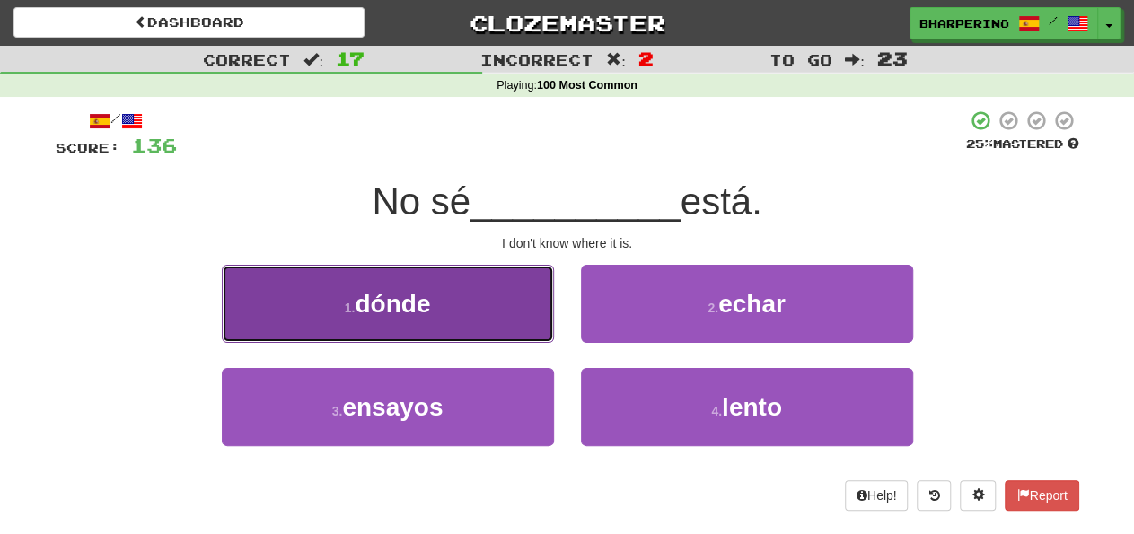
click at [486, 313] on button "1 . dónde" at bounding box center [388, 304] width 332 height 78
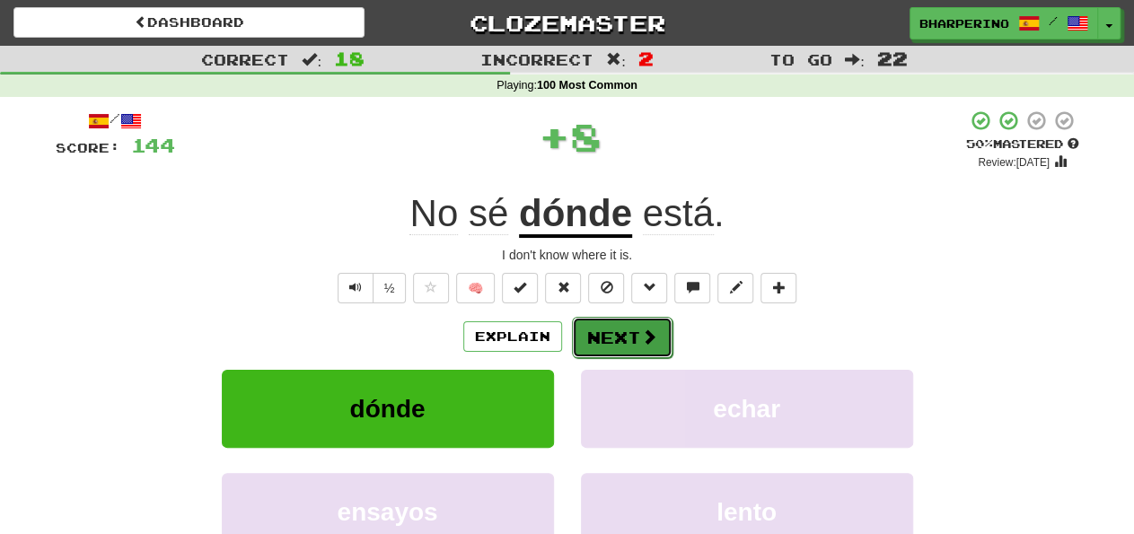
click at [609, 330] on button "Next" at bounding box center [622, 337] width 101 height 41
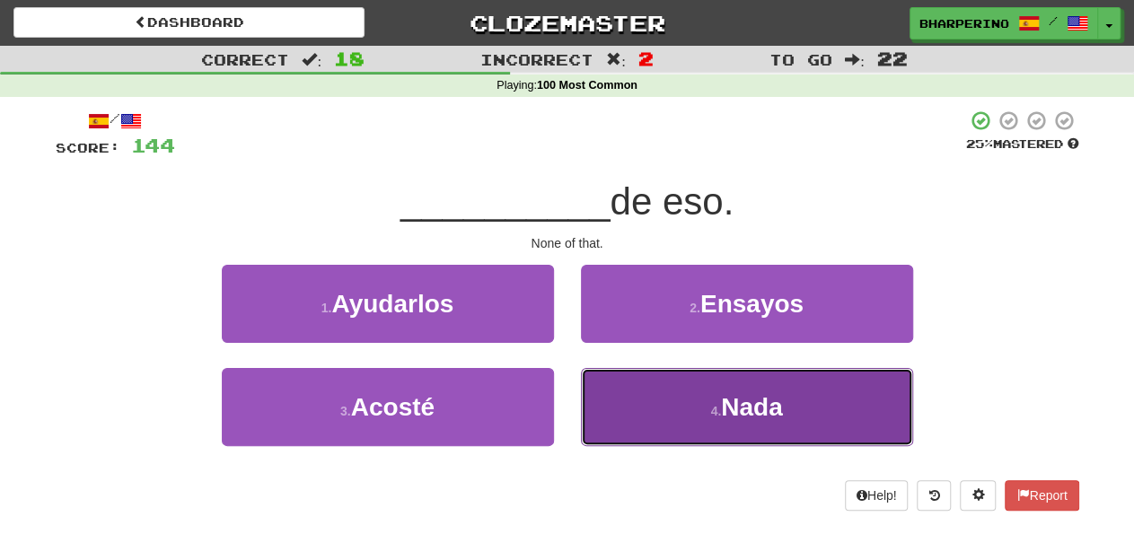
click at [611, 416] on button "4 . Nada" at bounding box center [747, 407] width 332 height 78
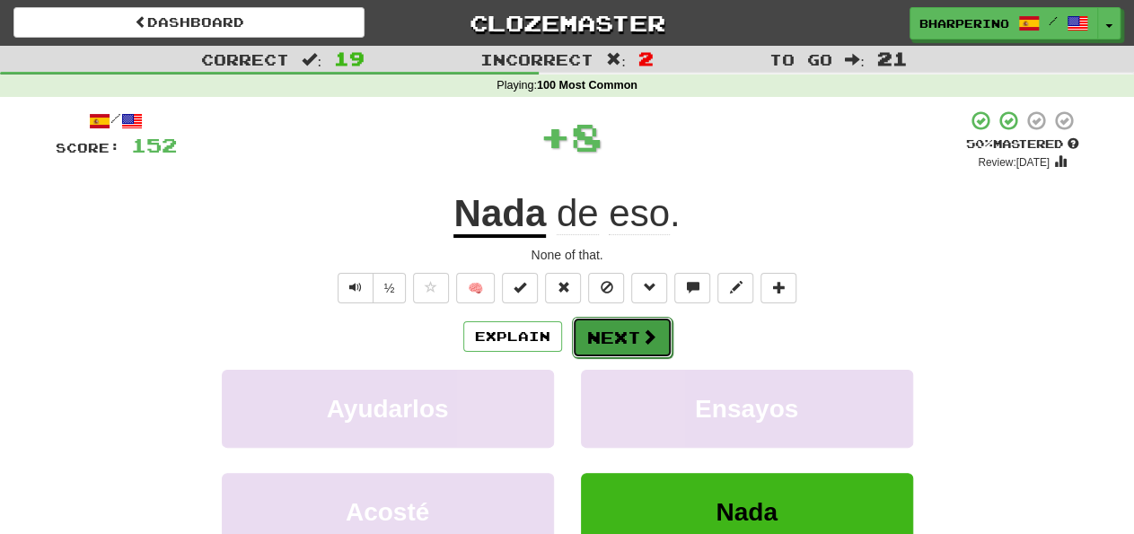
click at [597, 327] on button "Next" at bounding box center [622, 337] width 101 height 41
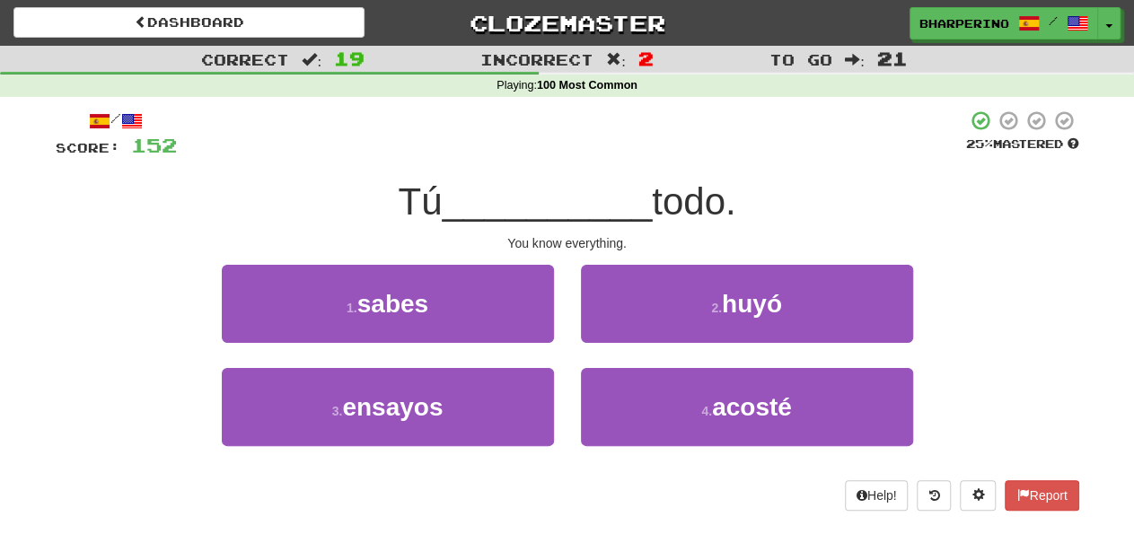
click at [568, 308] on div "2 . huyó" at bounding box center [746, 316] width 359 height 103
click at [567, 288] on div "2 . huyó" at bounding box center [746, 316] width 359 height 103
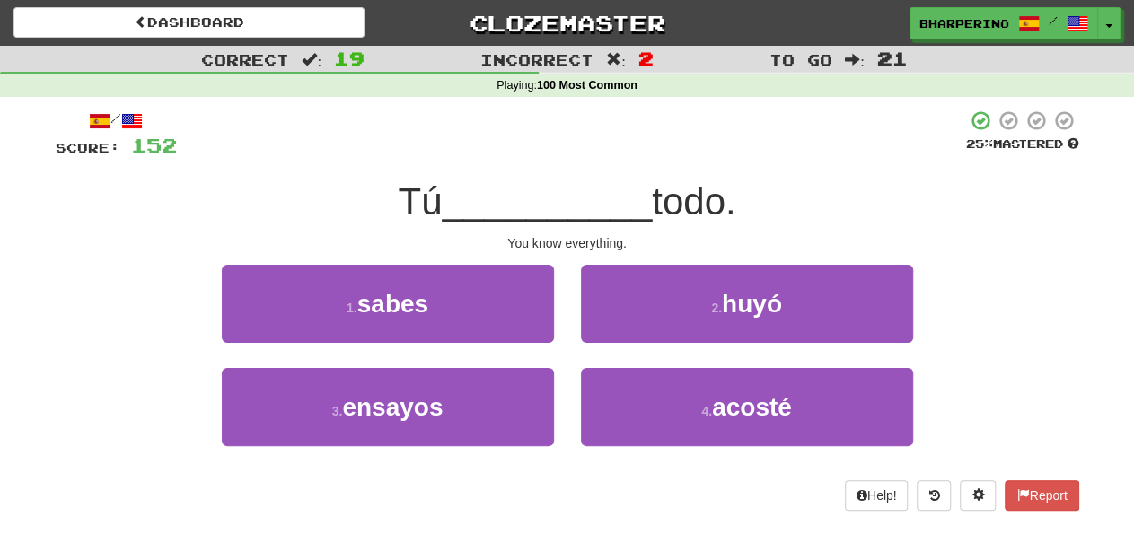
click at [567, 288] on div "2 . huyó" at bounding box center [746, 316] width 359 height 103
click at [567, 286] on div "2 . huyó" at bounding box center [746, 316] width 359 height 103
click at [563, 297] on div "1 . sabes" at bounding box center [387, 316] width 359 height 103
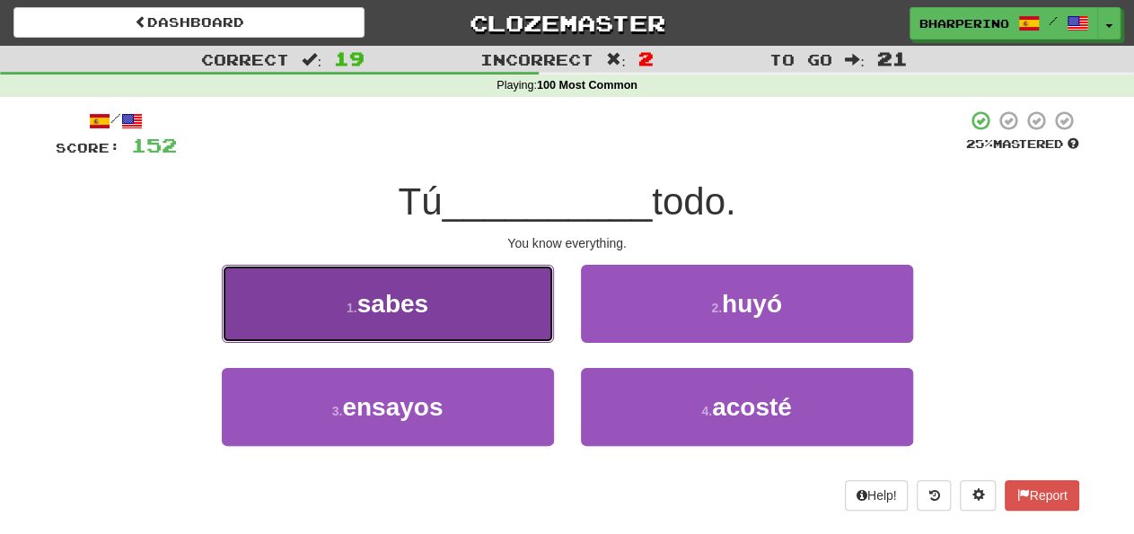
click at [475, 304] on button "1 . sabes" at bounding box center [388, 304] width 332 height 78
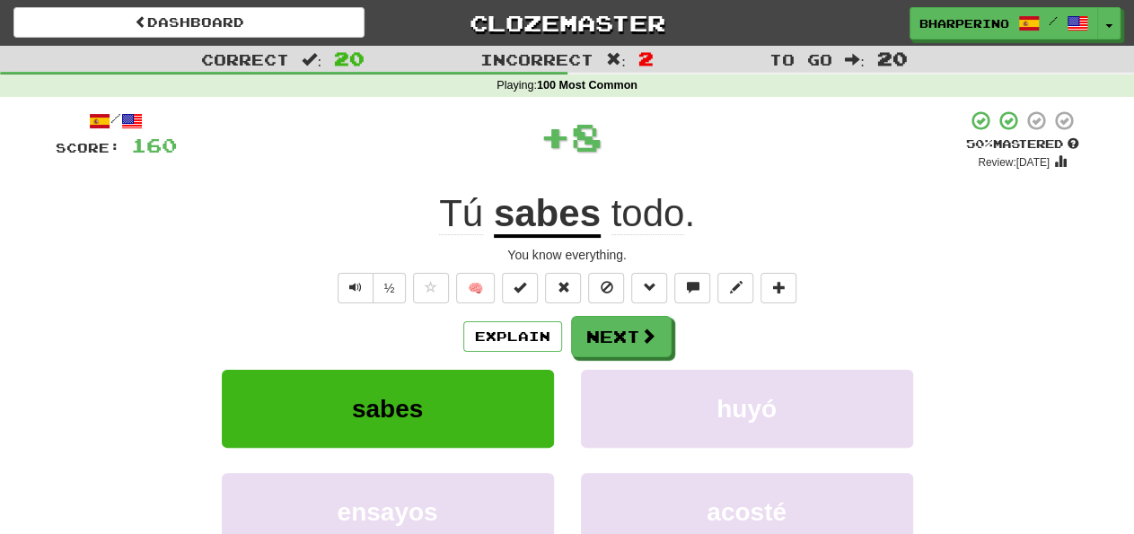
click at [568, 382] on div "huyó" at bounding box center [746, 421] width 359 height 103
click at [561, 374] on div "sabes" at bounding box center [387, 421] width 359 height 103
click at [560, 392] on div "sabes" at bounding box center [387, 421] width 359 height 103
click at [560, 393] on div "sabes" at bounding box center [387, 421] width 359 height 103
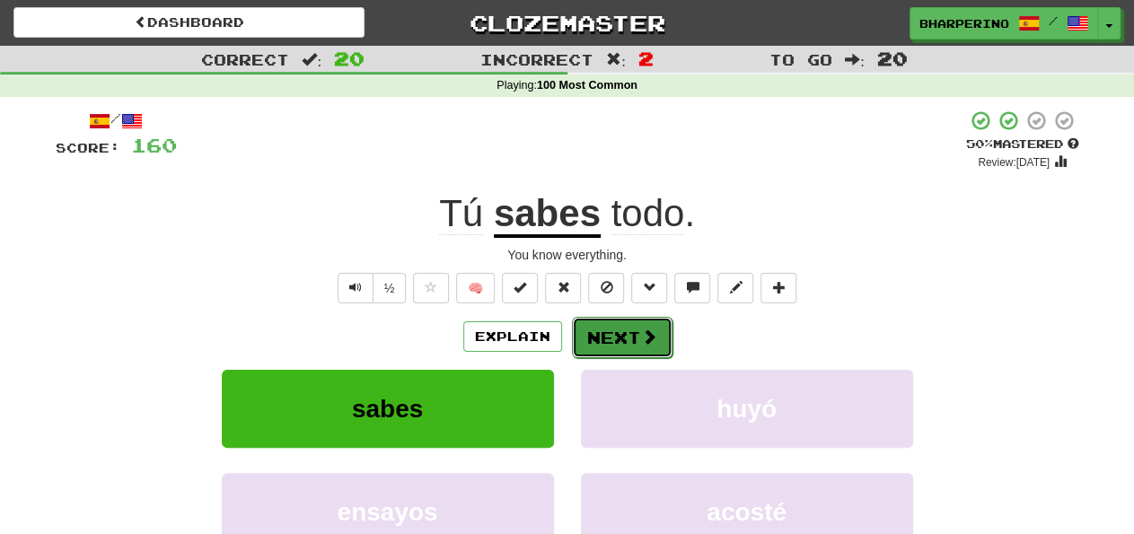
click at [592, 345] on button "Next" at bounding box center [622, 337] width 101 height 41
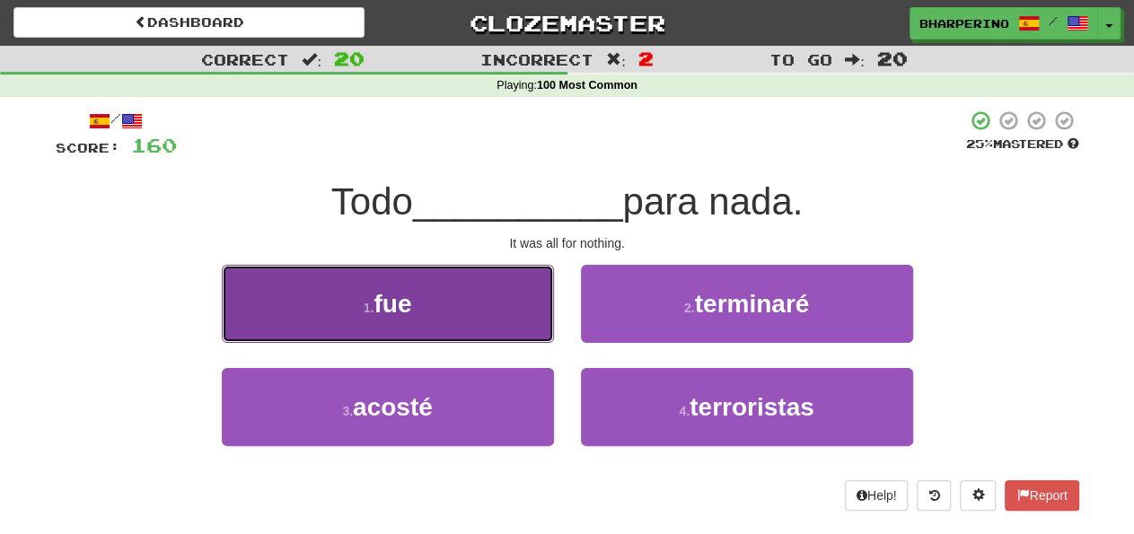
click at [511, 303] on button "1 . fue" at bounding box center [388, 304] width 332 height 78
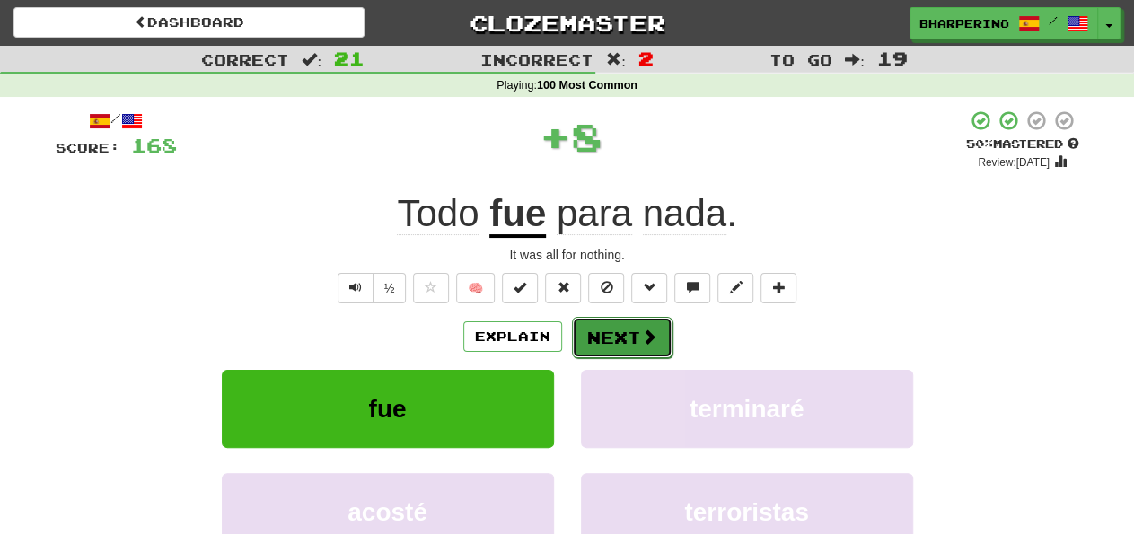
click at [603, 340] on button "Next" at bounding box center [622, 337] width 101 height 41
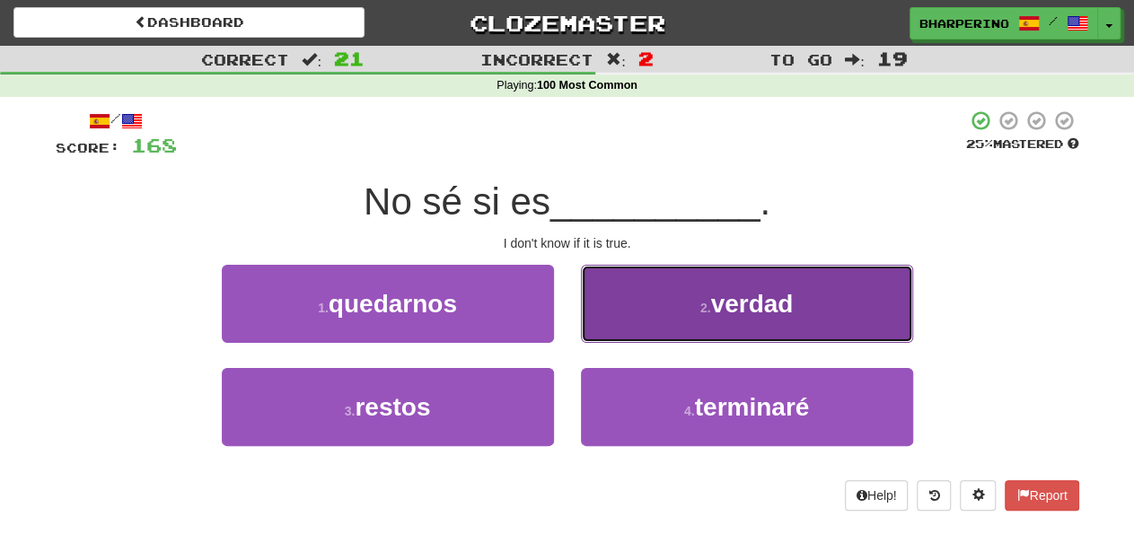
click at [629, 303] on button "2 . verdad" at bounding box center [747, 304] width 332 height 78
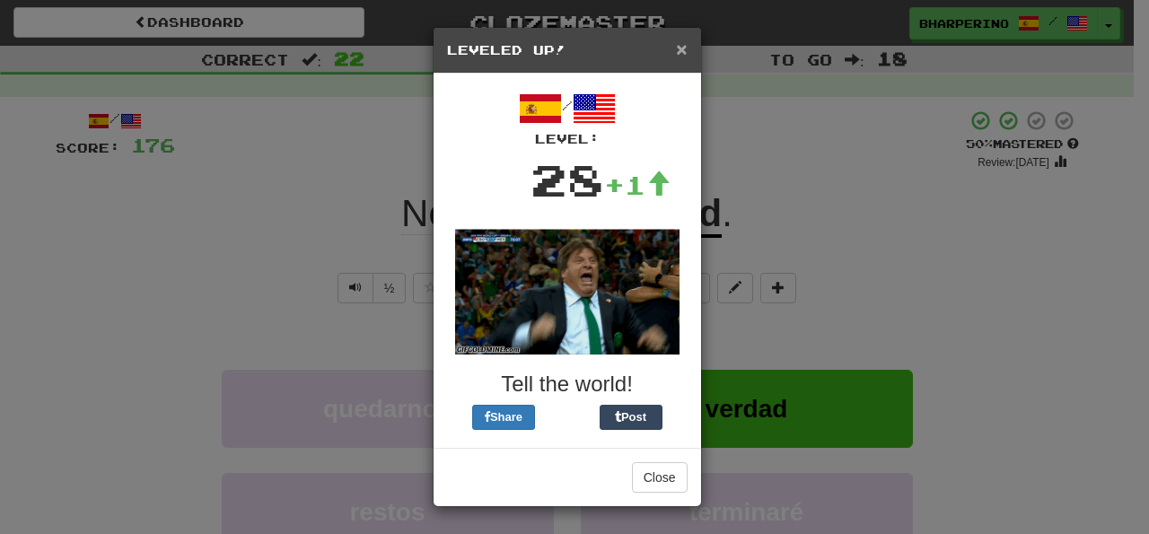
click at [681, 44] on span "×" at bounding box center [681, 49] width 11 height 21
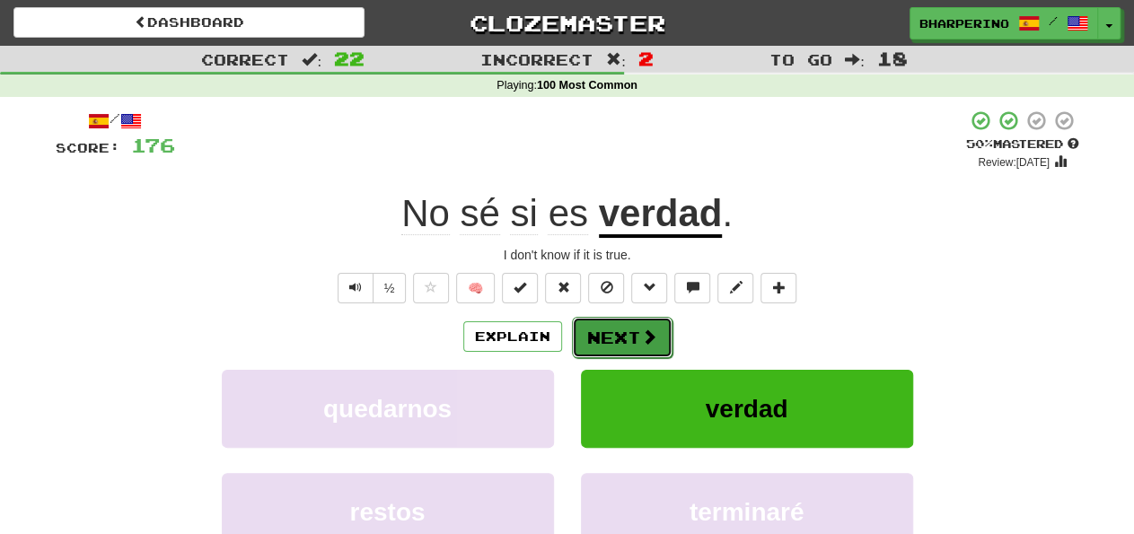
click at [582, 338] on button "Next" at bounding box center [622, 337] width 101 height 41
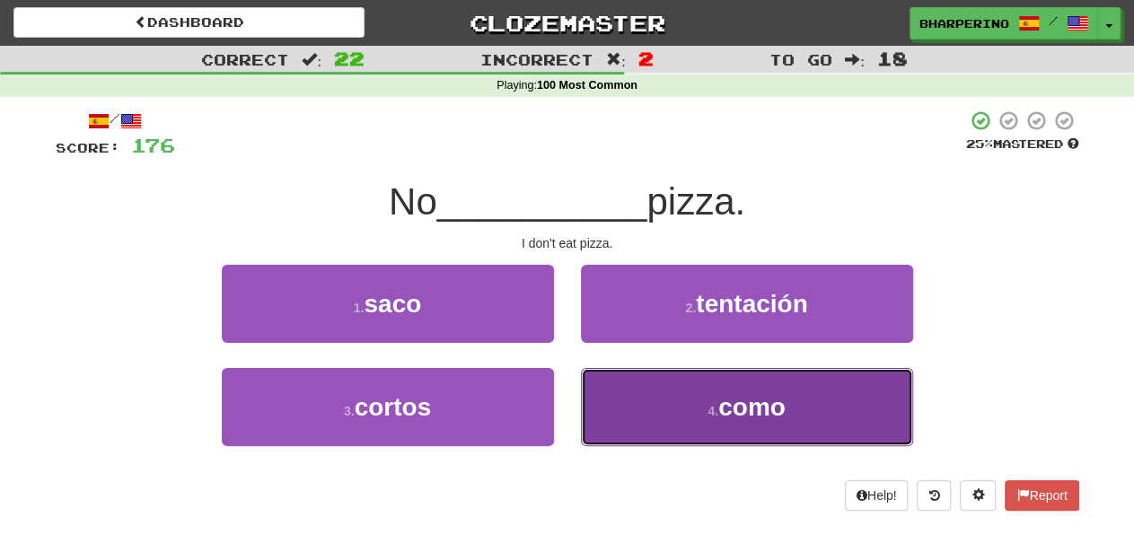
click at [597, 419] on button "4 . como" at bounding box center [747, 407] width 332 height 78
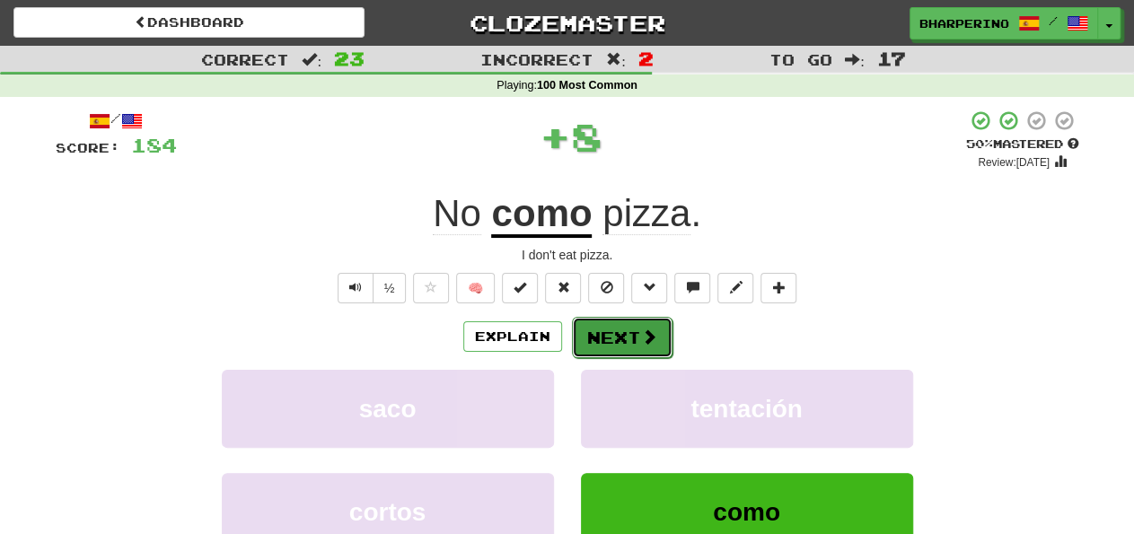
click at [589, 335] on button "Next" at bounding box center [622, 337] width 101 height 41
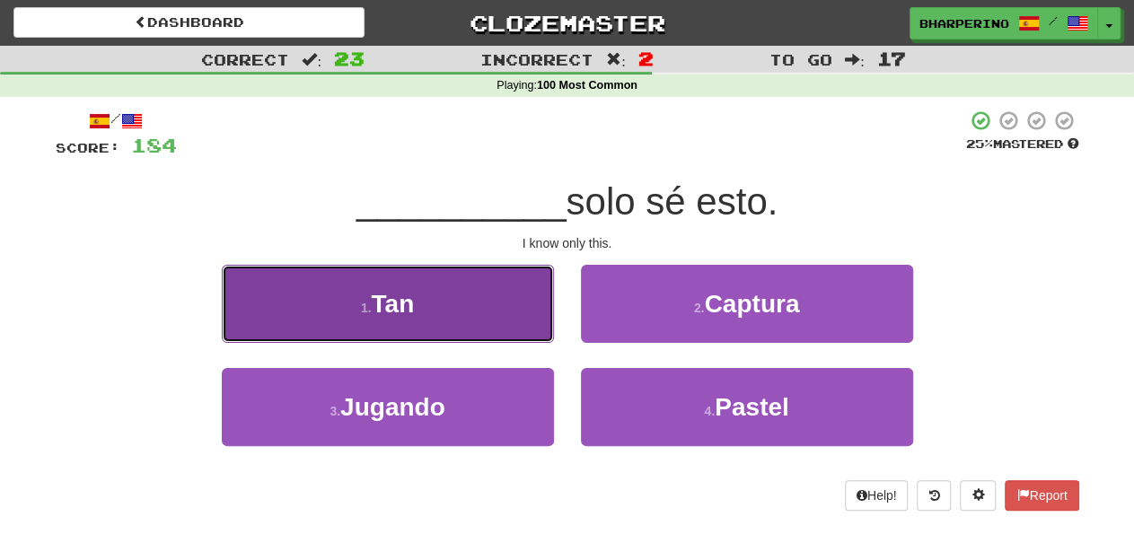
click at [478, 312] on button "1 . Tan" at bounding box center [388, 304] width 332 height 78
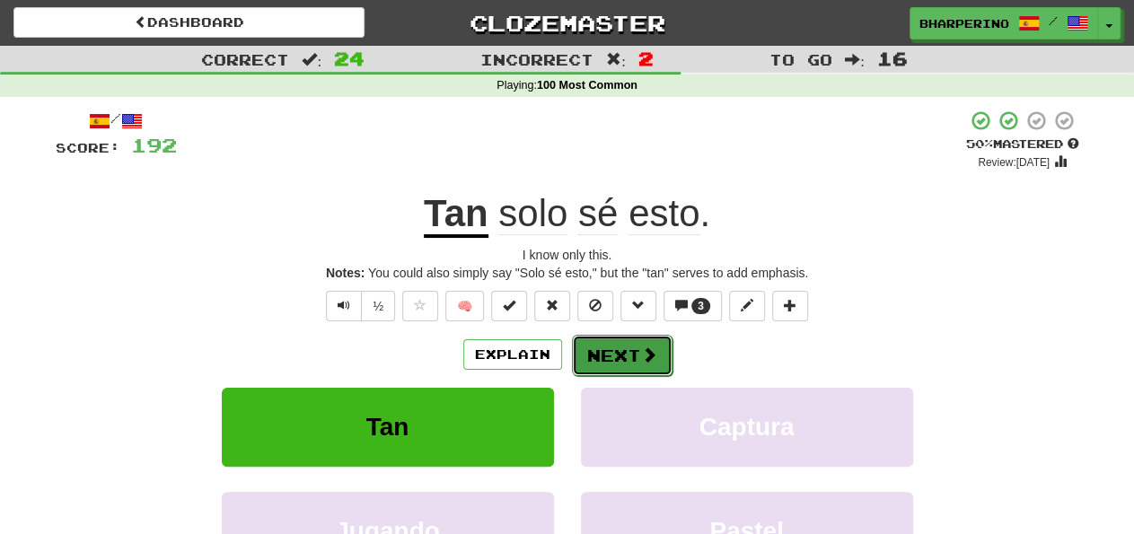
click at [613, 349] on button "Next" at bounding box center [622, 355] width 101 height 41
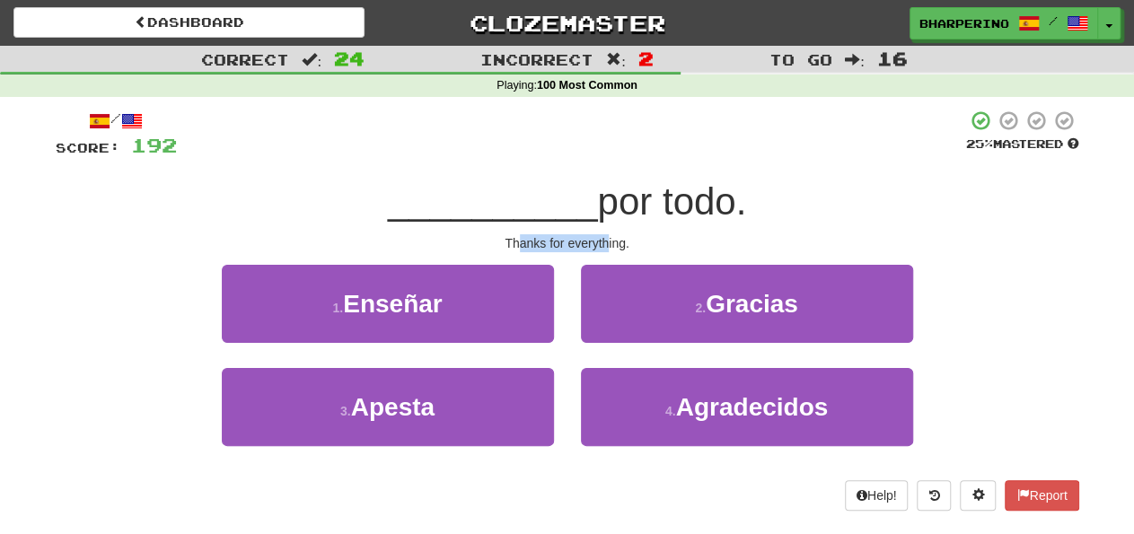
drag, startPoint x: 518, startPoint y: 242, endPoint x: 610, endPoint y: 249, distance: 91.9
click at [610, 249] on div "Thanks for everything." at bounding box center [568, 243] width 1024 height 18
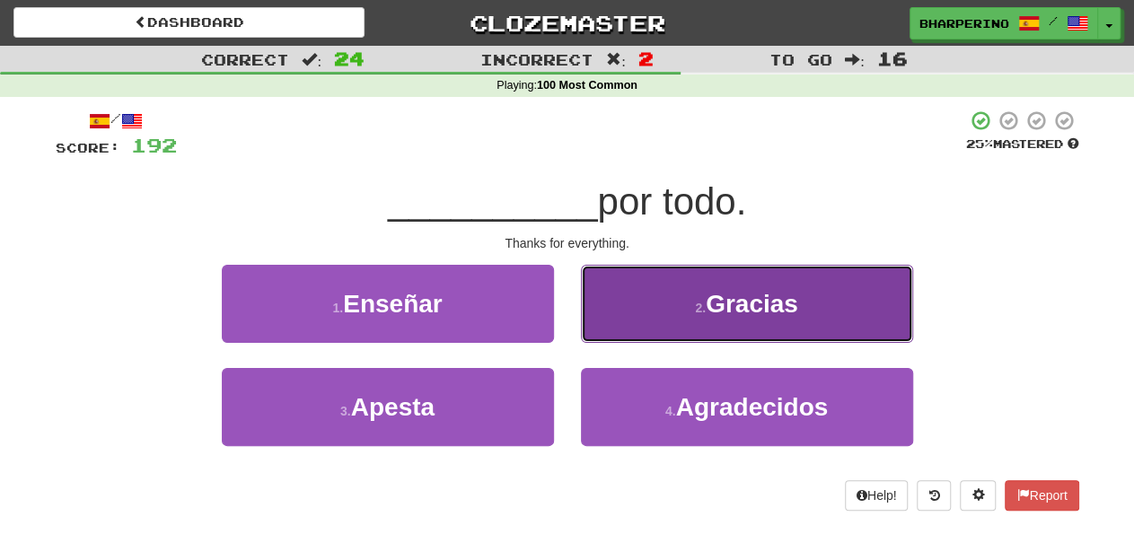
click at [656, 306] on button "2 . Gracias" at bounding box center [747, 304] width 332 height 78
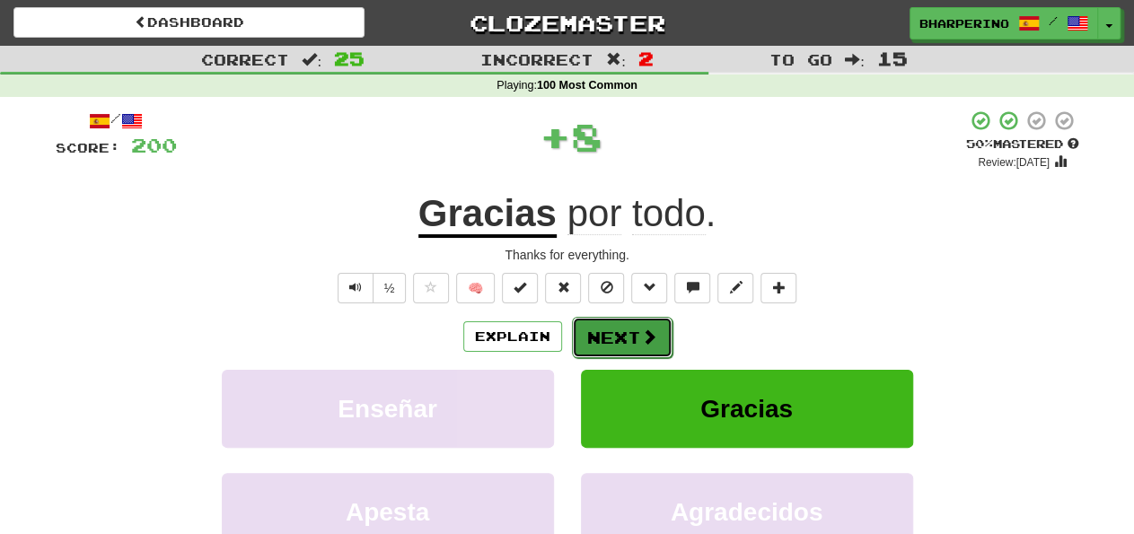
click at [594, 331] on button "Next" at bounding box center [622, 337] width 101 height 41
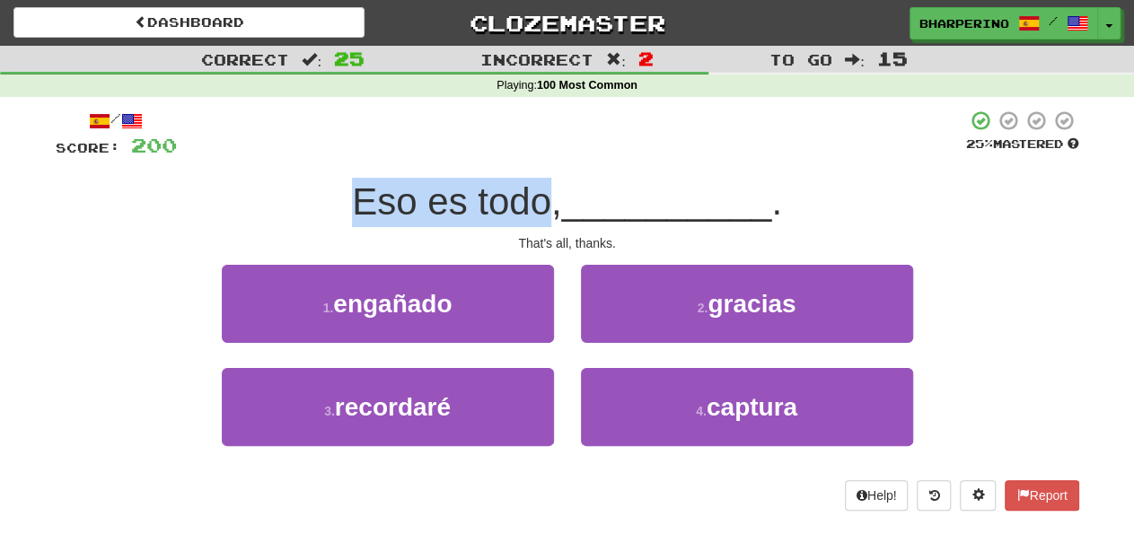
drag, startPoint x: 358, startPoint y: 195, endPoint x: 540, endPoint y: 192, distance: 181.4
click at [540, 192] on span "Eso es todo," at bounding box center [456, 201] width 209 height 42
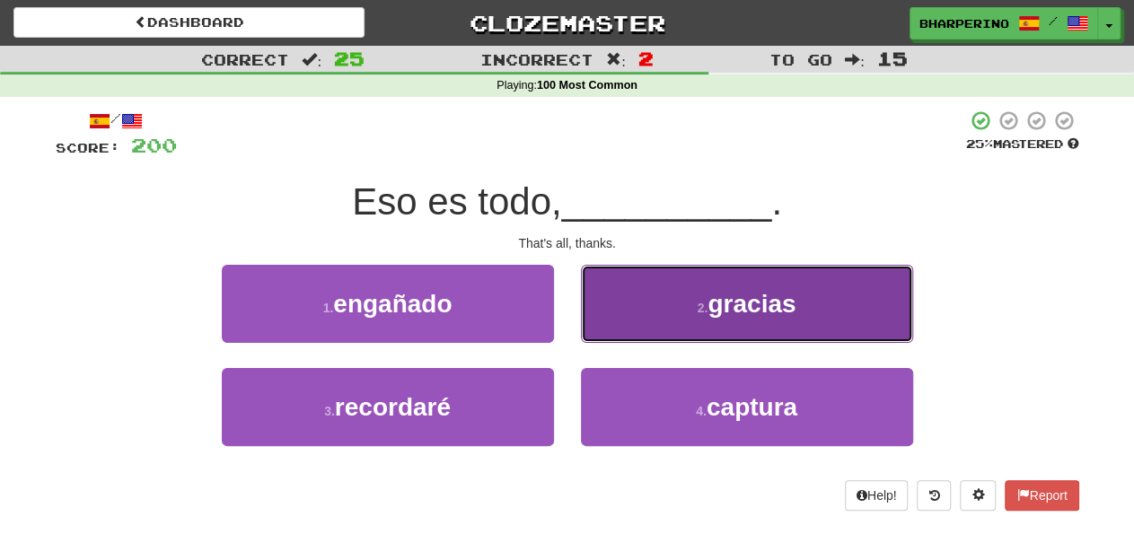
click at [613, 295] on button "2 . gracias" at bounding box center [747, 304] width 332 height 78
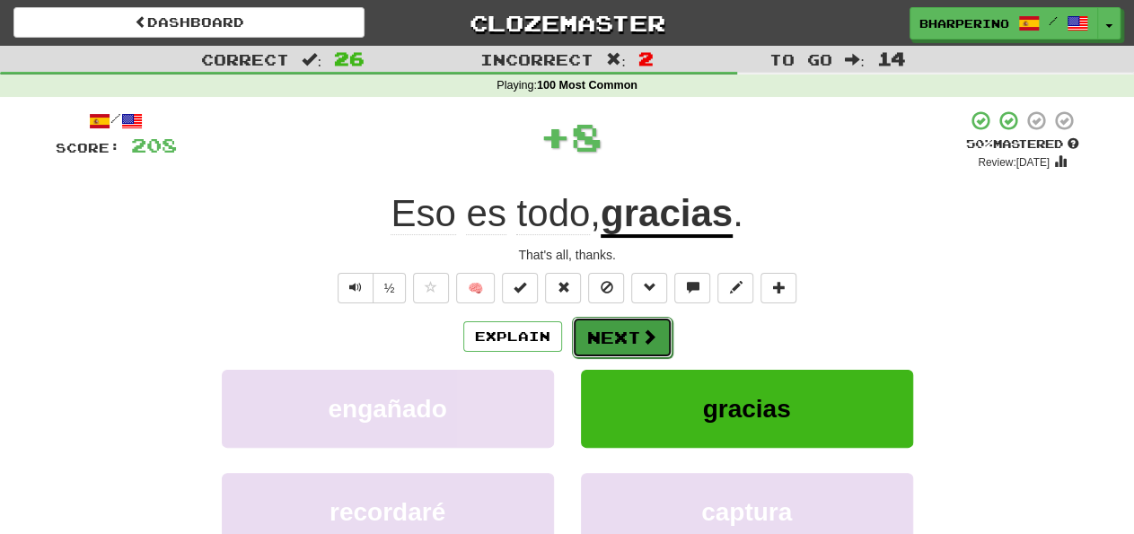
click at [585, 335] on button "Next" at bounding box center [622, 337] width 101 height 41
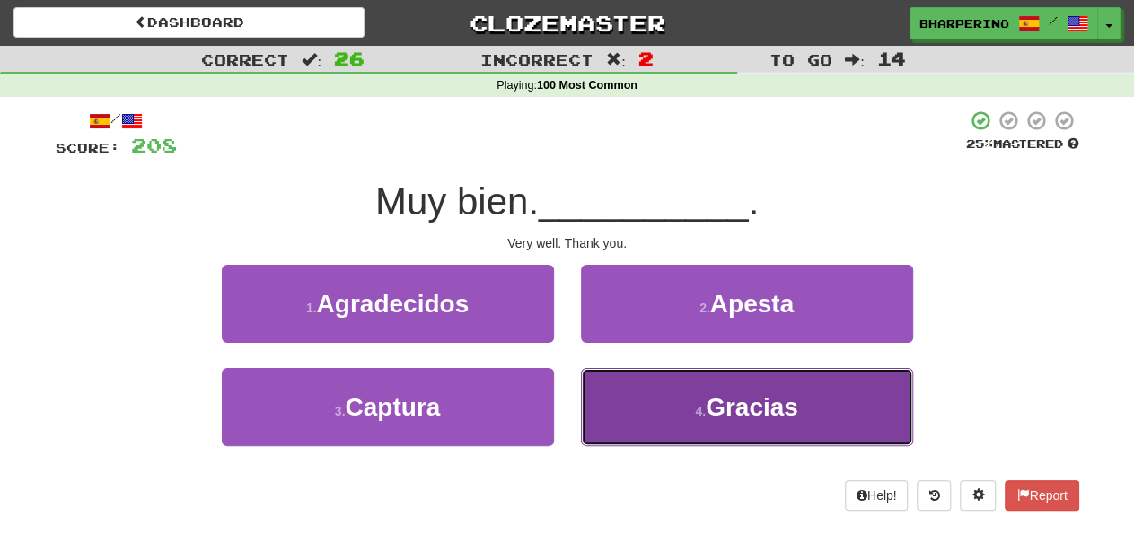
click at [616, 411] on button "4 . Gracias" at bounding box center [747, 407] width 332 height 78
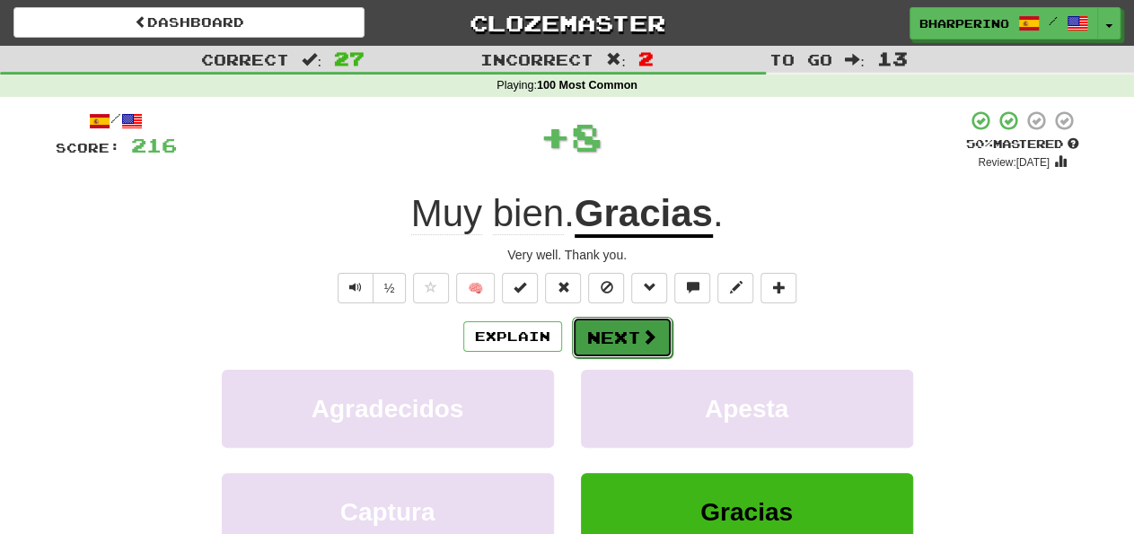
click at [583, 328] on button "Next" at bounding box center [622, 337] width 101 height 41
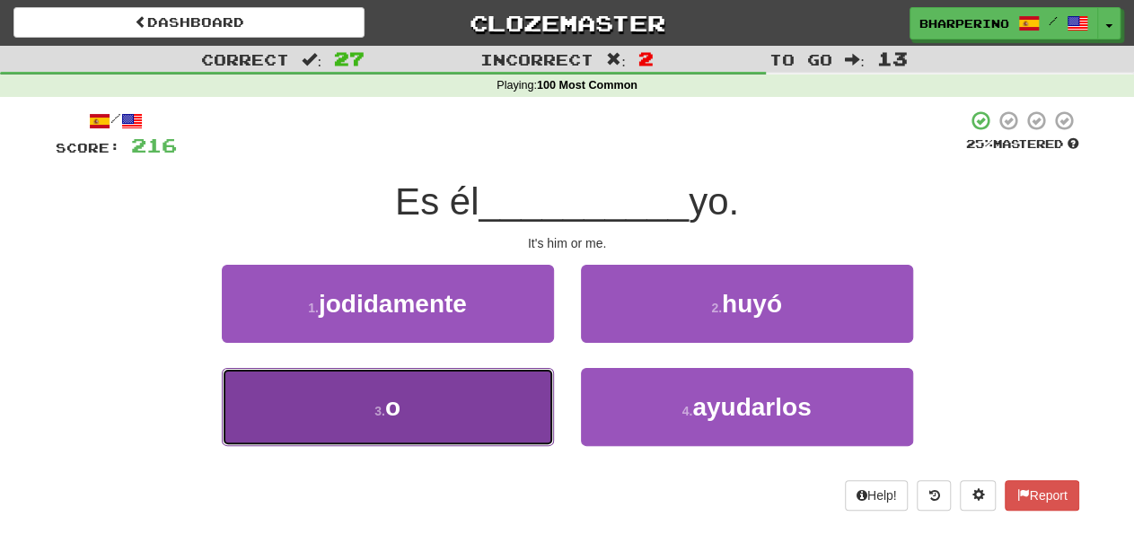
click at [513, 402] on button "3 . o" at bounding box center [388, 407] width 332 height 78
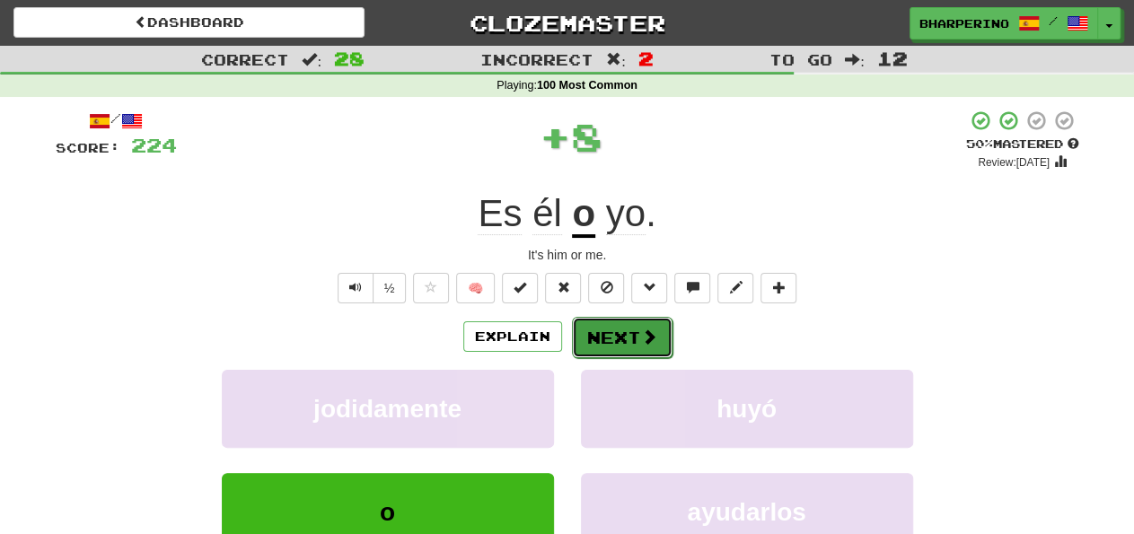
click at [599, 335] on button "Next" at bounding box center [622, 337] width 101 height 41
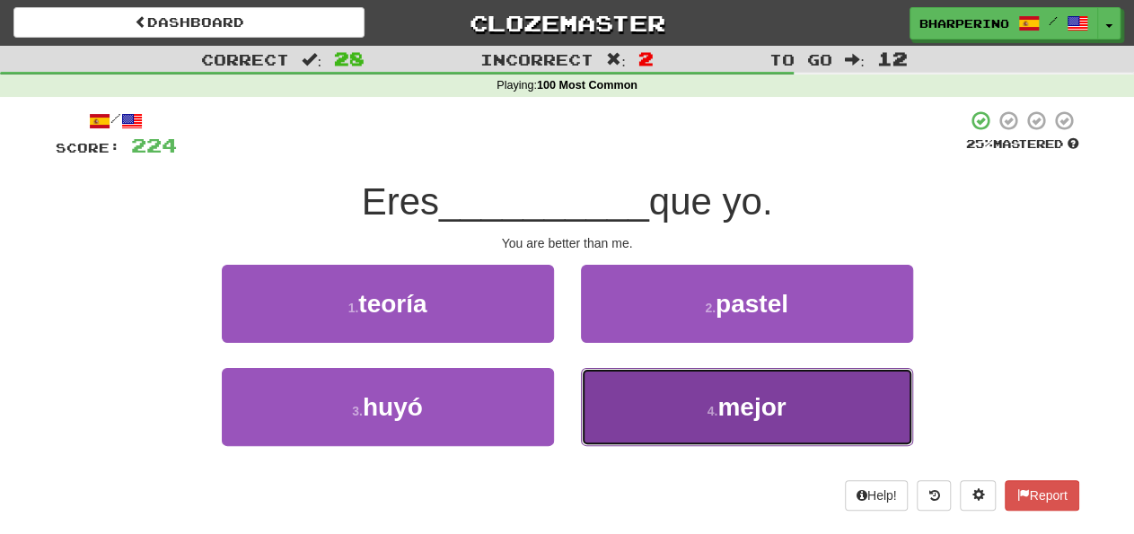
click at [611, 391] on button "4 . mejor" at bounding box center [747, 407] width 332 height 78
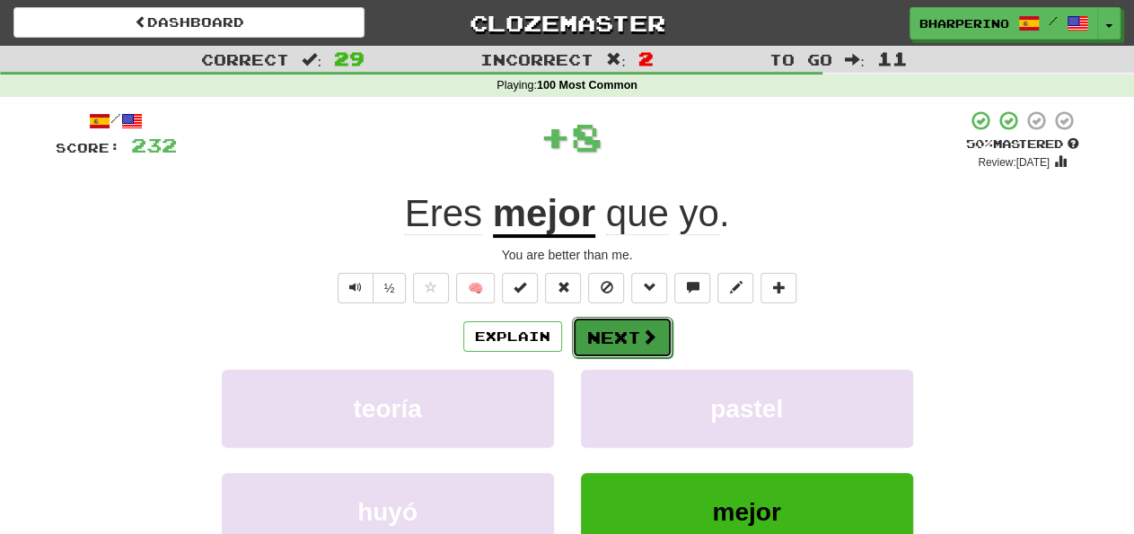
click at [606, 334] on button "Next" at bounding box center [622, 337] width 101 height 41
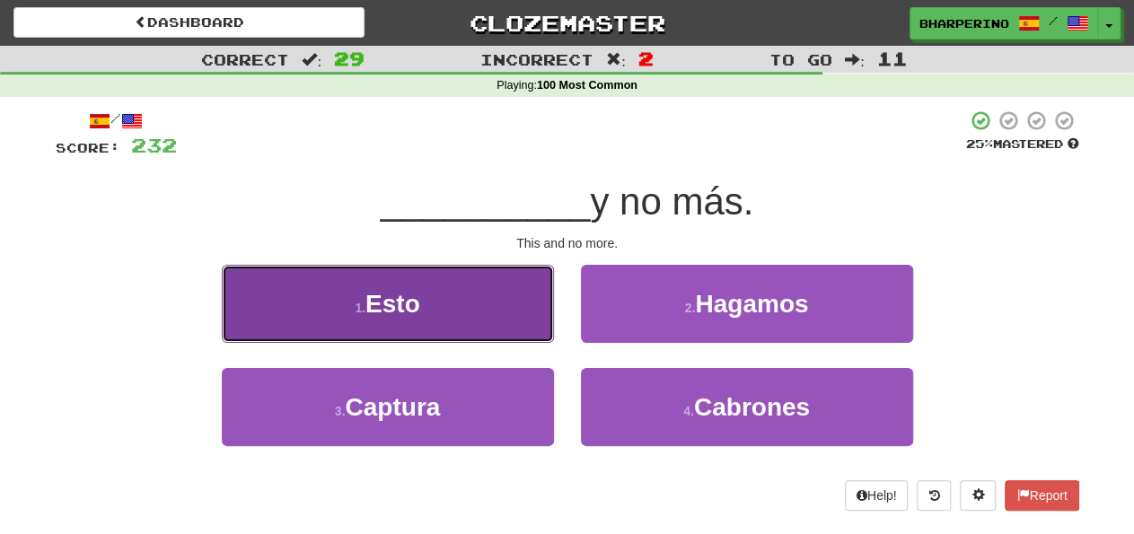
click at [488, 303] on button "1 . Esto" at bounding box center [388, 304] width 332 height 78
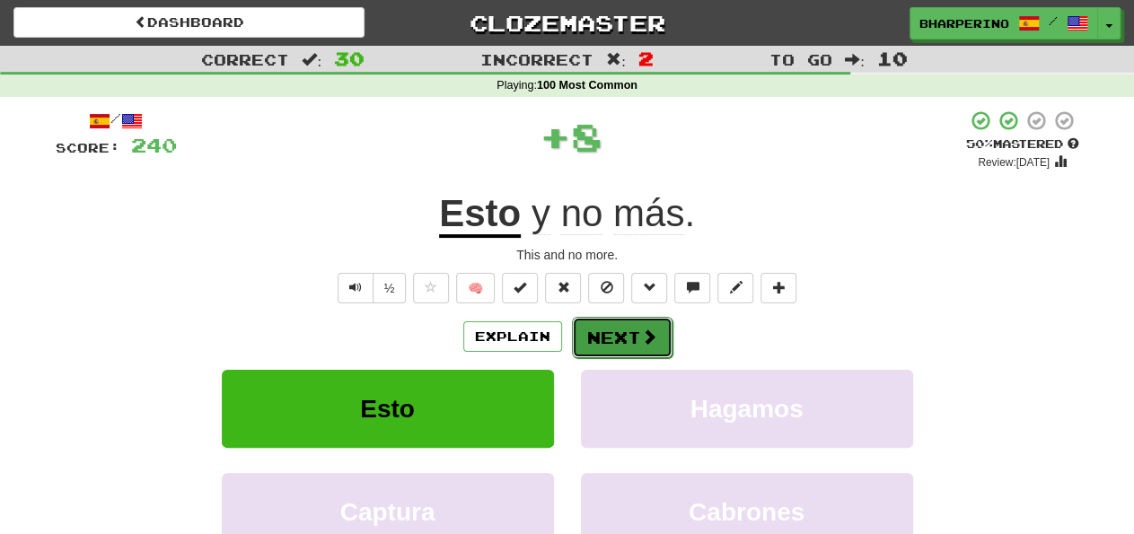
click at [585, 335] on button "Next" at bounding box center [622, 337] width 101 height 41
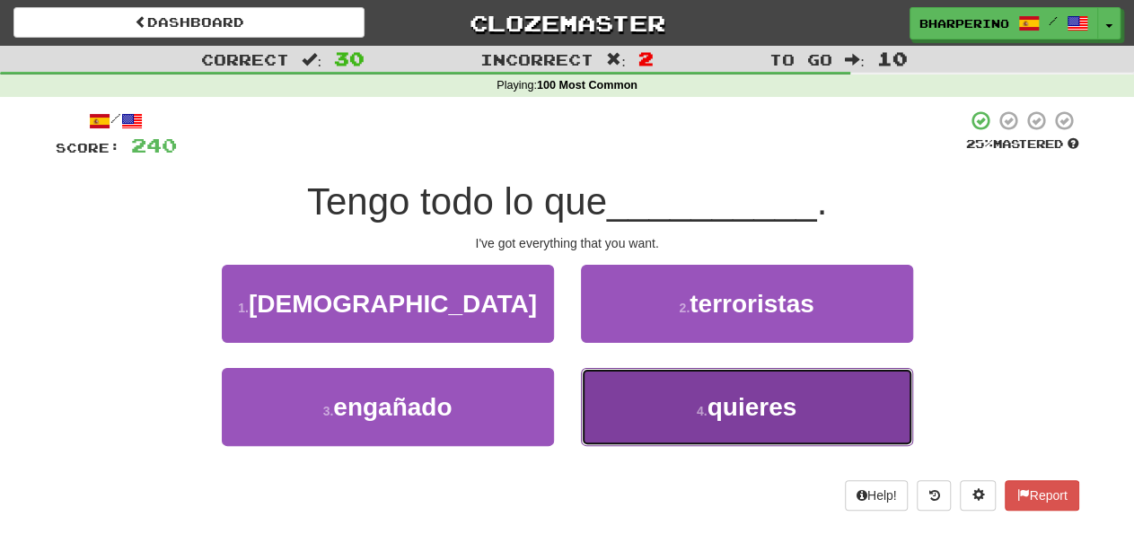
click at [604, 403] on button "4 . quieres" at bounding box center [747, 407] width 332 height 78
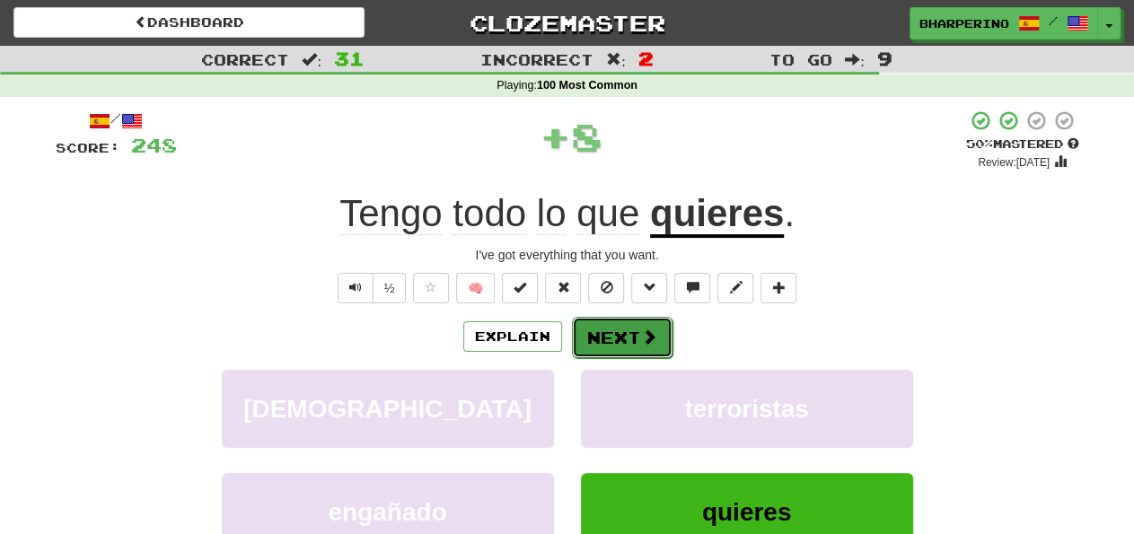
click at [596, 329] on button "Next" at bounding box center [622, 337] width 101 height 41
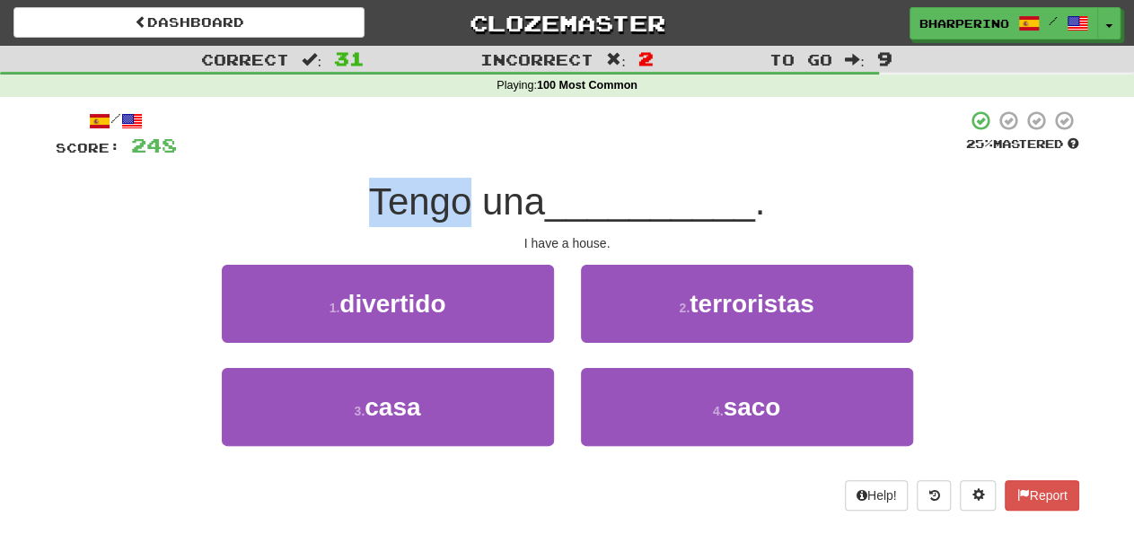
drag, startPoint x: 365, startPoint y: 200, endPoint x: 465, endPoint y: 199, distance: 99.7
click at [465, 199] on span "Tengo una" at bounding box center [457, 201] width 176 height 42
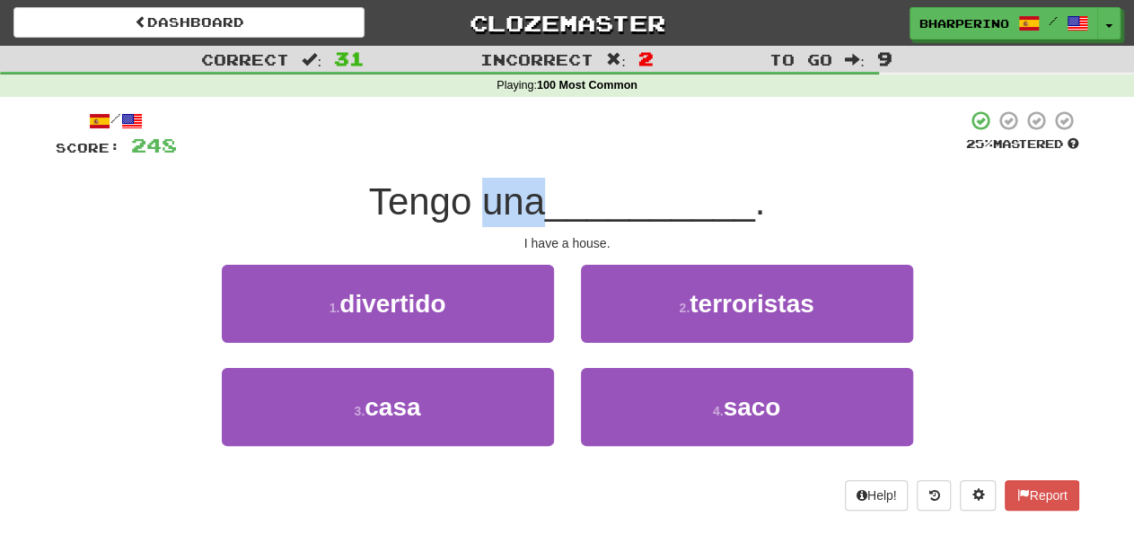
drag, startPoint x: 480, startPoint y: 199, endPoint x: 536, endPoint y: 200, distance: 55.7
click at [536, 200] on span "Tengo una" at bounding box center [457, 201] width 176 height 42
click at [571, 300] on div "2 . terroristas" at bounding box center [746, 316] width 359 height 103
click at [562, 394] on div "3 . casa" at bounding box center [387, 419] width 359 height 103
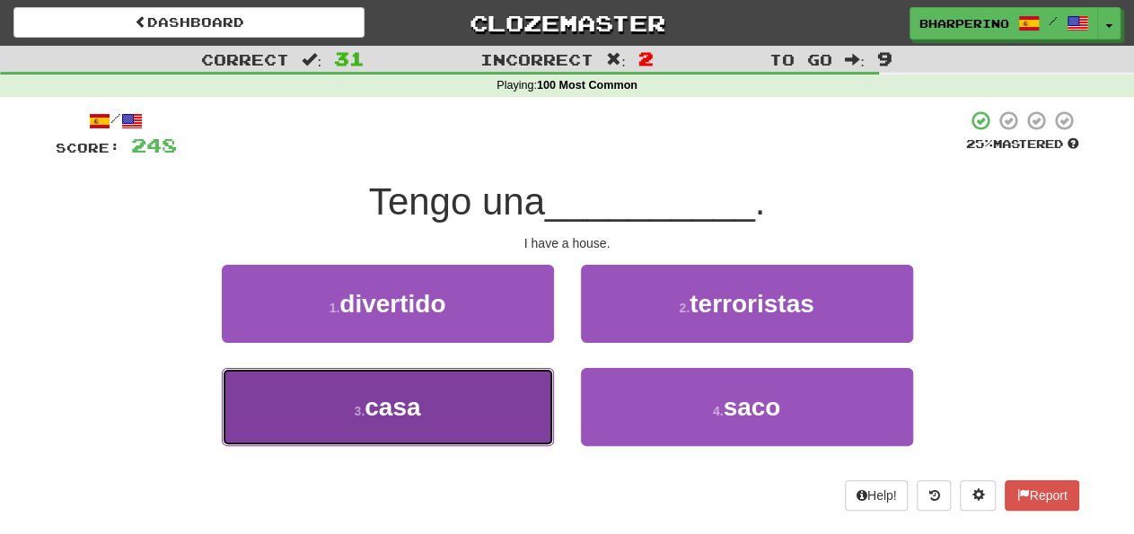
click at [479, 398] on button "3 . casa" at bounding box center [388, 407] width 332 height 78
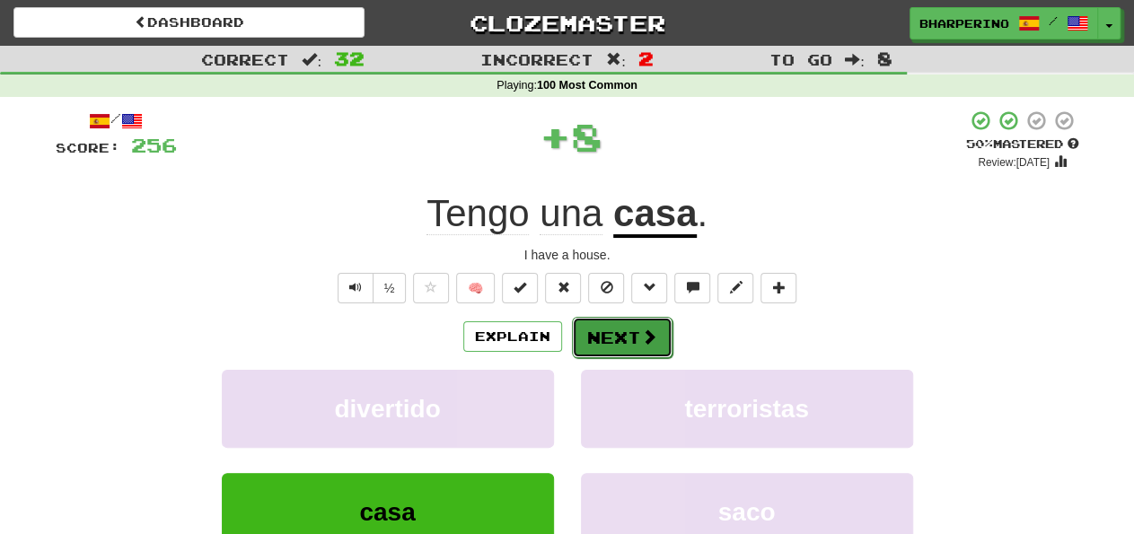
click at [584, 331] on button "Next" at bounding box center [622, 337] width 101 height 41
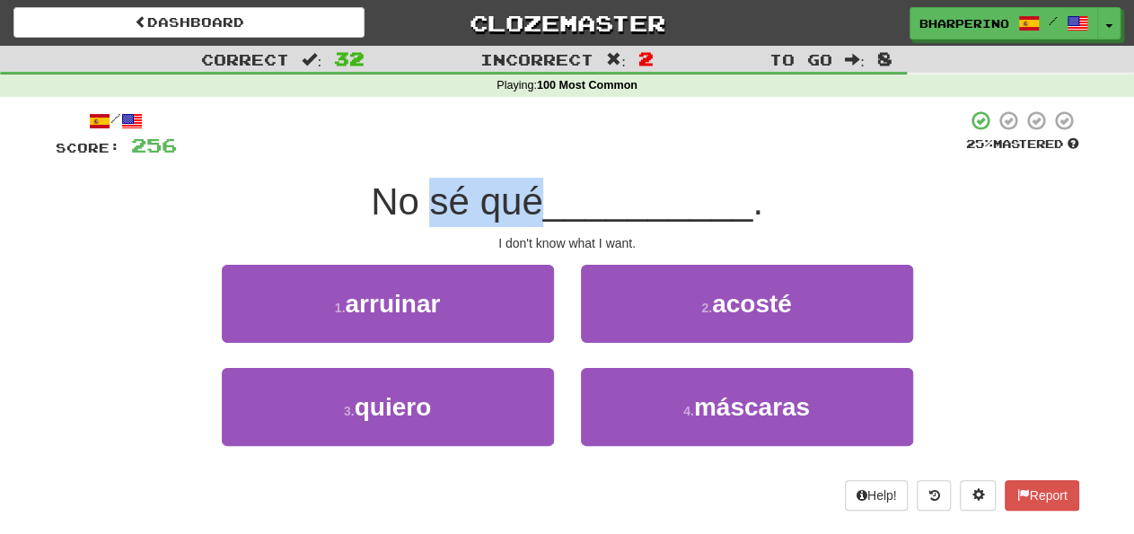
drag, startPoint x: 428, startPoint y: 206, endPoint x: 542, endPoint y: 207, distance: 114.0
click at [542, 207] on span "No sé qué" at bounding box center [456, 201] width 171 height 42
click at [571, 391] on div "4 . máscaras" at bounding box center [746, 419] width 359 height 103
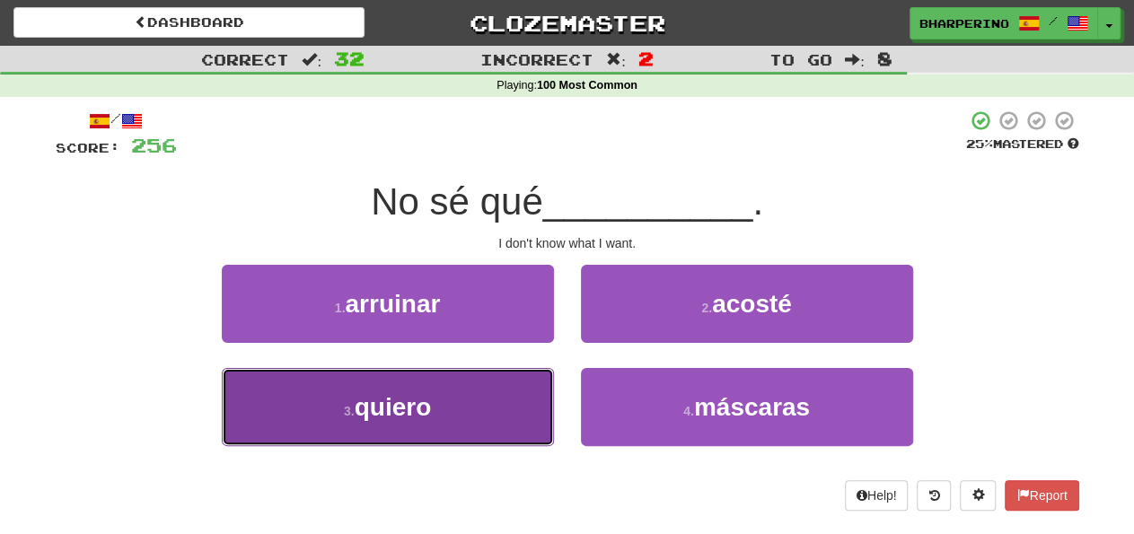
click at [477, 403] on button "3 . quiero" at bounding box center [388, 407] width 332 height 78
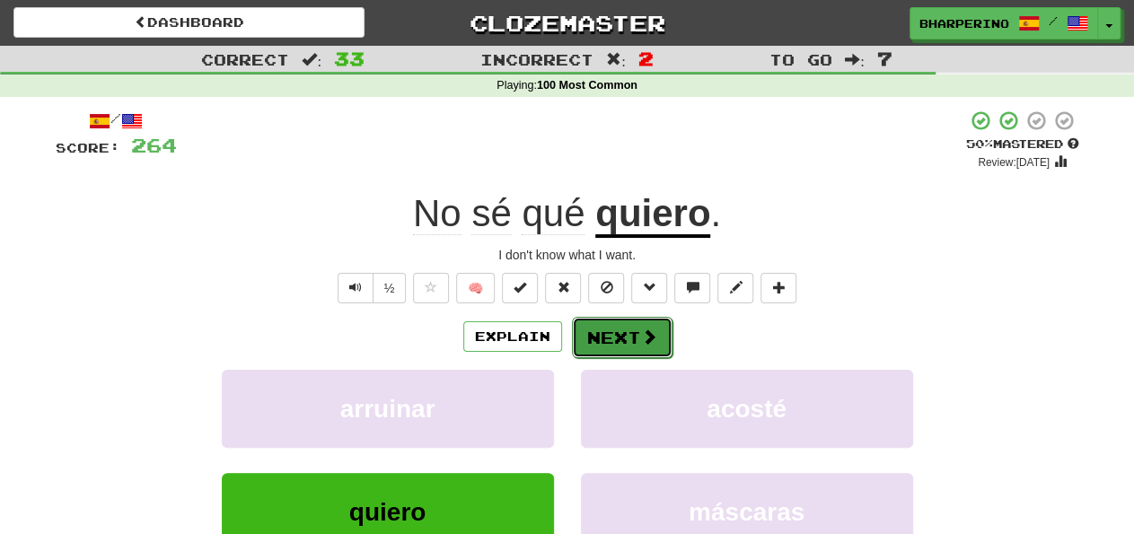
click at [602, 335] on button "Next" at bounding box center [622, 337] width 101 height 41
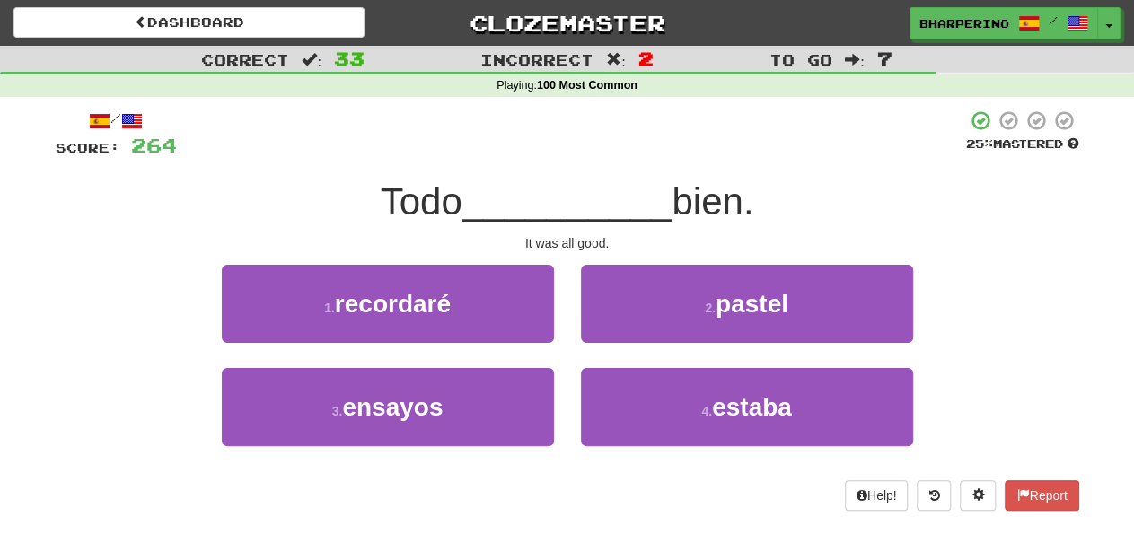
click at [555, 297] on div "1 . recordaré" at bounding box center [387, 316] width 359 height 103
click at [566, 290] on div "1 . recordaré" at bounding box center [387, 316] width 359 height 103
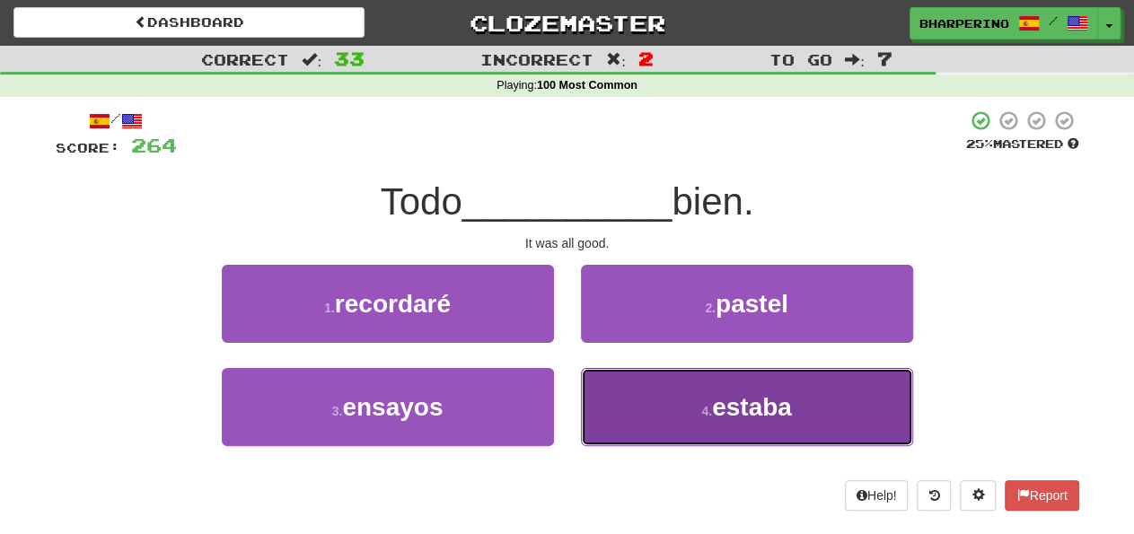
click at [682, 396] on button "4 . estaba" at bounding box center [747, 407] width 332 height 78
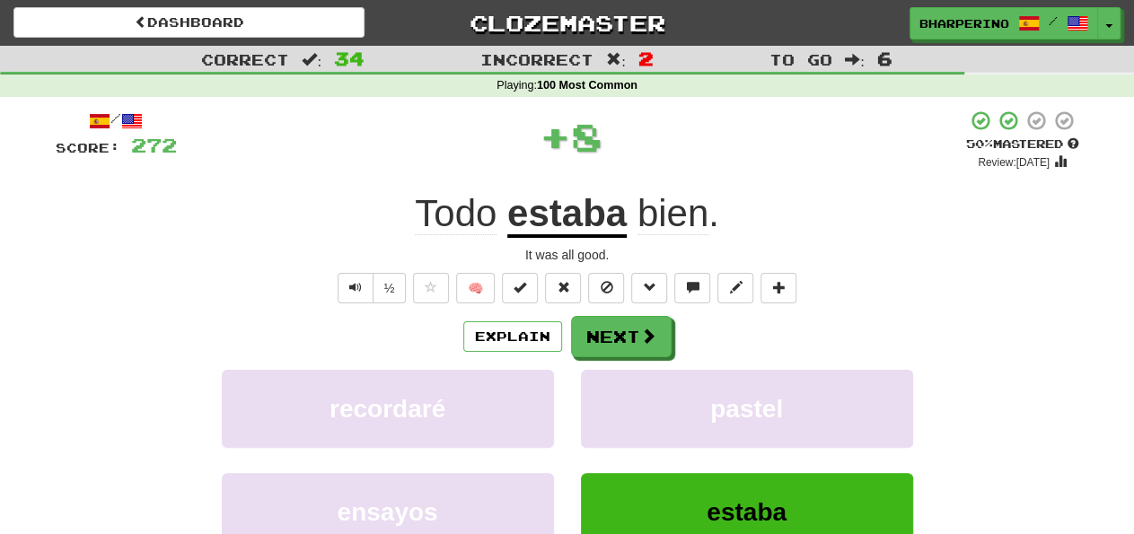
click at [563, 403] on div "recordaré" at bounding box center [387, 421] width 359 height 103
click at [567, 391] on div "pastel" at bounding box center [746, 421] width 359 height 103
click at [614, 326] on button "Next" at bounding box center [622, 337] width 101 height 41
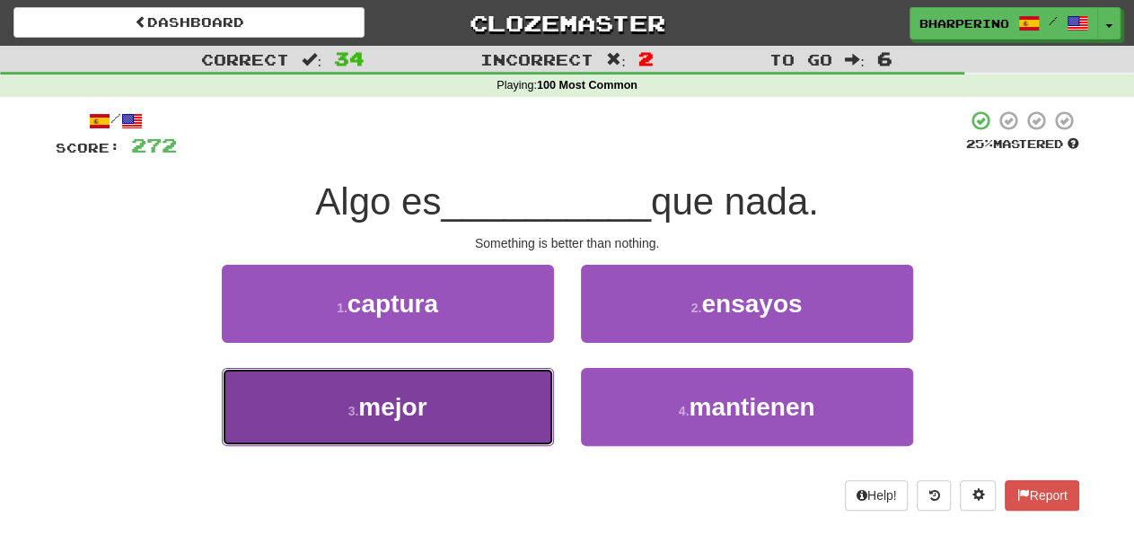
click at [492, 400] on button "3 . mejor" at bounding box center [388, 407] width 332 height 78
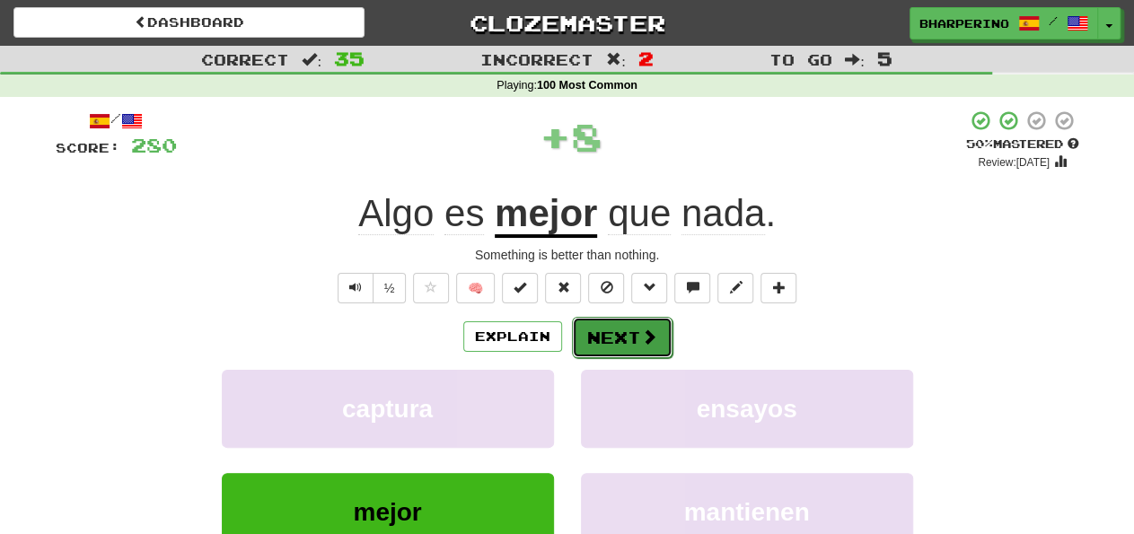
click at [587, 331] on button "Next" at bounding box center [622, 337] width 101 height 41
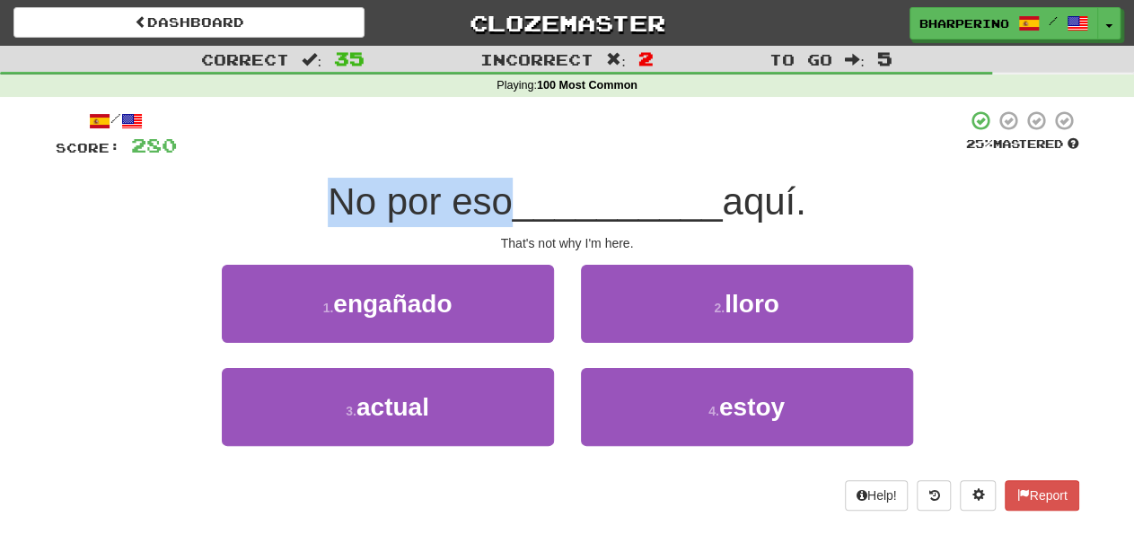
drag, startPoint x: 327, startPoint y: 204, endPoint x: 491, endPoint y: 195, distance: 164.6
click at [491, 195] on span "No por eso" at bounding box center [420, 201] width 184 height 42
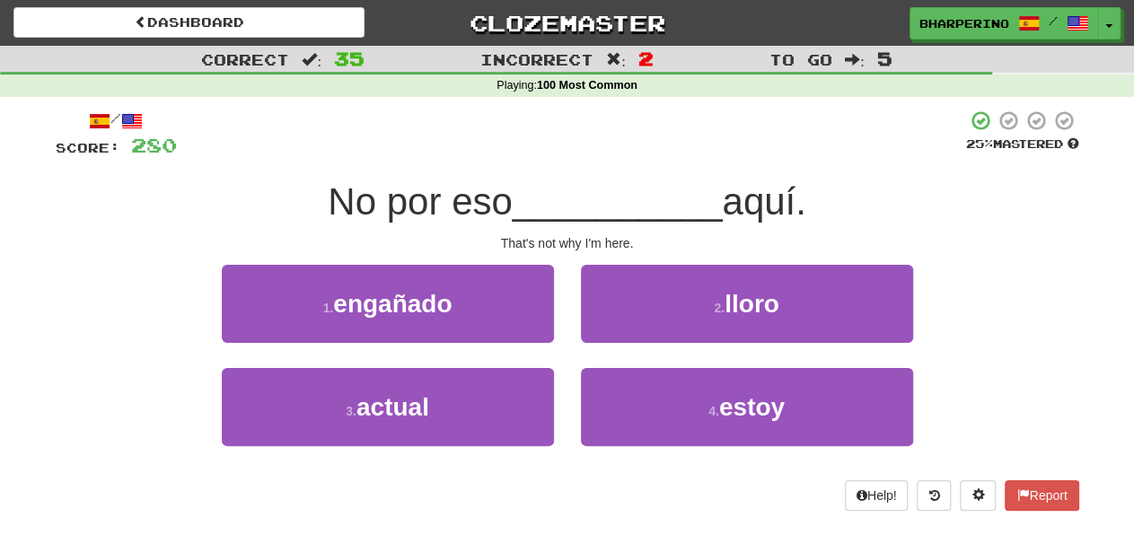
click at [491, 195] on span "No por eso" at bounding box center [420, 201] width 184 height 42
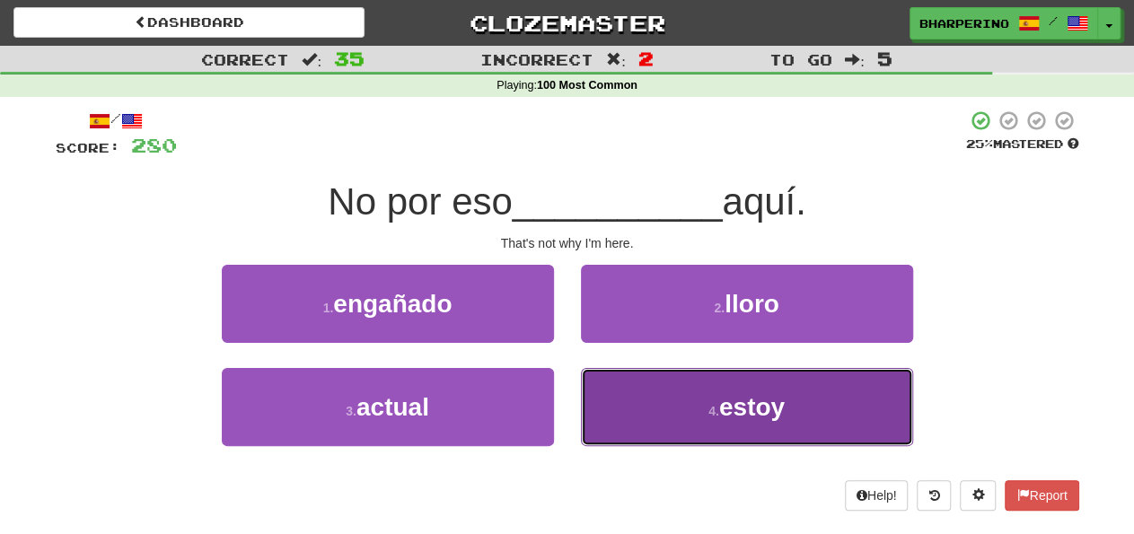
click at [694, 403] on button "4 . estoy" at bounding box center [747, 407] width 332 height 78
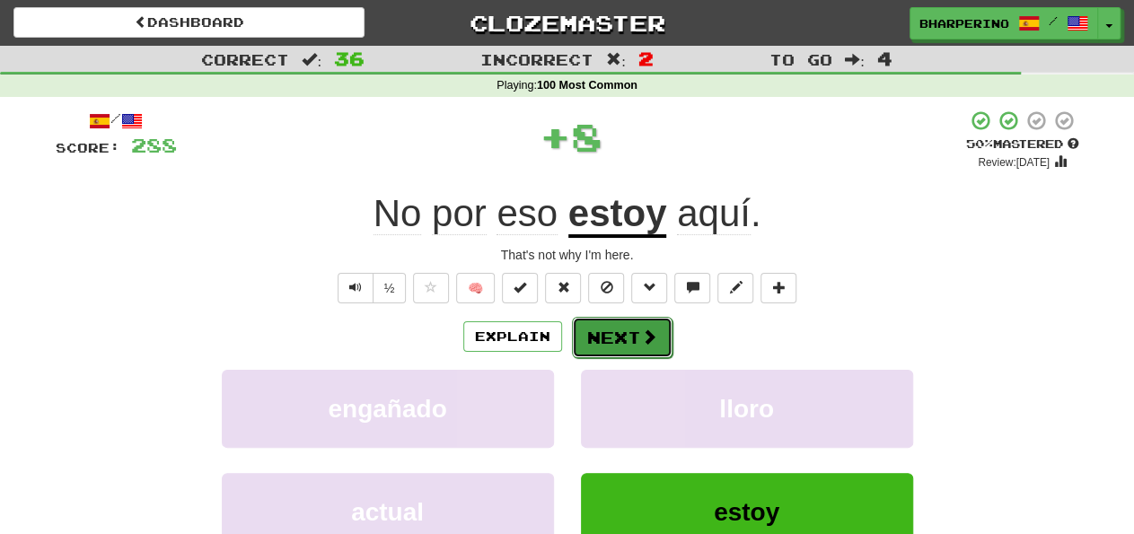
click at [586, 341] on button "Next" at bounding box center [622, 337] width 101 height 41
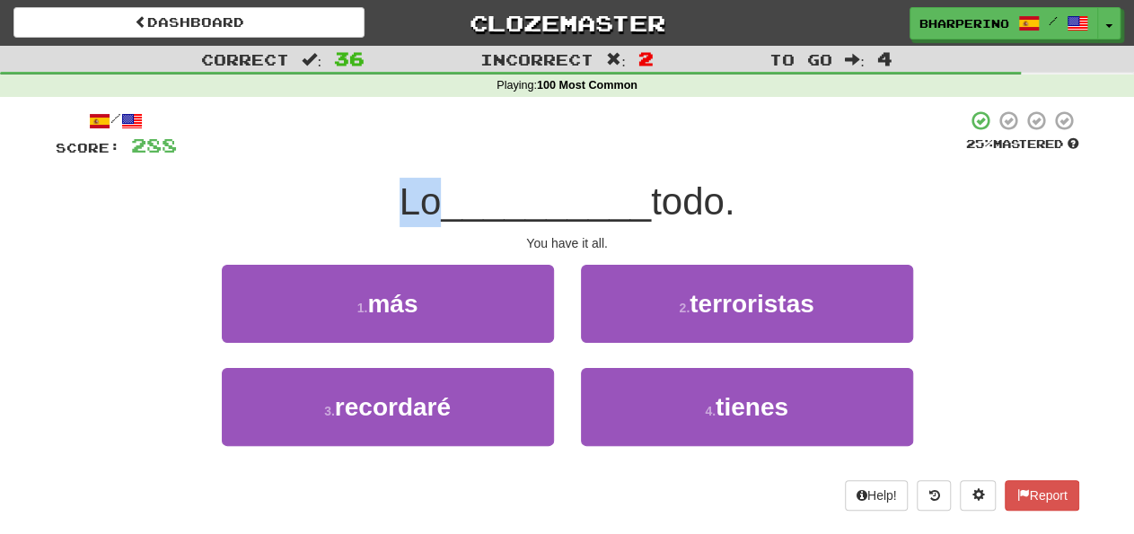
drag, startPoint x: 396, startPoint y: 200, endPoint x: 425, endPoint y: 204, distance: 29.0
click at [425, 204] on span "Lo" at bounding box center [421, 201] width 42 height 42
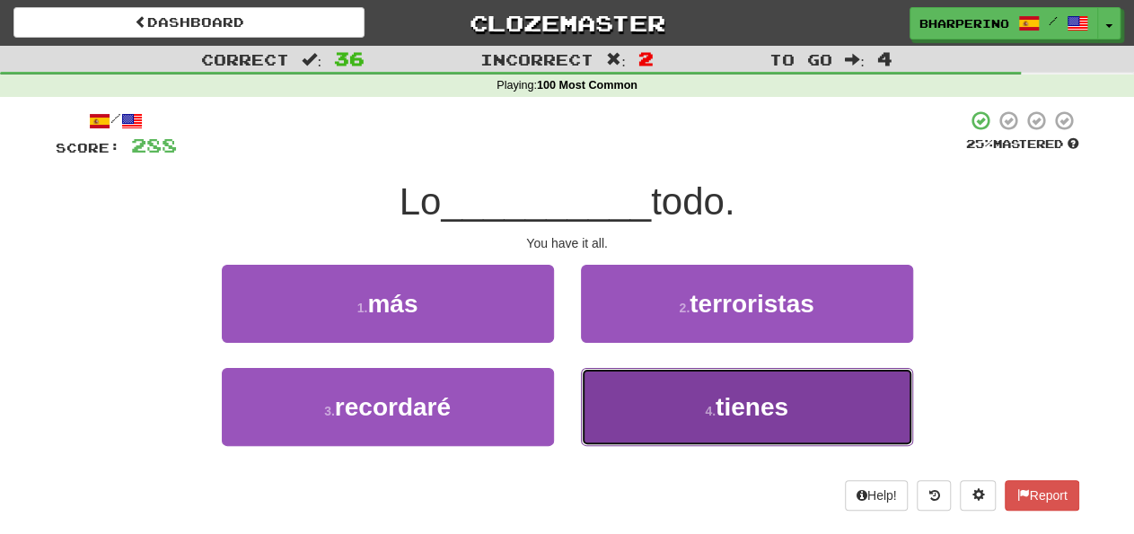
click at [626, 391] on button "4 . tienes" at bounding box center [747, 407] width 332 height 78
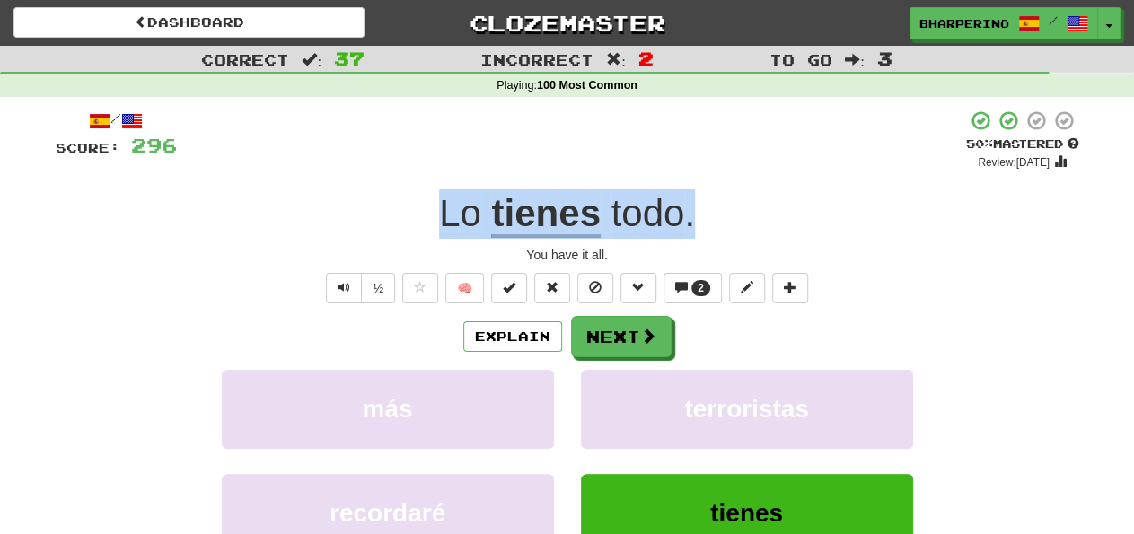
drag, startPoint x: 415, startPoint y: 212, endPoint x: 752, endPoint y: 212, distance: 337.6
click at [752, 212] on div "Lo tienes todo ." at bounding box center [568, 213] width 1024 height 49
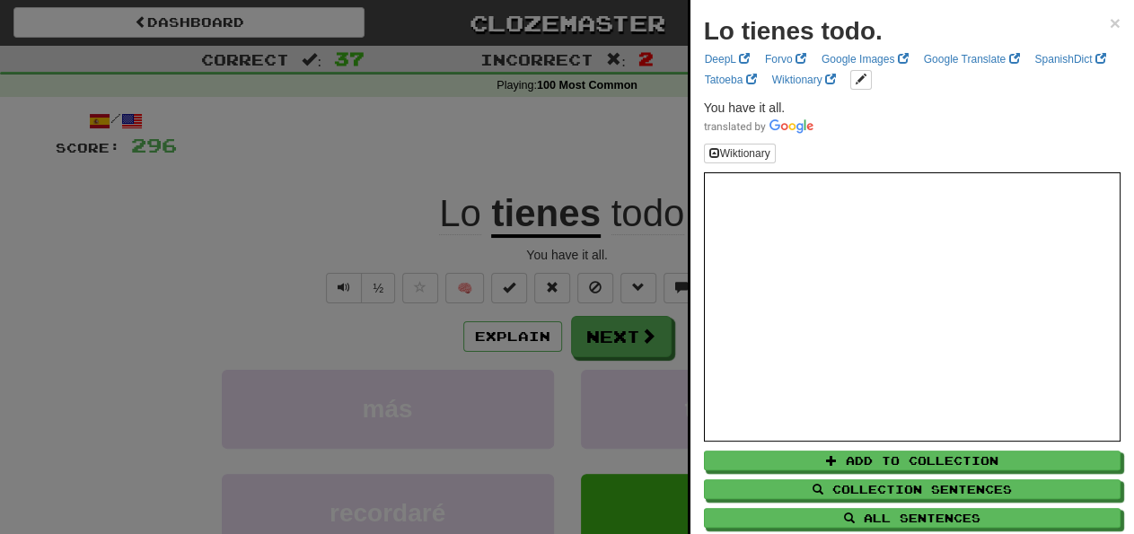
click at [673, 118] on div at bounding box center [567, 267] width 1134 height 534
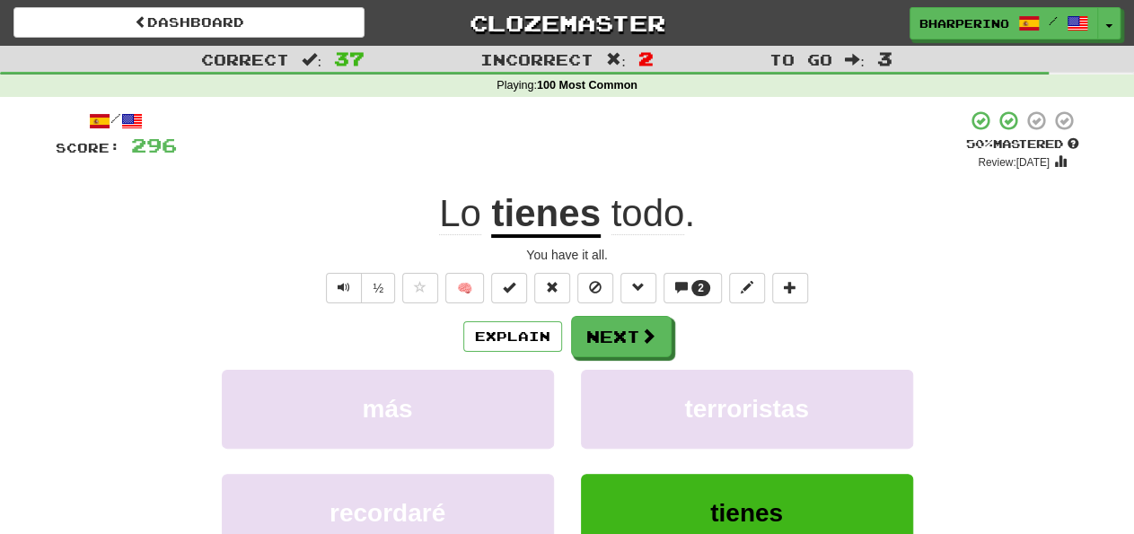
click at [745, 327] on div "Explain Next" at bounding box center [568, 336] width 1024 height 41
click at [746, 324] on div "Explain Next" at bounding box center [568, 336] width 1024 height 41
click at [611, 336] on button "Next" at bounding box center [622, 337] width 101 height 41
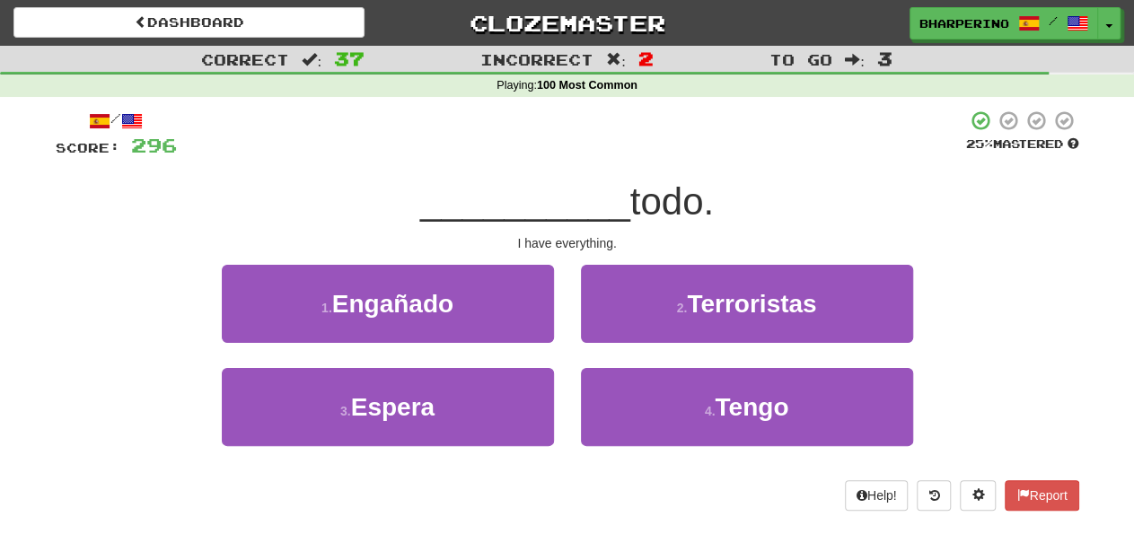
click at [558, 290] on div "1 . Engañado" at bounding box center [387, 316] width 359 height 103
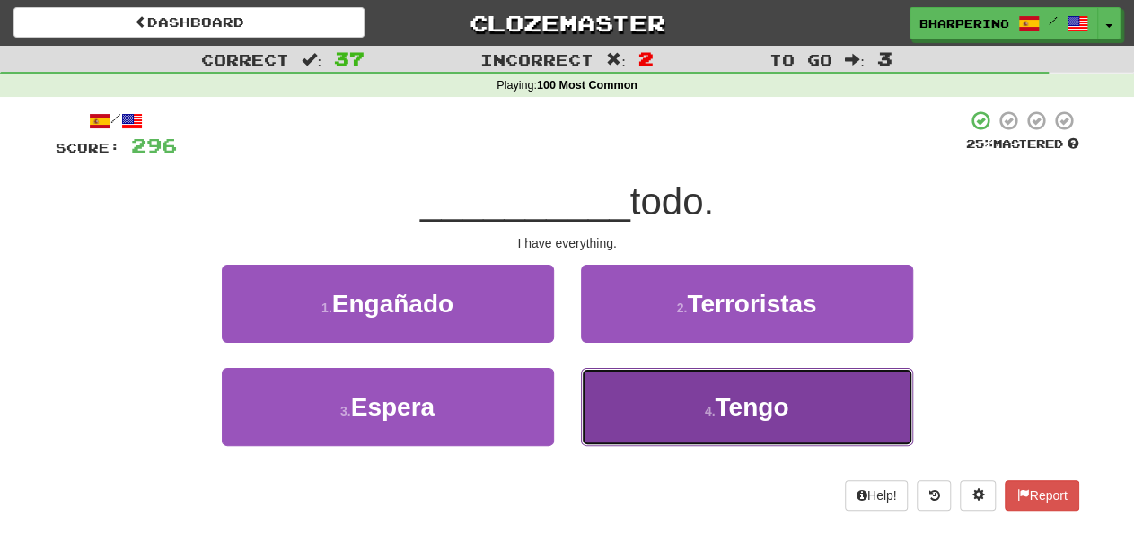
click at [651, 392] on button "4 . Tengo" at bounding box center [747, 407] width 332 height 78
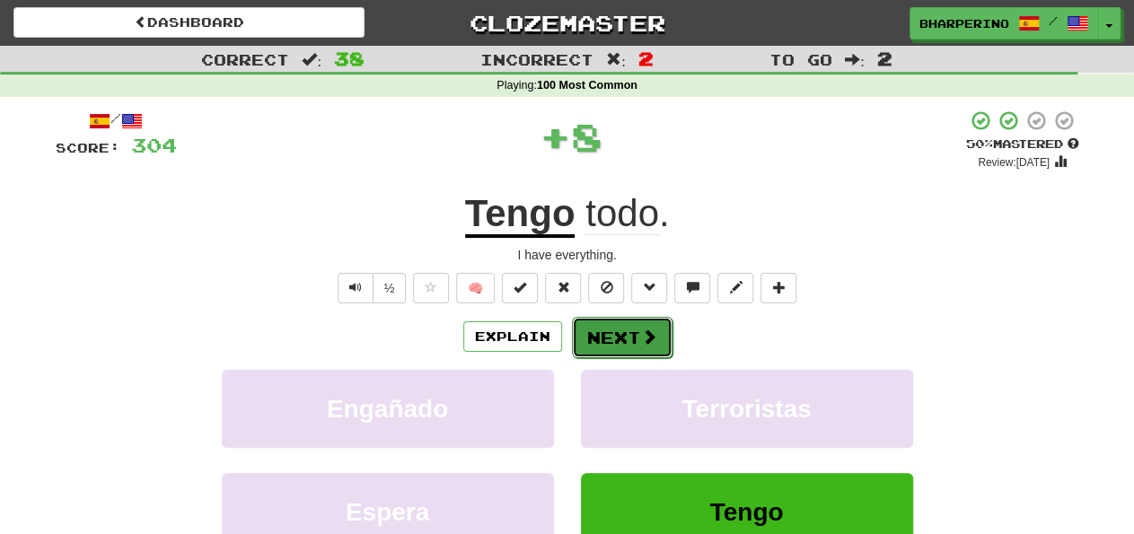
click at [586, 343] on button "Next" at bounding box center [622, 337] width 101 height 41
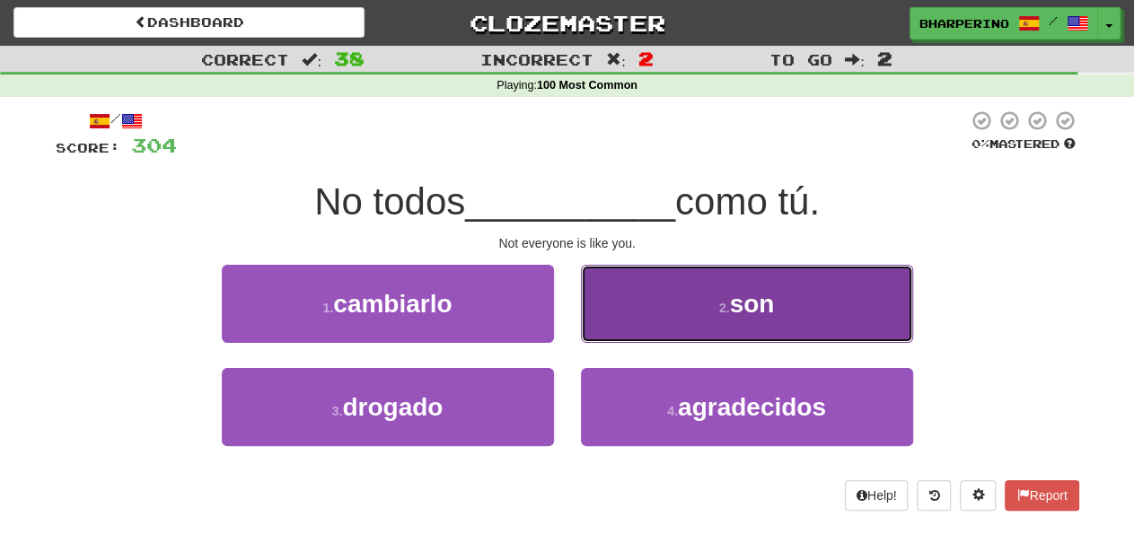
click at [658, 306] on button "2 . son" at bounding box center [747, 304] width 332 height 78
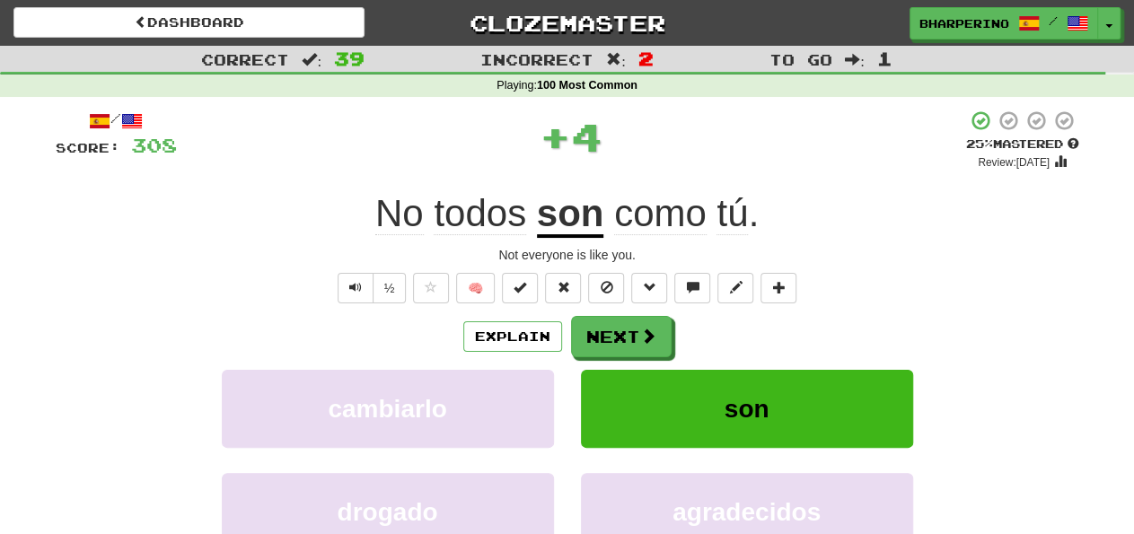
click at [760, 328] on div "Explain Next" at bounding box center [568, 336] width 1024 height 41
click at [669, 347] on button "Next" at bounding box center [622, 337] width 101 height 41
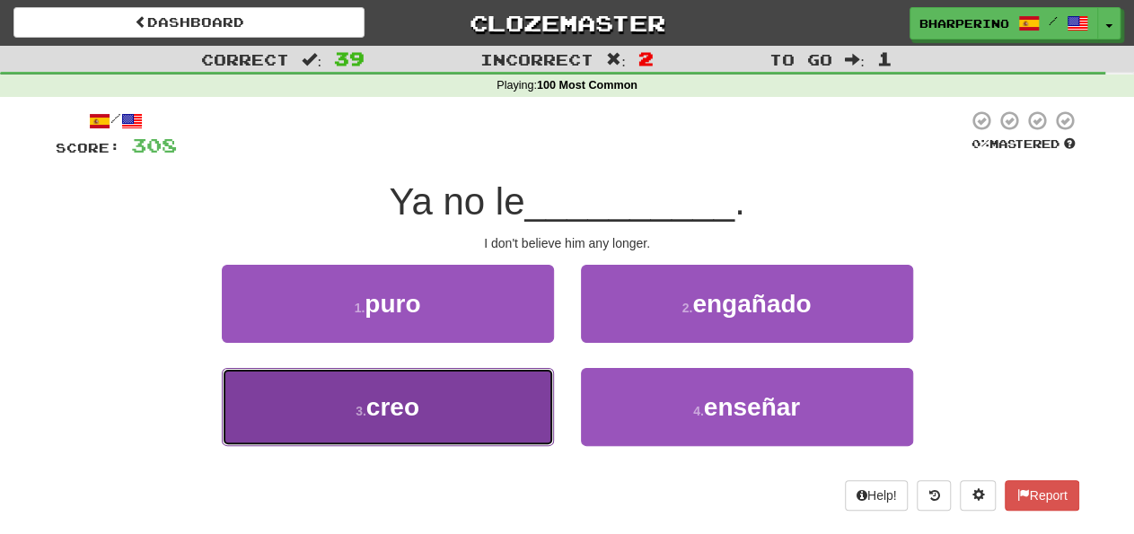
click at [500, 403] on button "3 . creo" at bounding box center [388, 407] width 332 height 78
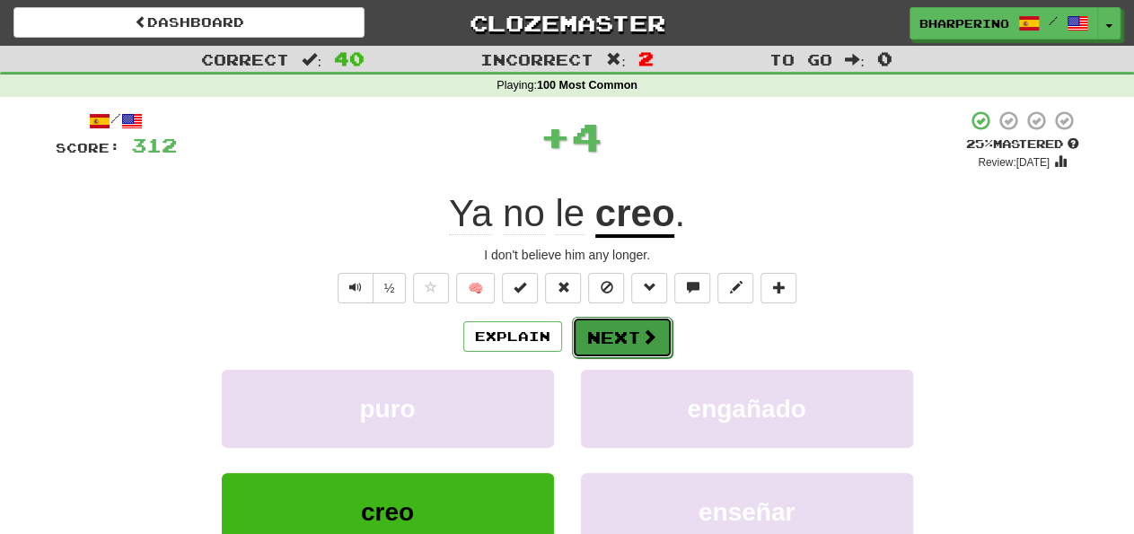
click at [605, 327] on button "Next" at bounding box center [622, 337] width 101 height 41
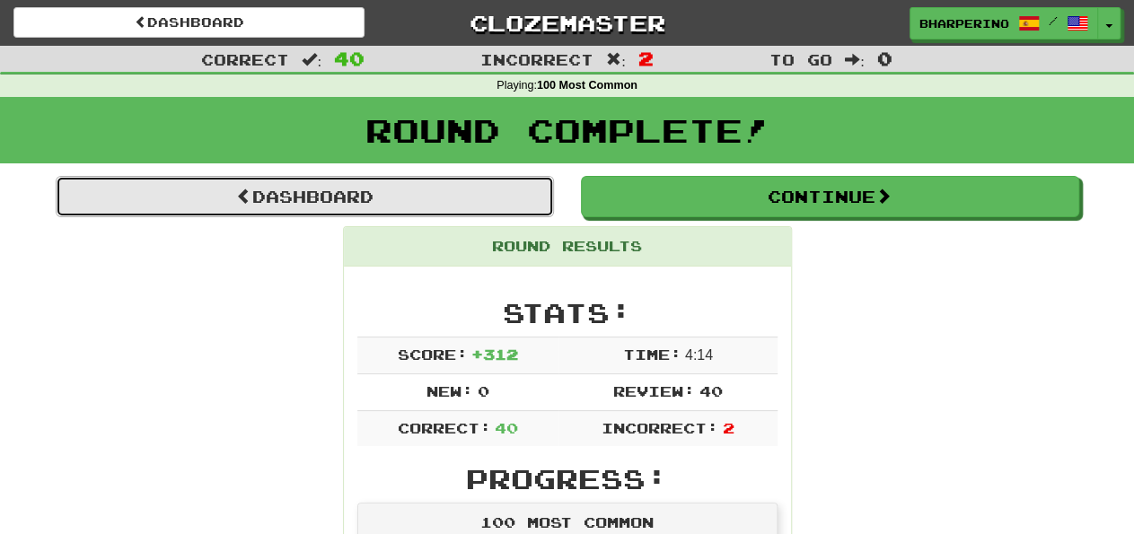
click at [191, 187] on link "Dashboard" at bounding box center [305, 196] width 498 height 41
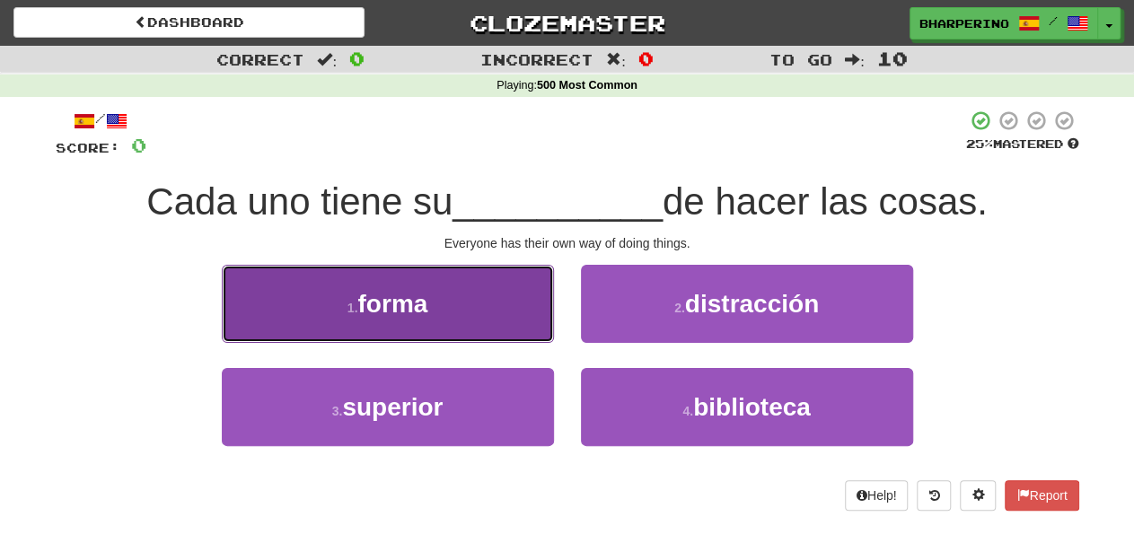
click at [462, 310] on button "1 . forma" at bounding box center [388, 304] width 332 height 78
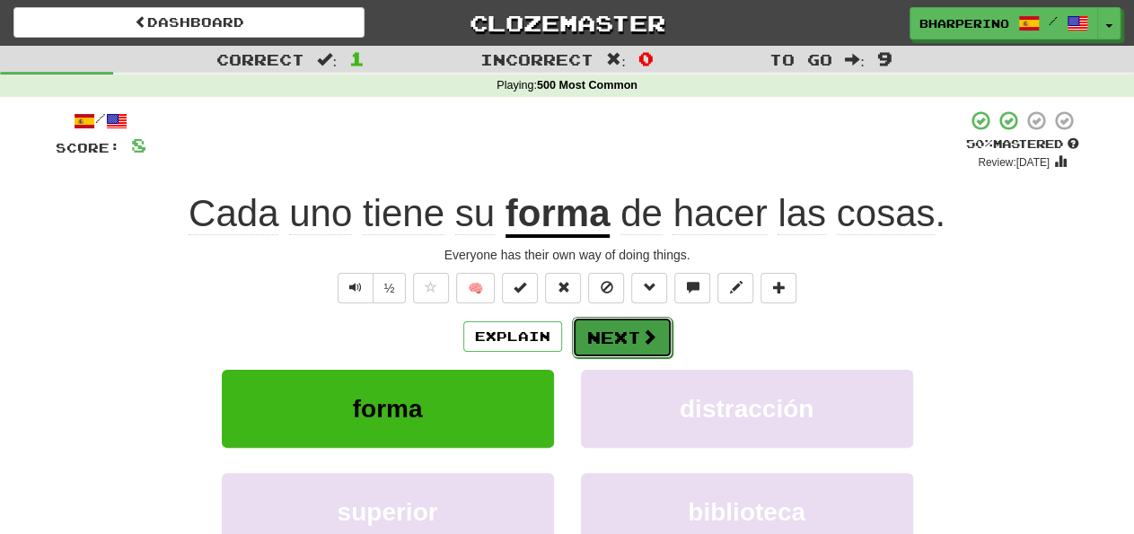
click at [608, 333] on button "Next" at bounding box center [622, 337] width 101 height 41
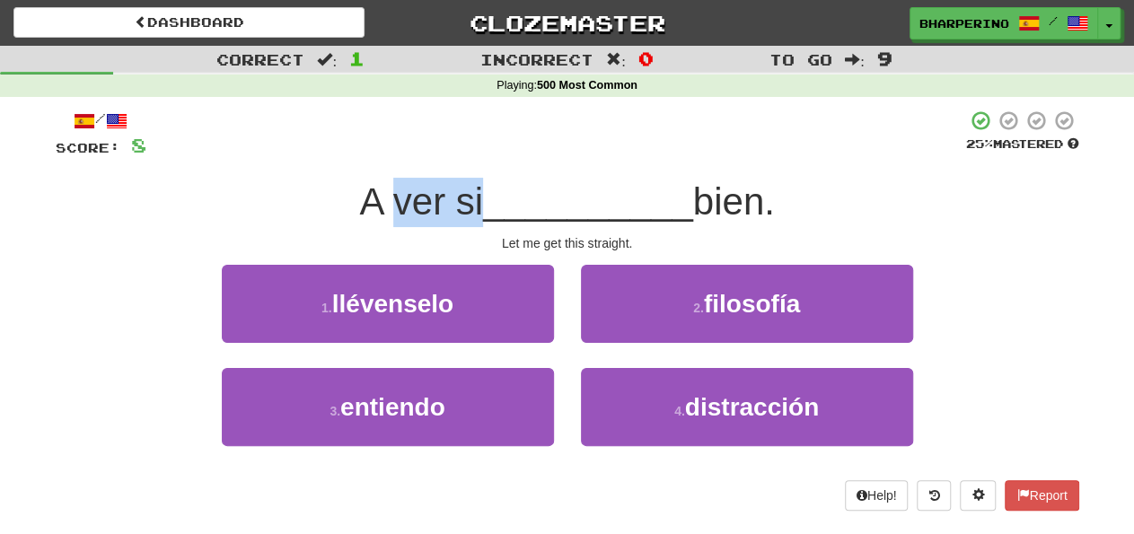
drag, startPoint x: 385, startPoint y: 197, endPoint x: 475, endPoint y: 202, distance: 90.0
click at [475, 202] on span "A ver si" at bounding box center [421, 201] width 124 height 42
click at [418, 213] on span "A ver si" at bounding box center [421, 201] width 124 height 42
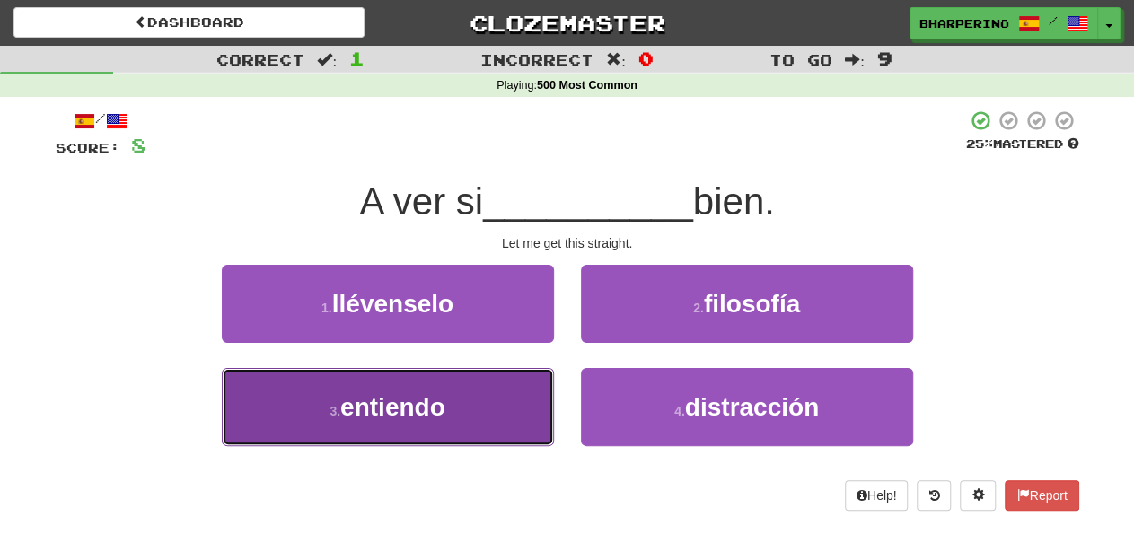
click at [495, 380] on button "3 . entiendo" at bounding box center [388, 407] width 332 height 78
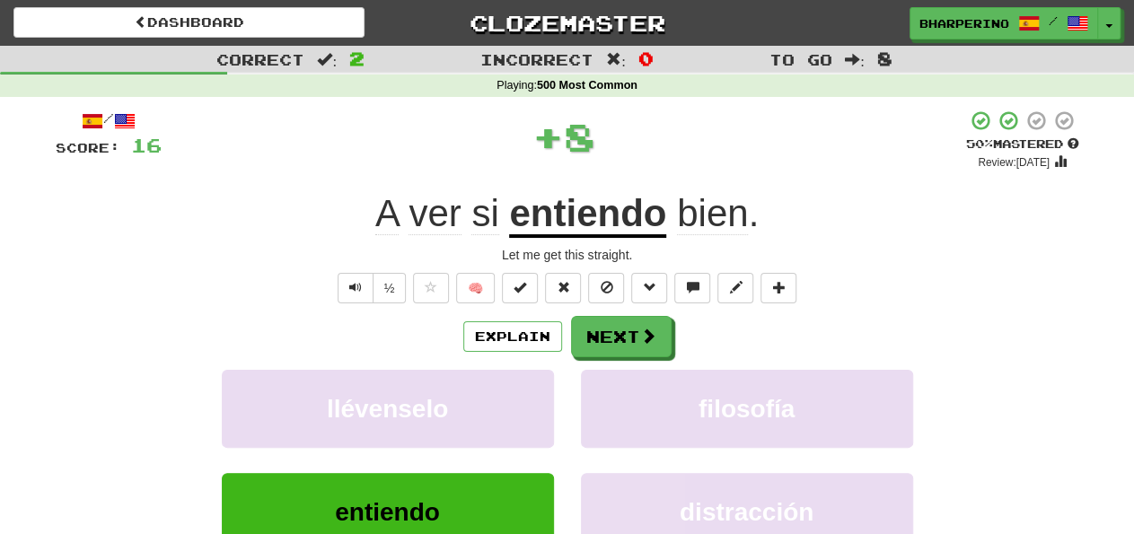
click at [576, 207] on u "entiendo" at bounding box center [587, 215] width 157 height 46
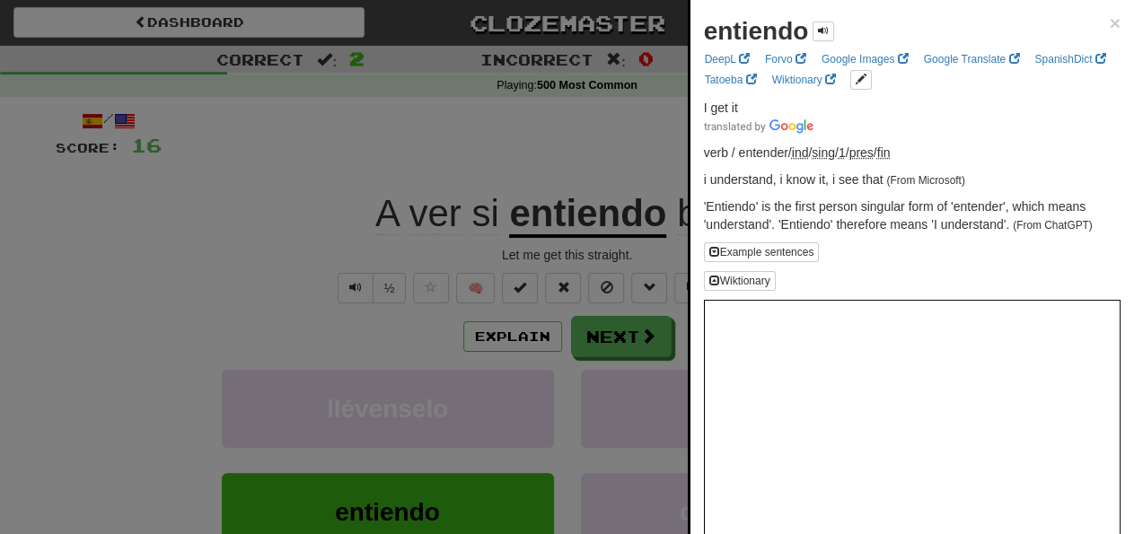
click at [445, 132] on div at bounding box center [567, 267] width 1134 height 534
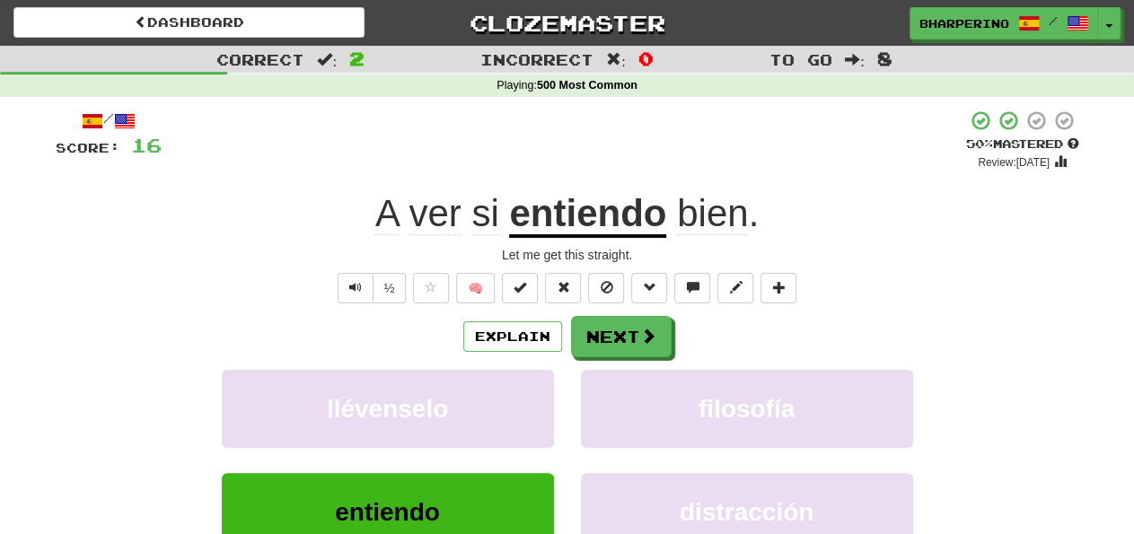
click at [440, 209] on span "ver" at bounding box center [435, 213] width 52 height 43
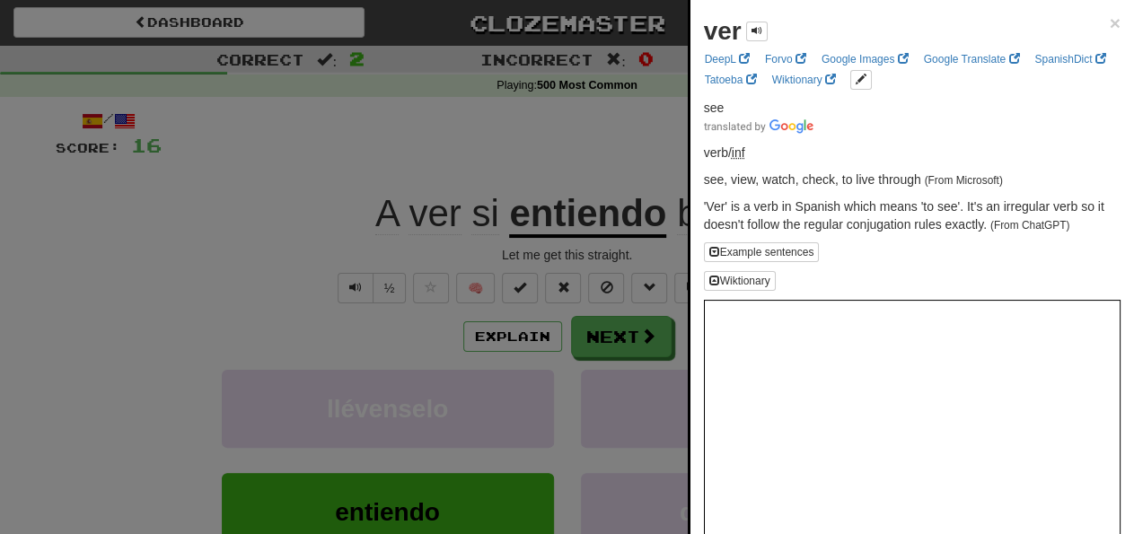
click at [530, 143] on div at bounding box center [567, 267] width 1134 height 534
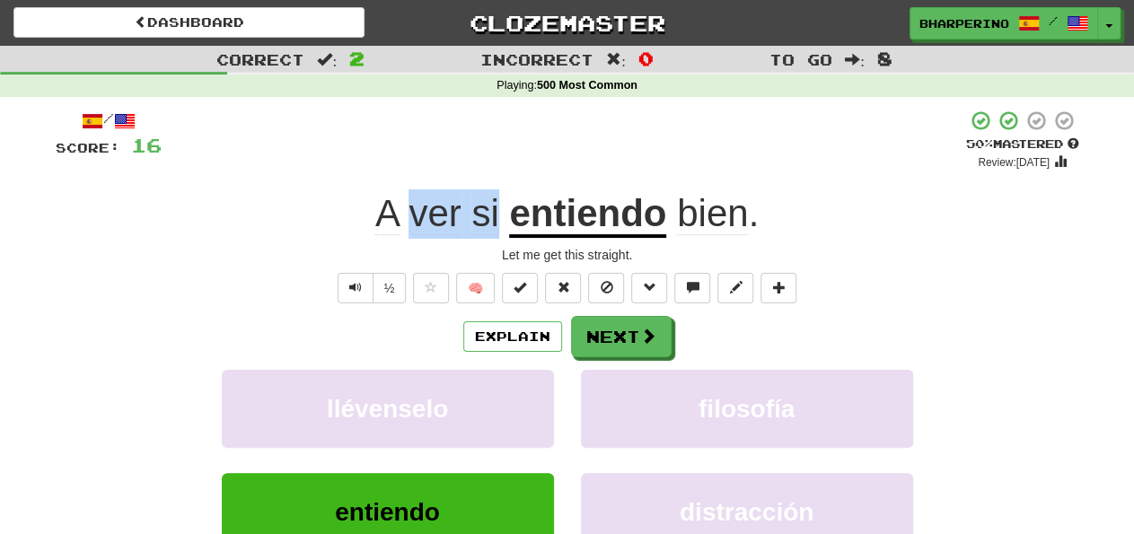
drag, startPoint x: 415, startPoint y: 220, endPoint x: 496, endPoint y: 220, distance: 80.8
click at [496, 220] on span "A ver si" at bounding box center [442, 213] width 134 height 43
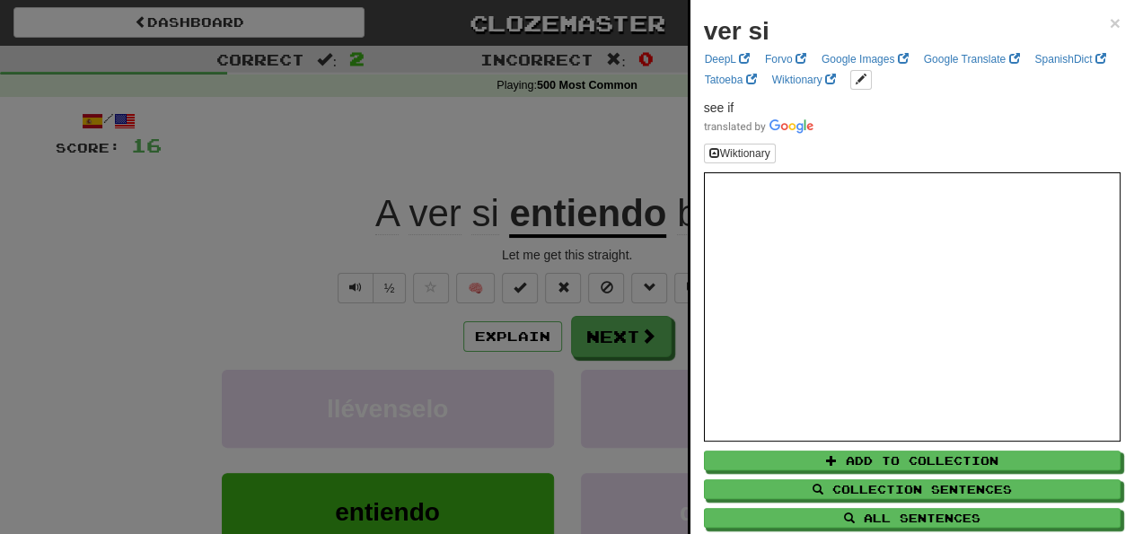
click at [444, 119] on div at bounding box center [567, 267] width 1134 height 534
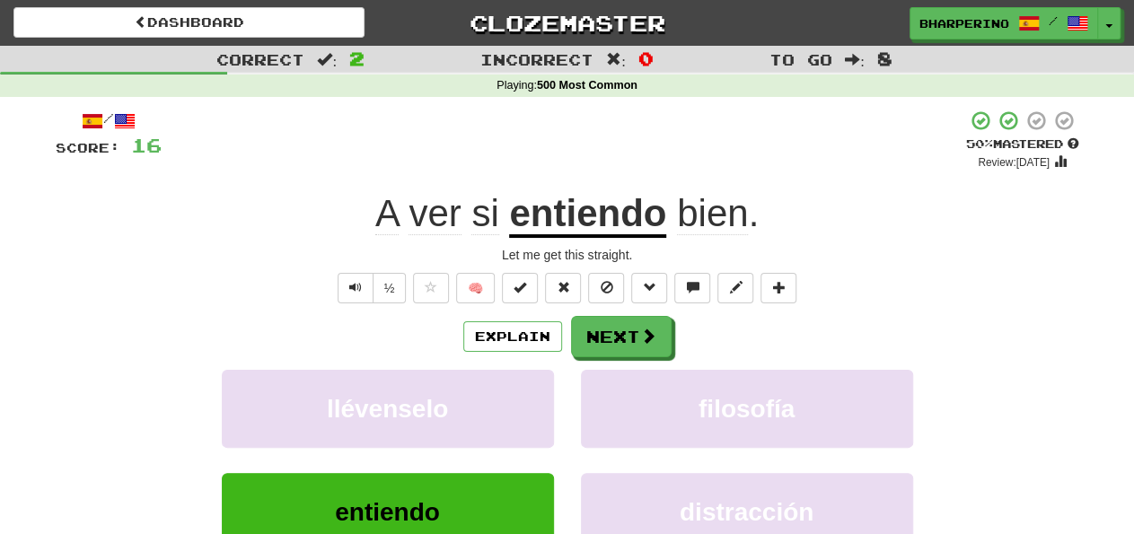
click at [780, 328] on div "Explain Next" at bounding box center [568, 336] width 1024 height 41
click at [649, 342] on span at bounding box center [649, 337] width 16 height 16
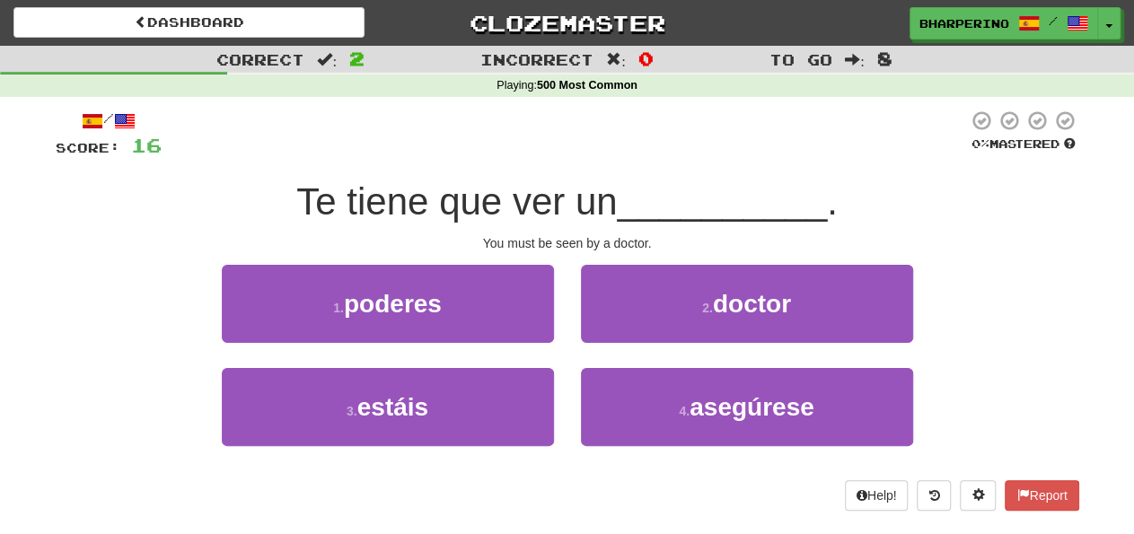
click at [574, 293] on div "2 . doctor" at bounding box center [746, 316] width 359 height 103
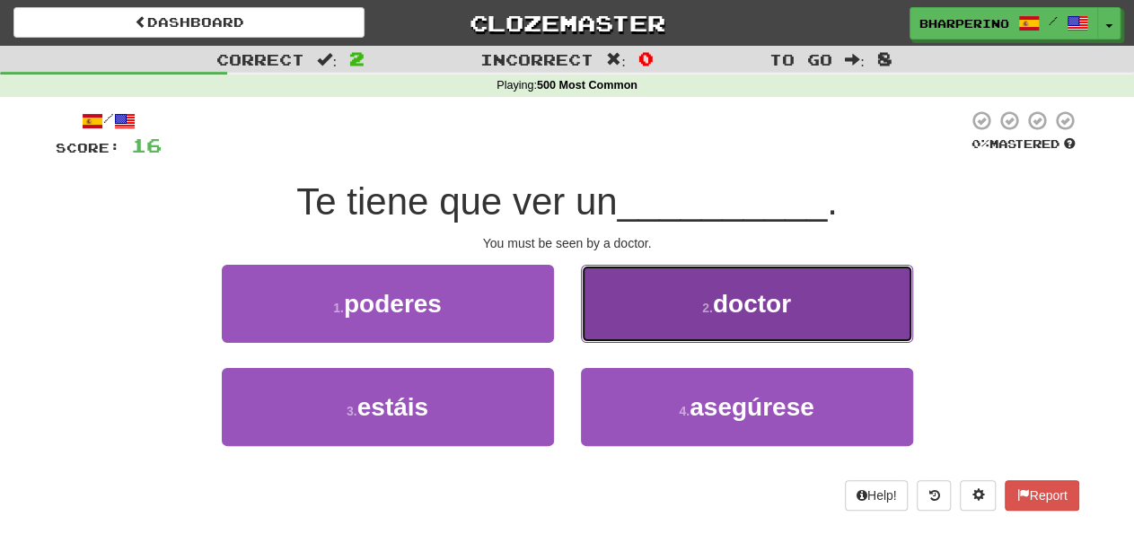
click at [671, 296] on button "2 . doctor" at bounding box center [747, 304] width 332 height 78
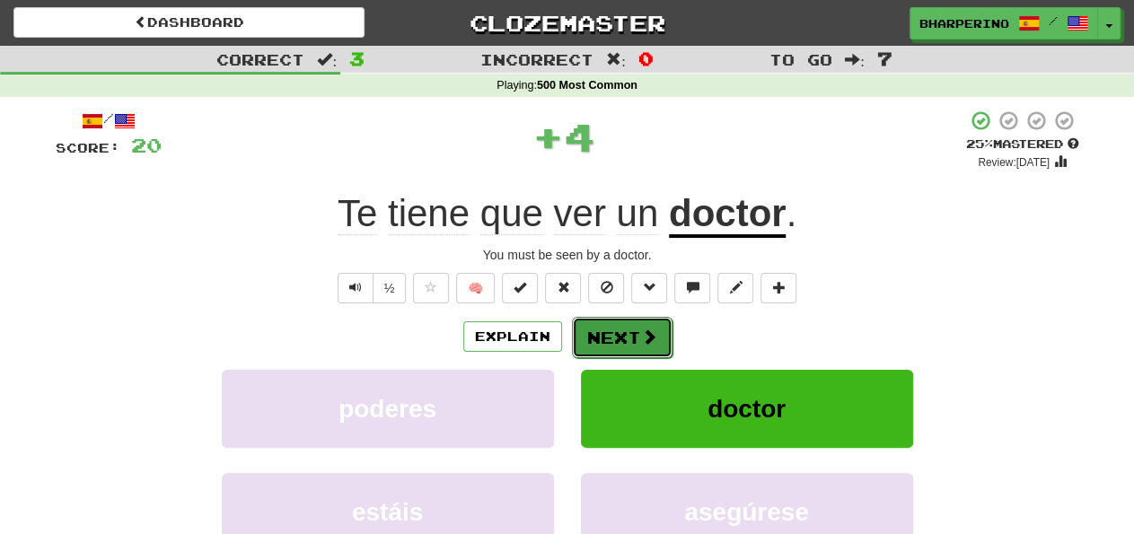
click at [641, 338] on span at bounding box center [649, 337] width 16 height 16
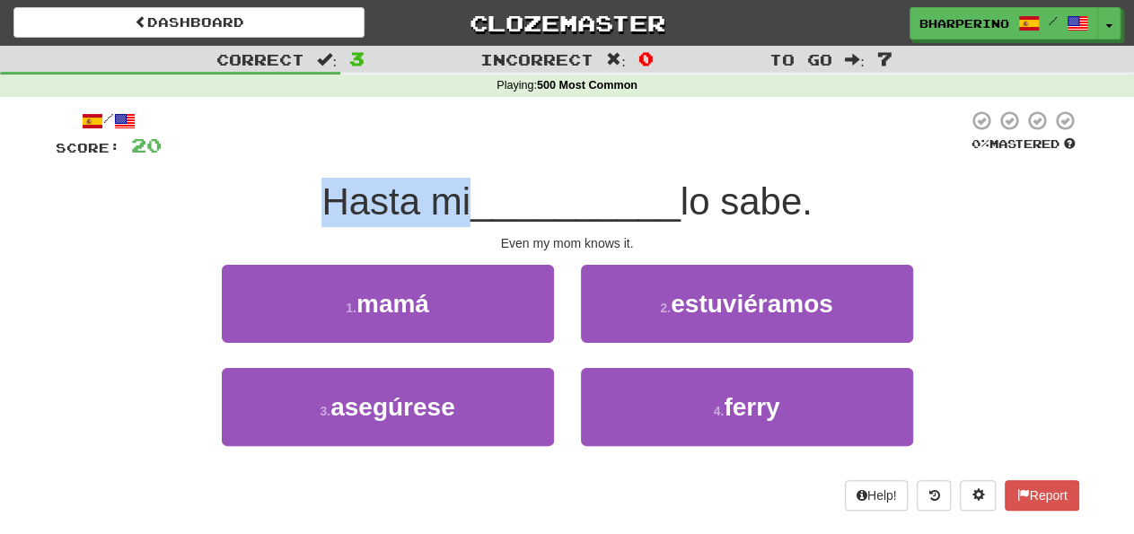
drag, startPoint x: 315, startPoint y: 204, endPoint x: 459, endPoint y: 203, distance: 143.7
click at [459, 203] on span "Hasta mi" at bounding box center [395, 201] width 149 height 42
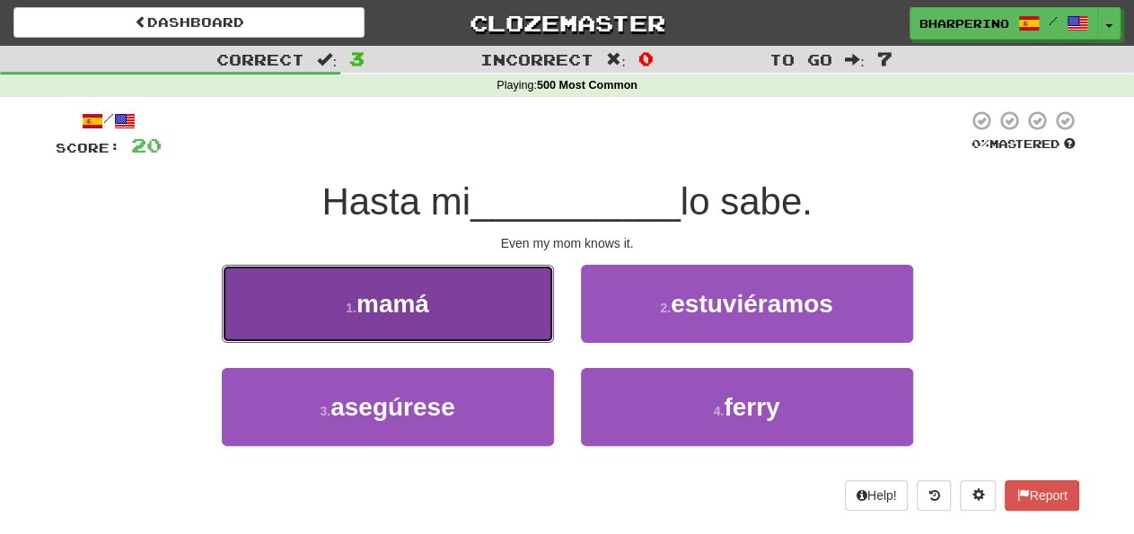
click at [427, 295] on span "mamá" at bounding box center [392, 304] width 73 height 28
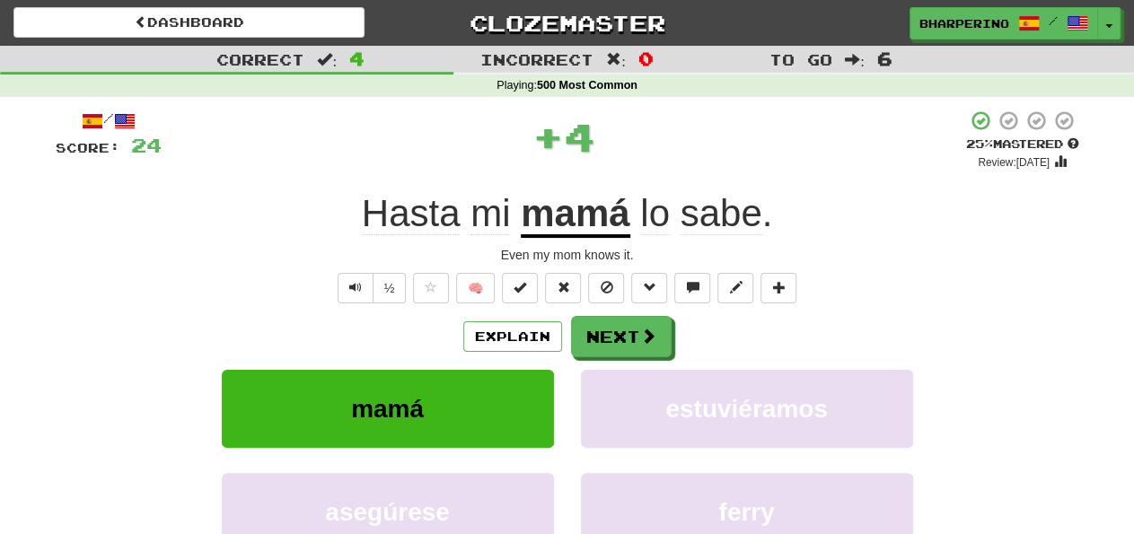
click at [409, 218] on span "Hasta" at bounding box center [411, 213] width 99 height 43
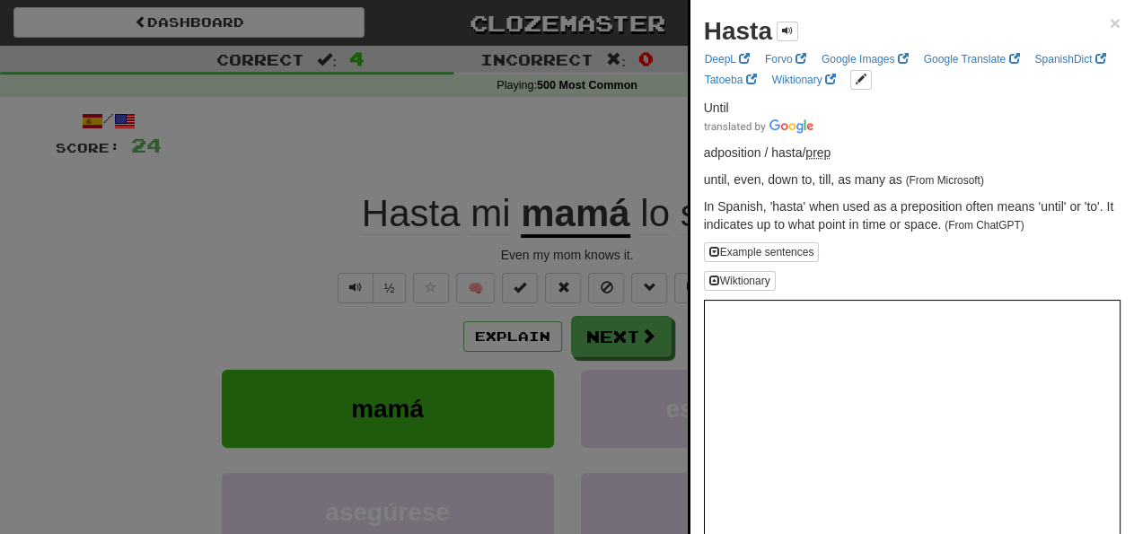
click at [339, 177] on div at bounding box center [567, 267] width 1134 height 534
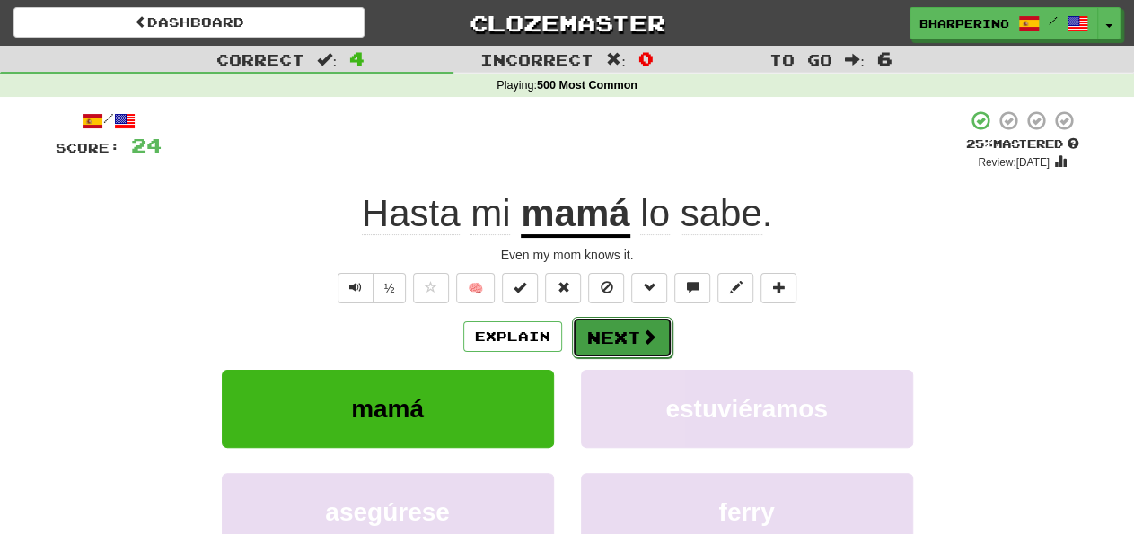
click at [609, 322] on button "Next" at bounding box center [622, 337] width 101 height 41
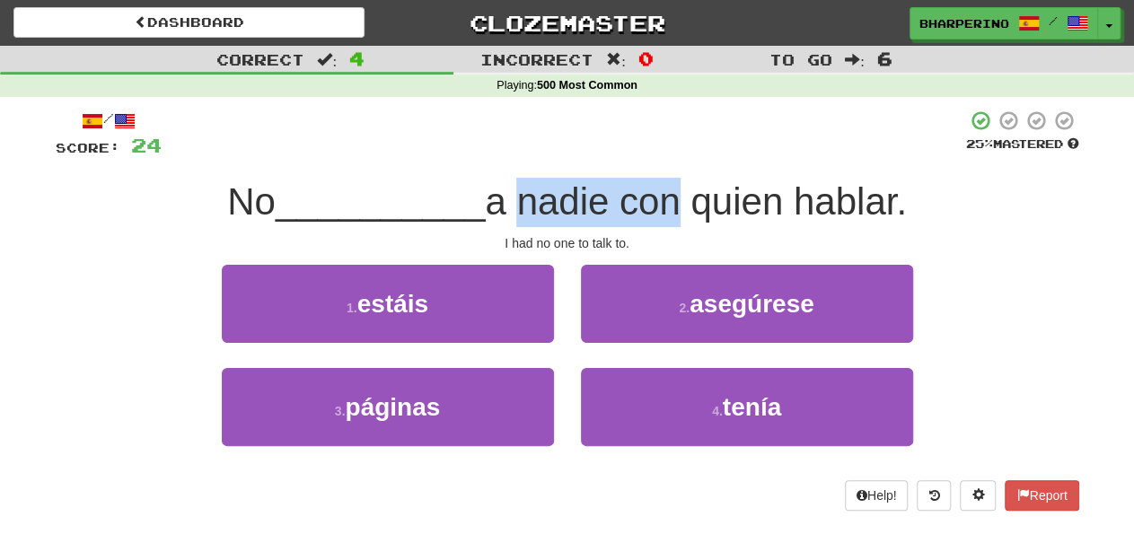
drag, startPoint x: 512, startPoint y: 204, endPoint x: 661, endPoint y: 194, distance: 149.4
click at [661, 194] on span "a nadie con quien hablar." at bounding box center [695, 201] width 421 height 42
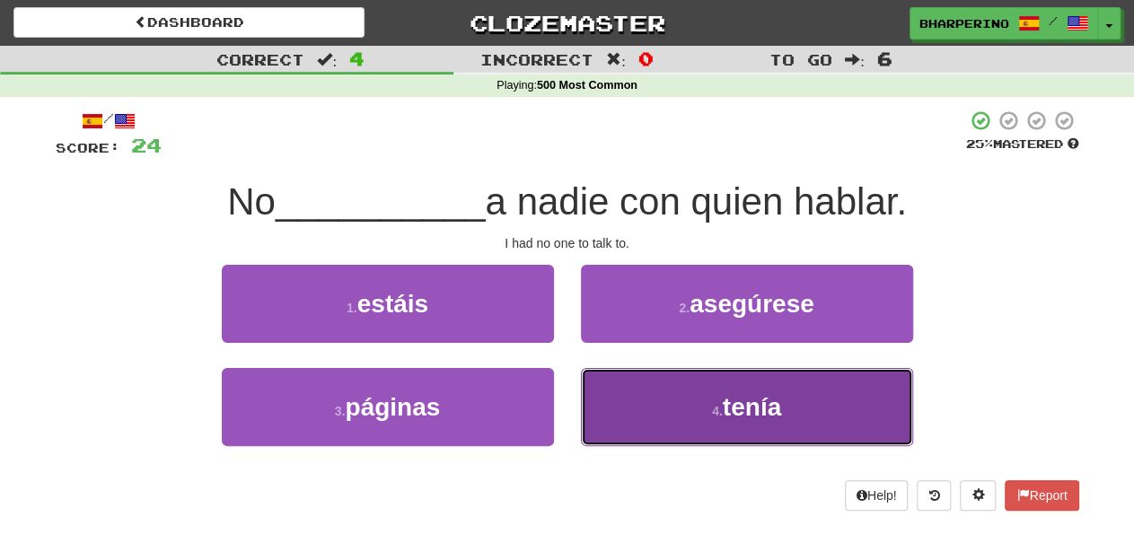
click at [684, 425] on button "4 . tenía" at bounding box center [747, 407] width 332 height 78
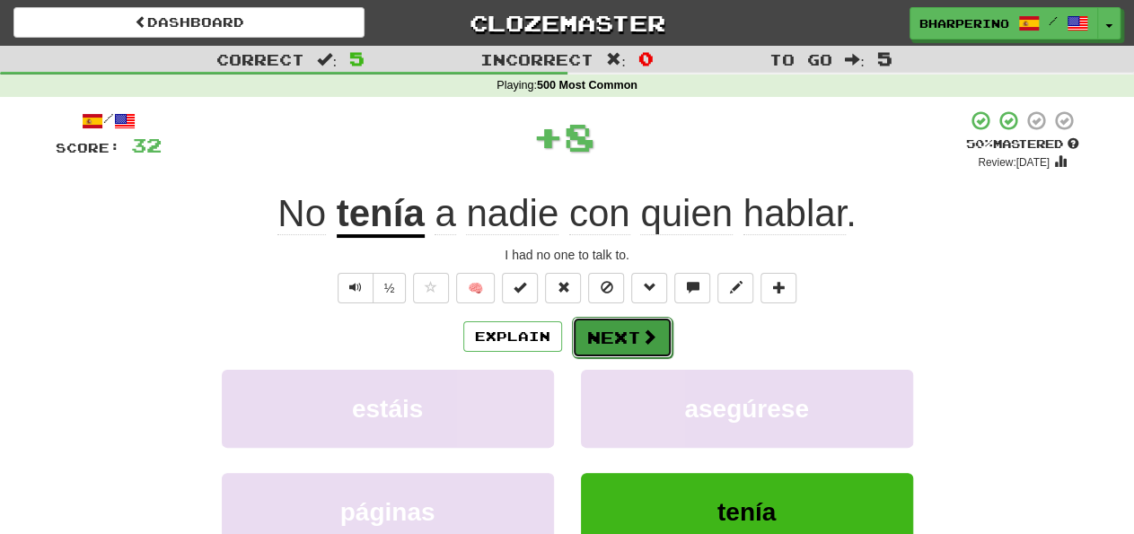
click at [608, 344] on button "Next" at bounding box center [622, 337] width 101 height 41
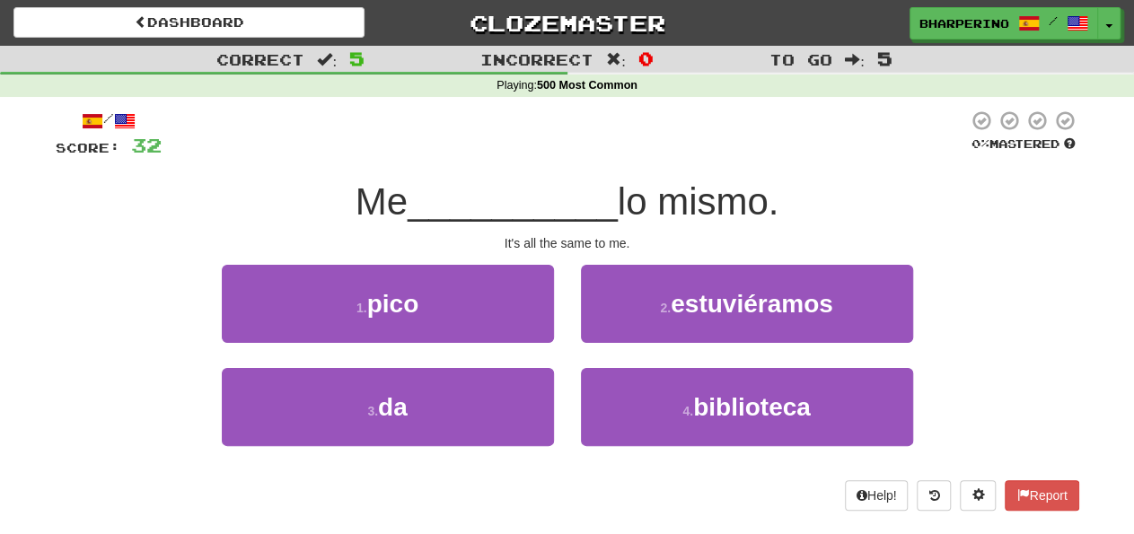
click at [502, 244] on div "It's all the same to me." at bounding box center [568, 243] width 1024 height 18
drag, startPoint x: 505, startPoint y: 240, endPoint x: 674, endPoint y: 231, distance: 169.9
click at [674, 231] on div "/ Score: 32 0 % Mastered Me __________ lo mismo. It's all the same to me. 1 . p…" at bounding box center [568, 310] width 1024 height 401
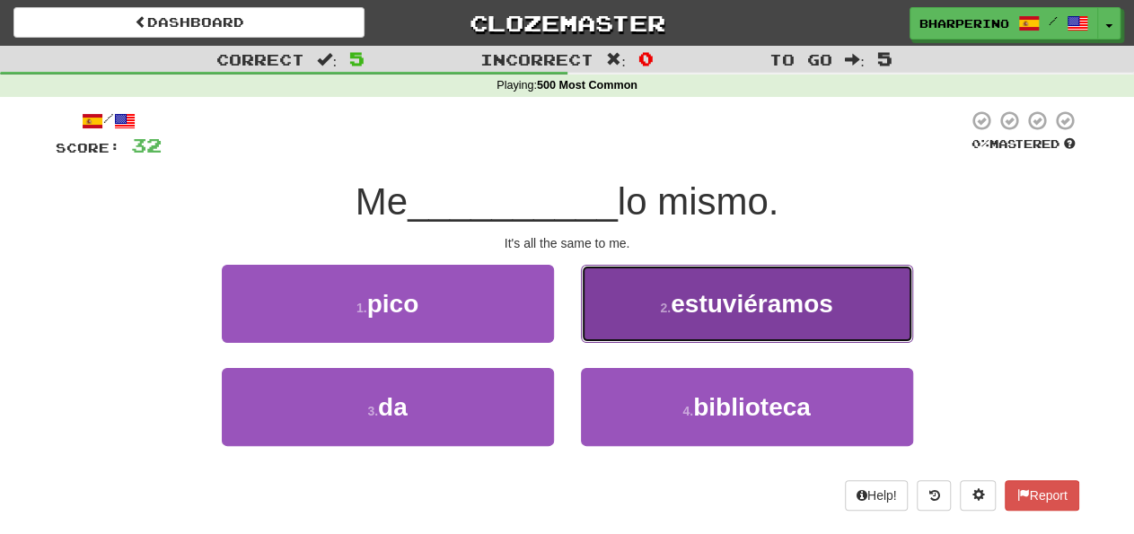
click at [663, 312] on small "2 ." at bounding box center [665, 308] width 11 height 14
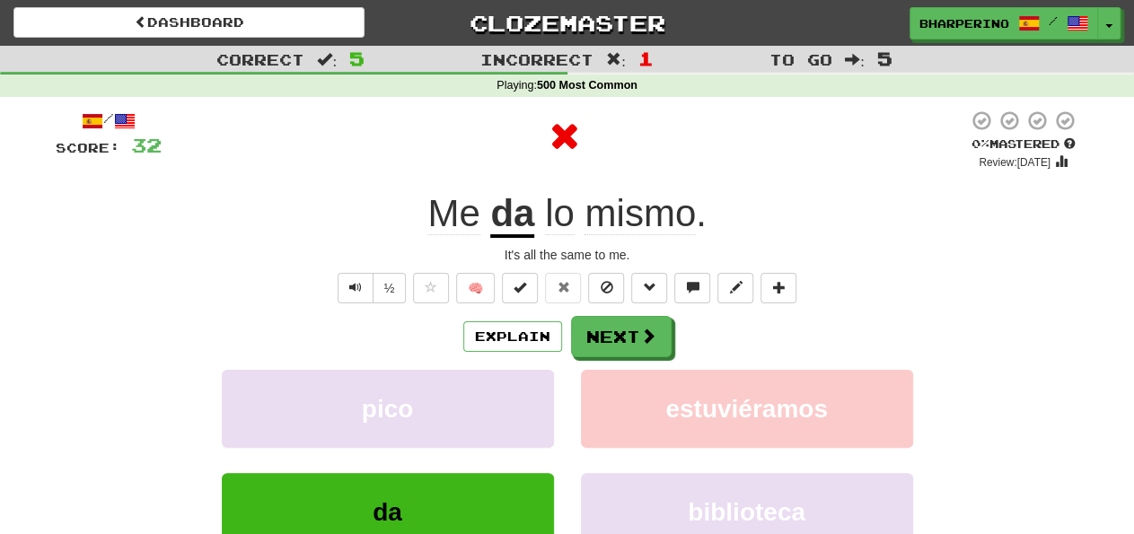
click at [509, 202] on u "da" at bounding box center [512, 215] width 44 height 46
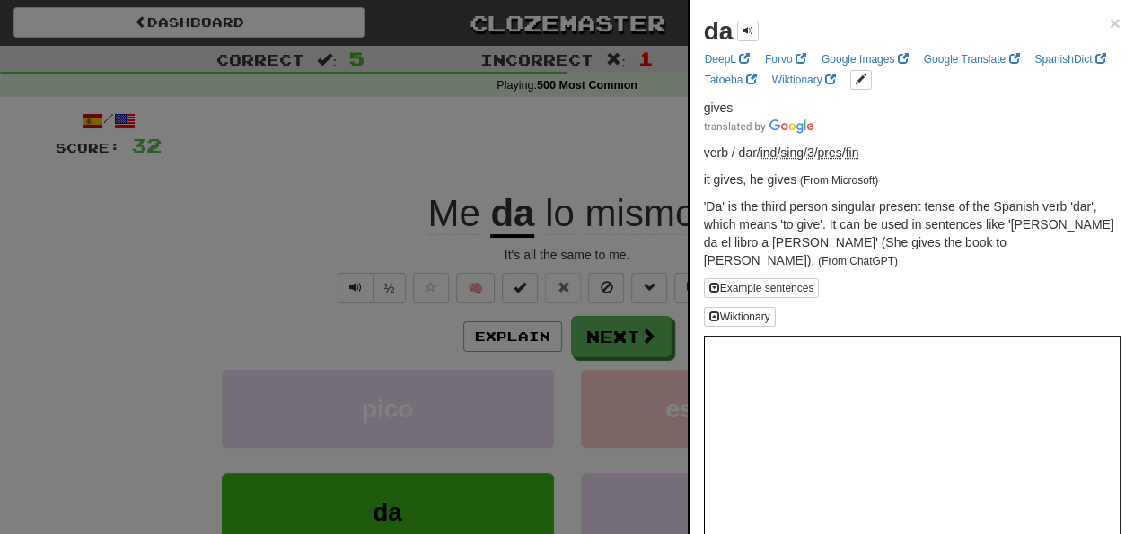
click at [511, 145] on div at bounding box center [567, 267] width 1134 height 534
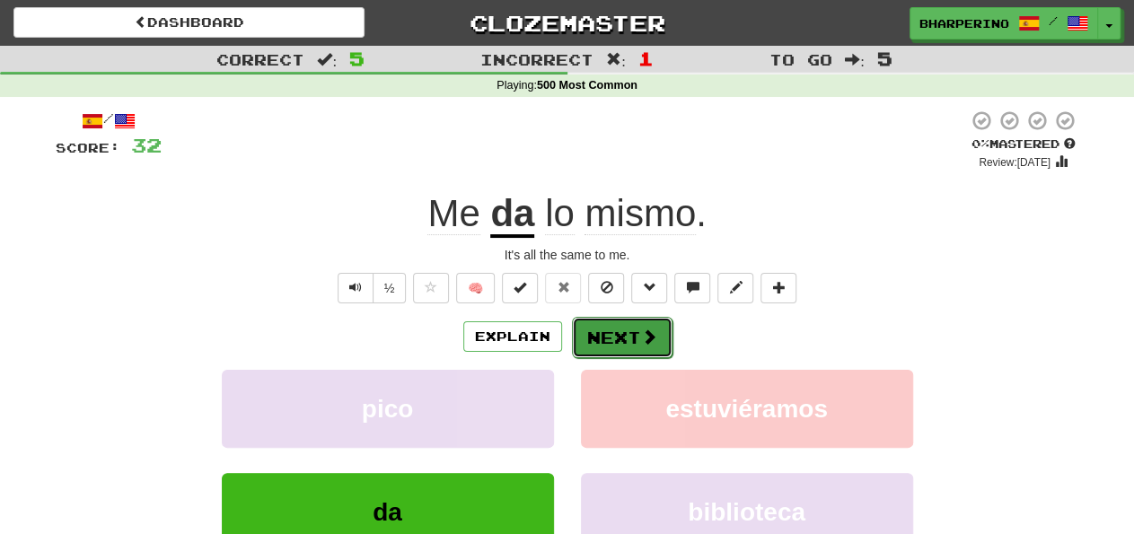
click at [599, 339] on button "Next" at bounding box center [622, 337] width 101 height 41
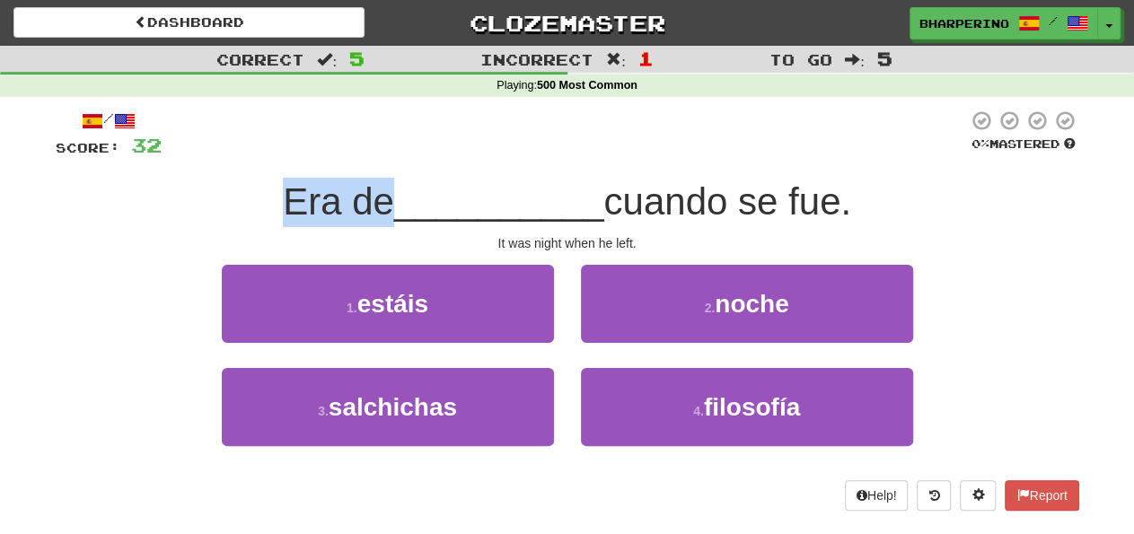
drag, startPoint x: 277, startPoint y: 212, endPoint x: 377, endPoint y: 204, distance: 100.0
click at [377, 204] on span "Era de" at bounding box center [338, 201] width 111 height 42
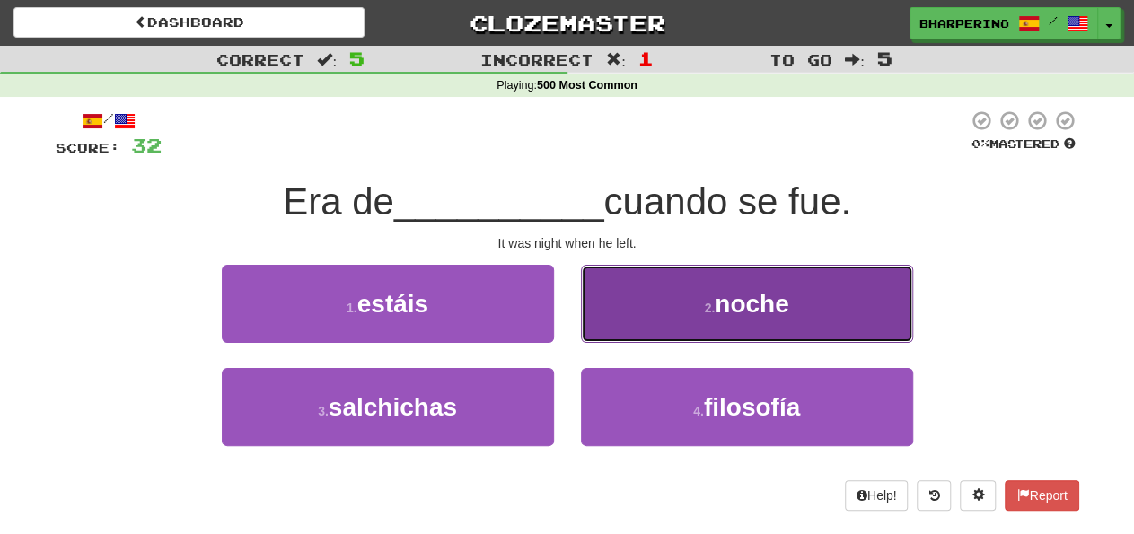
click at [743, 333] on button "2 . noche" at bounding box center [747, 304] width 332 height 78
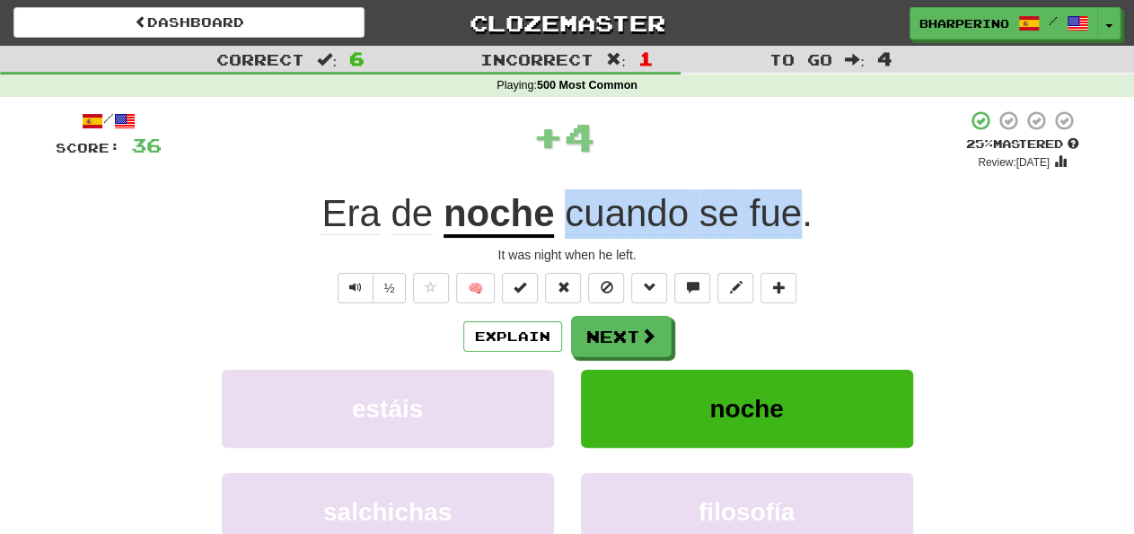
drag, startPoint x: 571, startPoint y: 209, endPoint x: 801, endPoint y: 214, distance: 229.9
click at [801, 214] on span "cuando se fue ." at bounding box center [683, 213] width 258 height 43
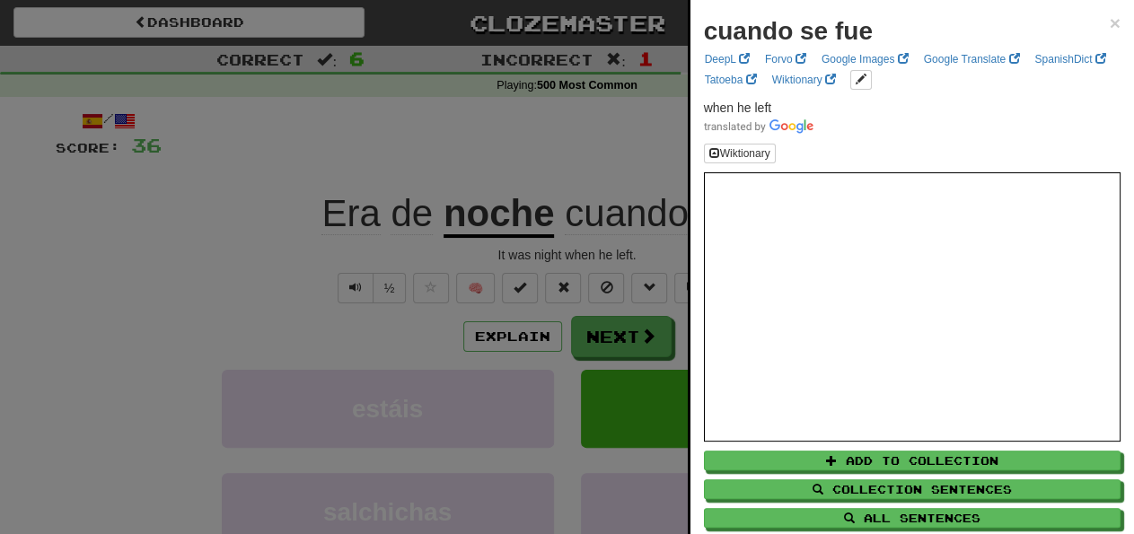
click at [223, 206] on div at bounding box center [567, 267] width 1134 height 534
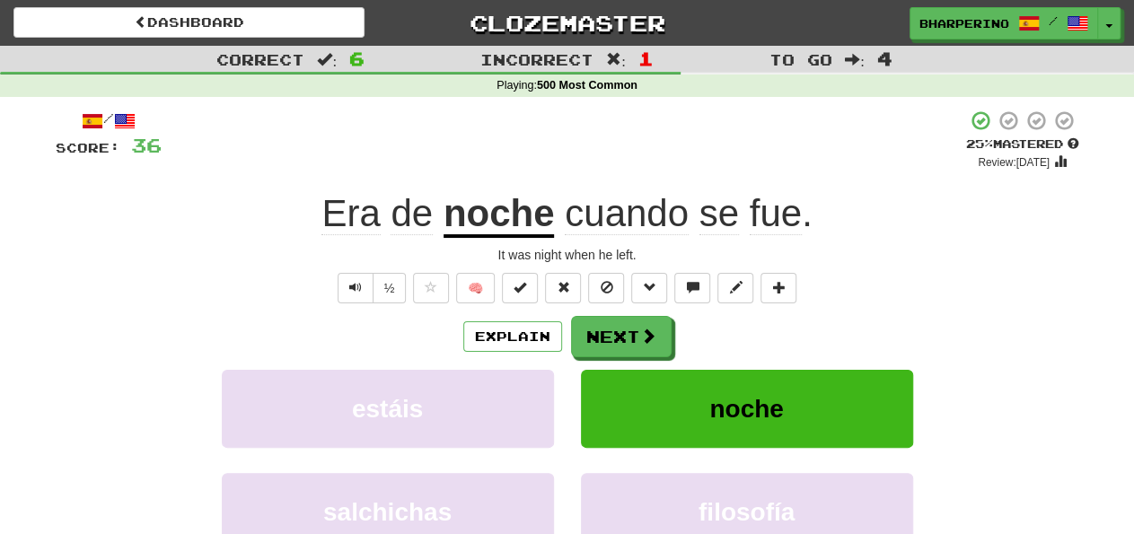
click at [182, 240] on div "/ Score: 36 + 4 25 % Mastered Review: [DATE] Era de noche cuando se fue . It wa…" at bounding box center [568, 391] width 1024 height 563
click at [132, 245] on div "/ Score: 36 + 4 25 % Mastered Review: [DATE] Era de noche cuando se fue . It wa…" at bounding box center [568, 391] width 1024 height 563
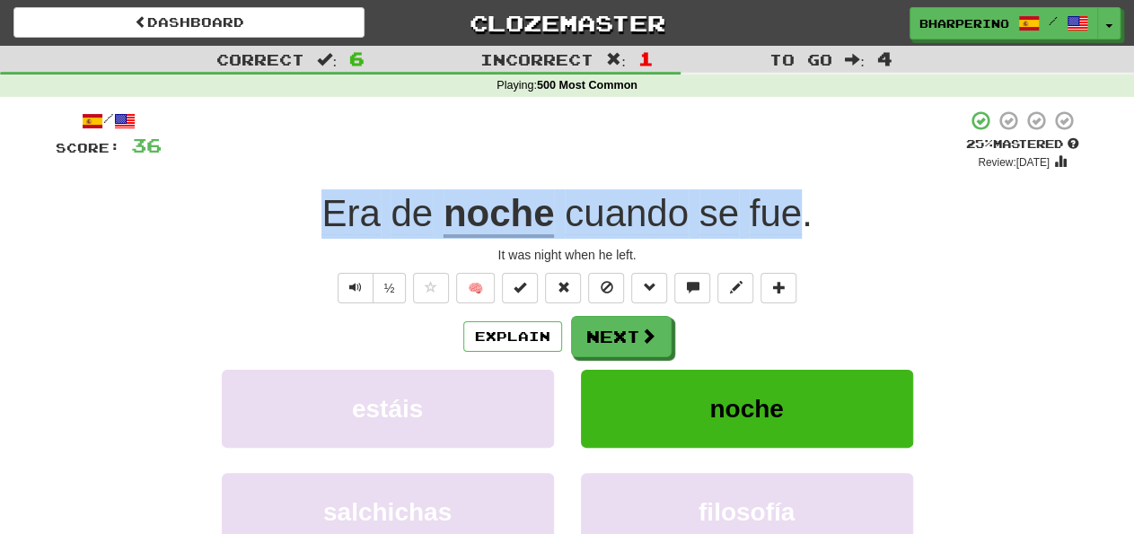
drag, startPoint x: 325, startPoint y: 209, endPoint x: 801, endPoint y: 216, distance: 475.9
click at [801, 216] on div "Era de noche cuando se fue ." at bounding box center [568, 213] width 1024 height 49
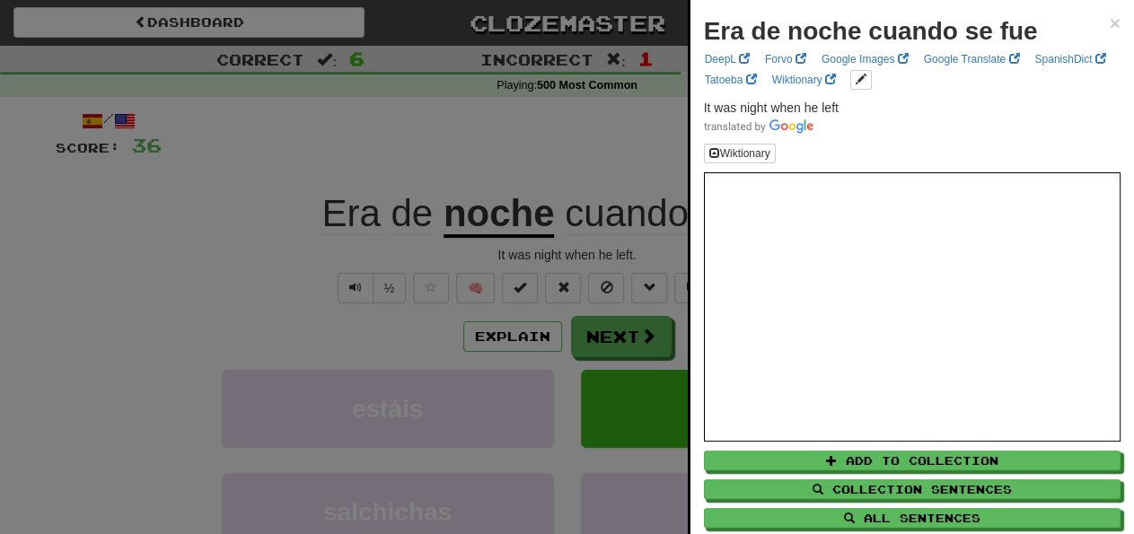
click at [156, 230] on div at bounding box center [567, 267] width 1134 height 534
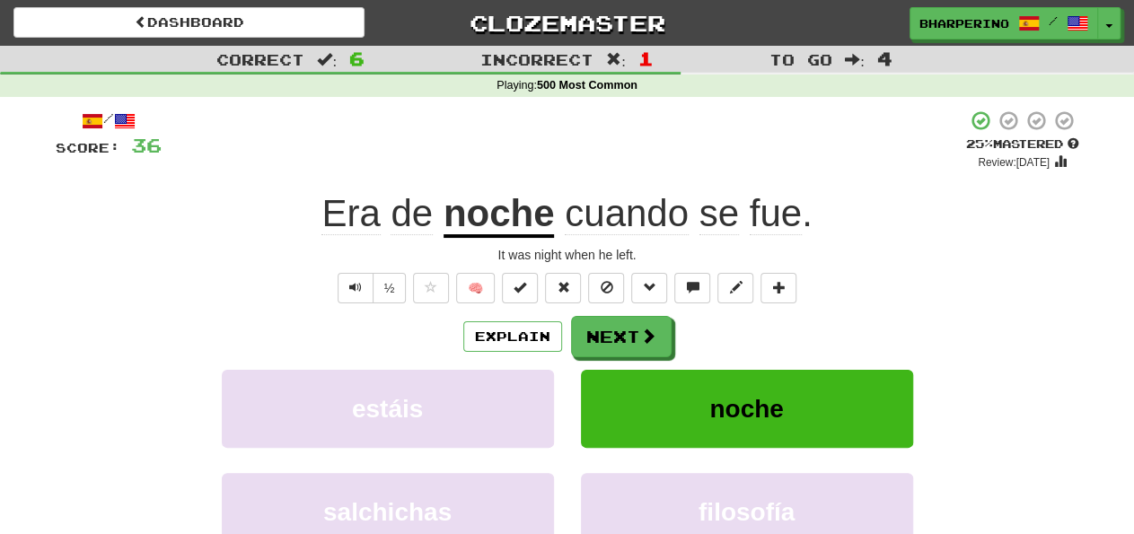
click at [766, 338] on div "Explain Next" at bounding box center [568, 336] width 1024 height 41
click at [629, 334] on button "Next" at bounding box center [622, 337] width 101 height 41
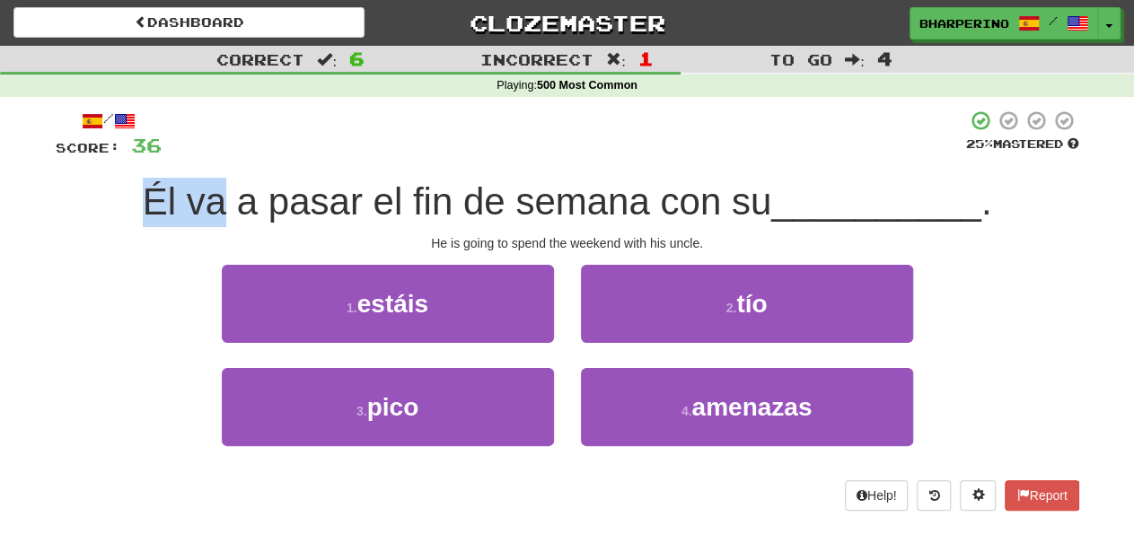
drag, startPoint x: 141, startPoint y: 203, endPoint x: 220, endPoint y: 193, distance: 79.6
click at [220, 193] on span "Él va a pasar el fin de semana con su" at bounding box center [457, 201] width 629 height 42
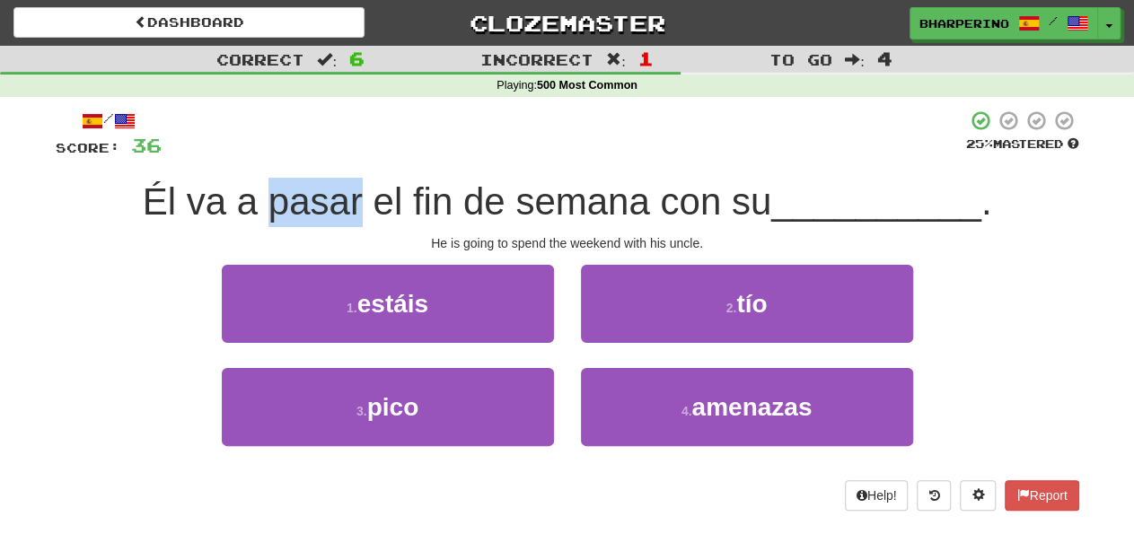
drag, startPoint x: 265, startPoint y: 206, endPoint x: 358, endPoint y: 207, distance: 93.4
click at [358, 207] on span "Él va a pasar el fin de semana con su" at bounding box center [457, 201] width 629 height 42
drag, startPoint x: 358, startPoint y: 207, endPoint x: 371, endPoint y: 207, distance: 12.6
click at [358, 208] on span "Él va a pasar el fin de semana con su" at bounding box center [457, 201] width 629 height 42
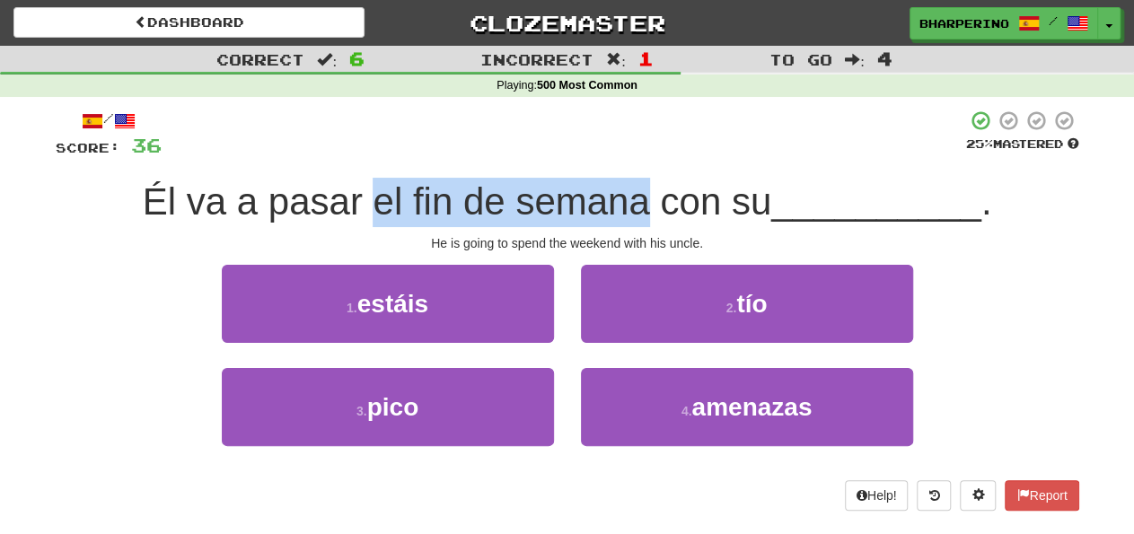
drag, startPoint x: 373, startPoint y: 207, endPoint x: 637, endPoint y: 207, distance: 264.0
click at [637, 207] on span "Él va a pasar el fin de semana con su" at bounding box center [457, 201] width 629 height 42
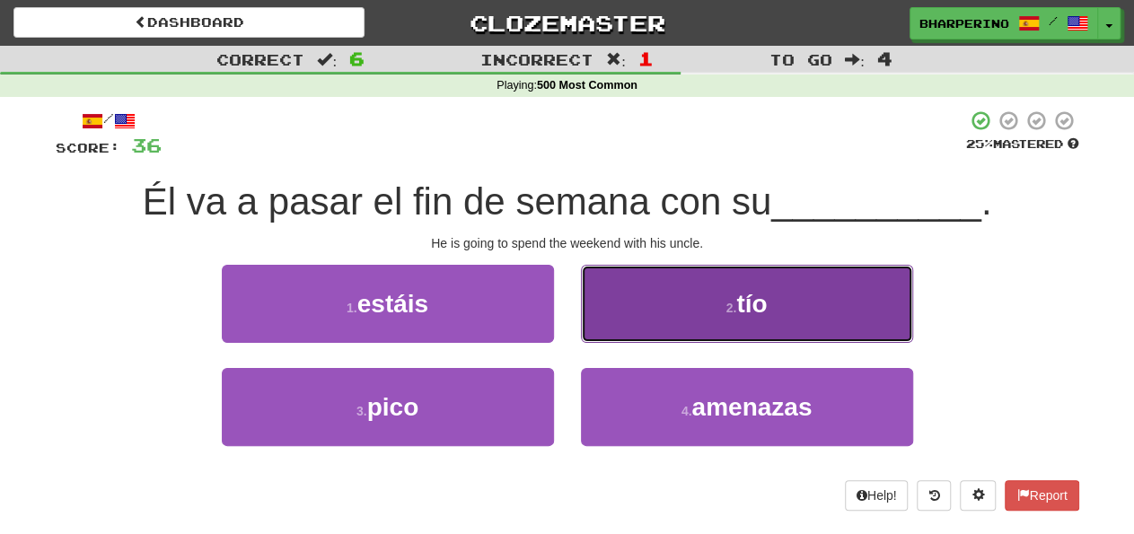
click at [656, 299] on button "2 . tío" at bounding box center [747, 304] width 332 height 78
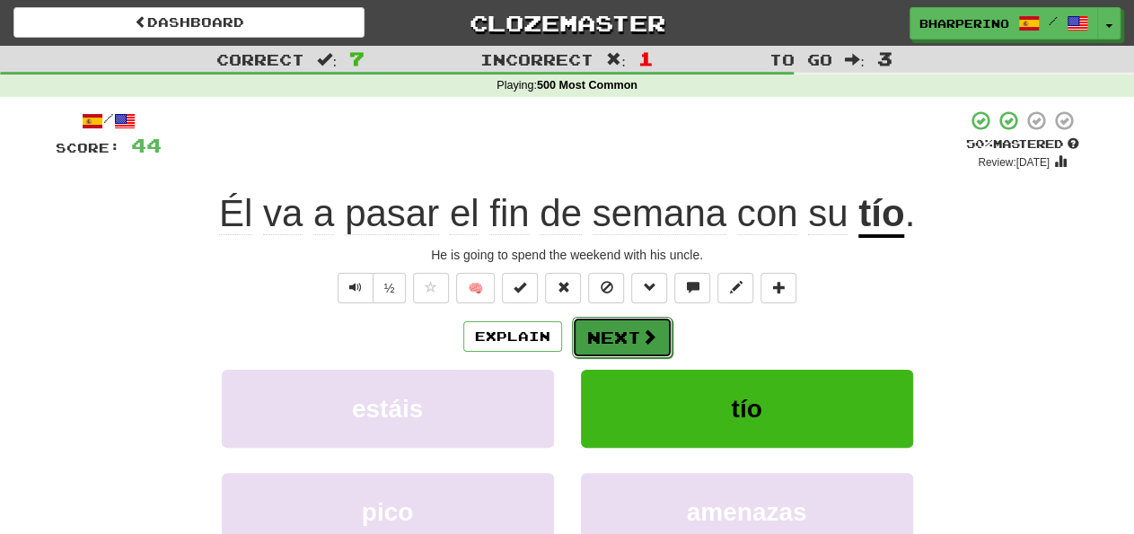
click at [627, 339] on button "Next" at bounding box center [622, 337] width 101 height 41
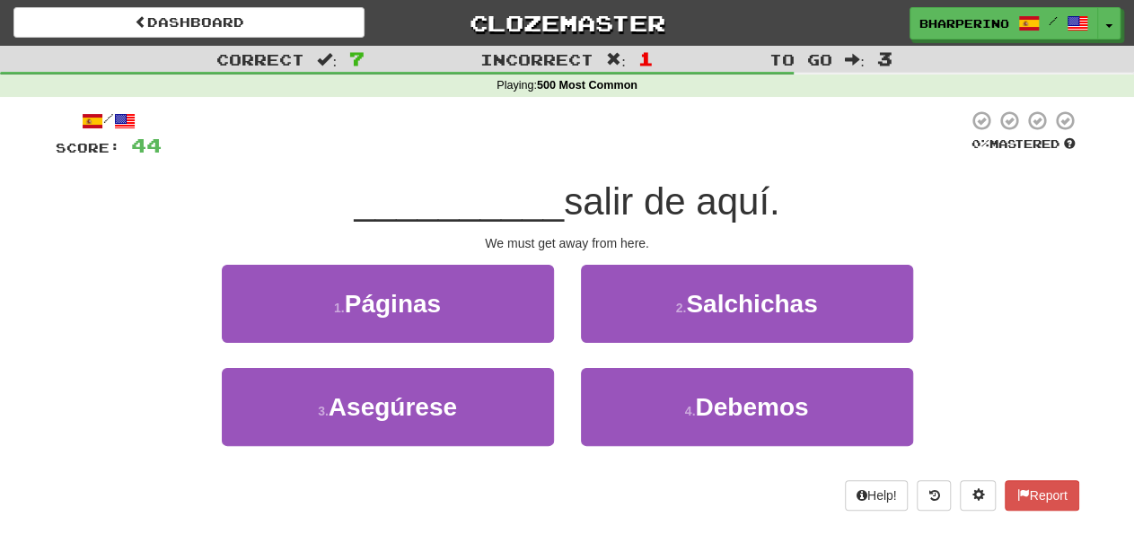
drag, startPoint x: 577, startPoint y: 202, endPoint x: 787, endPoint y: 206, distance: 210.1
click at [787, 206] on div "__________ salir de aquí." at bounding box center [568, 202] width 1024 height 49
drag, startPoint x: 516, startPoint y: 245, endPoint x: 653, endPoint y: 238, distance: 136.7
click at [653, 238] on div "We must get away from here." at bounding box center [568, 243] width 1024 height 18
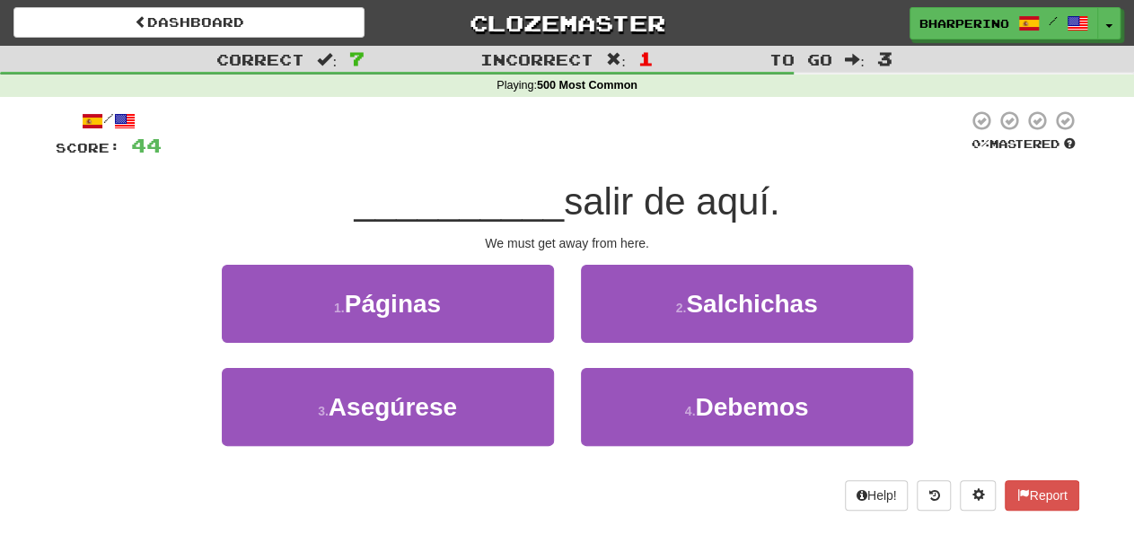
click at [653, 238] on div "We must get away from here." at bounding box center [568, 243] width 1024 height 18
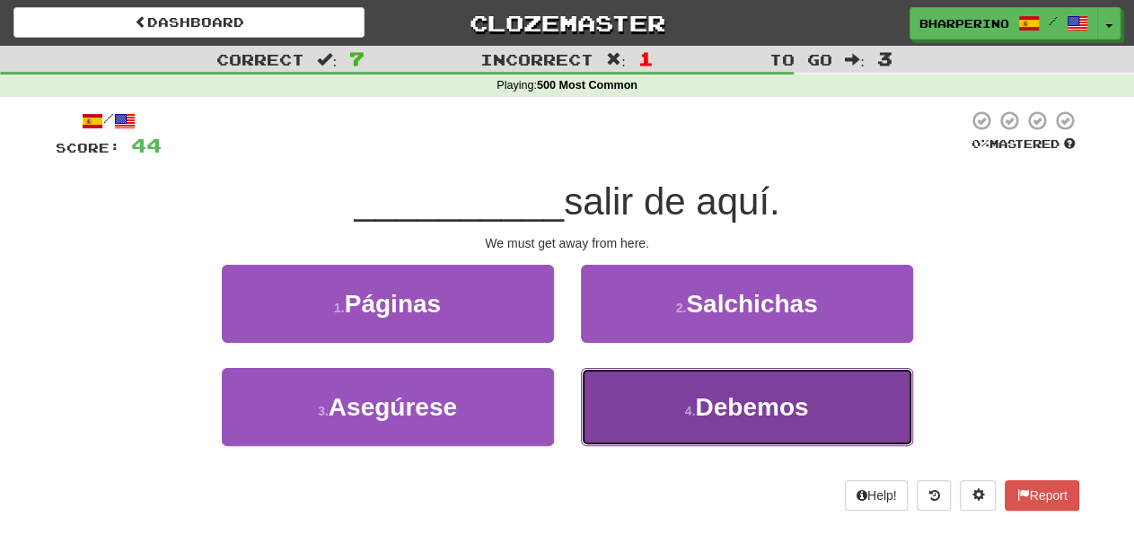
click at [708, 403] on span "Debemos" at bounding box center [751, 407] width 113 height 28
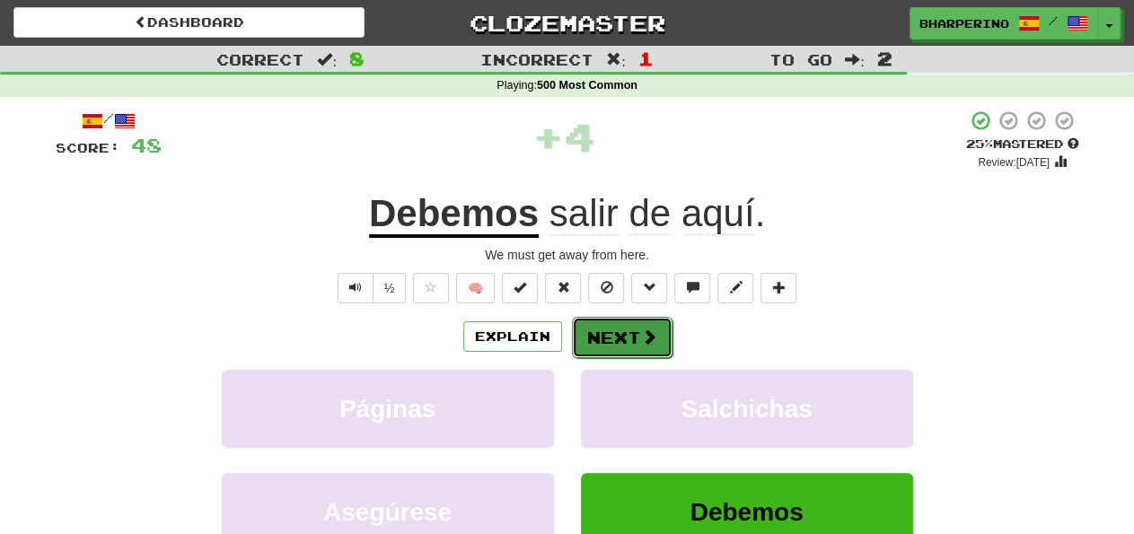
click at [614, 331] on button "Next" at bounding box center [622, 337] width 101 height 41
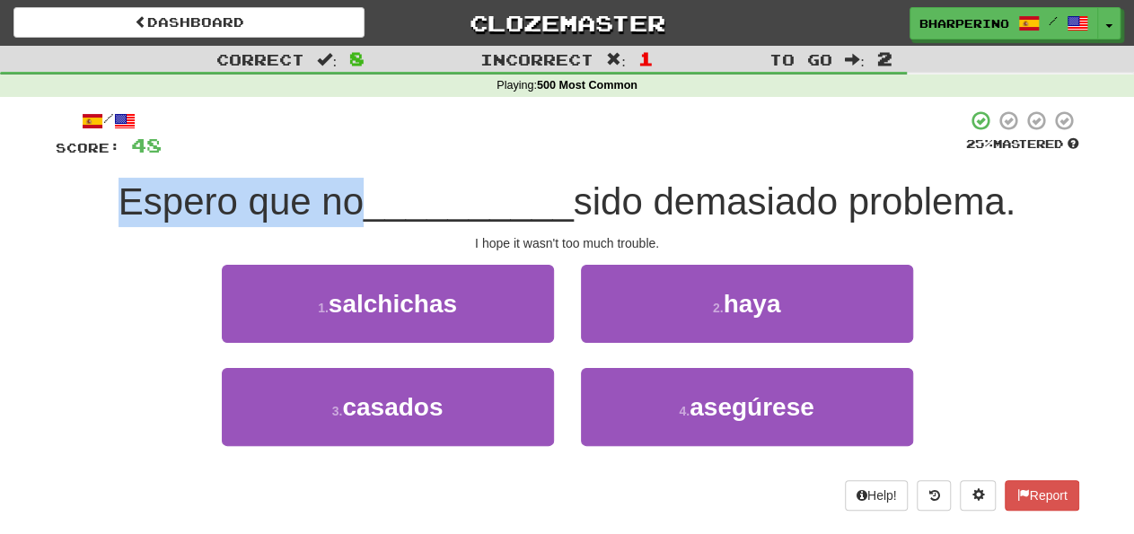
drag, startPoint x: 113, startPoint y: 198, endPoint x: 350, endPoint y: 207, distance: 237.2
click at [350, 207] on span "Espero que no" at bounding box center [241, 201] width 245 height 42
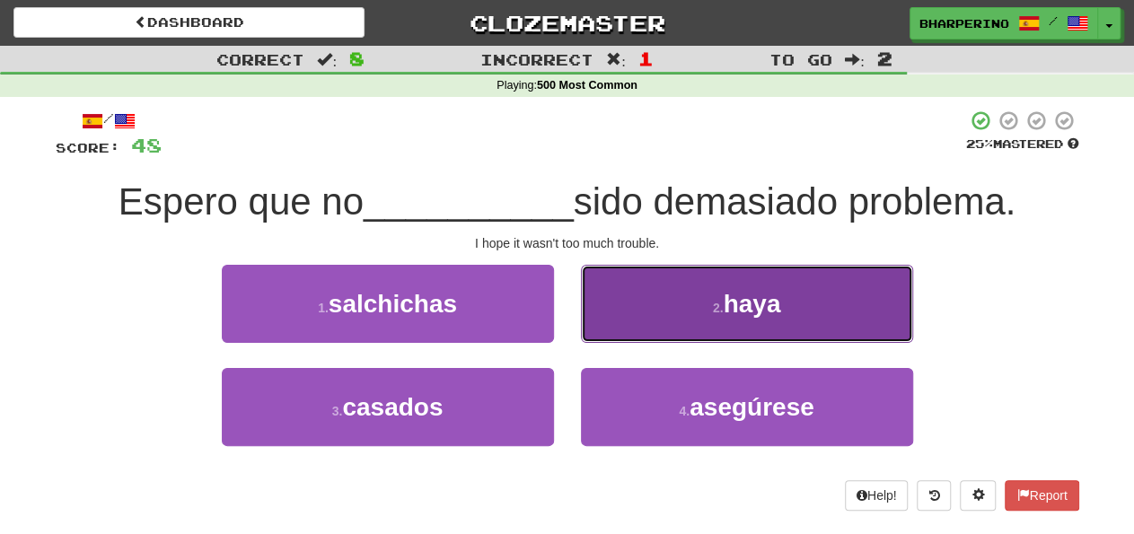
click at [840, 299] on button "2 . haya" at bounding box center [747, 304] width 332 height 78
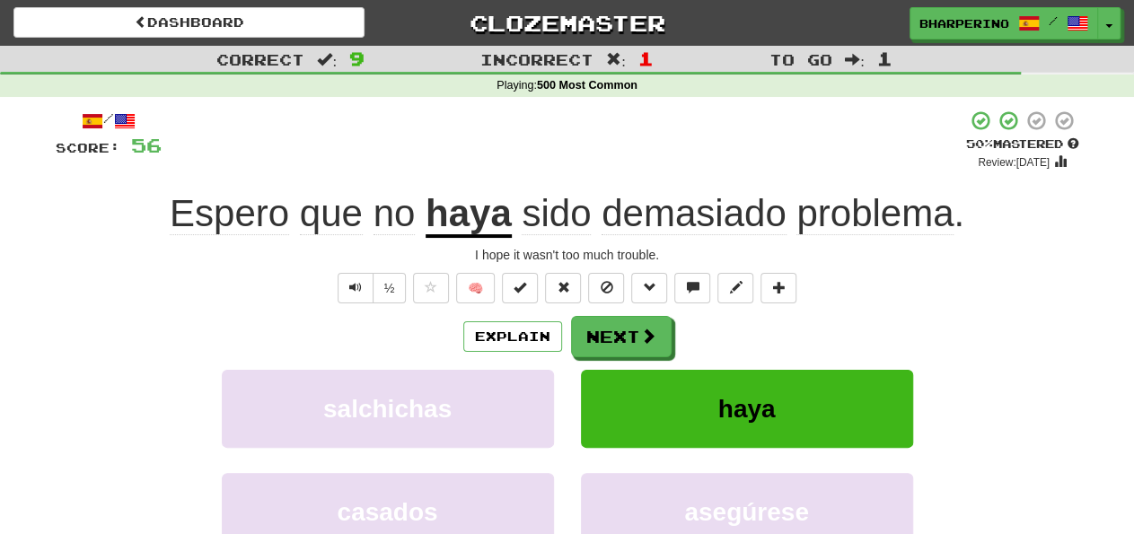
click at [874, 304] on div "/ Score: 56 + 8 50 % Mastered Review: [DATE] Espero que no haya sido demasiado …" at bounding box center [568, 391] width 1024 height 563
click at [847, 297] on div "½ 🧠" at bounding box center [568, 288] width 1024 height 31
click at [734, 345] on div "Explain Next" at bounding box center [568, 336] width 1024 height 41
click at [590, 337] on button "Next" at bounding box center [622, 337] width 101 height 41
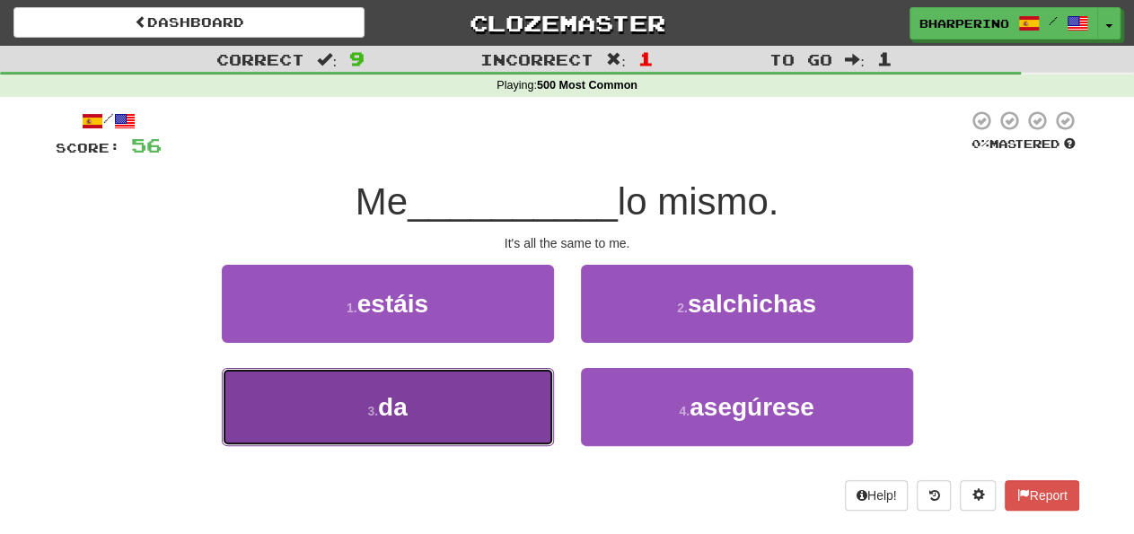
click at [514, 419] on button "3 . da" at bounding box center [388, 407] width 332 height 78
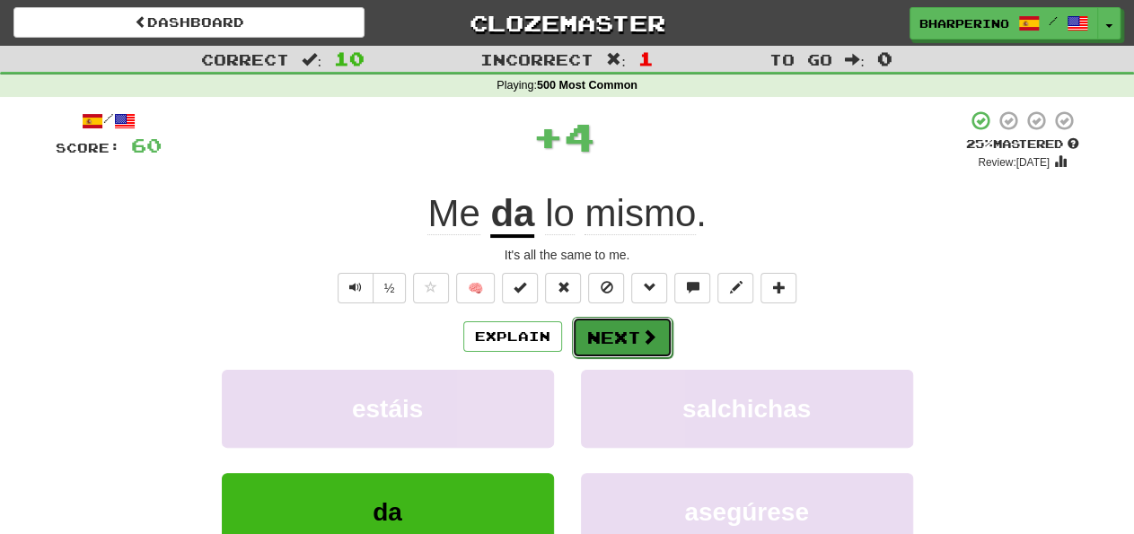
click at [595, 337] on button "Next" at bounding box center [622, 337] width 101 height 41
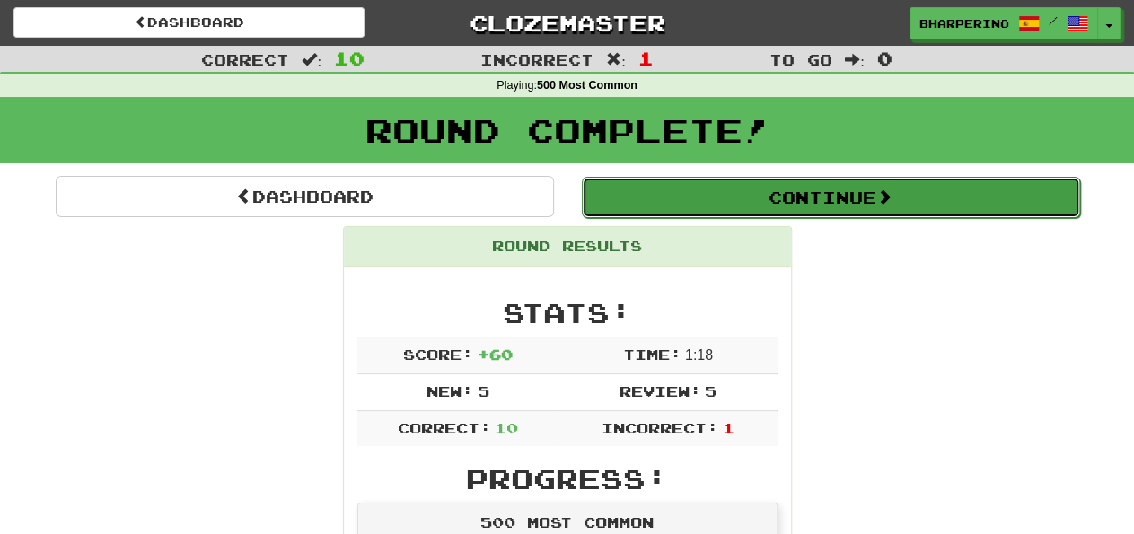
click at [701, 193] on button "Continue" at bounding box center [831, 197] width 498 height 41
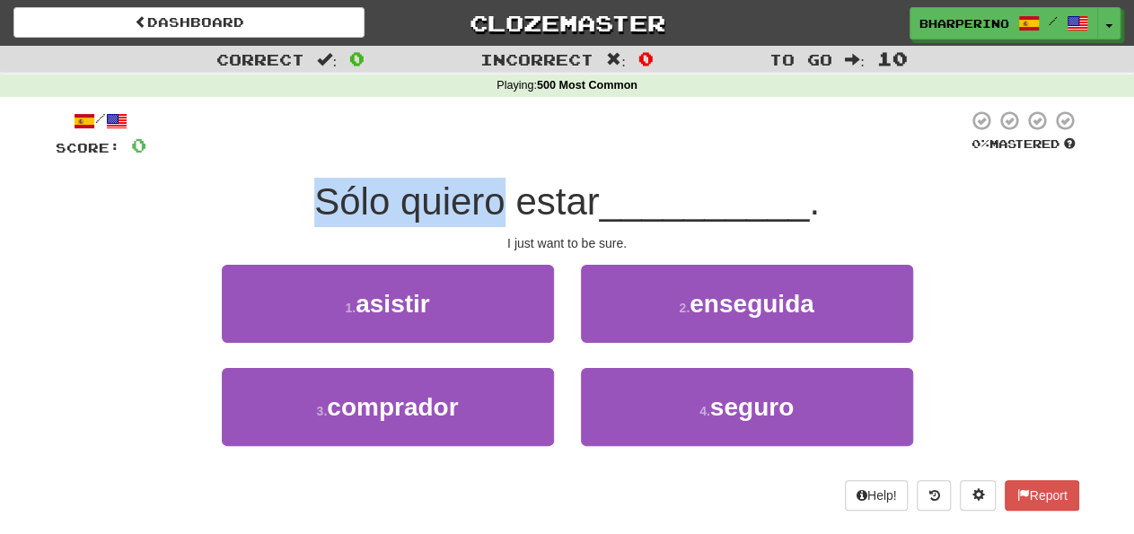
drag, startPoint x: 312, startPoint y: 196, endPoint x: 505, endPoint y: 220, distance: 194.6
click at [505, 220] on span "Sólo quiero estar" at bounding box center [457, 201] width 286 height 42
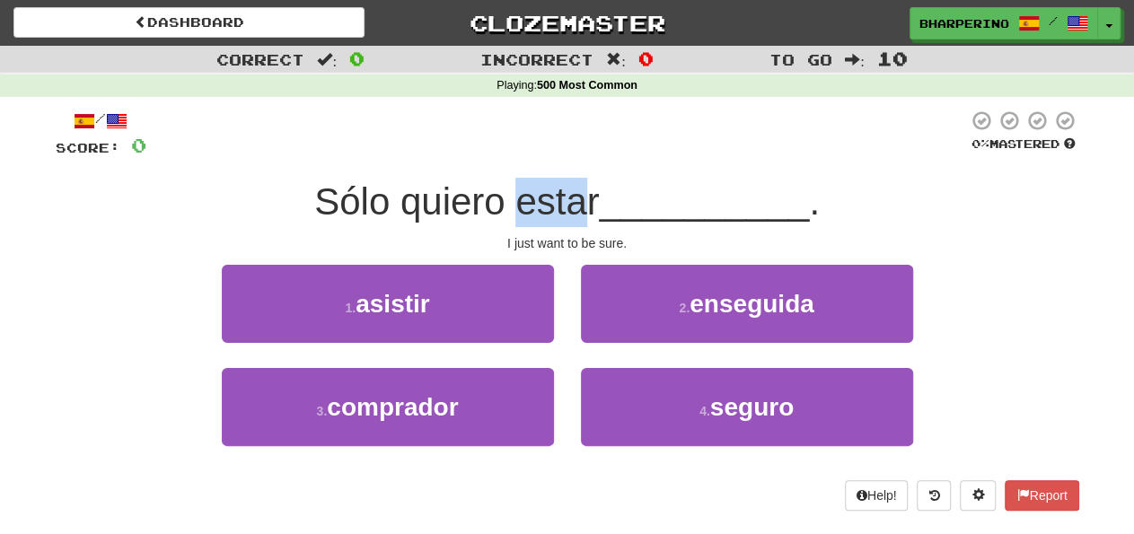
drag, startPoint x: 514, startPoint y: 205, endPoint x: 587, endPoint y: 198, distance: 73.9
click at [587, 198] on span "Sólo quiero estar" at bounding box center [457, 201] width 286 height 42
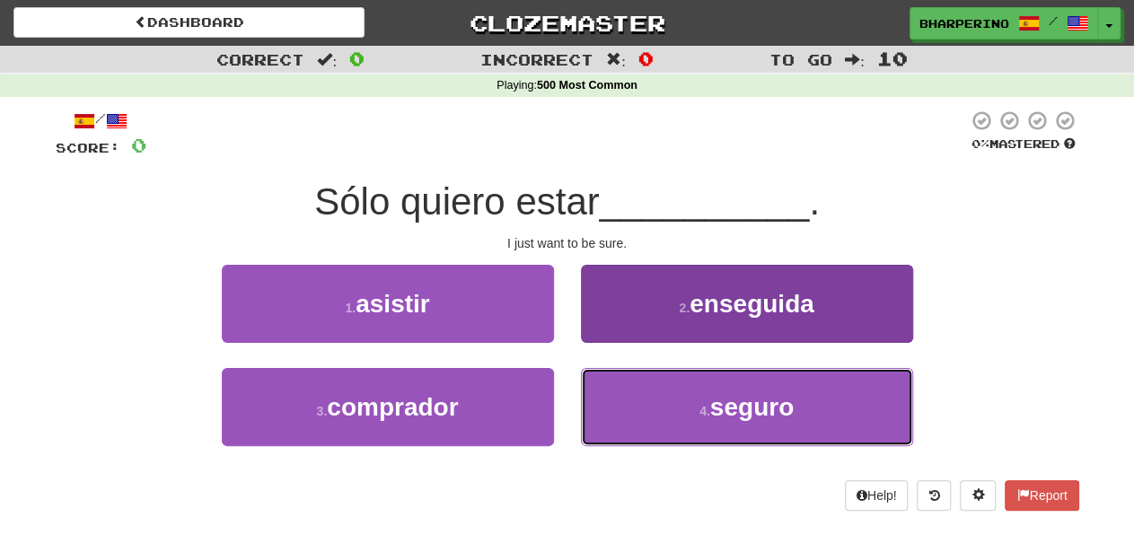
click at [635, 393] on button "4 . seguro" at bounding box center [747, 407] width 332 height 78
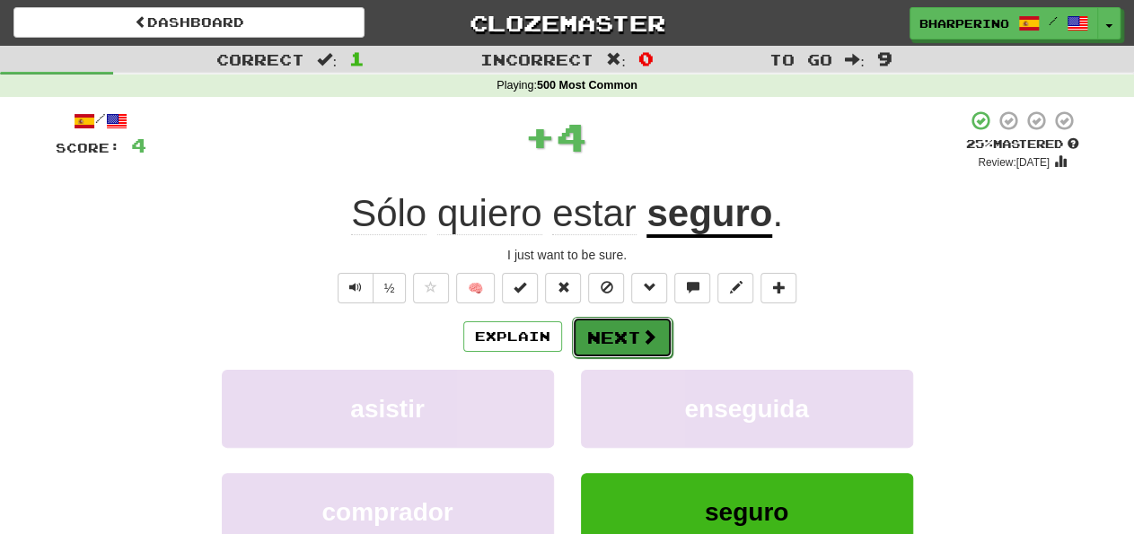
click at [602, 332] on button "Next" at bounding box center [622, 337] width 101 height 41
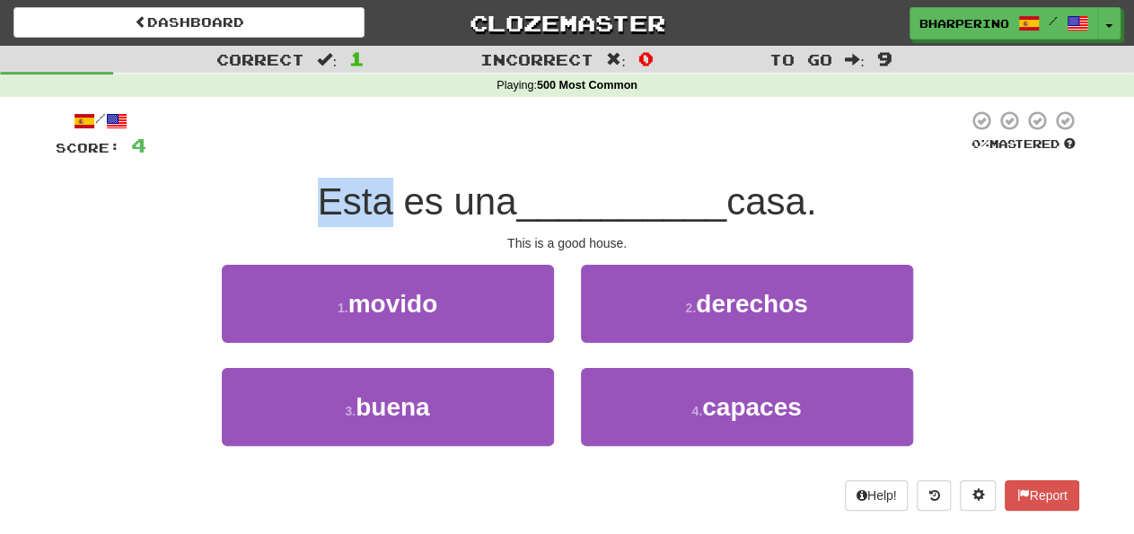
drag, startPoint x: 305, startPoint y: 206, endPoint x: 383, endPoint y: 204, distance: 77.2
click at [383, 204] on div "Esta es una __________ casa." at bounding box center [568, 202] width 1024 height 49
click at [383, 204] on span "Esta es una" at bounding box center [417, 201] width 199 height 42
drag, startPoint x: 401, startPoint y: 204, endPoint x: 434, endPoint y: 204, distance: 32.3
click at [434, 204] on span "Esta es una" at bounding box center [417, 201] width 199 height 42
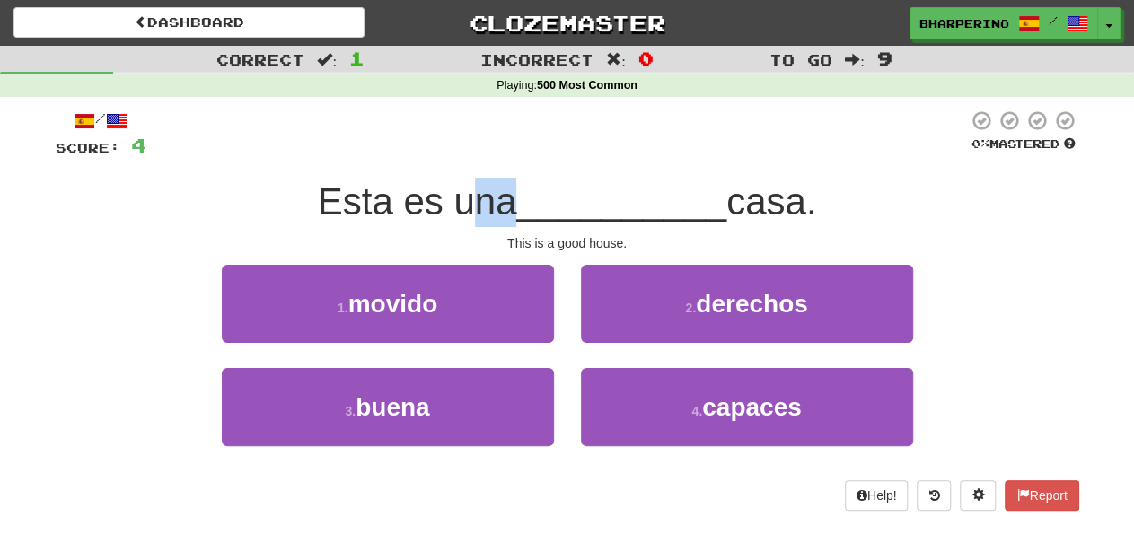
drag, startPoint x: 464, startPoint y: 202, endPoint x: 500, endPoint y: 209, distance: 36.6
click at [500, 209] on span "Esta es una" at bounding box center [417, 201] width 199 height 42
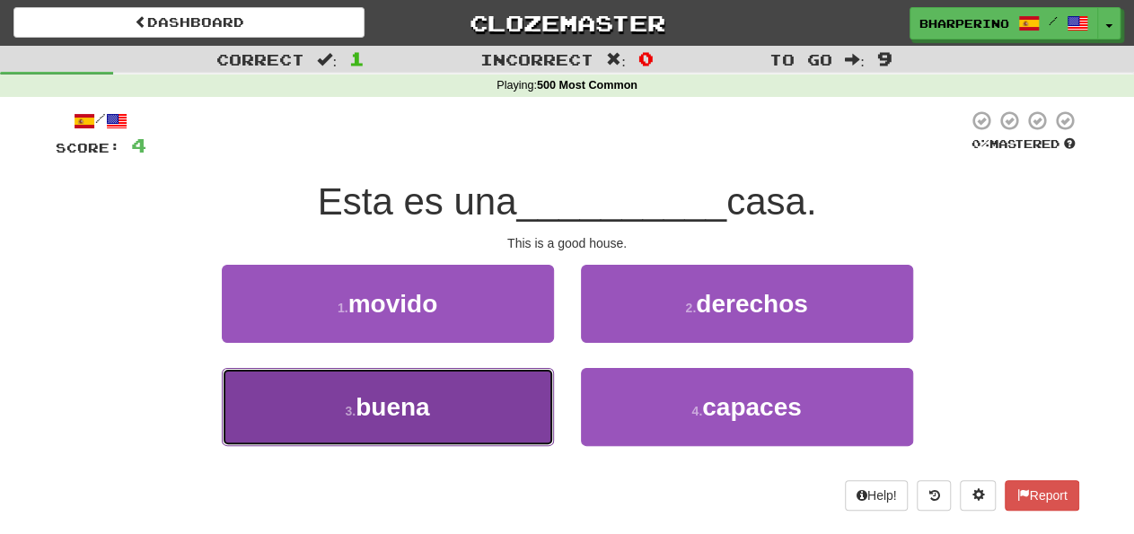
click at [500, 404] on button "3 . buena" at bounding box center [388, 407] width 332 height 78
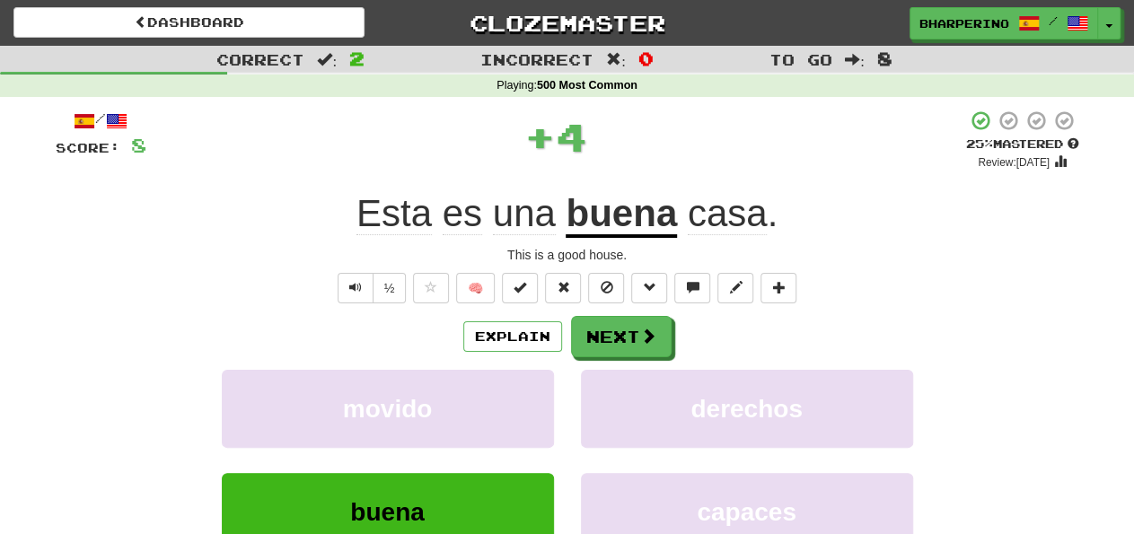
click at [567, 396] on div "movido" at bounding box center [387, 421] width 359 height 103
click at [588, 333] on button "Next" at bounding box center [622, 337] width 101 height 41
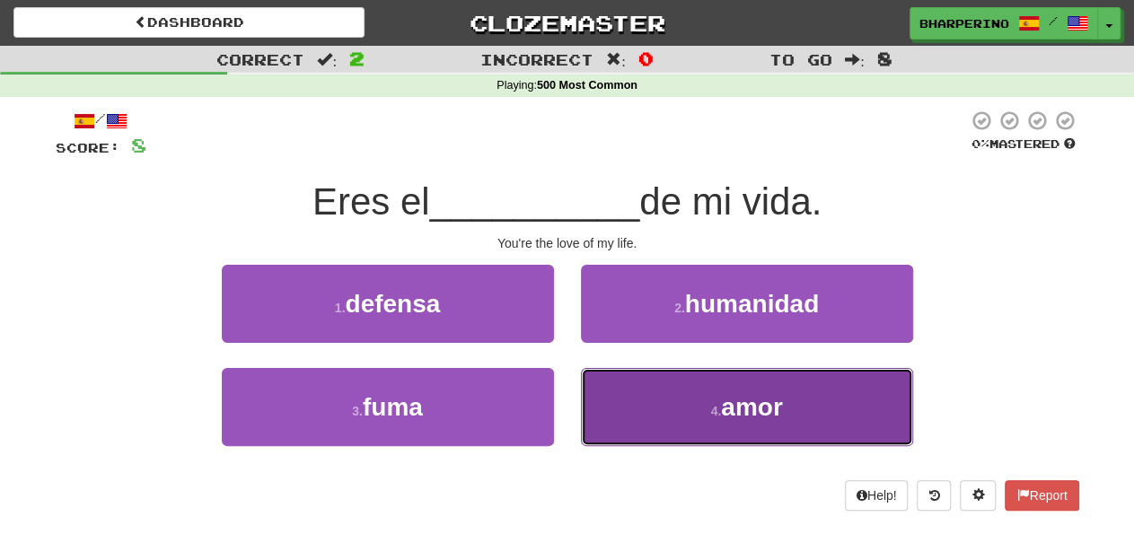
click at [619, 401] on button "4 . amor" at bounding box center [747, 407] width 332 height 78
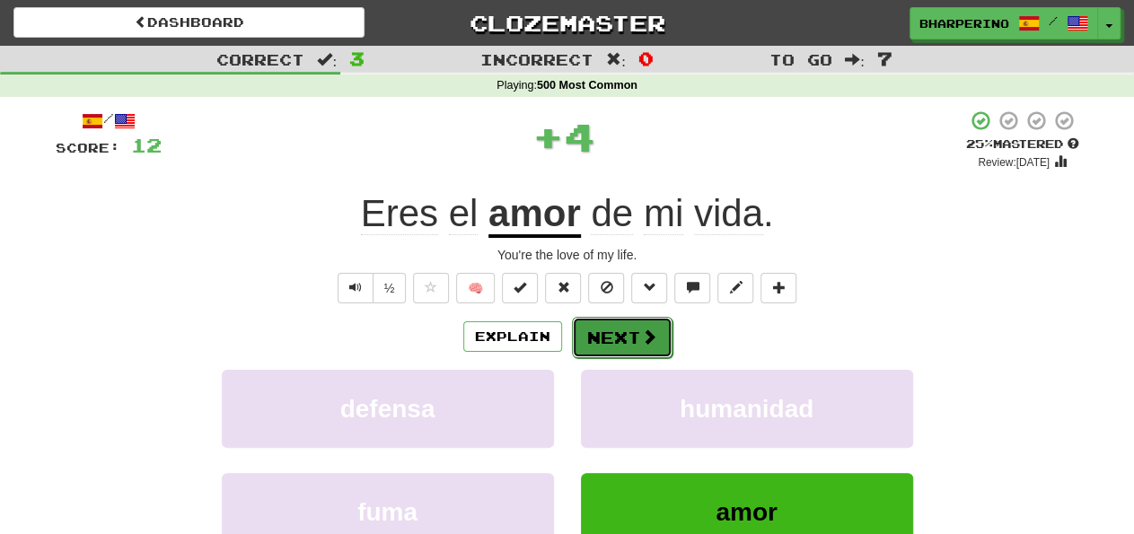
click at [595, 327] on button "Next" at bounding box center [622, 337] width 101 height 41
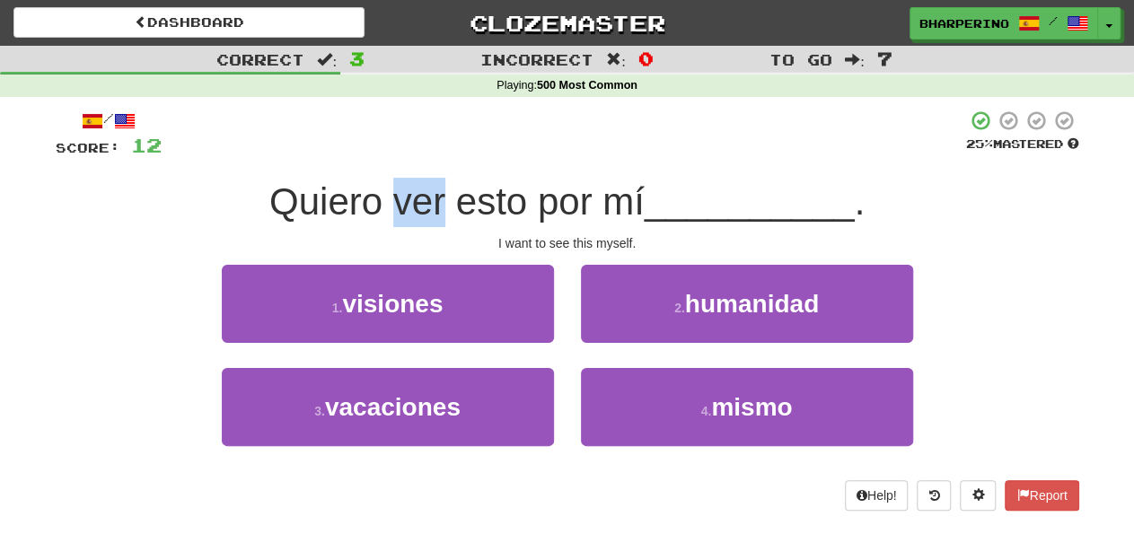
drag, startPoint x: 390, startPoint y: 200, endPoint x: 439, endPoint y: 207, distance: 49.9
click at [439, 207] on span "Quiero ver esto por mí" at bounding box center [456, 201] width 375 height 42
drag, startPoint x: 439, startPoint y: 198, endPoint x: 387, endPoint y: 195, distance: 52.2
click at [387, 195] on span "Quiero ver esto por mí" at bounding box center [456, 201] width 375 height 42
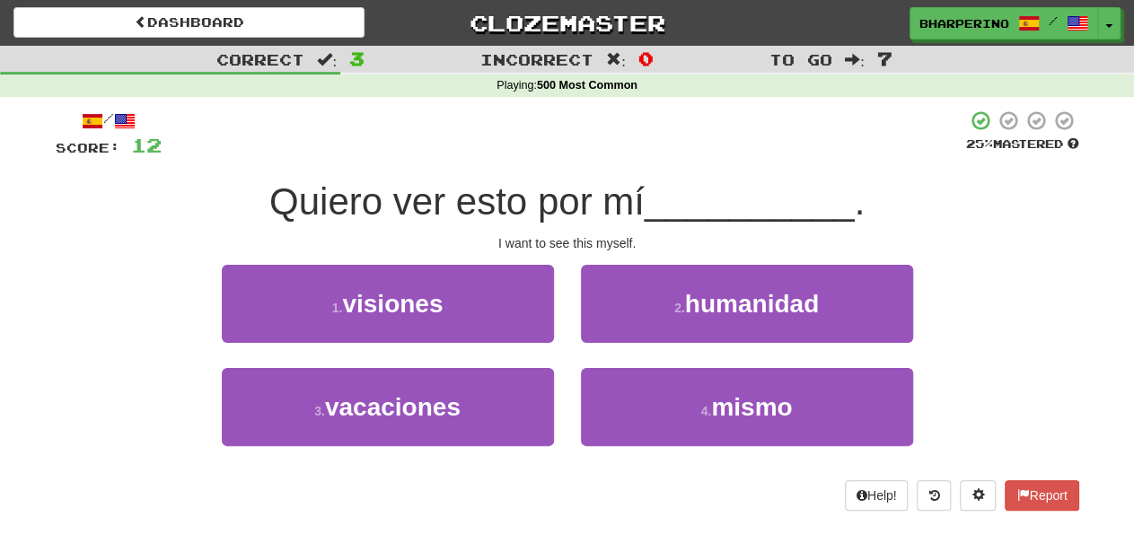
click at [387, 195] on span "Quiero ver esto por mí" at bounding box center [456, 201] width 375 height 42
click at [574, 293] on div "2 . humanidad" at bounding box center [746, 316] width 359 height 103
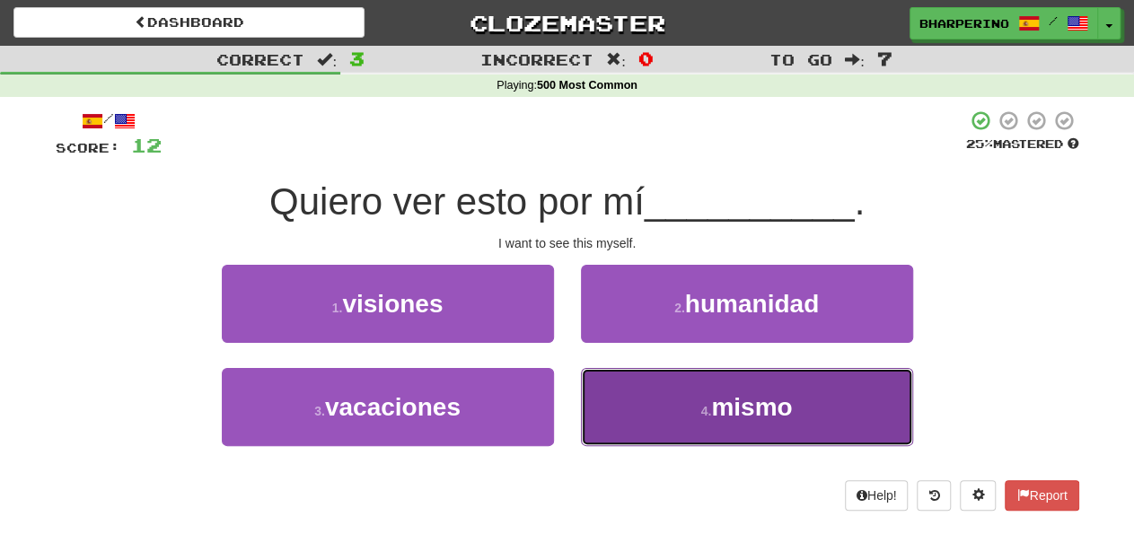
click at [620, 405] on button "4 . mismo" at bounding box center [747, 407] width 332 height 78
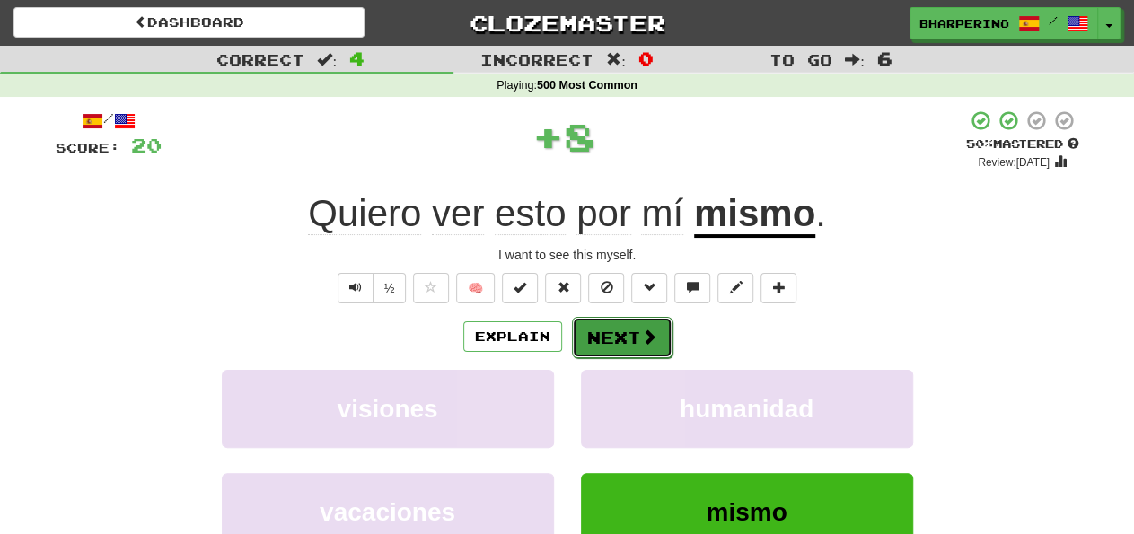
click at [583, 336] on button "Next" at bounding box center [622, 337] width 101 height 41
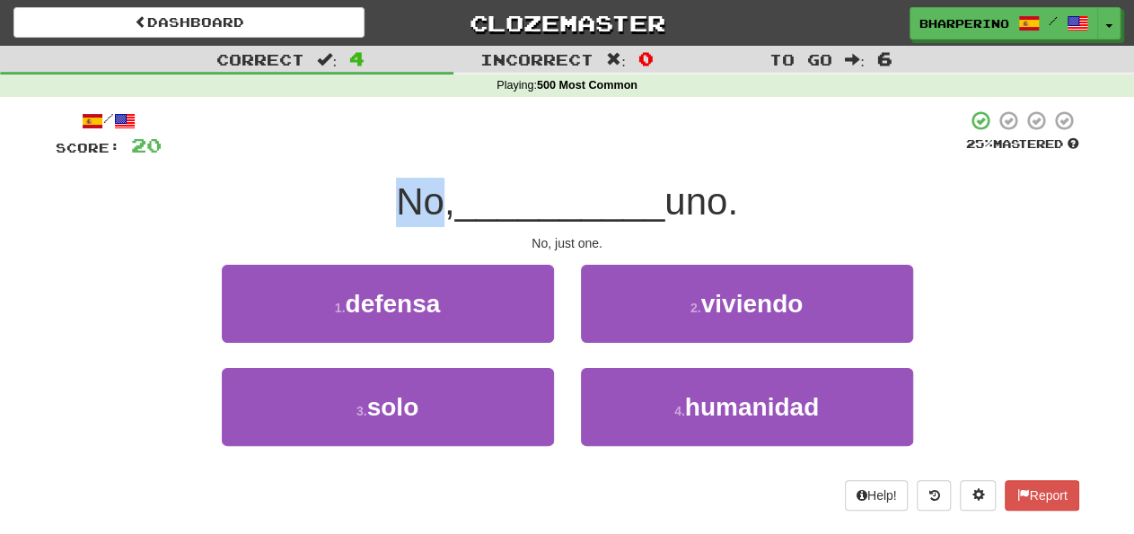
drag, startPoint x: 392, startPoint y: 206, endPoint x: 430, endPoint y: 205, distance: 37.7
click at [430, 205] on span "No," at bounding box center [425, 201] width 58 height 42
click at [568, 263] on div "/ Score: 20 25 % Mastered No, __________ uno. No, just one. 1 . defensa 2 . viv…" at bounding box center [568, 310] width 1024 height 401
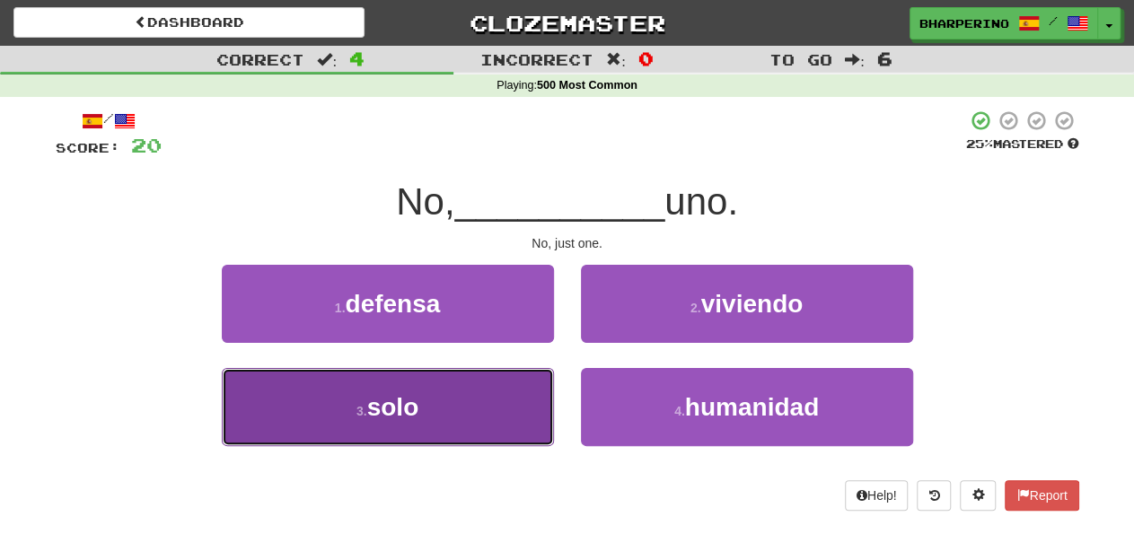
click at [475, 413] on button "3 . solo" at bounding box center [388, 407] width 332 height 78
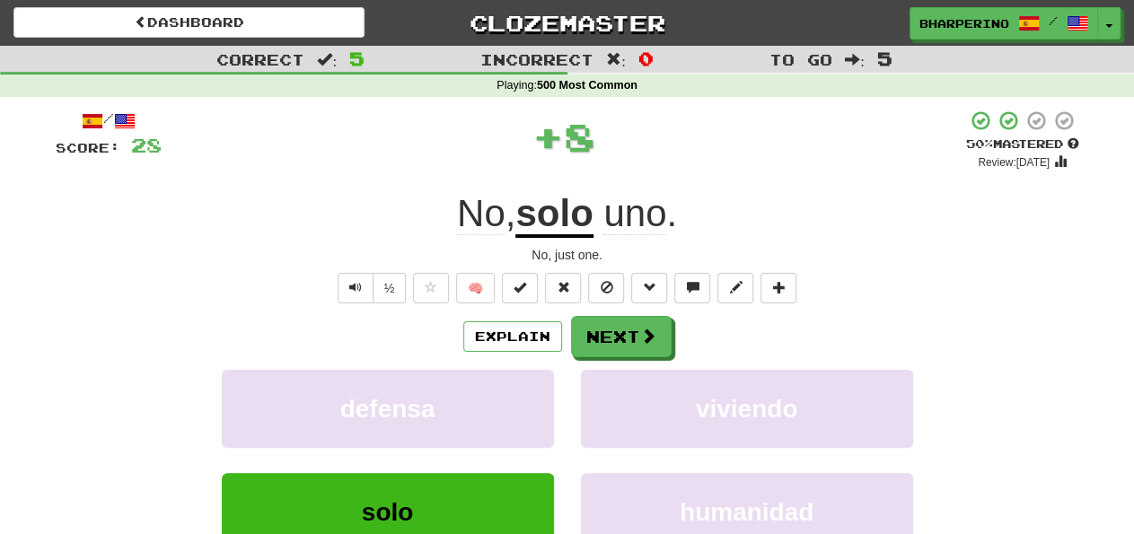
click at [567, 413] on div "defensa" at bounding box center [387, 421] width 359 height 103
click at [584, 333] on button "Next" at bounding box center [622, 337] width 101 height 41
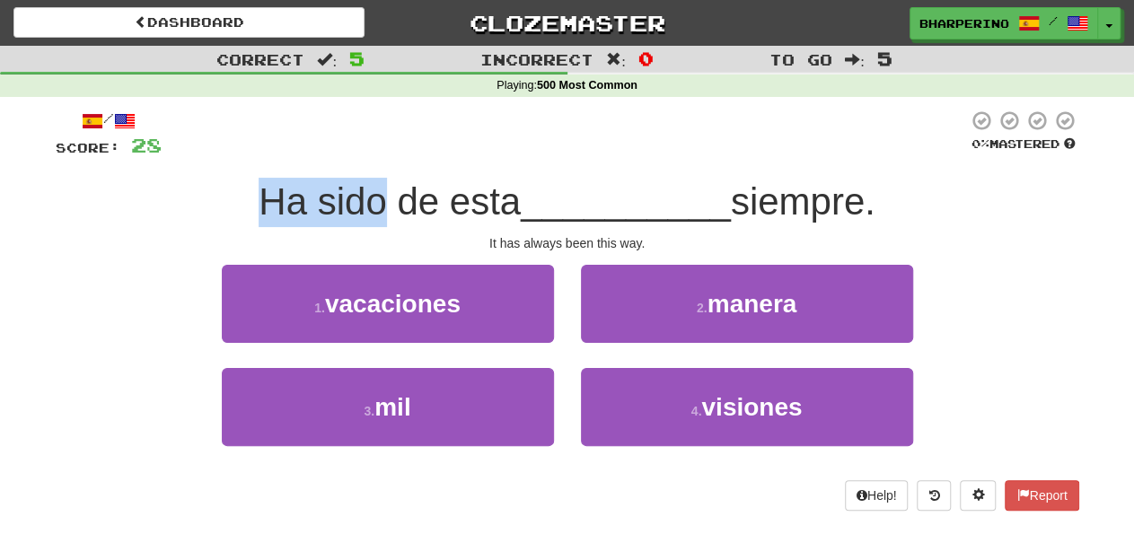
drag, startPoint x: 259, startPoint y: 198, endPoint x: 378, endPoint y: 215, distance: 119.6
click at [378, 215] on span "Ha sido de esta" at bounding box center [390, 201] width 262 height 42
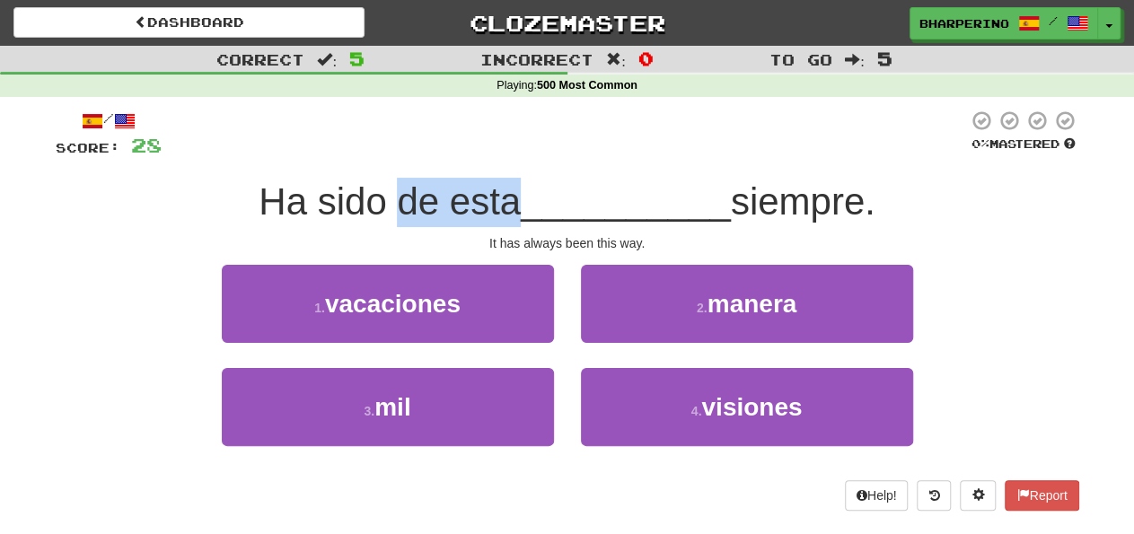
drag, startPoint x: 391, startPoint y: 204, endPoint x: 514, endPoint y: 202, distance: 123.9
click at [514, 202] on span "Ha sido de esta" at bounding box center [390, 201] width 262 height 42
drag, startPoint x: 506, startPoint y: 204, endPoint x: 314, endPoint y: 213, distance: 191.5
click at [314, 213] on span "Ha sido de esta" at bounding box center [390, 201] width 262 height 42
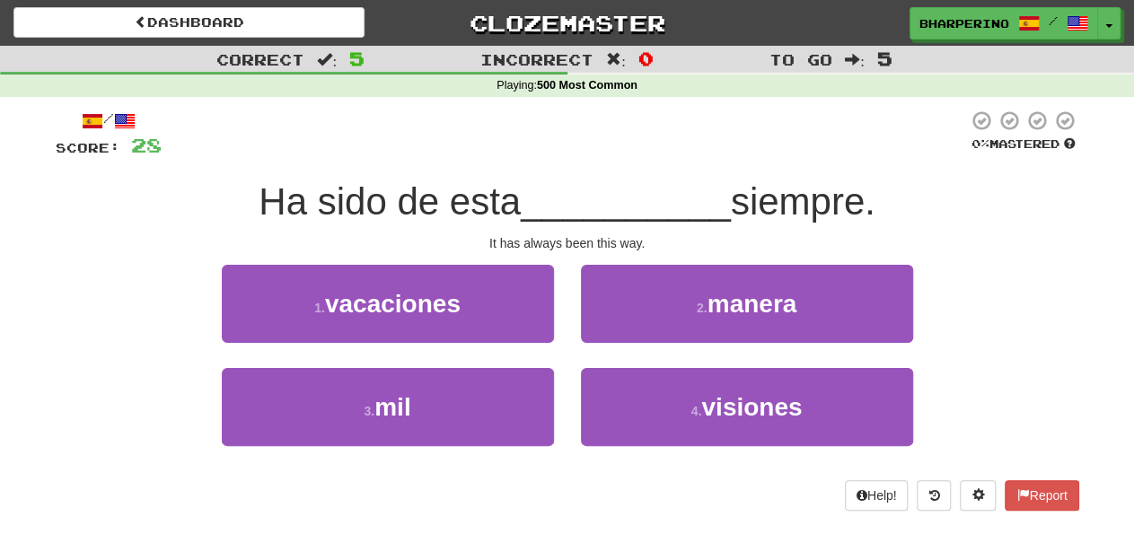
click at [314, 213] on span "Ha sido de esta" at bounding box center [390, 201] width 262 height 42
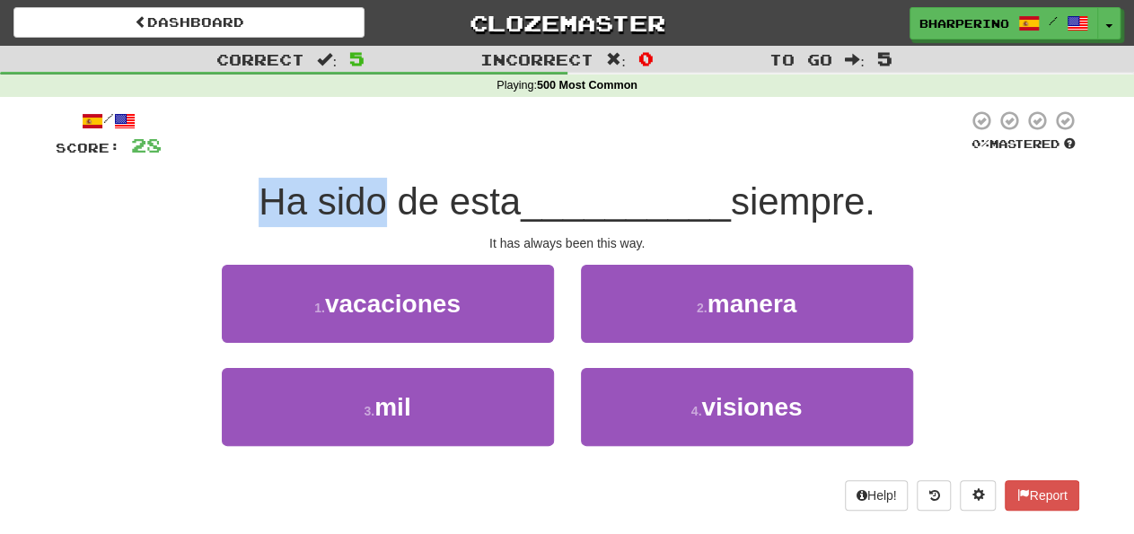
drag, startPoint x: 249, startPoint y: 199, endPoint x: 374, endPoint y: 198, distance: 125.7
click at [374, 198] on span "Ha sido de esta" at bounding box center [390, 201] width 262 height 42
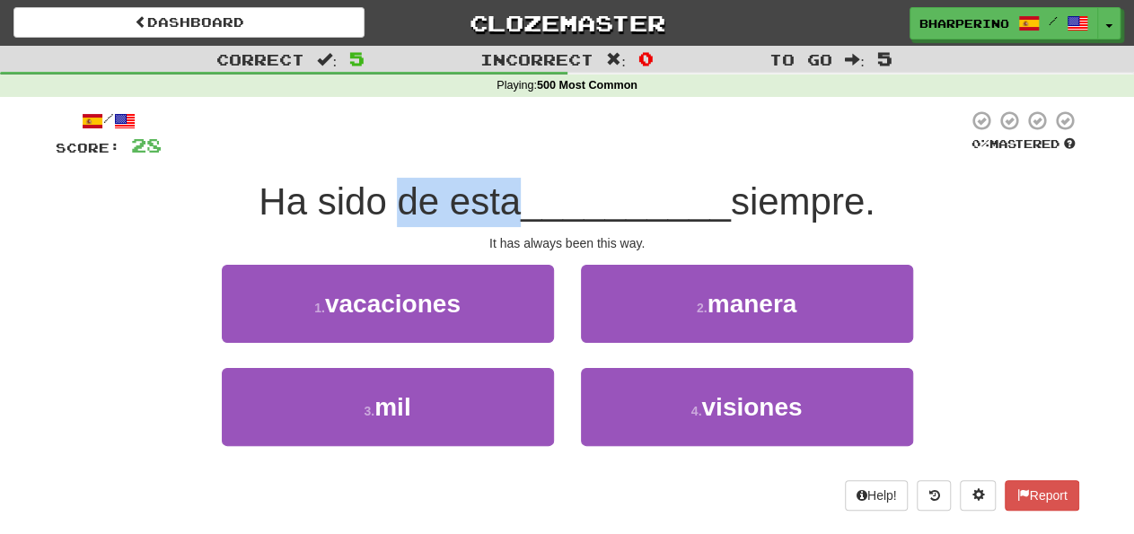
drag, startPoint x: 387, startPoint y: 202, endPoint x: 509, endPoint y: 213, distance: 122.6
click at [509, 213] on span "Ha sido de esta" at bounding box center [390, 201] width 262 height 42
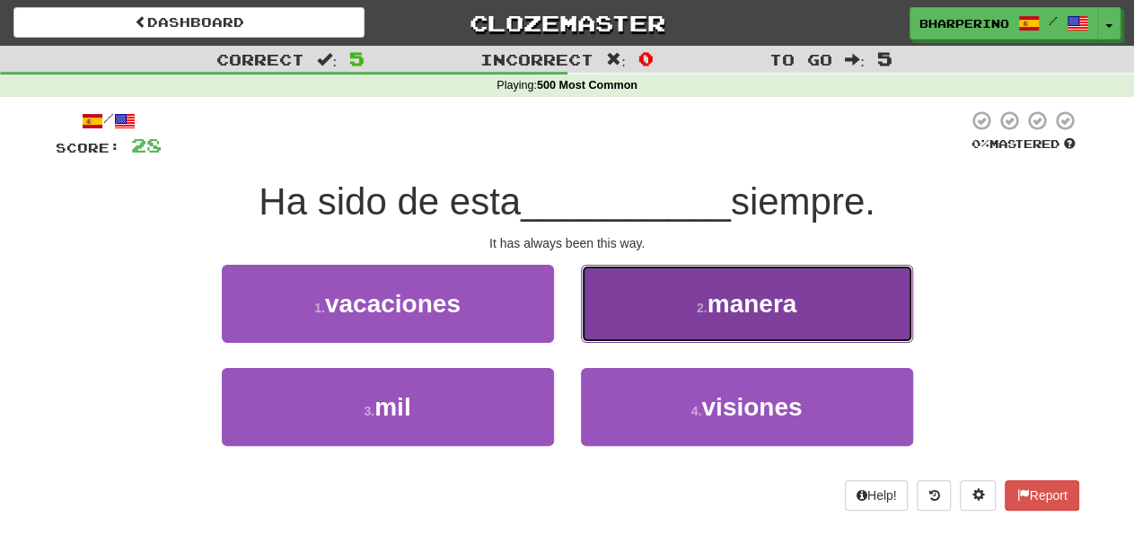
click at [645, 314] on button "2 . manera" at bounding box center [747, 304] width 332 height 78
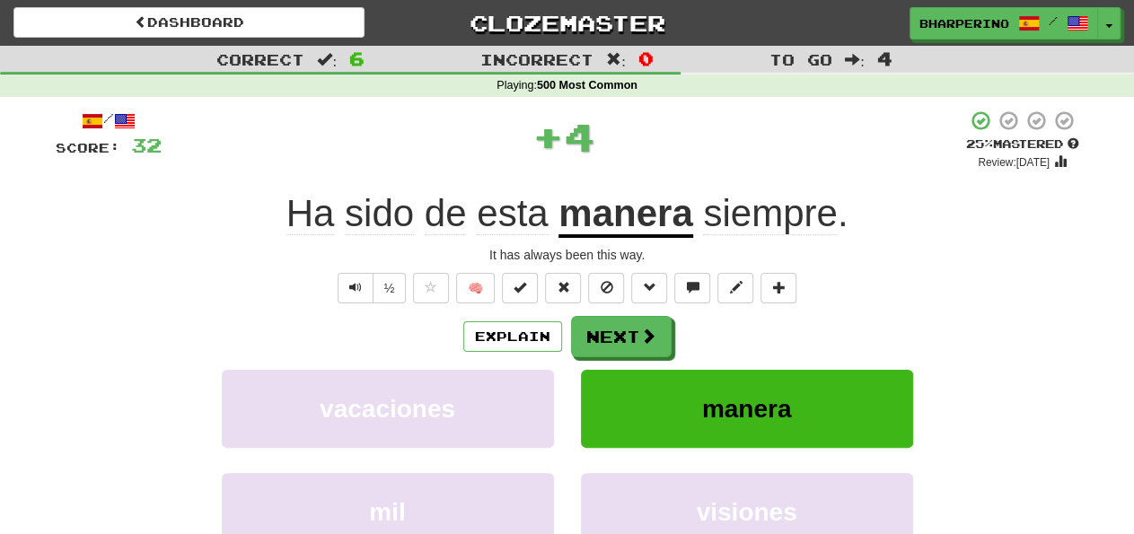
click at [617, 219] on u "manera" at bounding box center [625, 215] width 134 height 46
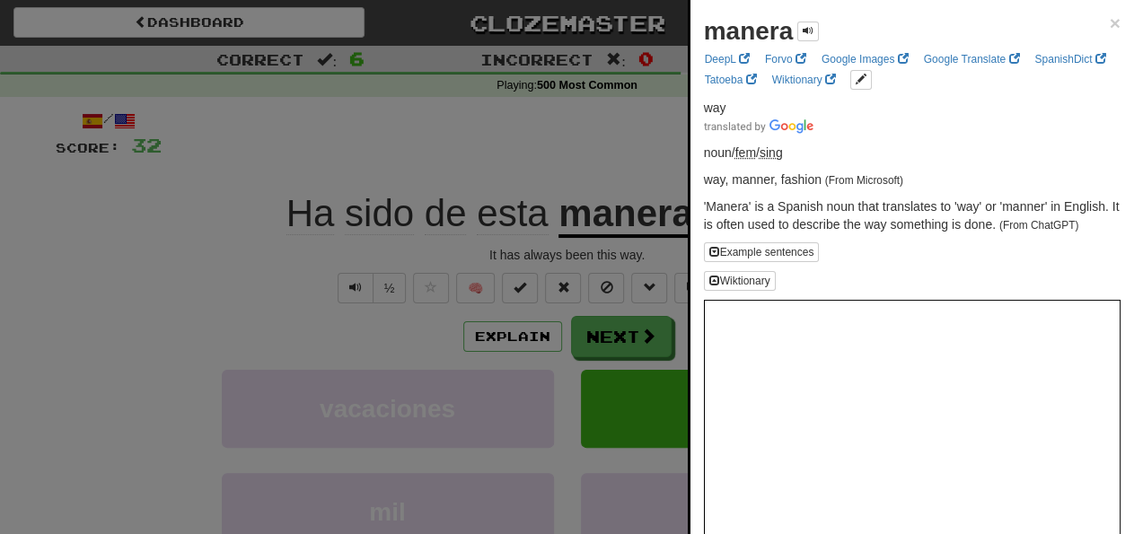
click at [620, 152] on div at bounding box center [567, 267] width 1134 height 534
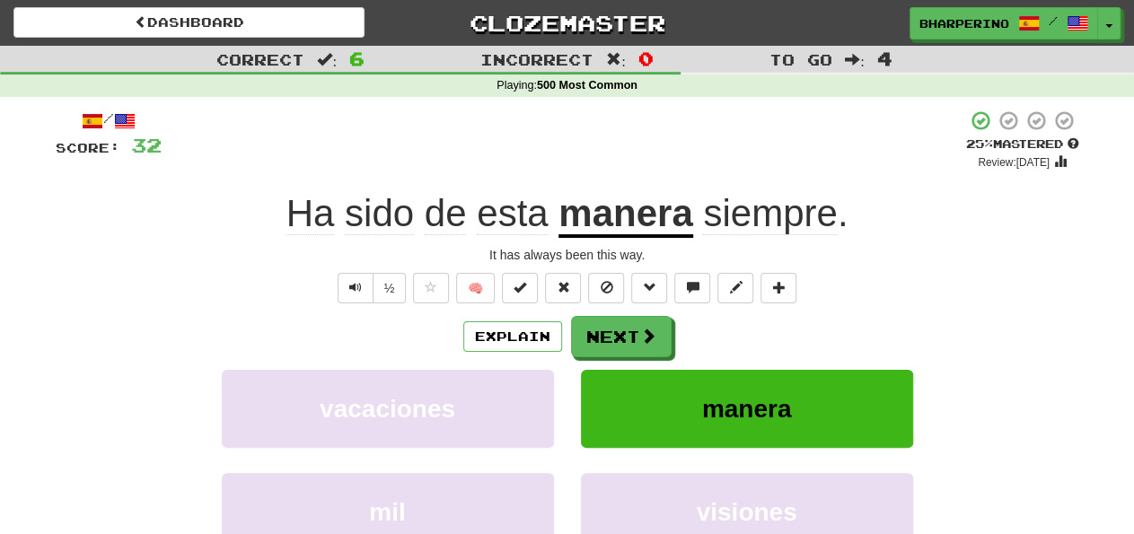
click at [742, 201] on span "siempre" at bounding box center [770, 213] width 134 height 43
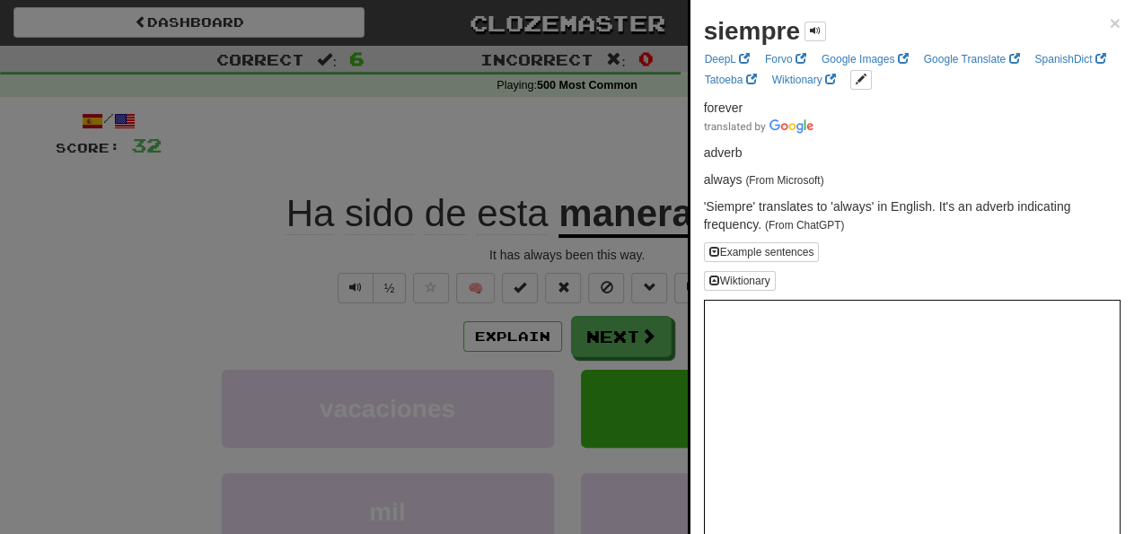
click at [618, 135] on div at bounding box center [567, 267] width 1134 height 534
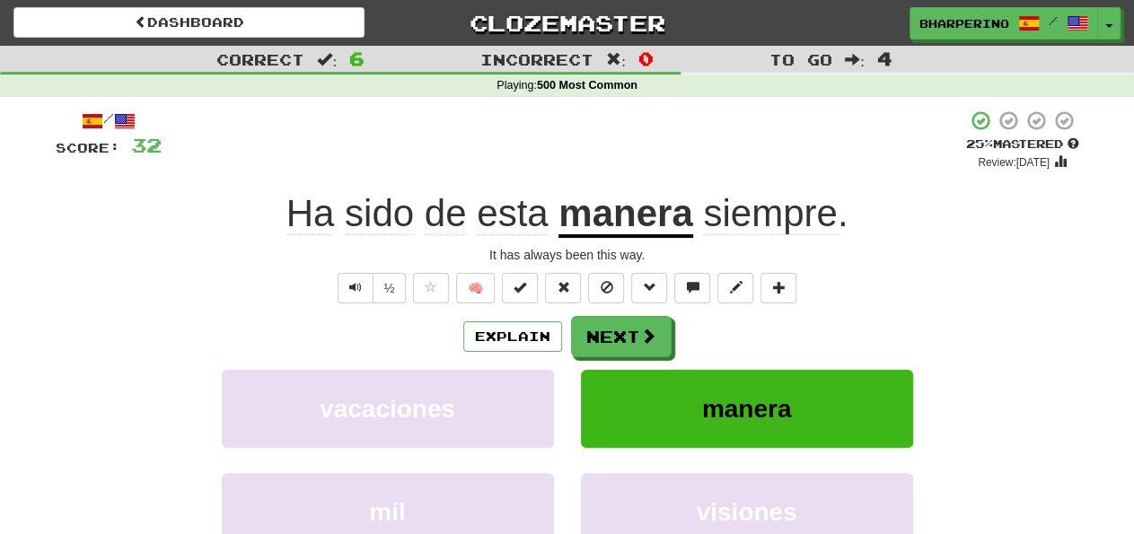
click at [634, 213] on u "manera" at bounding box center [625, 215] width 134 height 46
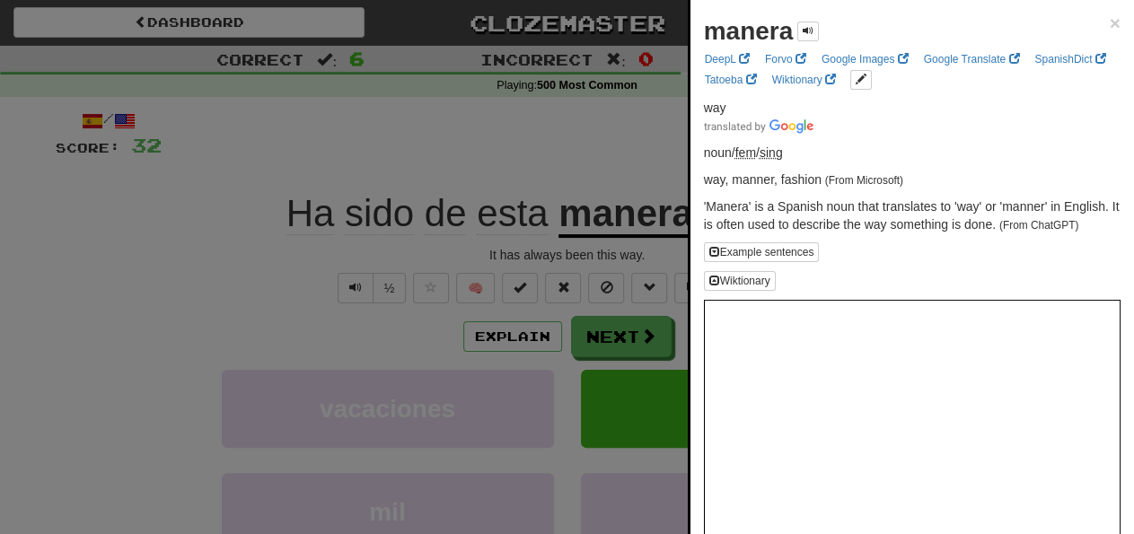
click at [597, 141] on div at bounding box center [567, 267] width 1134 height 534
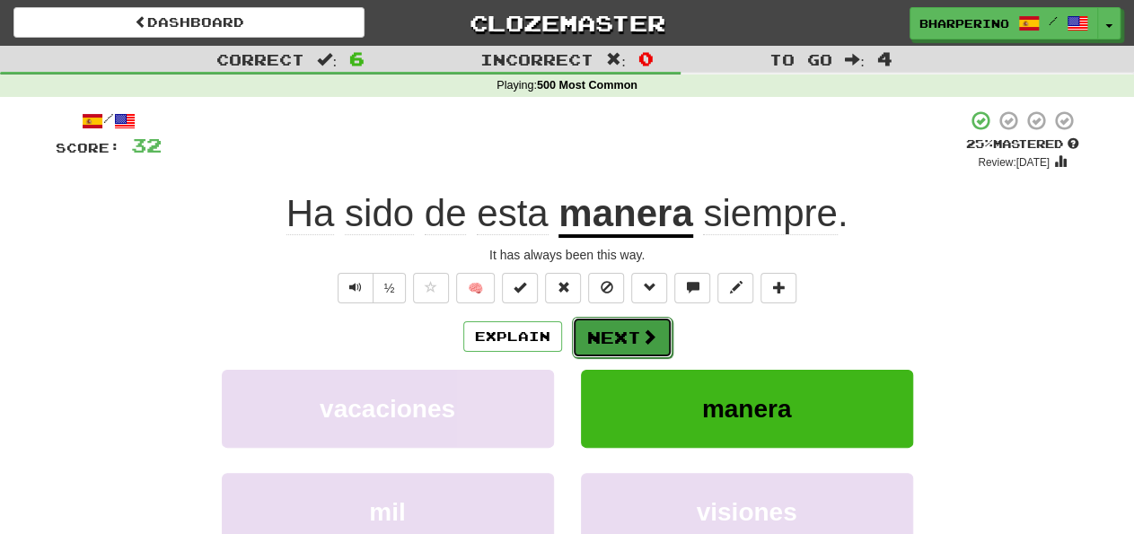
click at [638, 344] on button "Next" at bounding box center [622, 337] width 101 height 41
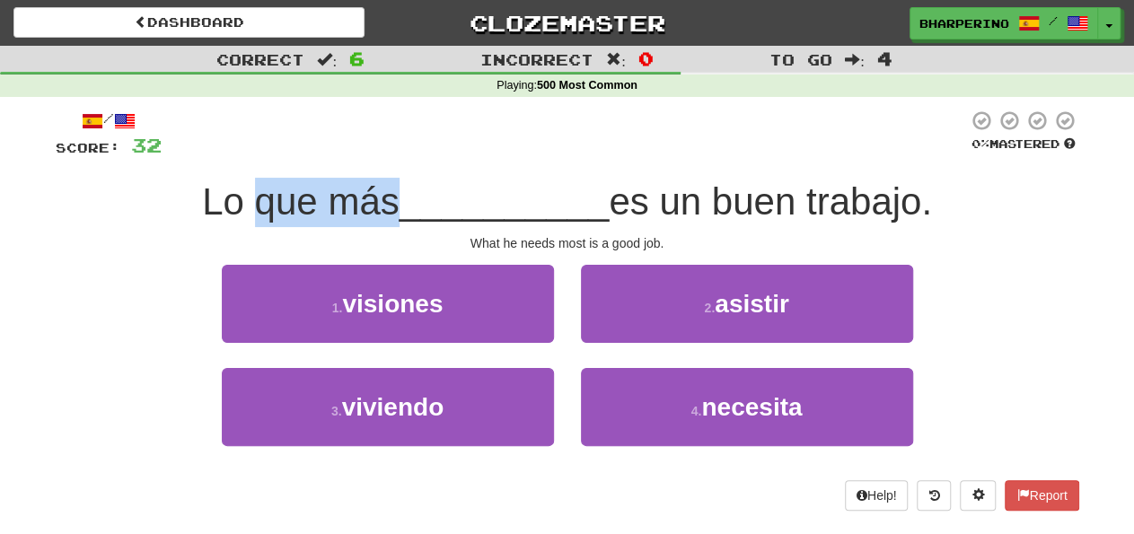
drag, startPoint x: 248, startPoint y: 204, endPoint x: 401, endPoint y: 207, distance: 153.6
click at [401, 207] on div "Lo que más __________ es un buen trabajo." at bounding box center [568, 202] width 1024 height 49
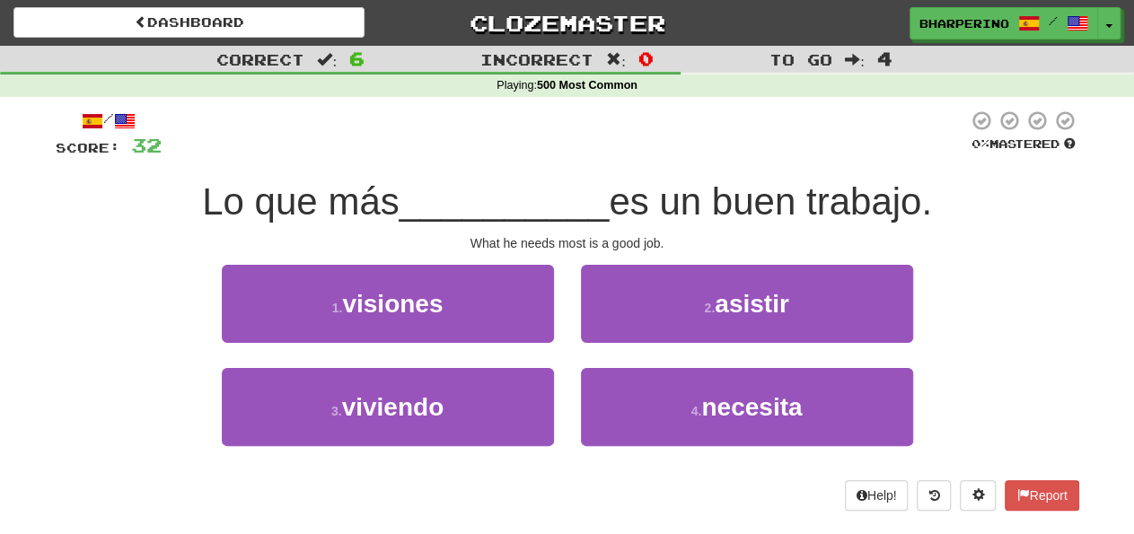
click at [401, 207] on span "__________" at bounding box center [505, 201] width 210 height 42
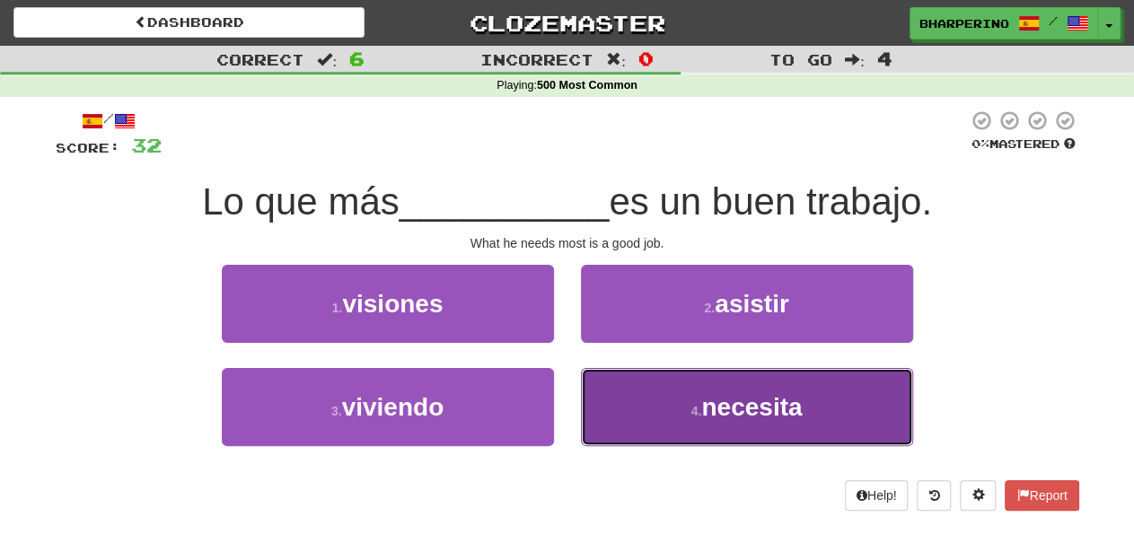
click at [646, 425] on button "4 . necesita" at bounding box center [747, 407] width 332 height 78
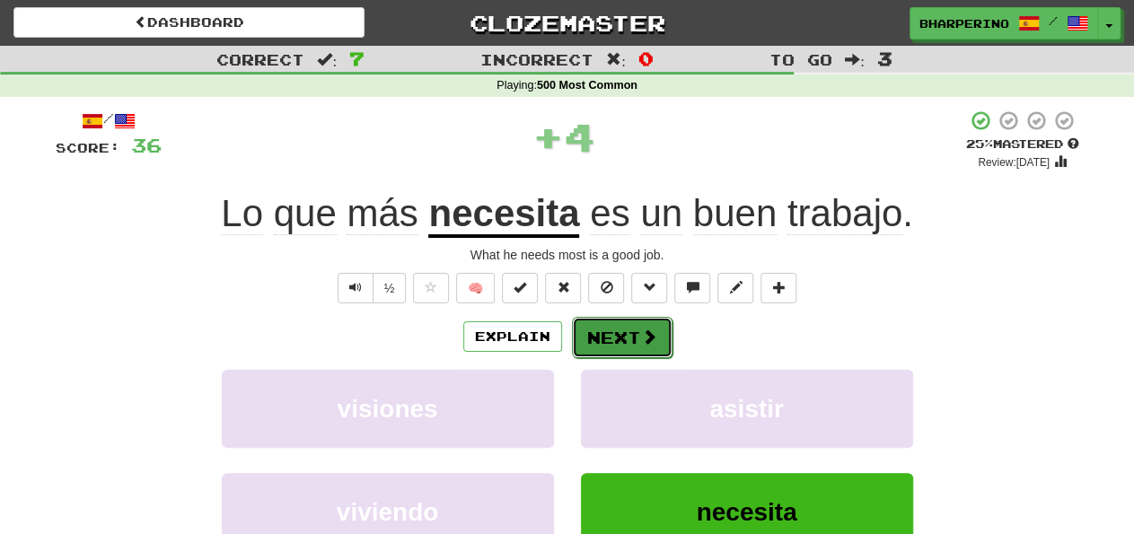
click at [597, 328] on button "Next" at bounding box center [622, 337] width 101 height 41
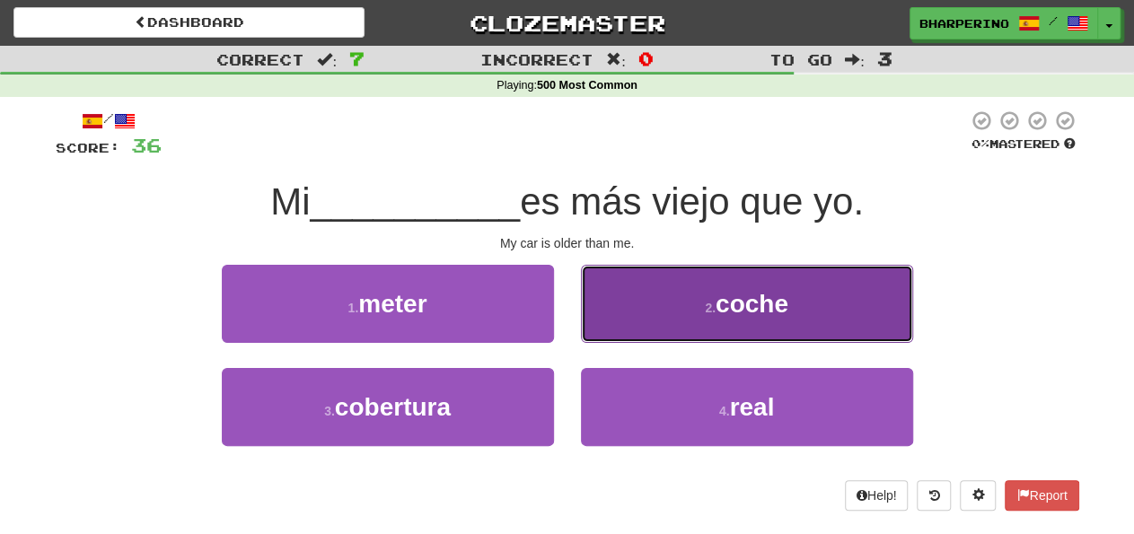
click at [671, 290] on button "2 . coche" at bounding box center [747, 304] width 332 height 78
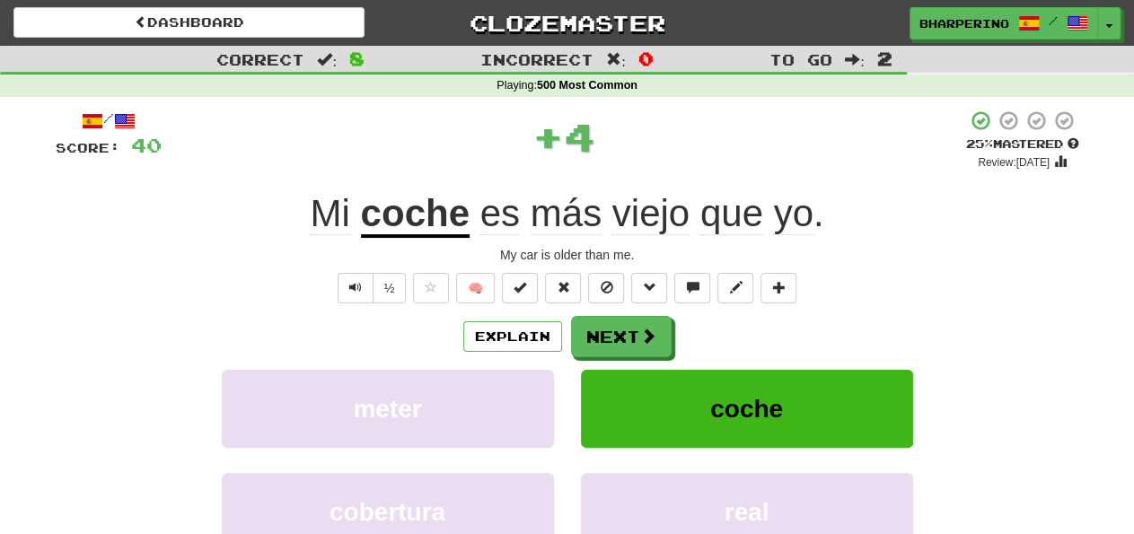
click at [658, 221] on span "viejo" at bounding box center [650, 213] width 77 height 43
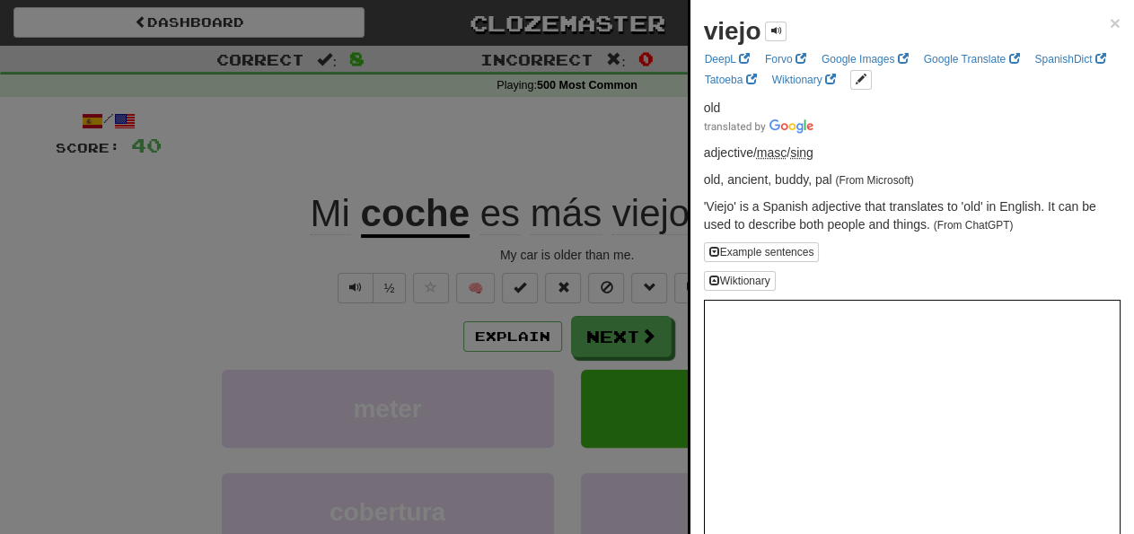
click at [639, 143] on div at bounding box center [567, 267] width 1134 height 534
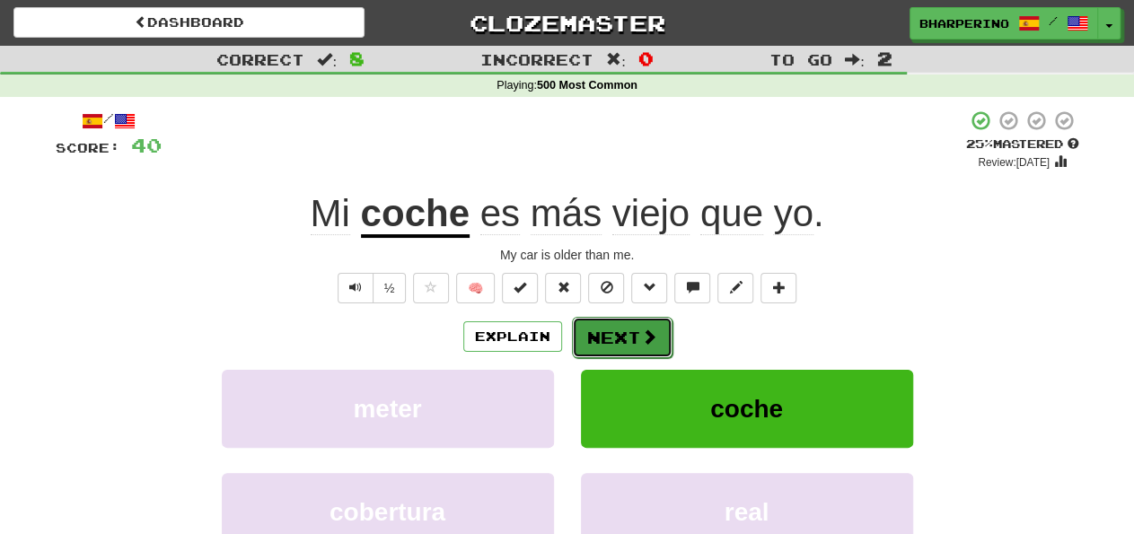
click at [621, 332] on button "Next" at bounding box center [622, 337] width 101 height 41
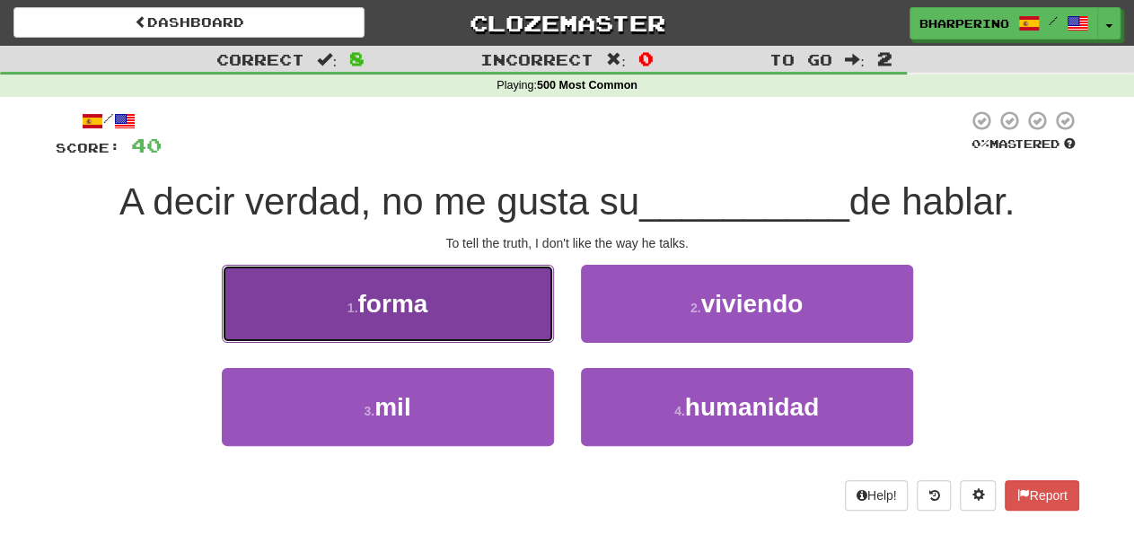
click at [503, 308] on button "1 . forma" at bounding box center [388, 304] width 332 height 78
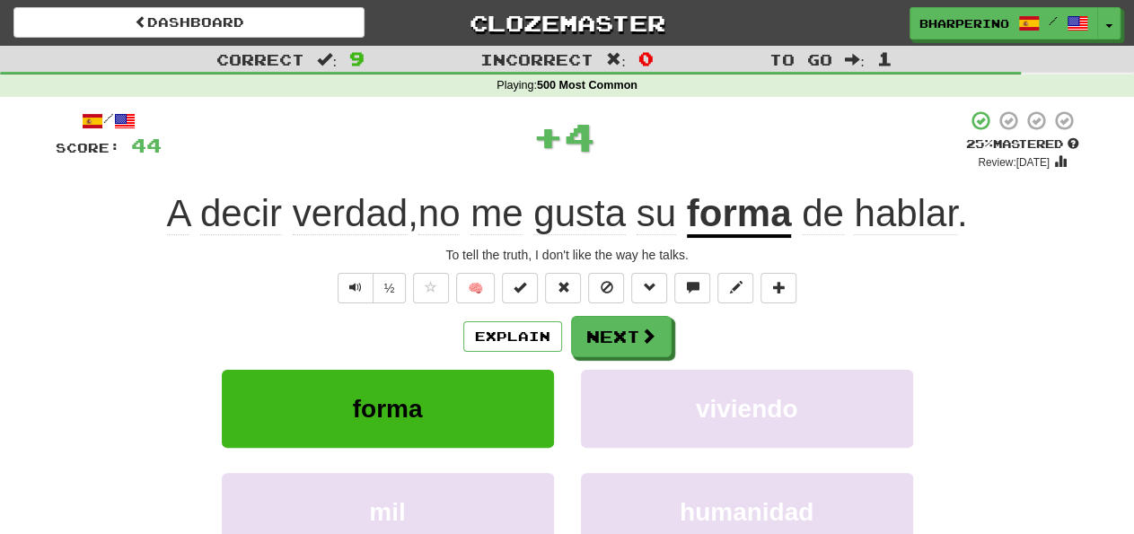
click at [726, 231] on u "forma" at bounding box center [739, 215] width 105 height 46
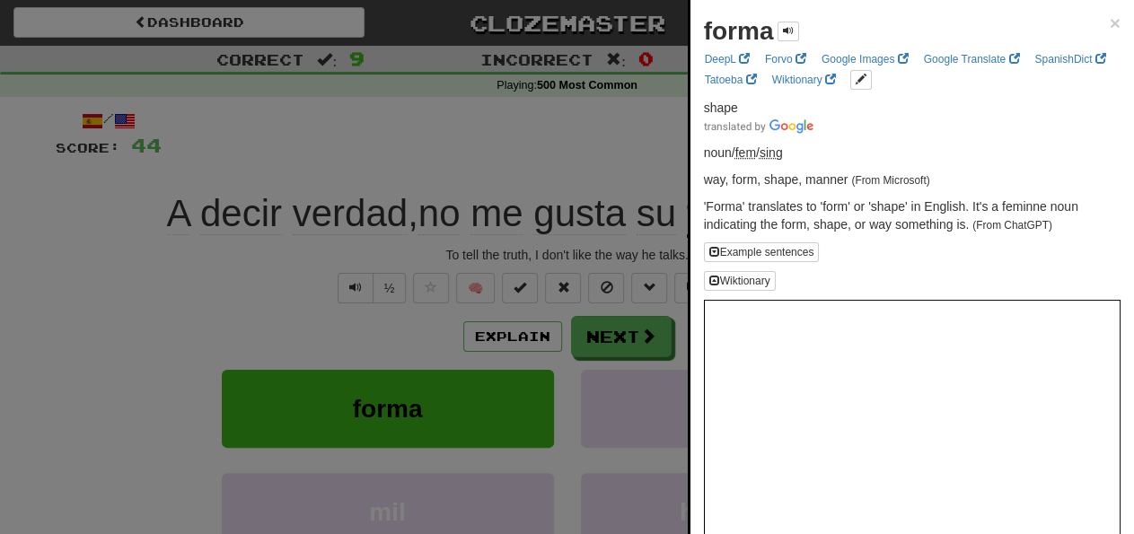
click at [646, 134] on div at bounding box center [567, 267] width 1134 height 534
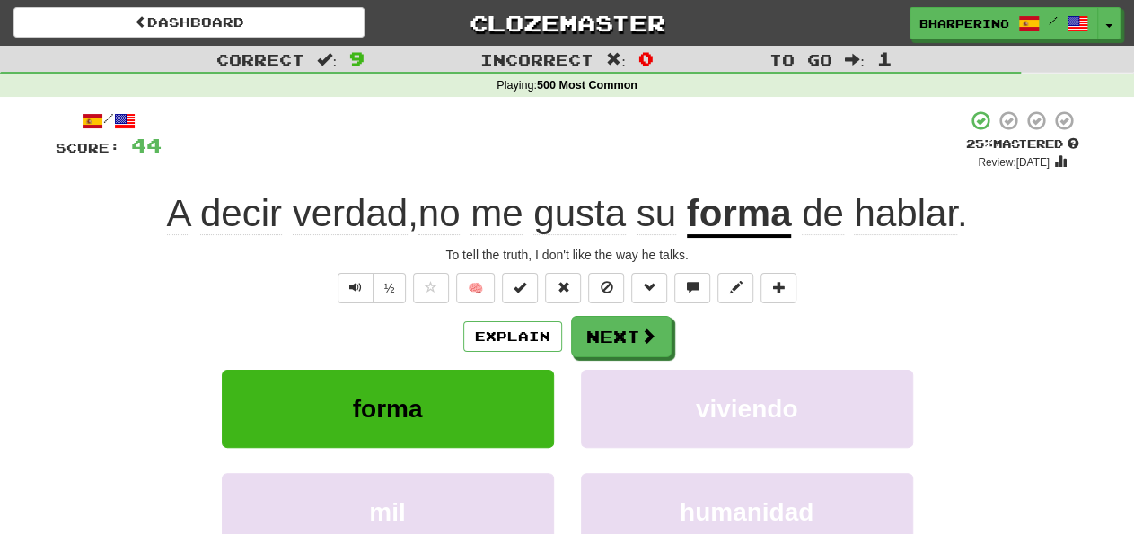
click at [752, 326] on div "Explain Next" at bounding box center [568, 336] width 1024 height 41
click at [602, 331] on button "Next" at bounding box center [622, 337] width 101 height 41
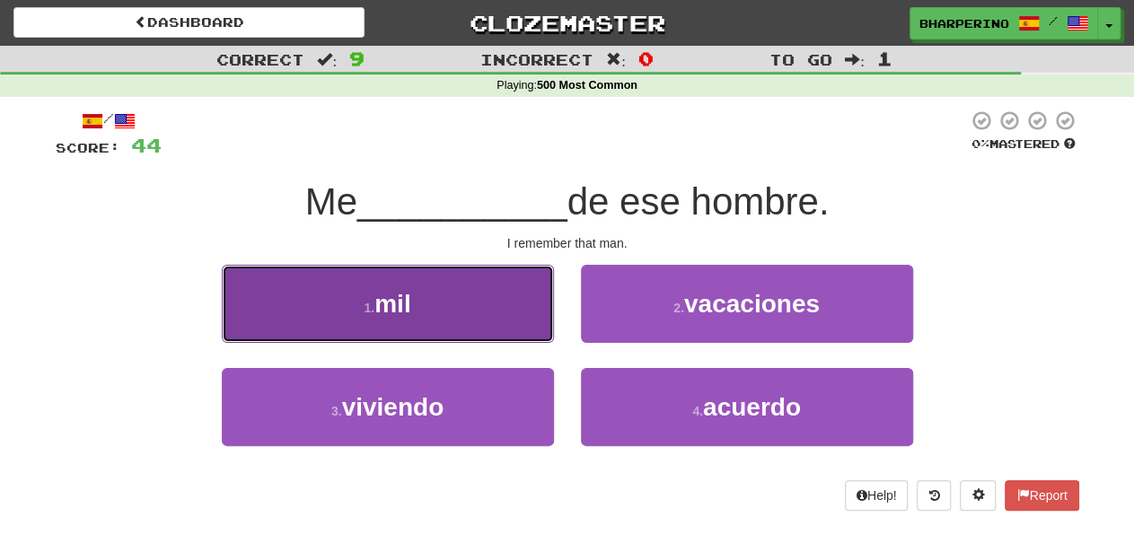
click at [502, 303] on button "1 . mil" at bounding box center [388, 304] width 332 height 78
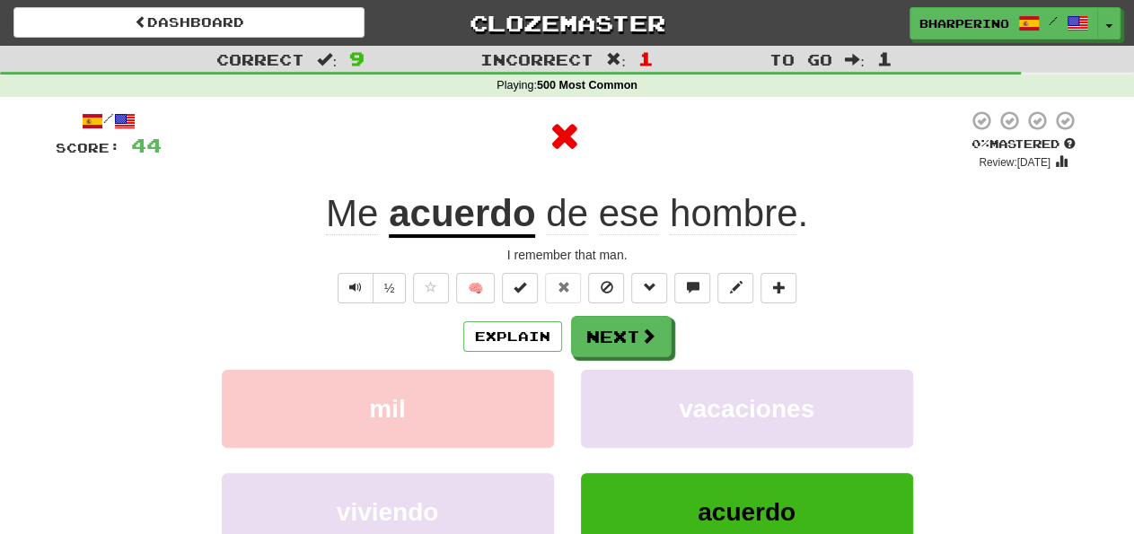
click at [465, 218] on u "acuerdo" at bounding box center [462, 215] width 146 height 46
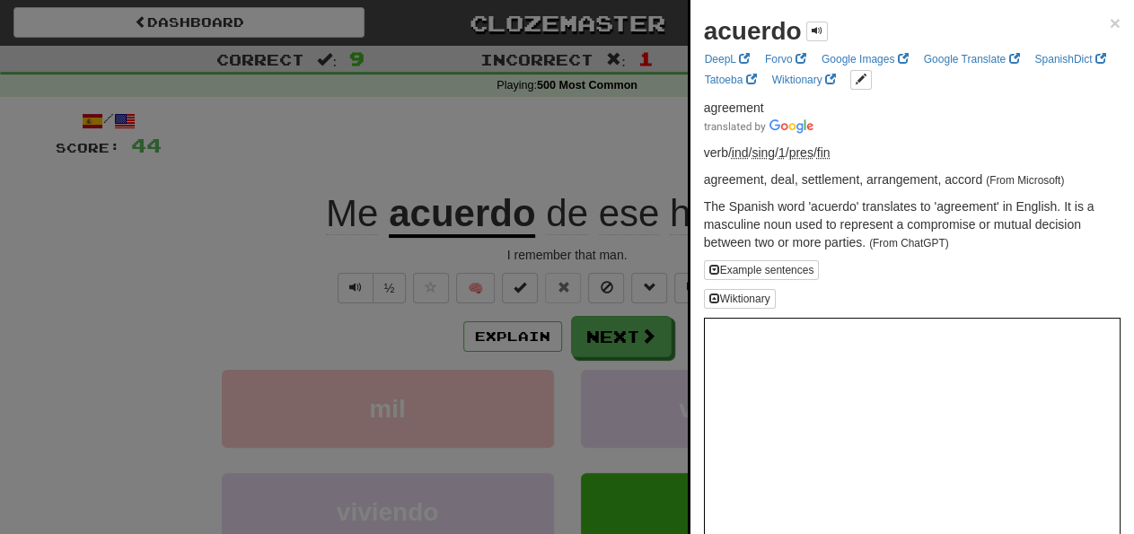
click at [437, 132] on div at bounding box center [567, 267] width 1134 height 534
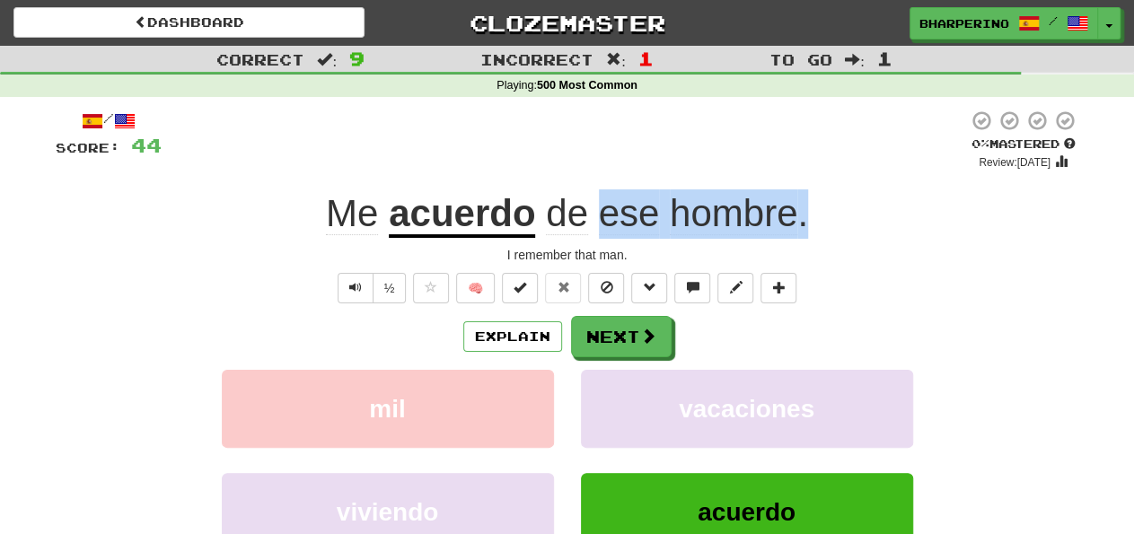
drag, startPoint x: 601, startPoint y: 216, endPoint x: 816, endPoint y: 229, distance: 215.9
click at [816, 228] on div "Me acuerdo de ese hombre ." at bounding box center [568, 213] width 1024 height 49
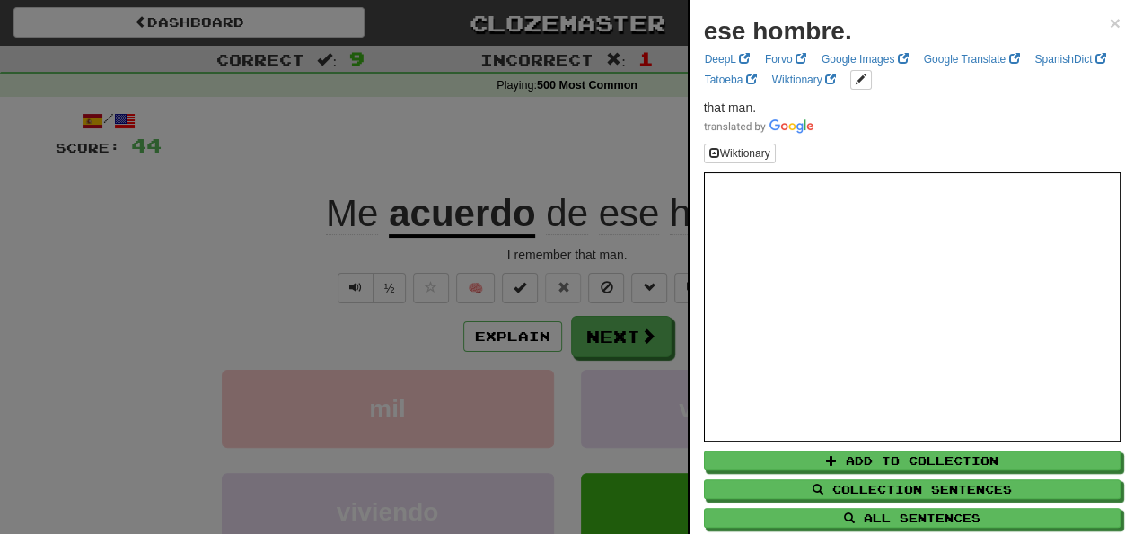
click at [600, 110] on div at bounding box center [567, 267] width 1134 height 534
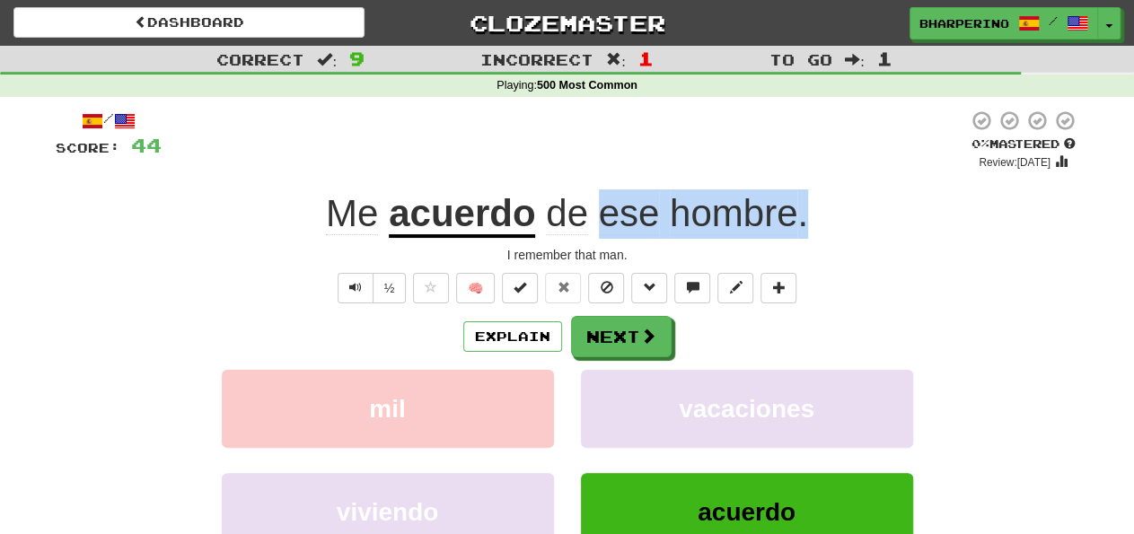
drag, startPoint x: 597, startPoint y: 222, endPoint x: 816, endPoint y: 210, distance: 219.4
click at [816, 210] on div "Me acuerdo de ese hombre ." at bounding box center [568, 213] width 1024 height 49
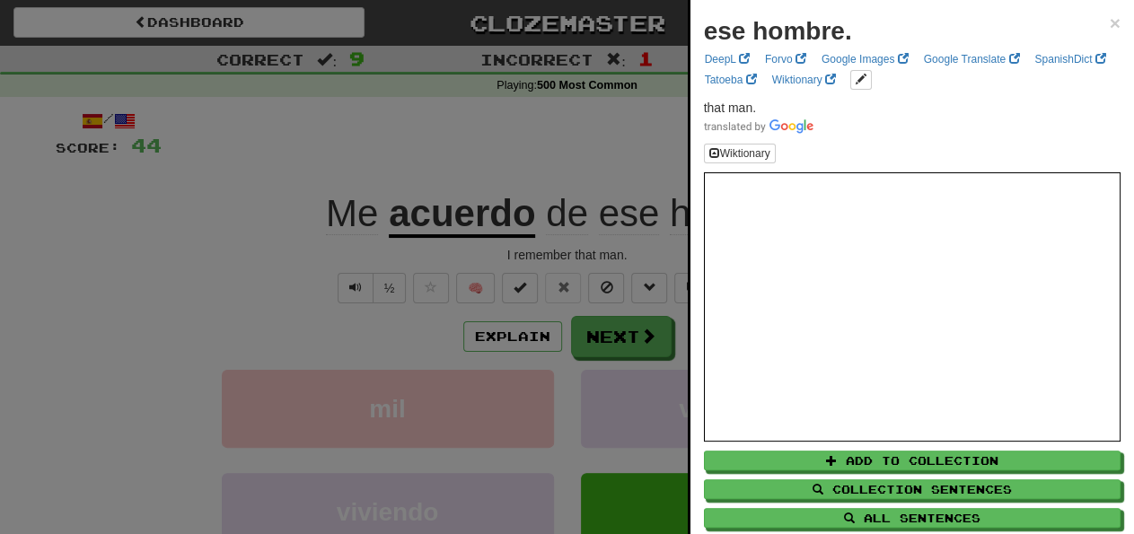
click at [606, 135] on div at bounding box center [567, 267] width 1134 height 534
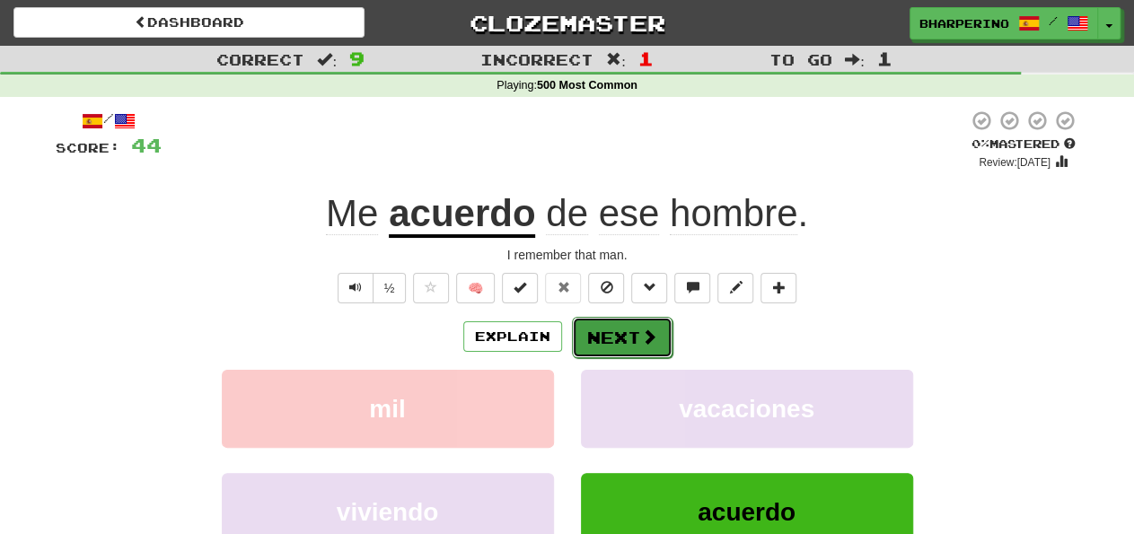
click at [629, 330] on button "Next" at bounding box center [622, 337] width 101 height 41
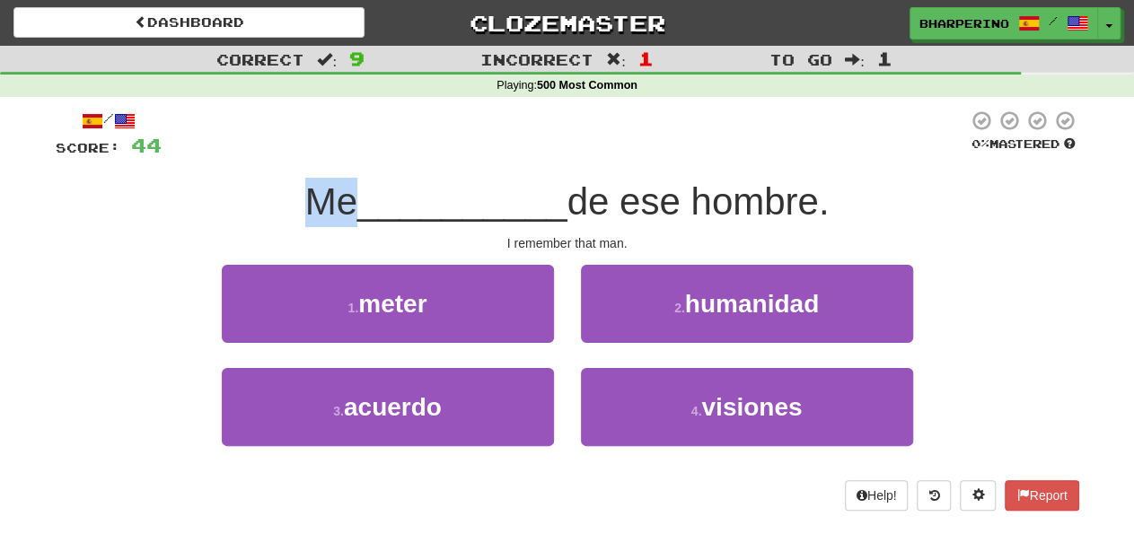
drag, startPoint x: 305, startPoint y: 204, endPoint x: 344, endPoint y: 204, distance: 38.6
click at [344, 204] on span "Me" at bounding box center [331, 201] width 52 height 42
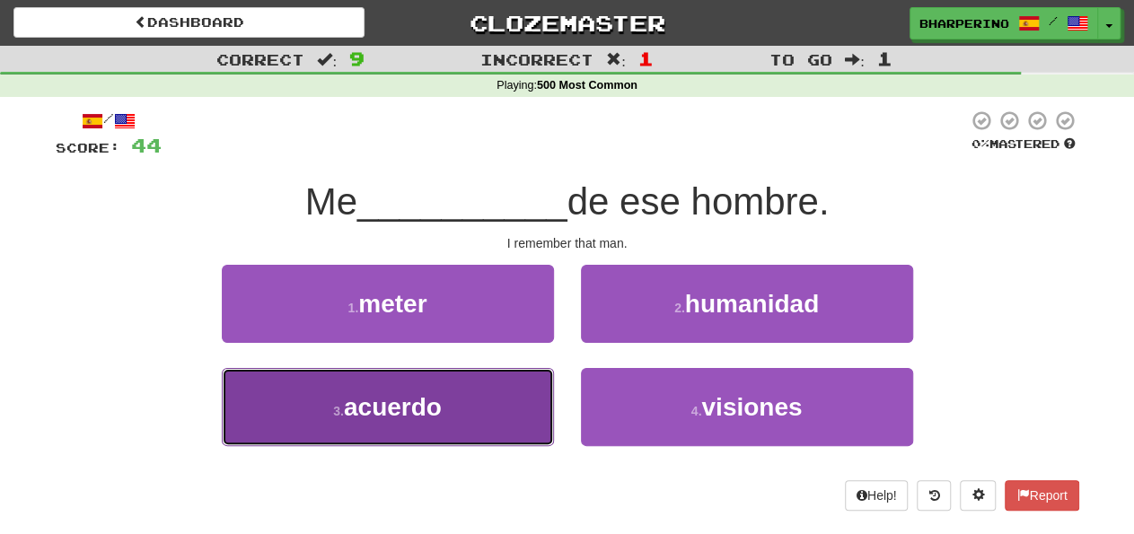
click at [430, 404] on span "acuerdo" at bounding box center [393, 407] width 98 height 28
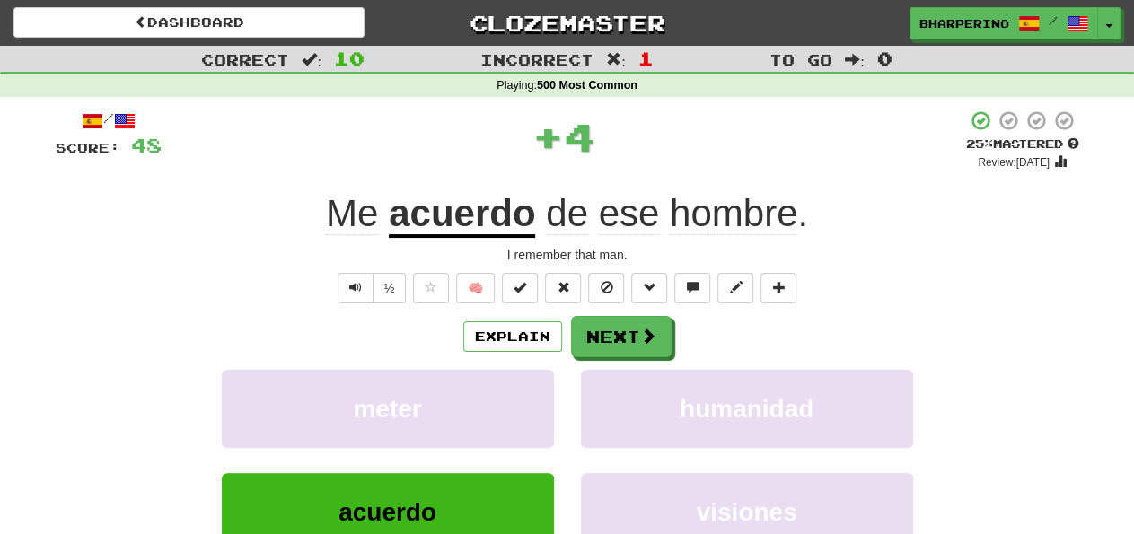
click at [461, 207] on u "acuerdo" at bounding box center [462, 215] width 146 height 46
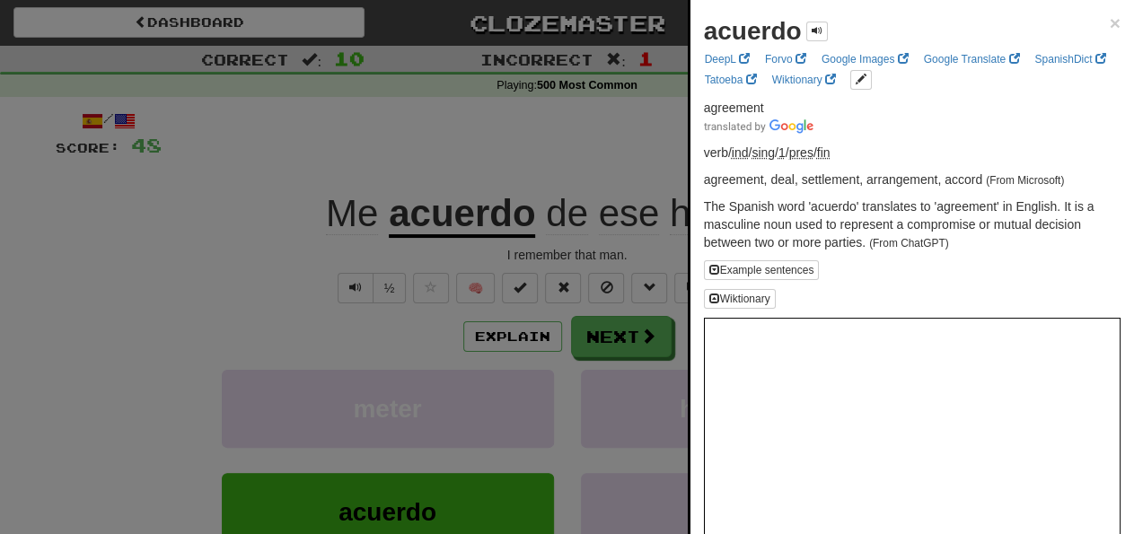
click at [417, 145] on div at bounding box center [567, 267] width 1134 height 534
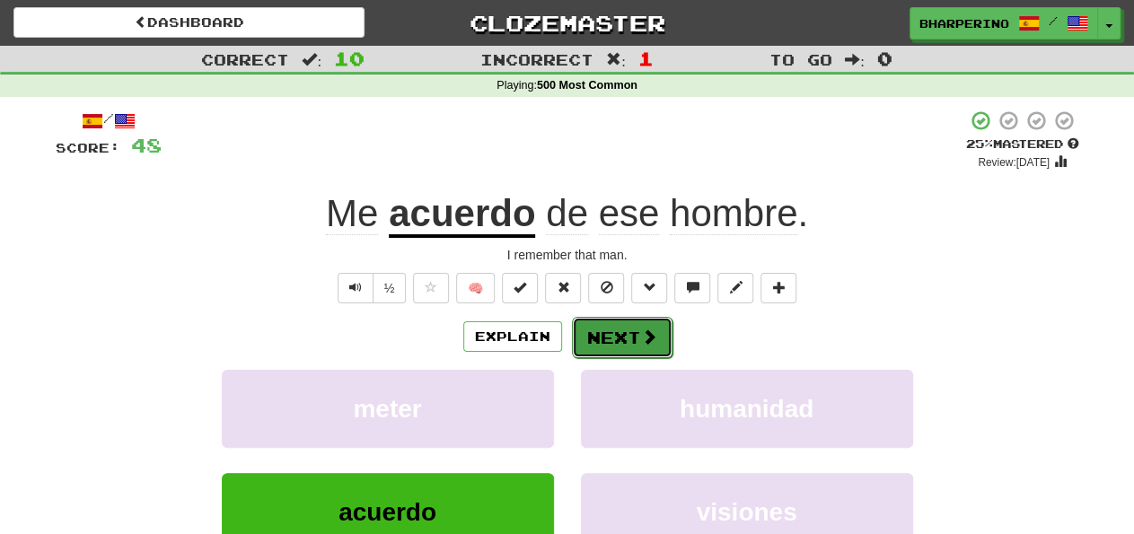
click at [650, 337] on span at bounding box center [649, 337] width 16 height 16
